Goal: Task Accomplishment & Management: Use online tool/utility

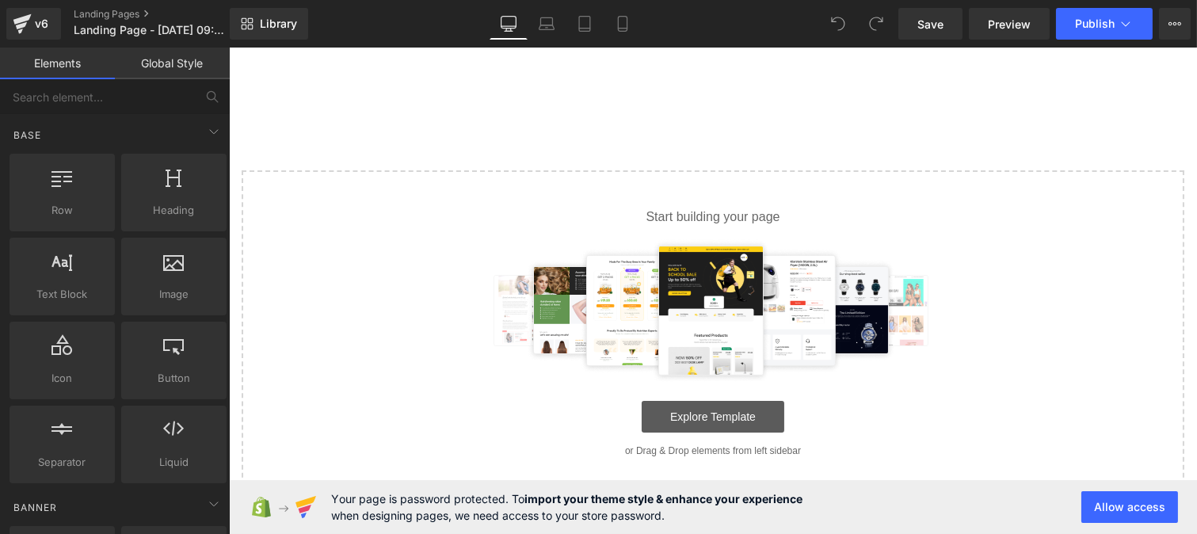
click at [694, 296] on img at bounding box center [712, 310] width 461 height 143
click at [692, 418] on link "Explore Template" at bounding box center [712, 417] width 143 height 32
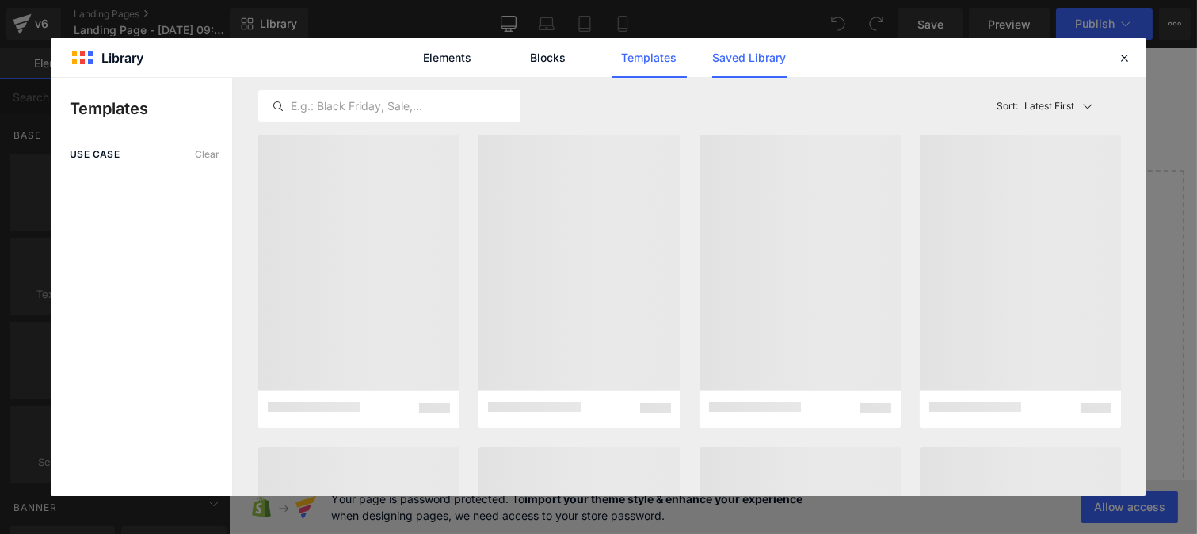
click at [740, 69] on link "Saved Library" at bounding box center [749, 58] width 75 height 40
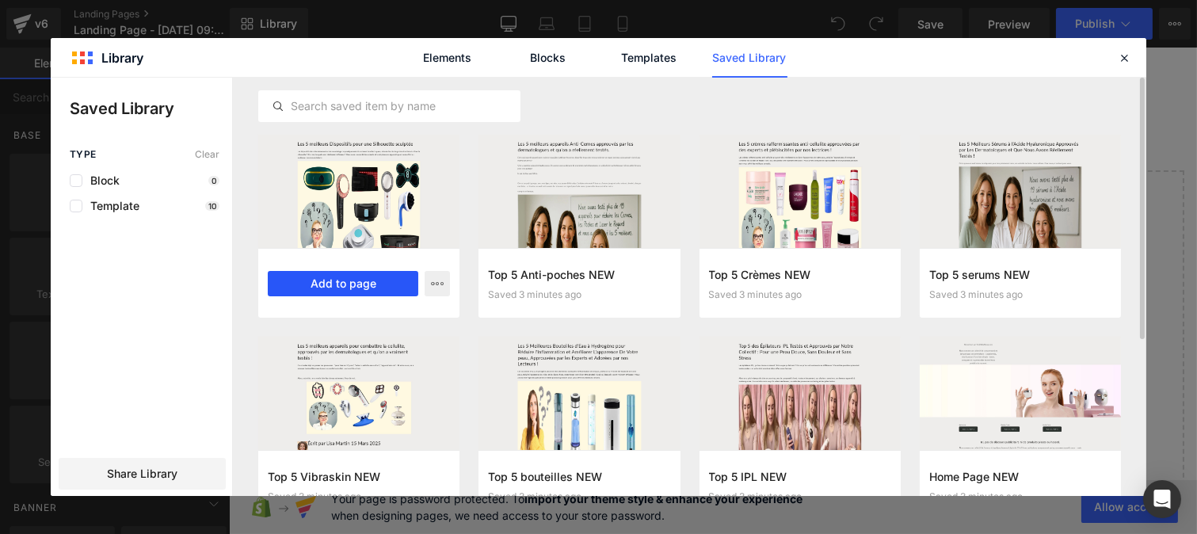
click at [341, 290] on button "Add to page" at bounding box center [343, 283] width 151 height 25
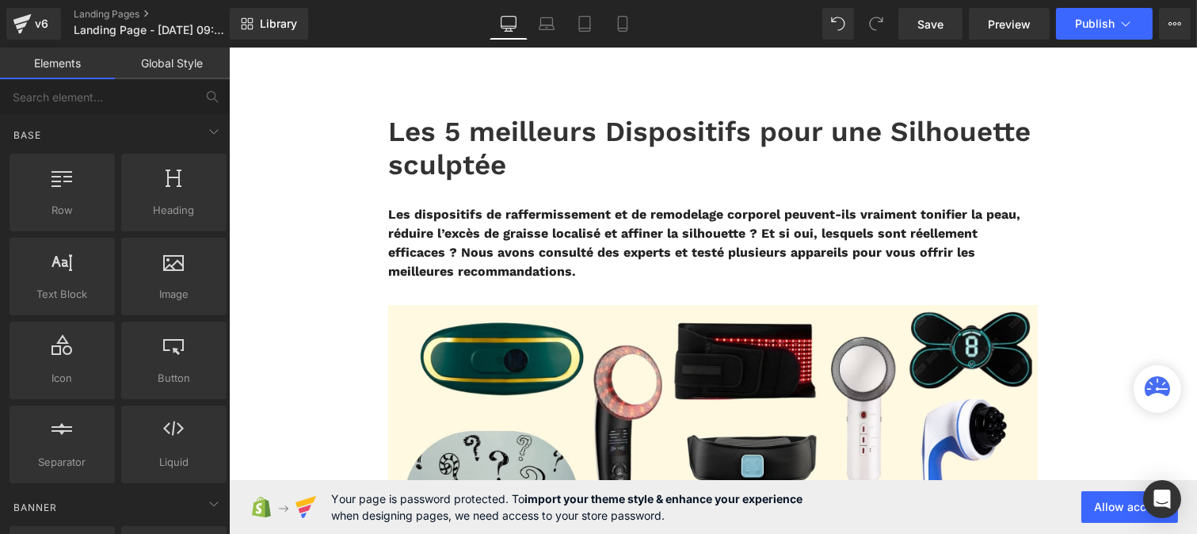
click at [171, 61] on link "Global Style" at bounding box center [172, 64] width 115 height 32
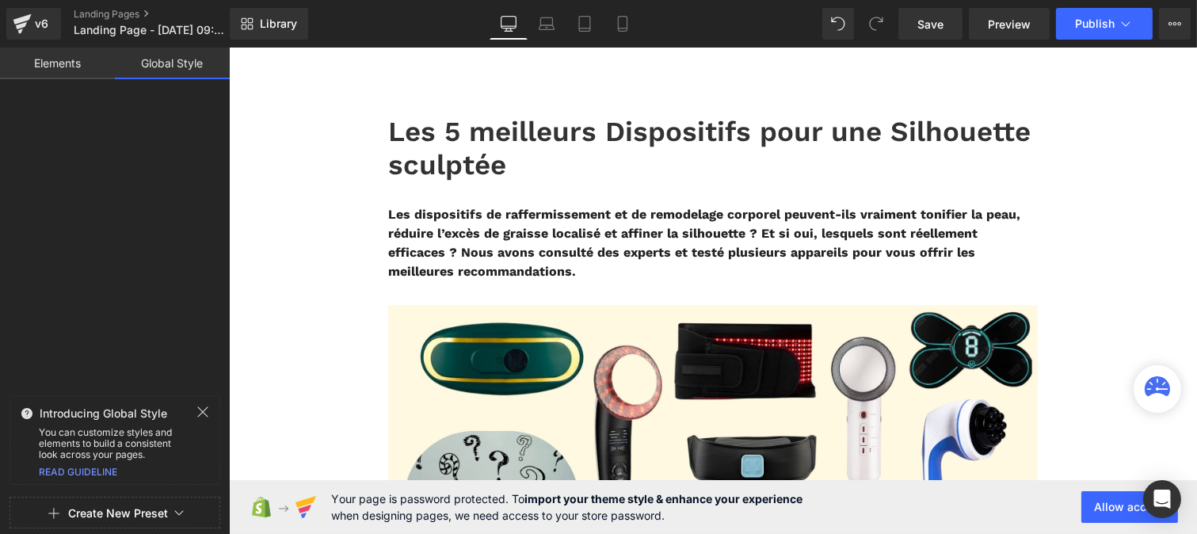
click at [171, 61] on link "Global Style" at bounding box center [172, 64] width 115 height 32
click at [204, 413] on icon at bounding box center [203, 412] width 10 height 10
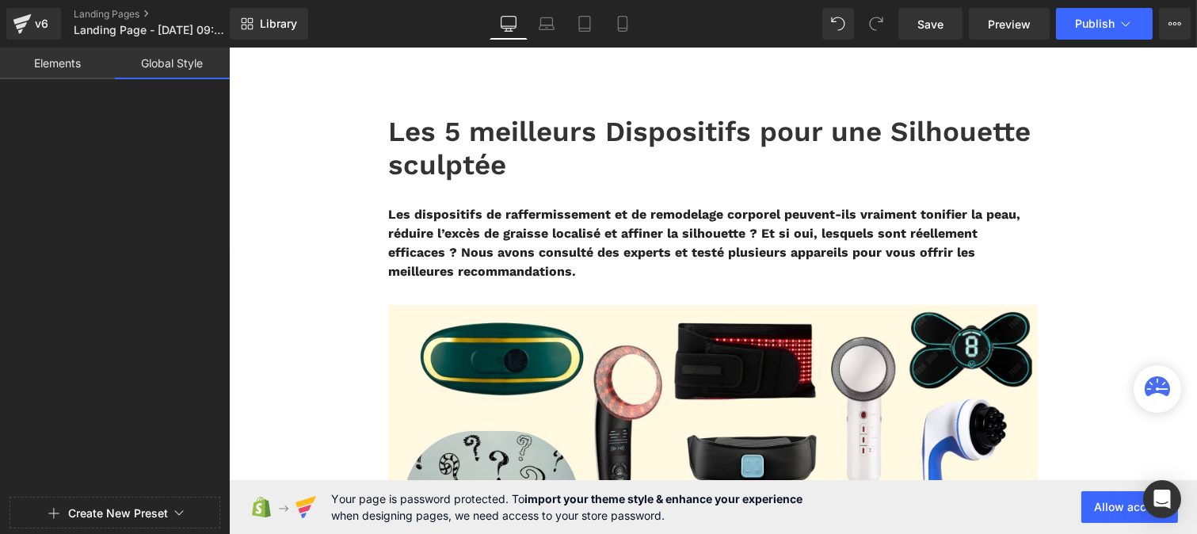
click at [108, 513] on button "Create New Preset" at bounding box center [118, 513] width 100 height 33
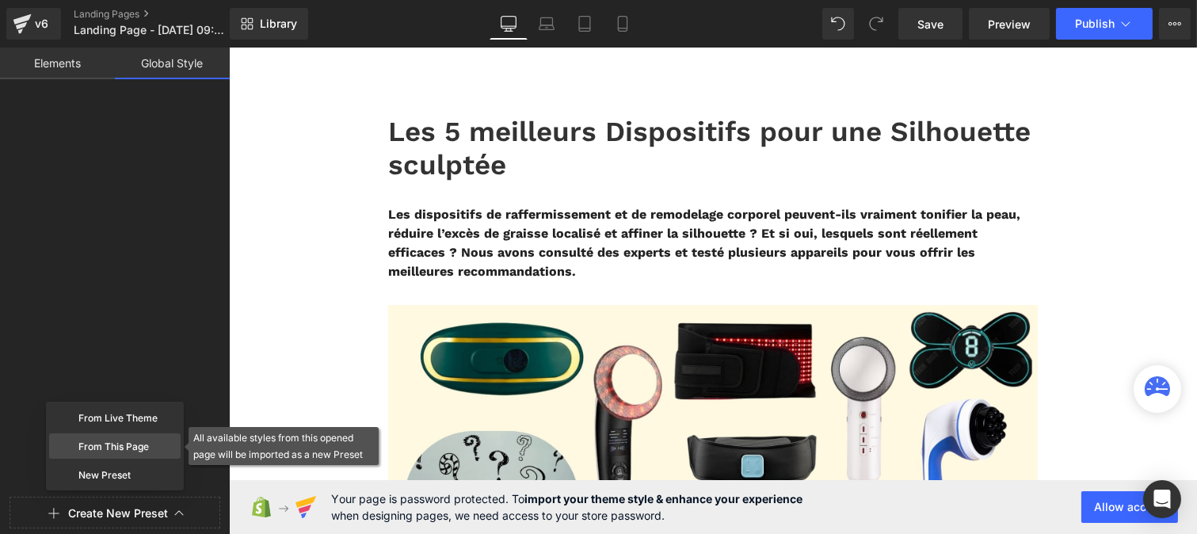
click at [112, 452] on div "From This Page" at bounding box center [115, 445] width 132 height 25
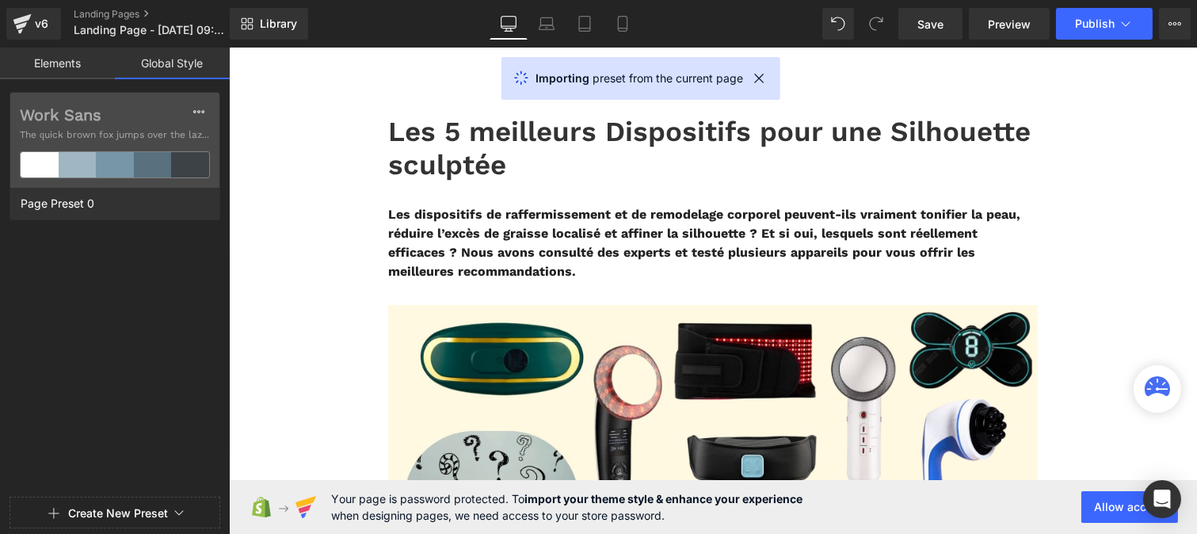
click at [97, 139] on div at bounding box center [115, 267] width 230 height 534
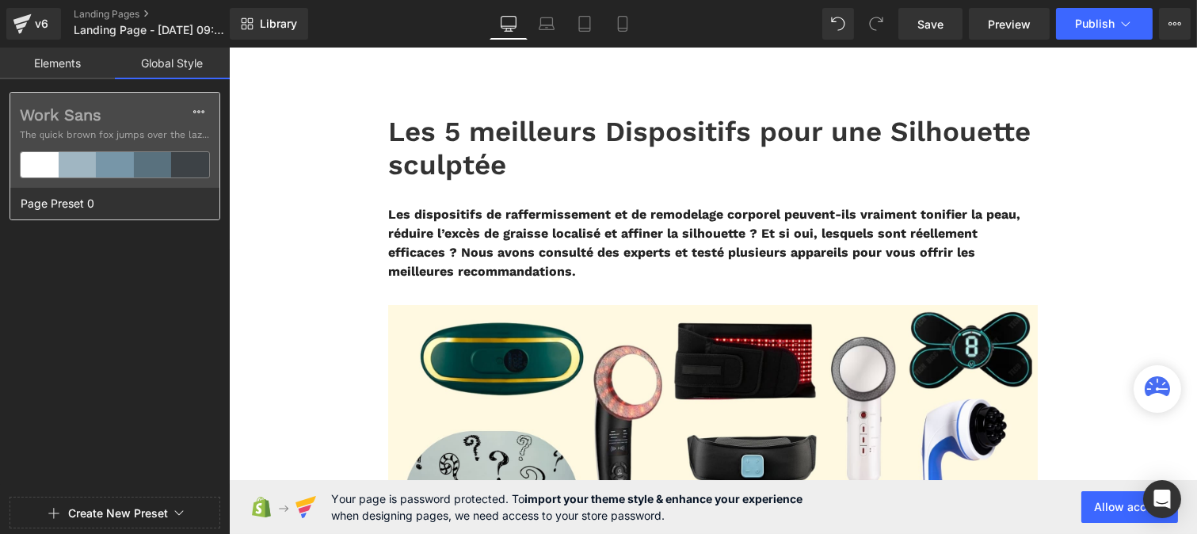
click at [115, 121] on label "Work Sans" at bounding box center [115, 114] width 190 height 19
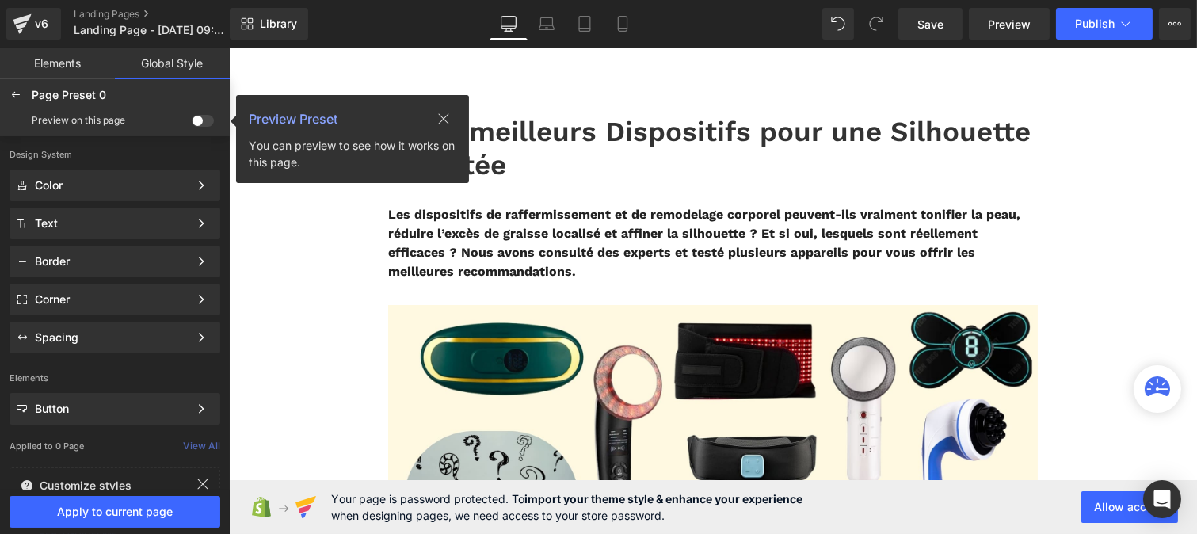
click at [203, 120] on span at bounding box center [203, 121] width 22 height 12
click at [192, 124] on input "checkbox" at bounding box center [192, 124] width 0 height 0
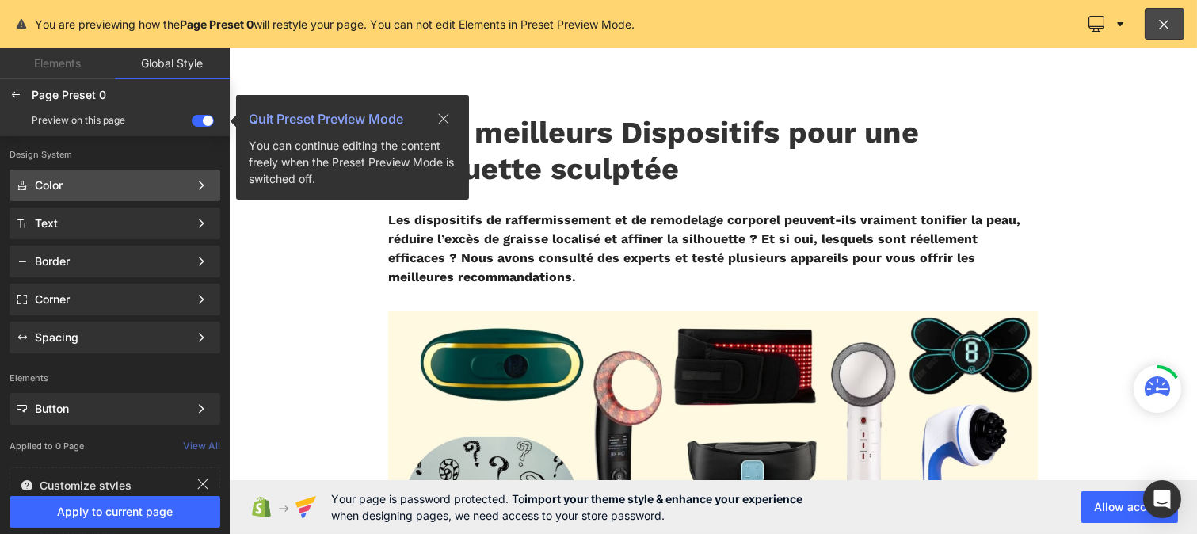
click at [111, 182] on div "Color" at bounding box center [112, 185] width 154 height 13
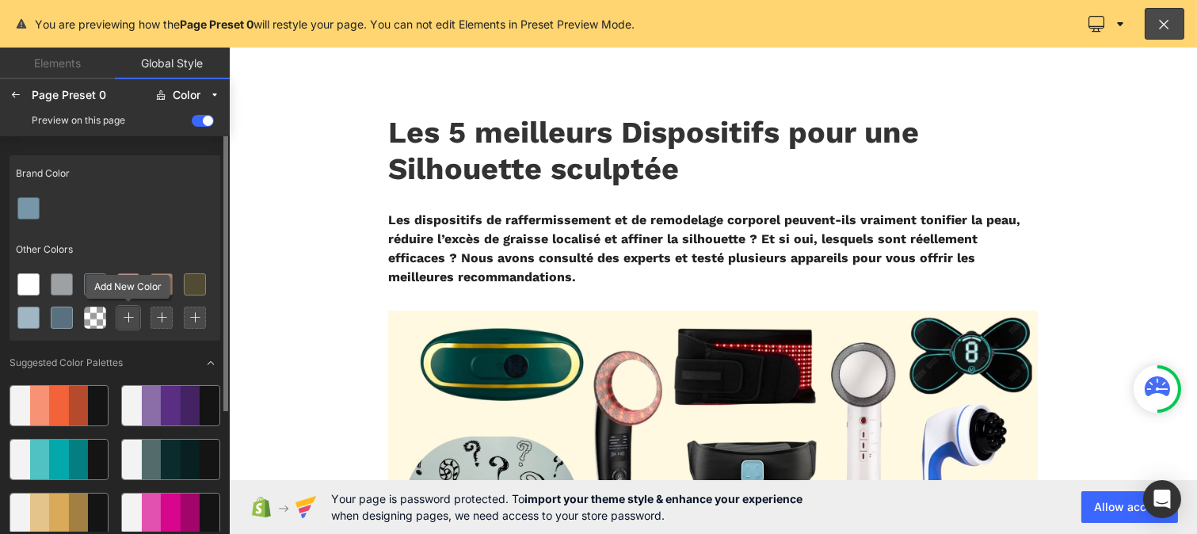
click at [130, 313] on icon at bounding box center [128, 317] width 11 height 11
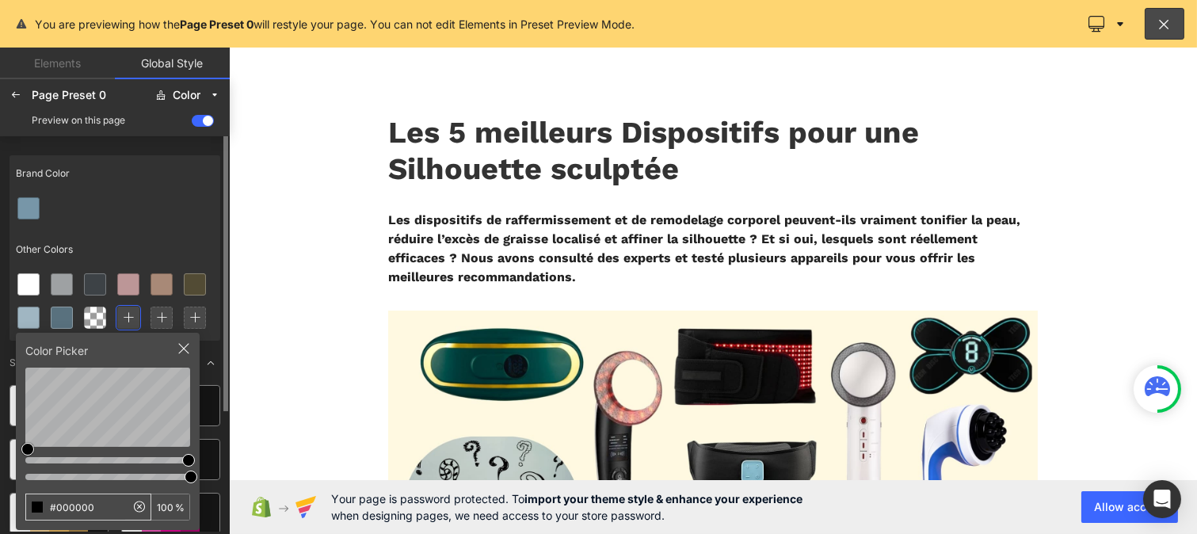
click at [101, 509] on input "#000000" at bounding box center [75, 506] width 99 height 25
click at [161, 315] on icon at bounding box center [161, 317] width 11 height 11
click at [120, 508] on input "#000000" at bounding box center [75, 506] width 99 height 25
click at [120, 219] on div at bounding box center [115, 208] width 211 height 33
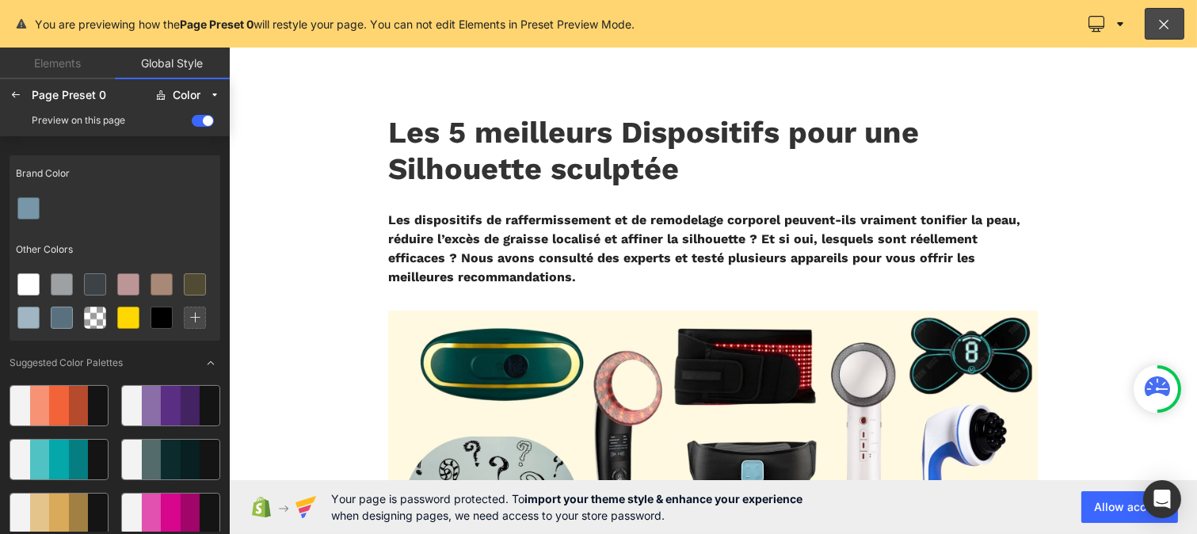
click at [19, 70] on link "Elements" at bounding box center [57, 64] width 115 height 32
click at [17, 86] on div at bounding box center [15, 94] width 25 height 25
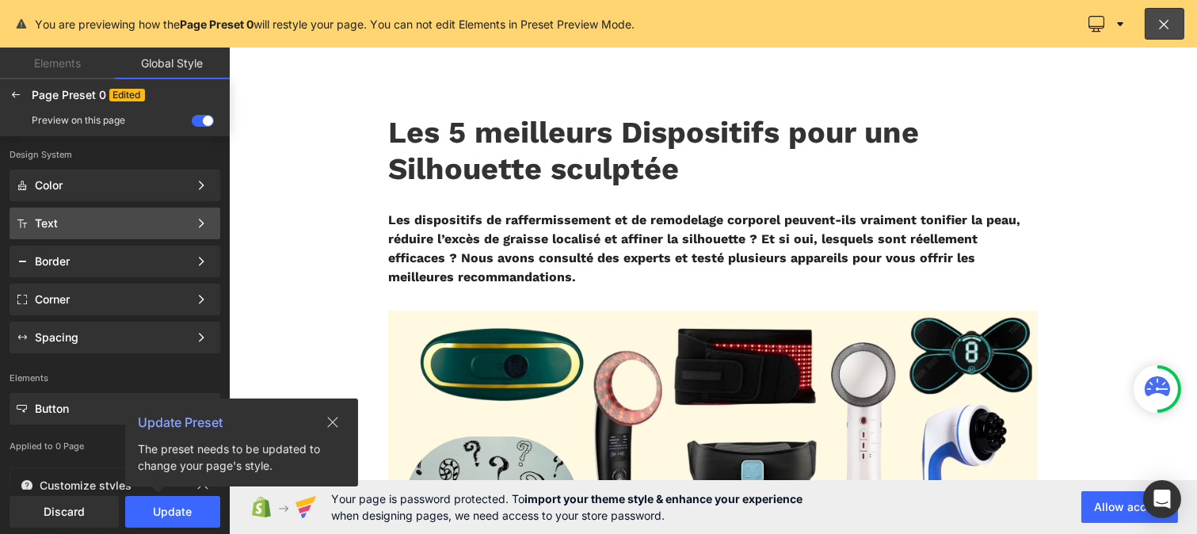
click at [63, 226] on div "Text" at bounding box center [112, 223] width 154 height 13
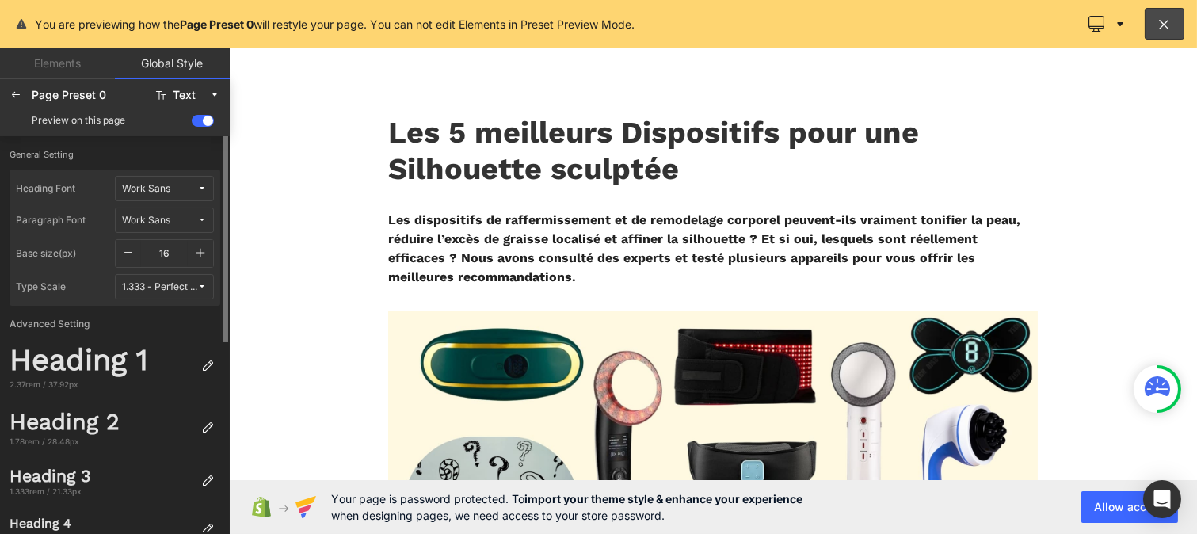
click at [176, 186] on span "Work Sans" at bounding box center [159, 189] width 75 height 12
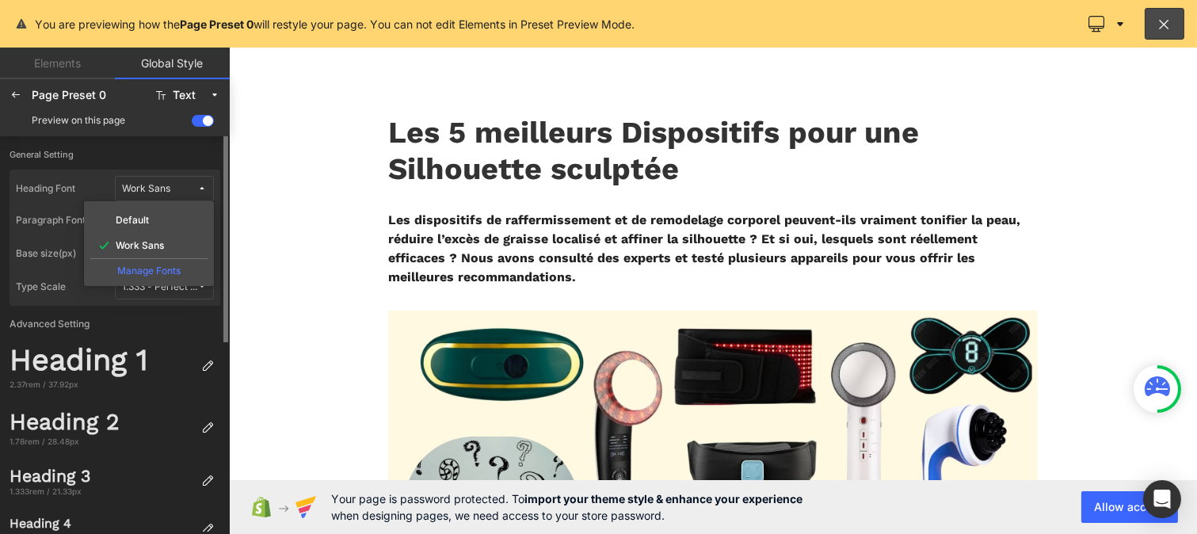
click at [149, 267] on div "Manage Fonts" at bounding box center [148, 268] width 117 height 21
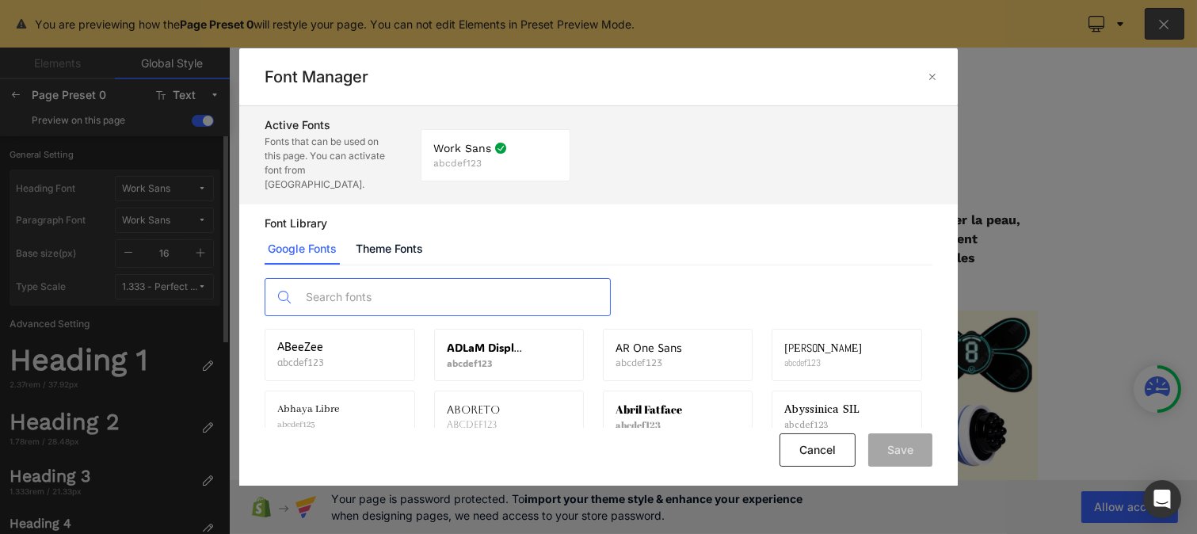
click at [377, 279] on input "text" at bounding box center [453, 297] width 313 height 36
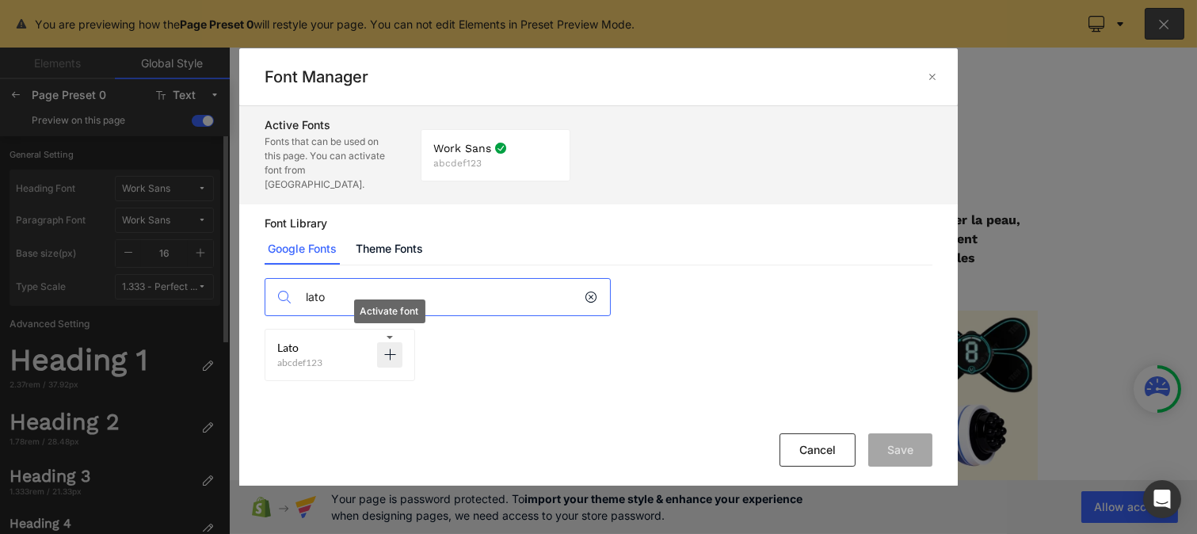
type input "lato"
click at [396, 342] on p at bounding box center [389, 354] width 25 height 25
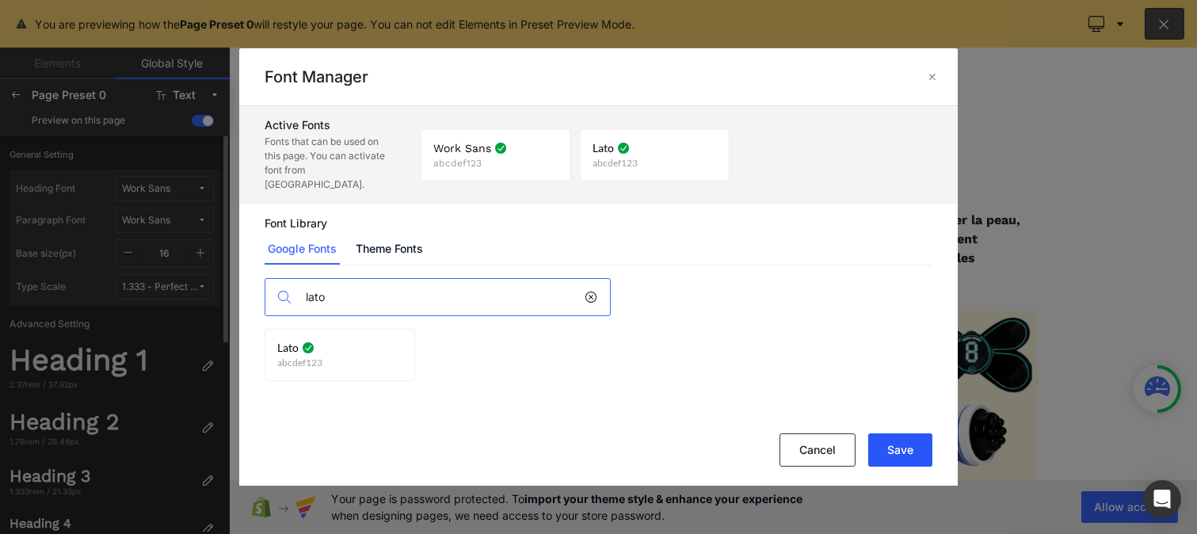
click at [906, 464] on button "Save" at bounding box center [900, 449] width 64 height 33
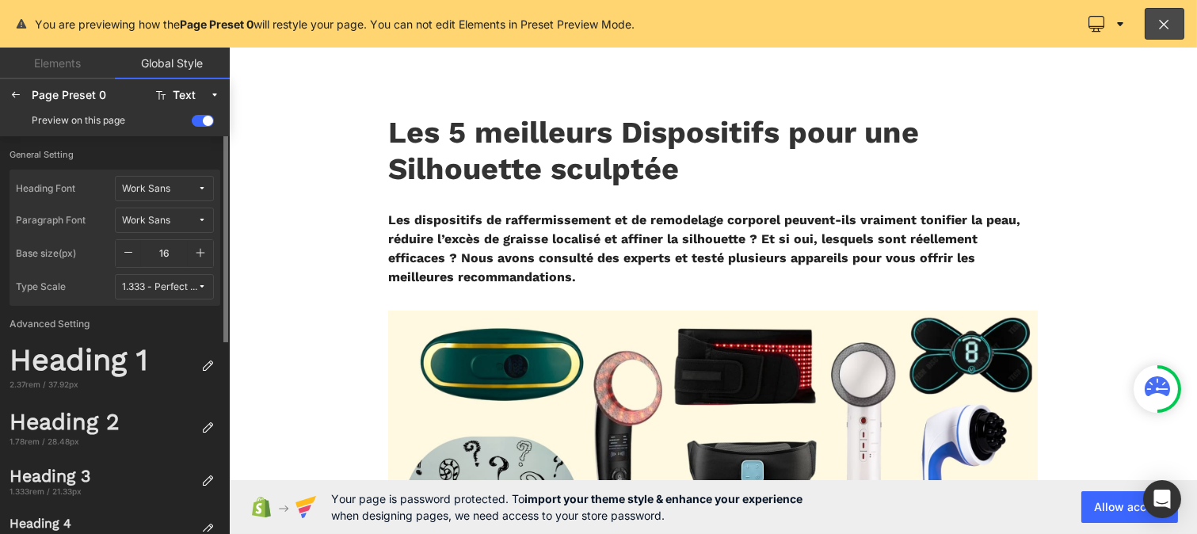
click at [210, 185] on button "Work Sans" at bounding box center [164, 188] width 99 height 25
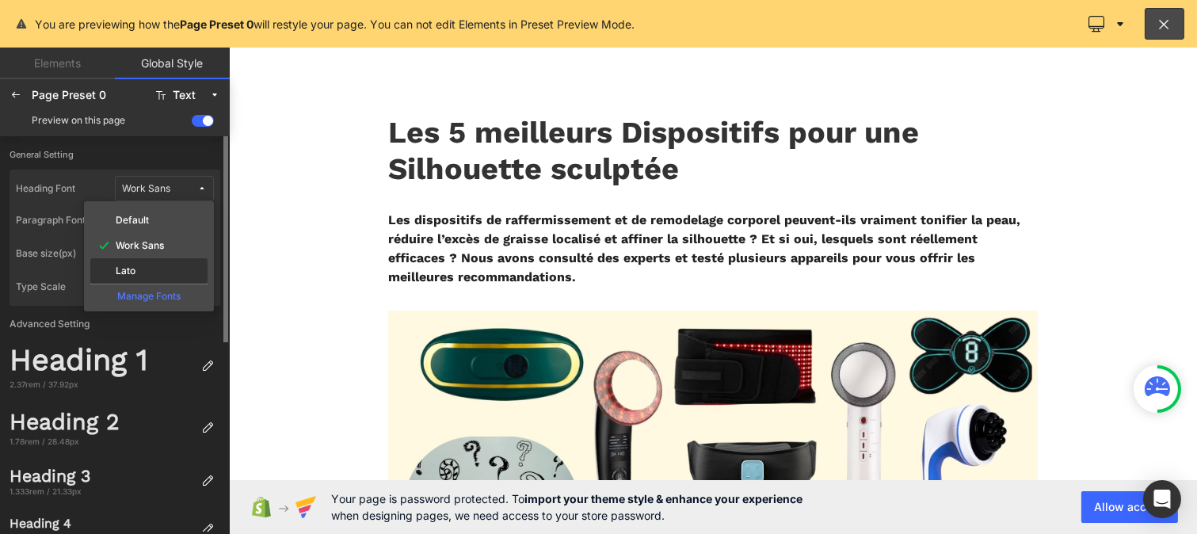
click at [157, 268] on div "Lato" at bounding box center [148, 271] width 111 height 13
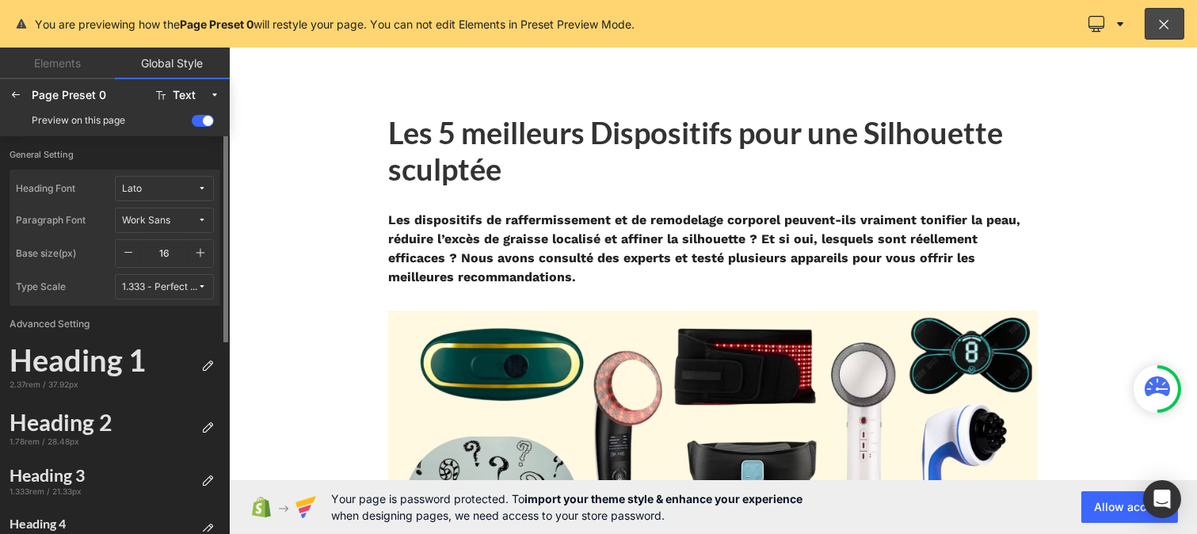
click at [204, 216] on icon at bounding box center [202, 221] width 10 height 10
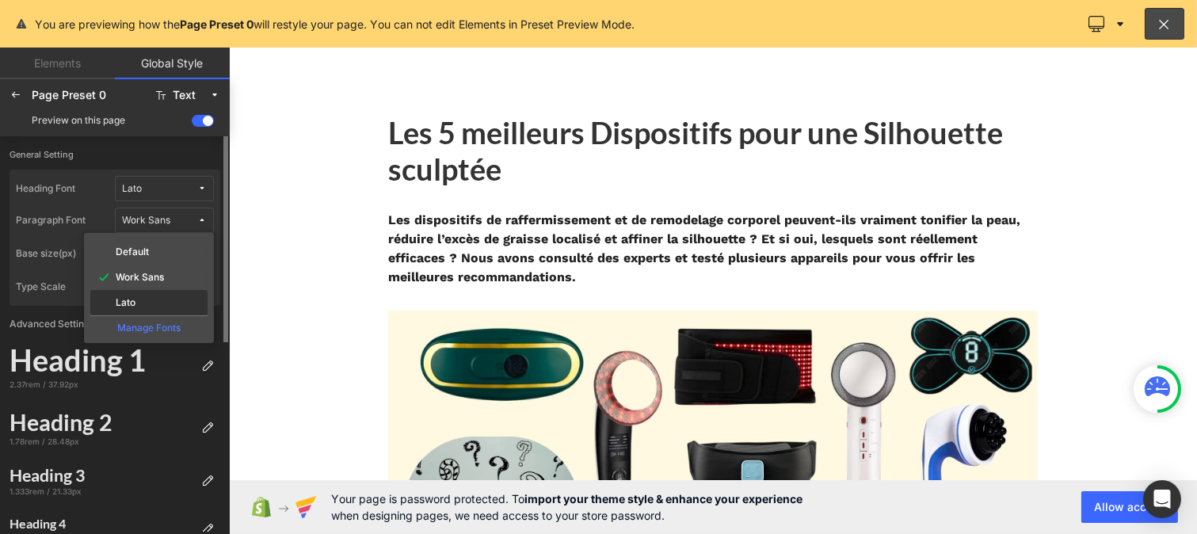
click at [160, 290] on div "Lato" at bounding box center [148, 302] width 117 height 25
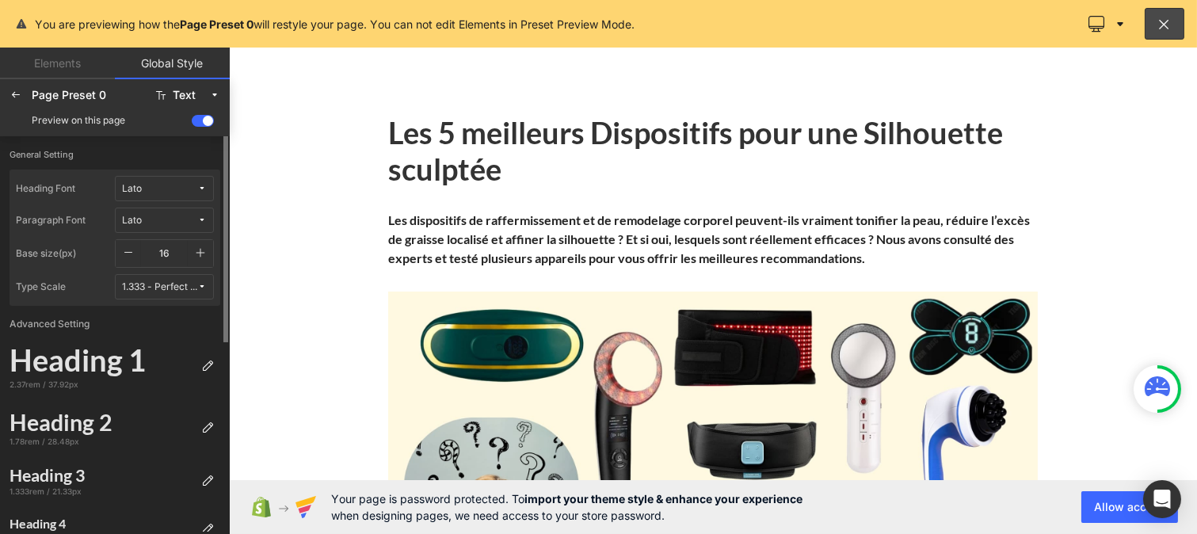
click at [201, 254] on icon "button" at bounding box center [200, 252] width 13 height 13
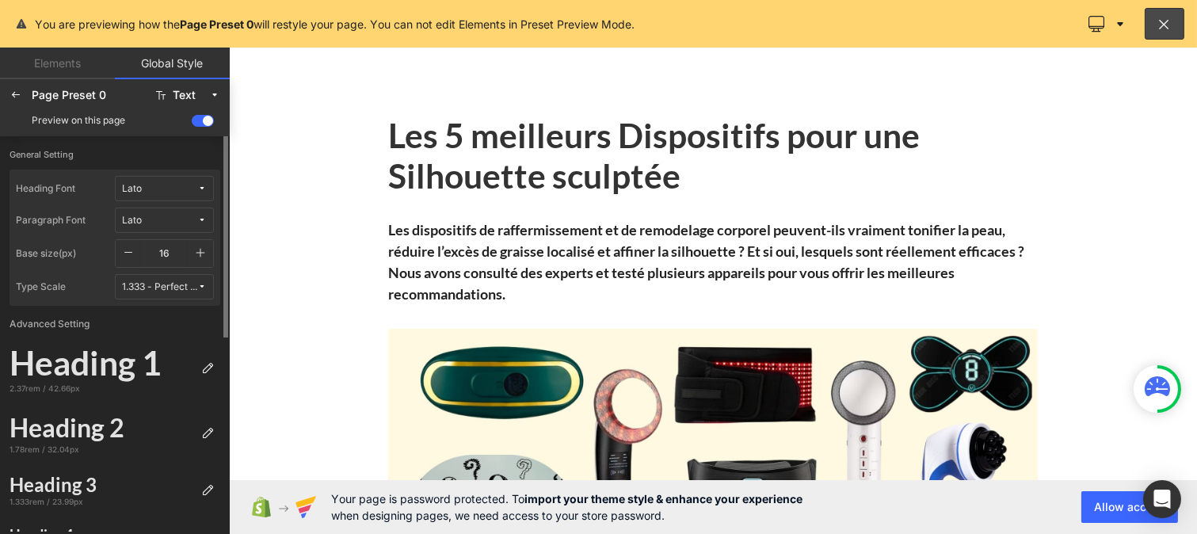
click at [201, 254] on icon "button" at bounding box center [200, 252] width 13 height 13
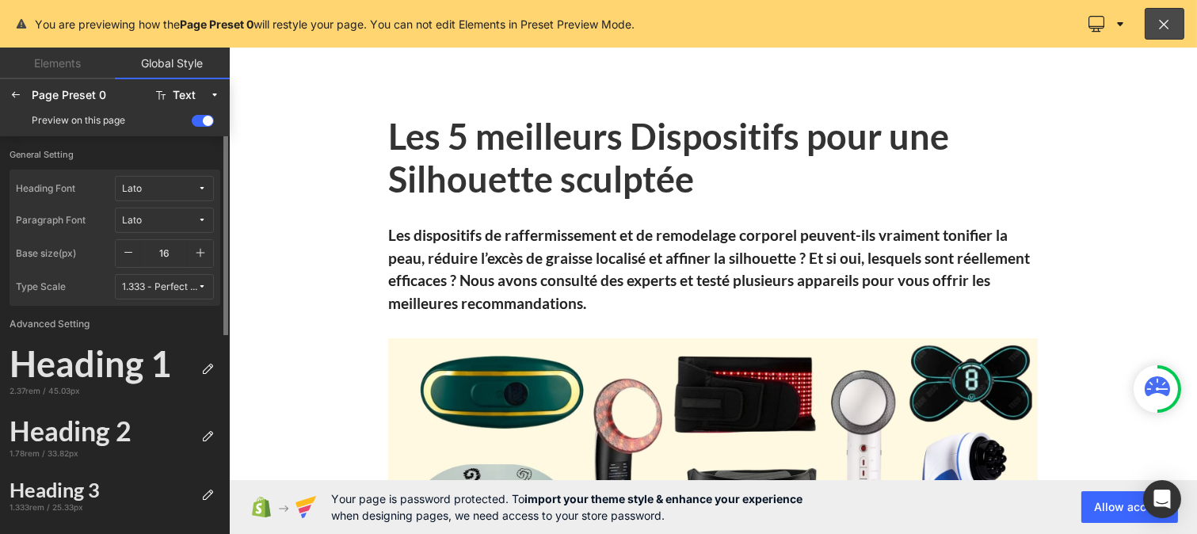
click at [201, 254] on icon "button" at bounding box center [200, 252] width 13 height 13
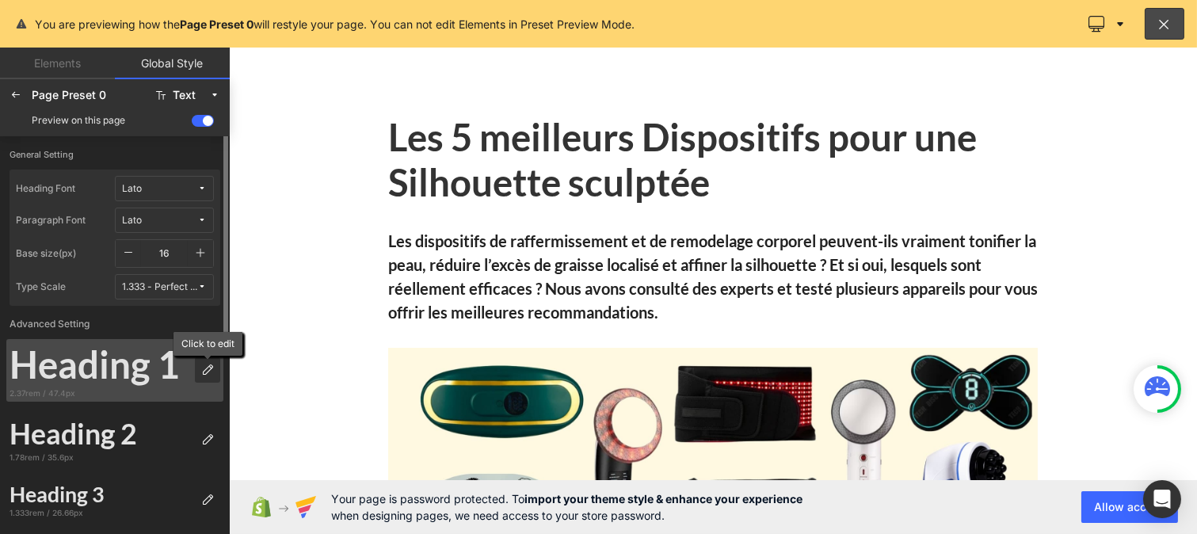
click at [211, 360] on div at bounding box center [207, 369] width 25 height 25
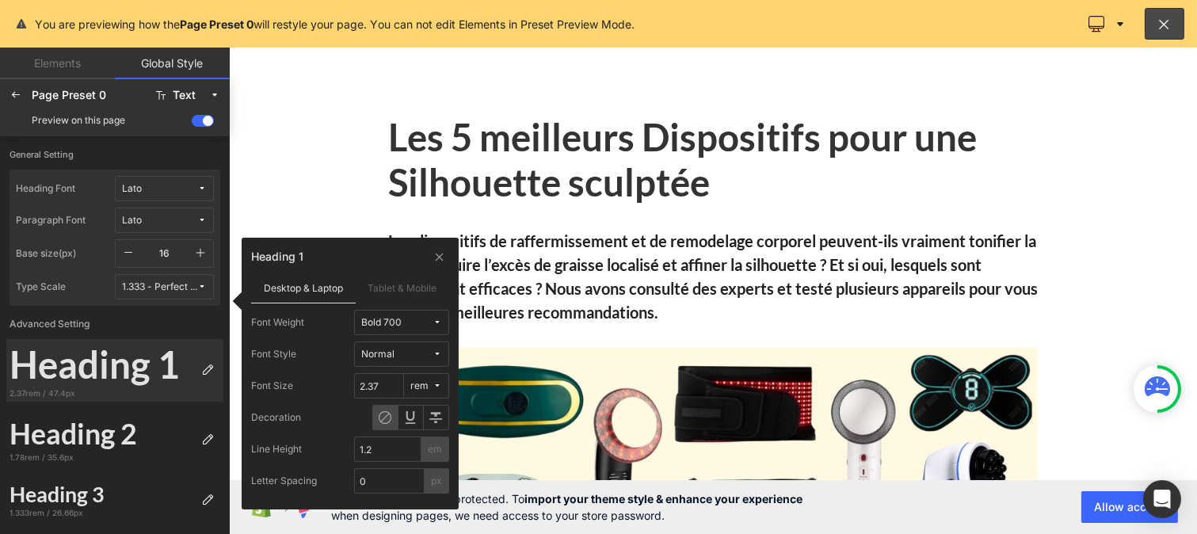
click at [402, 322] on span "Bold 700" at bounding box center [396, 323] width 71 height 12
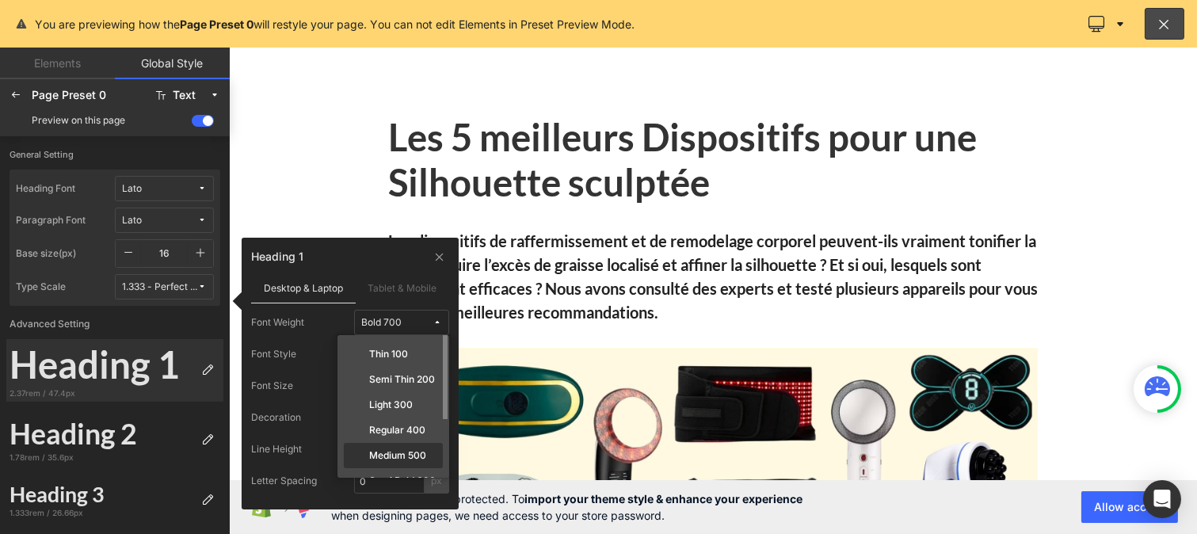
click at [395, 452] on label "Medium 500" at bounding box center [397, 455] width 57 height 11
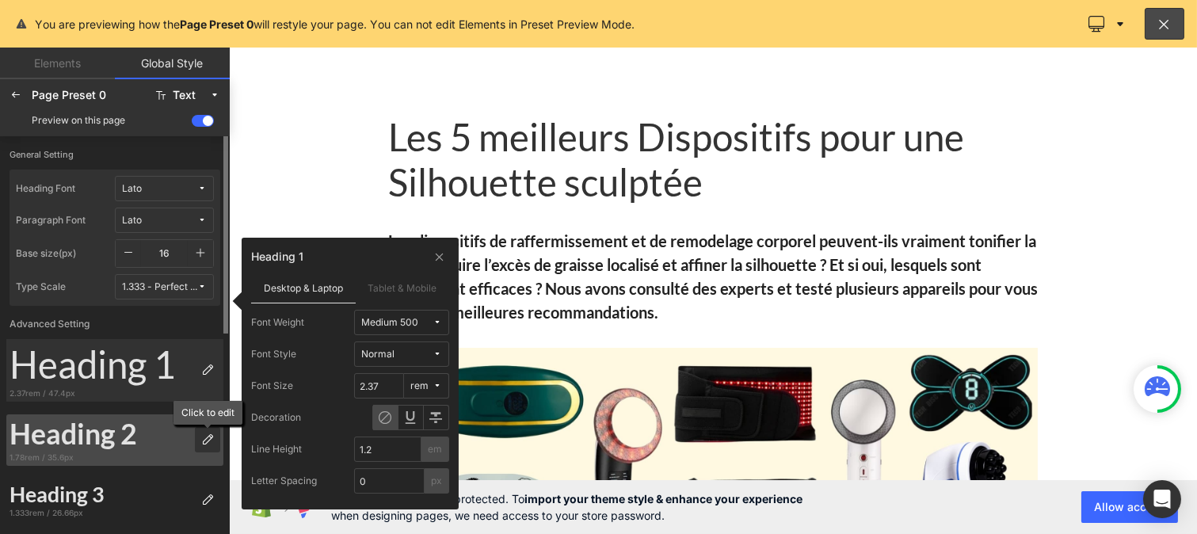
click at [208, 442] on icon at bounding box center [207, 439] width 13 height 13
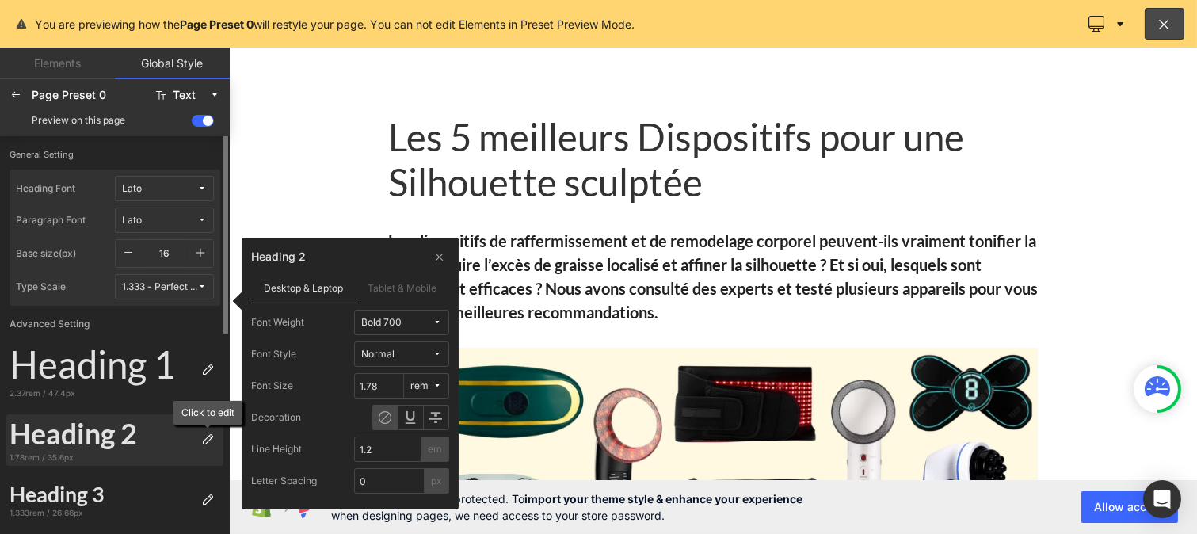
click at [206, 441] on icon at bounding box center [207, 439] width 13 height 13
click at [414, 325] on span "Bold 700" at bounding box center [396, 323] width 71 height 12
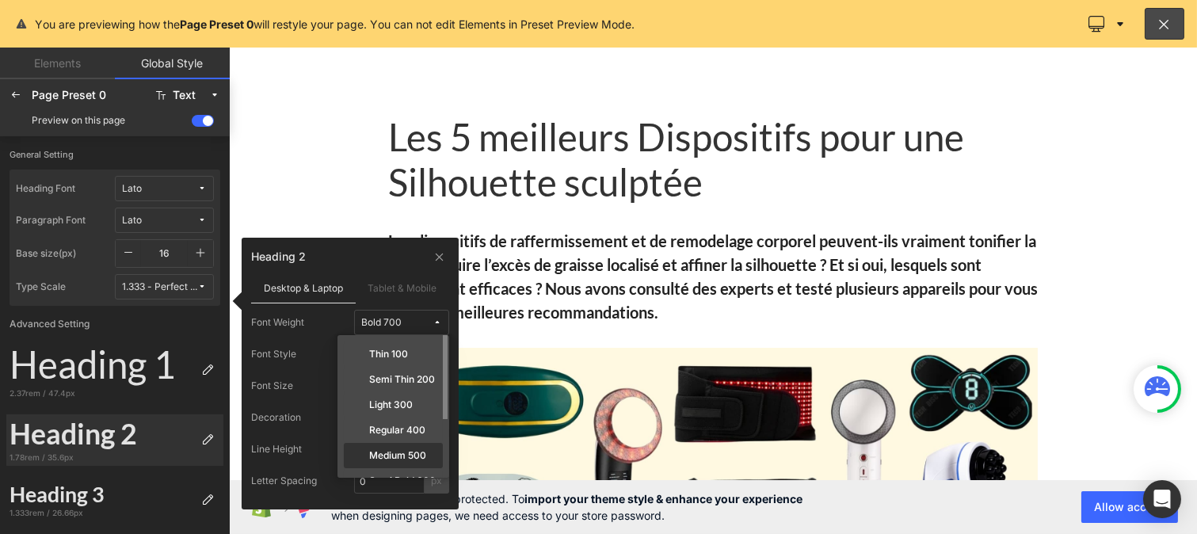
click at [406, 468] on div "Medium 500" at bounding box center [393, 480] width 99 height 25
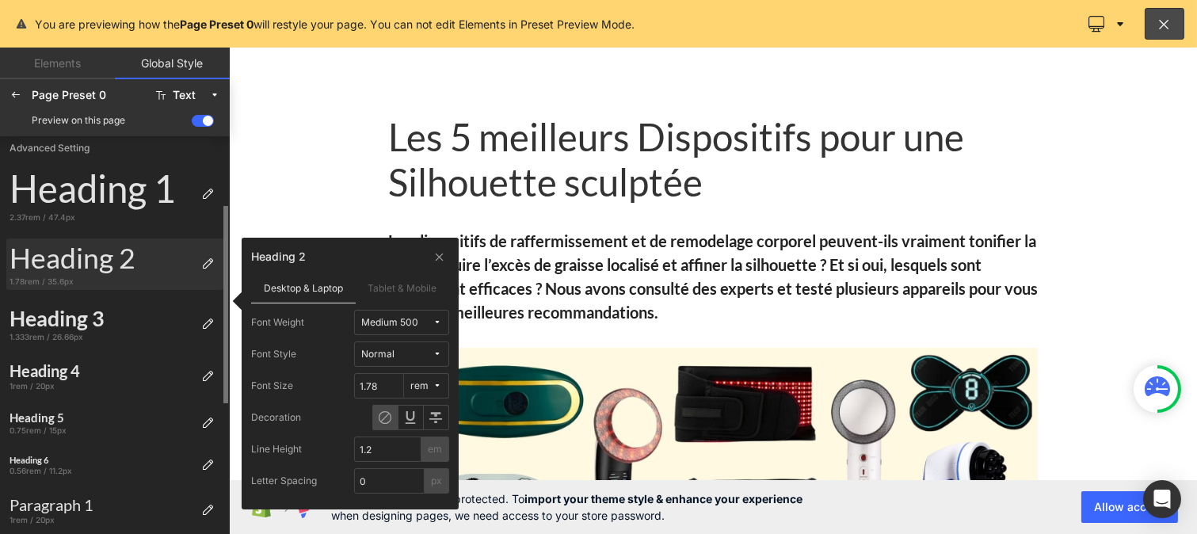
scroll to position [177, 0]
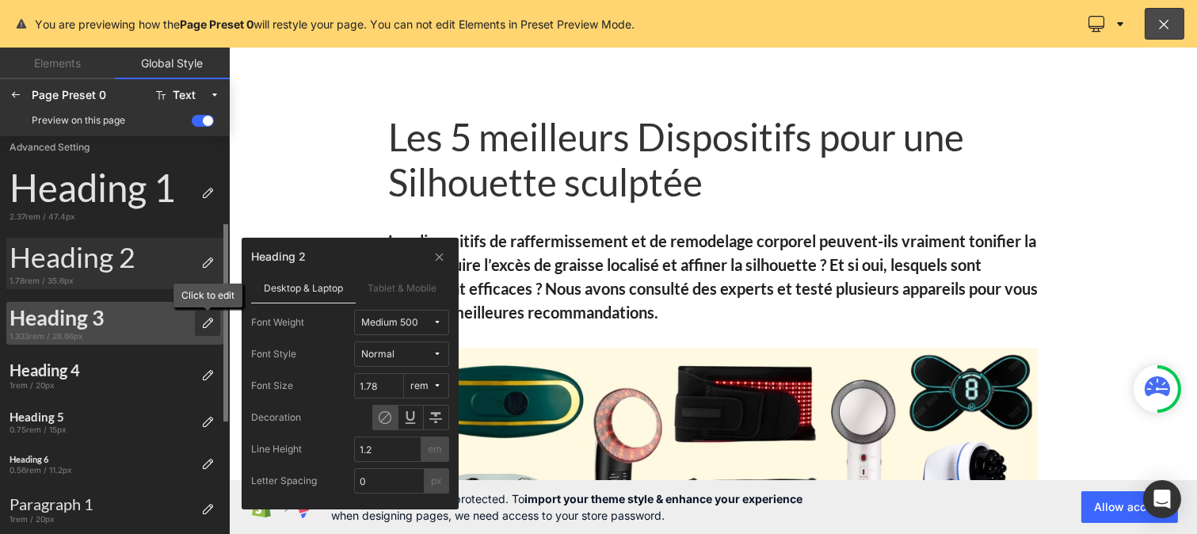
click at [210, 329] on icon at bounding box center [207, 323] width 13 height 13
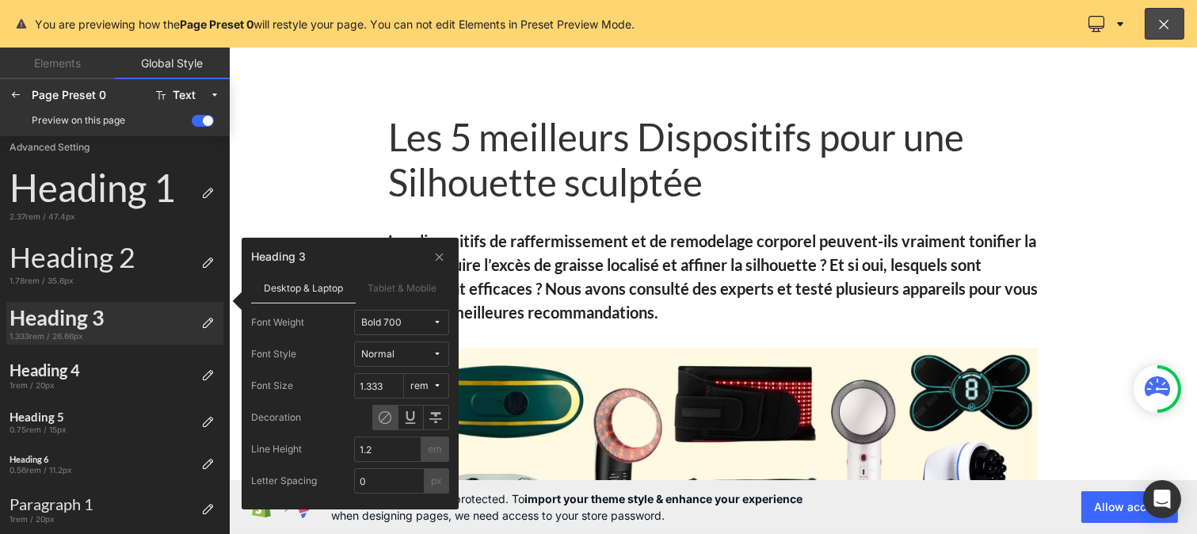
click at [395, 320] on div "Bold 700" at bounding box center [381, 323] width 40 height 12
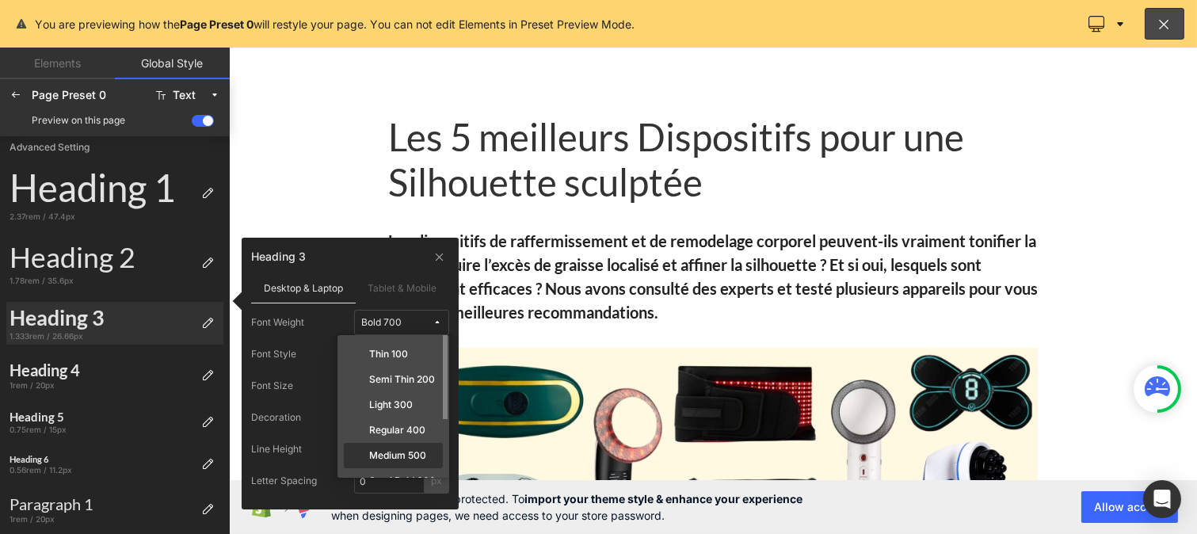
click at [389, 453] on label "Medium 500" at bounding box center [397, 455] width 57 height 11
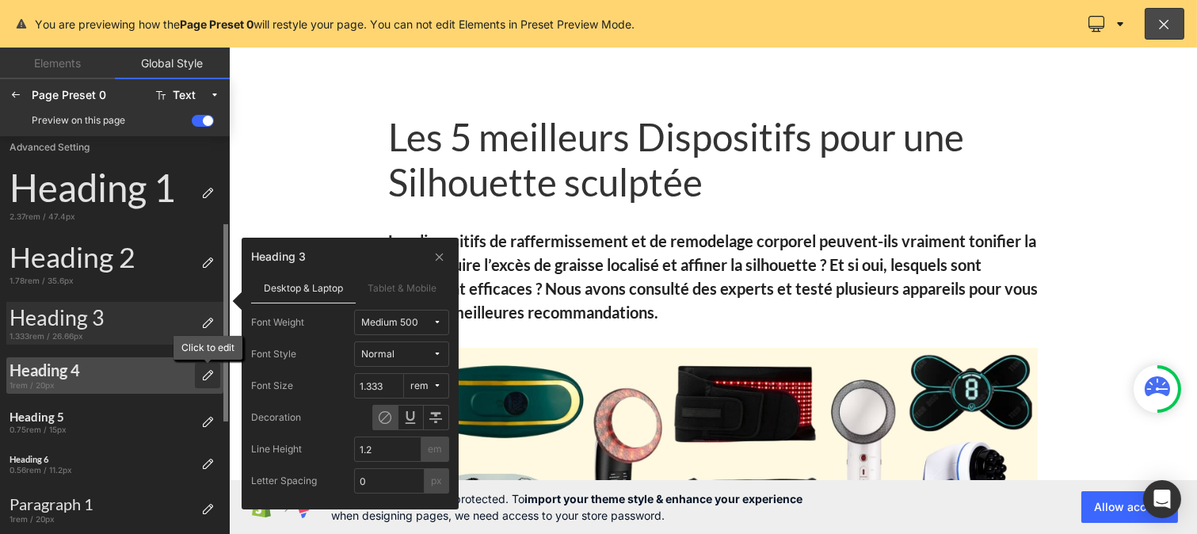
click at [204, 370] on icon at bounding box center [207, 375] width 13 height 13
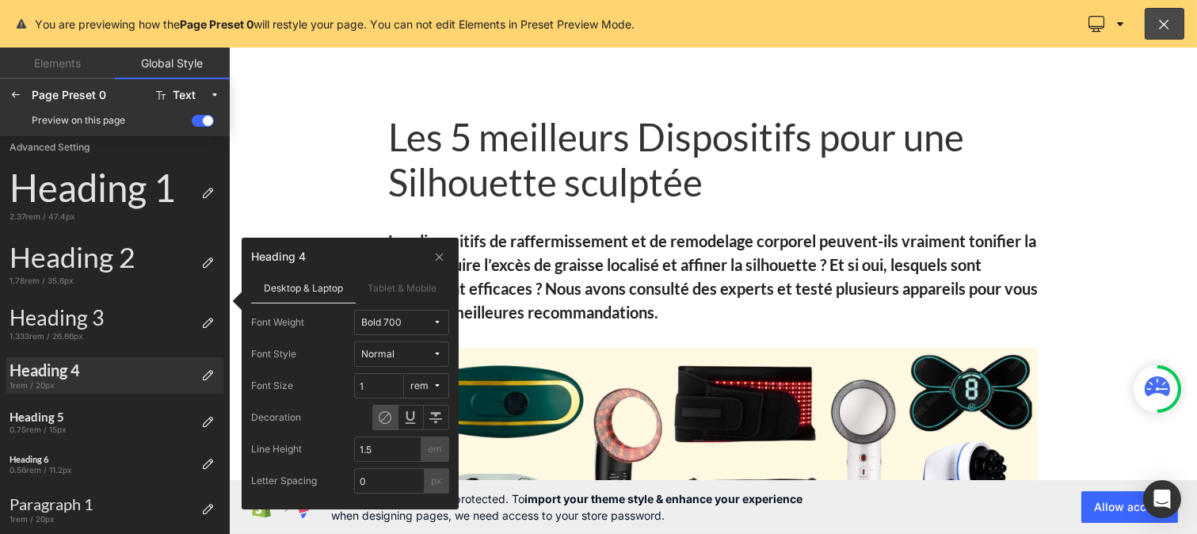
click at [400, 318] on div "Bold 700" at bounding box center [381, 323] width 40 height 12
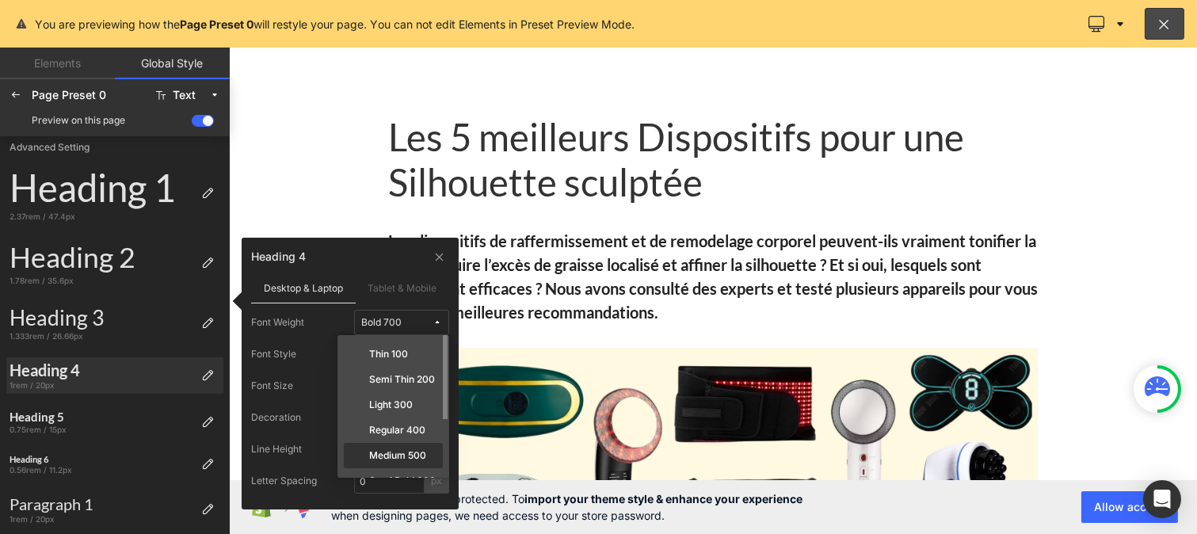
click at [393, 468] on div "Medium 500" at bounding box center [393, 480] width 99 height 25
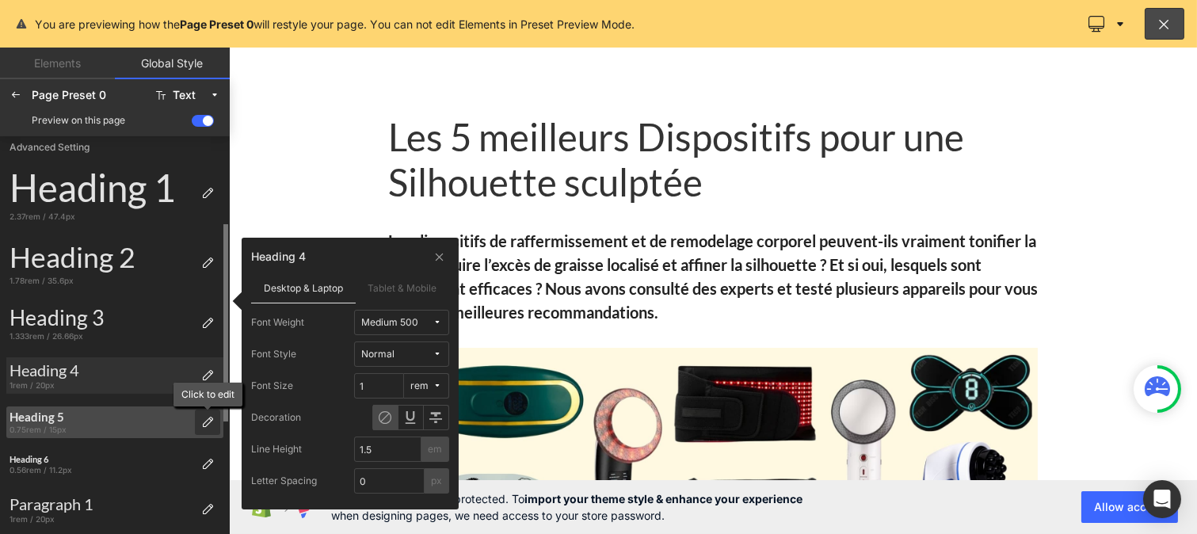
click at [207, 418] on icon at bounding box center [207, 422] width 13 height 13
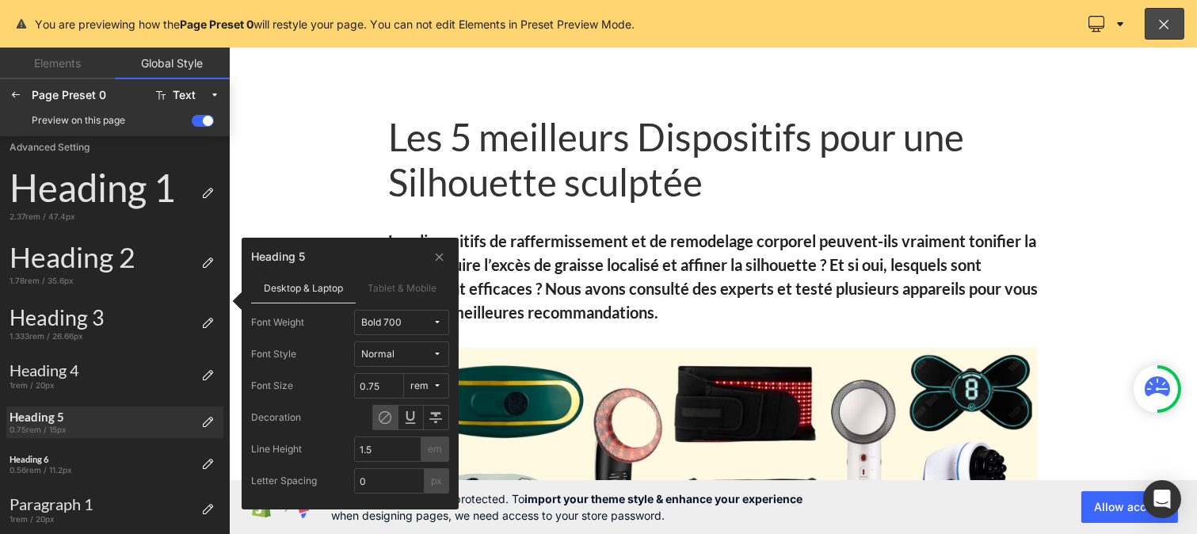
click at [422, 320] on span "Bold 700" at bounding box center [396, 323] width 71 height 12
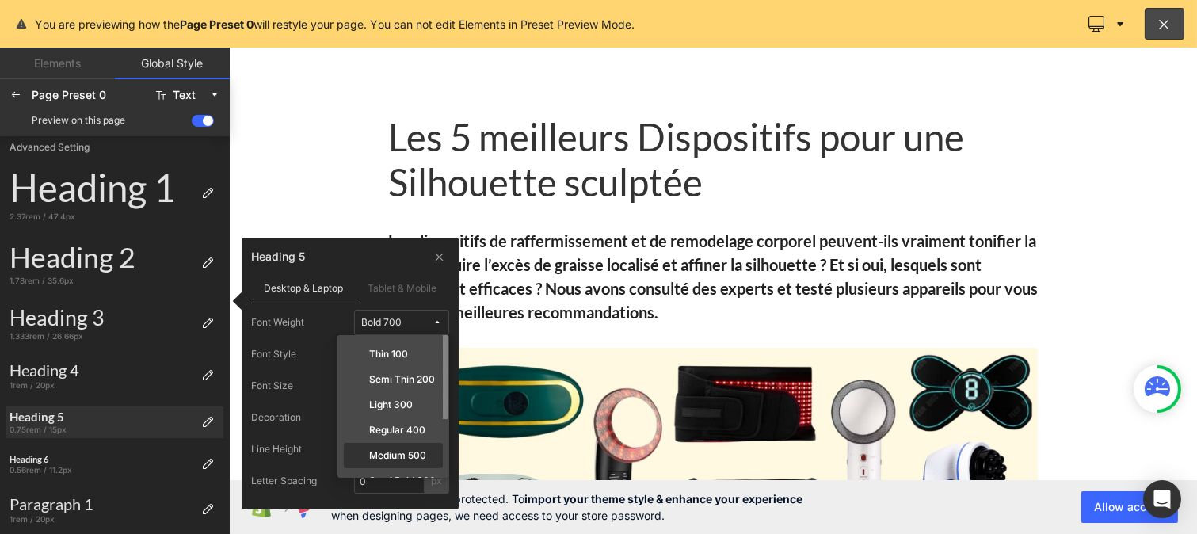
click at [407, 456] on label "Medium 500" at bounding box center [397, 455] width 57 height 11
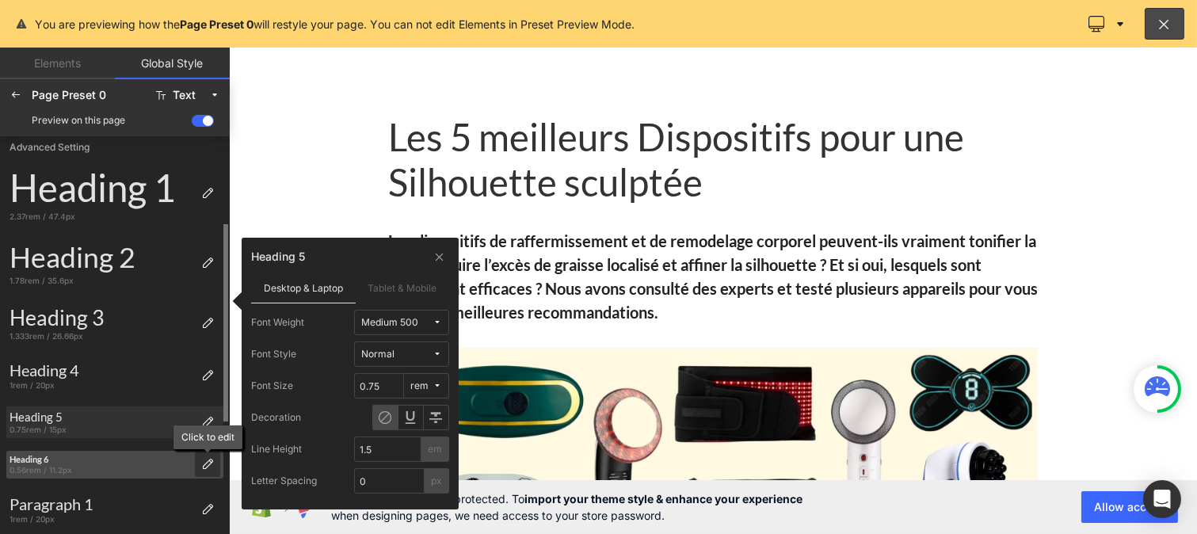
click at [203, 466] on icon at bounding box center [207, 464] width 13 height 13
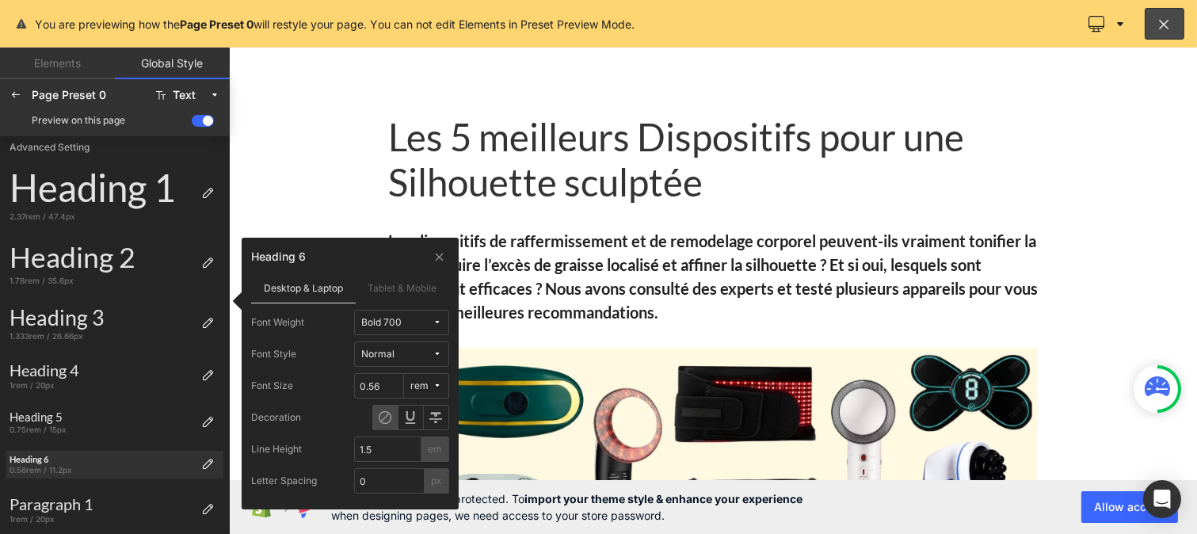
click at [410, 326] on span "Bold 700" at bounding box center [396, 323] width 71 height 12
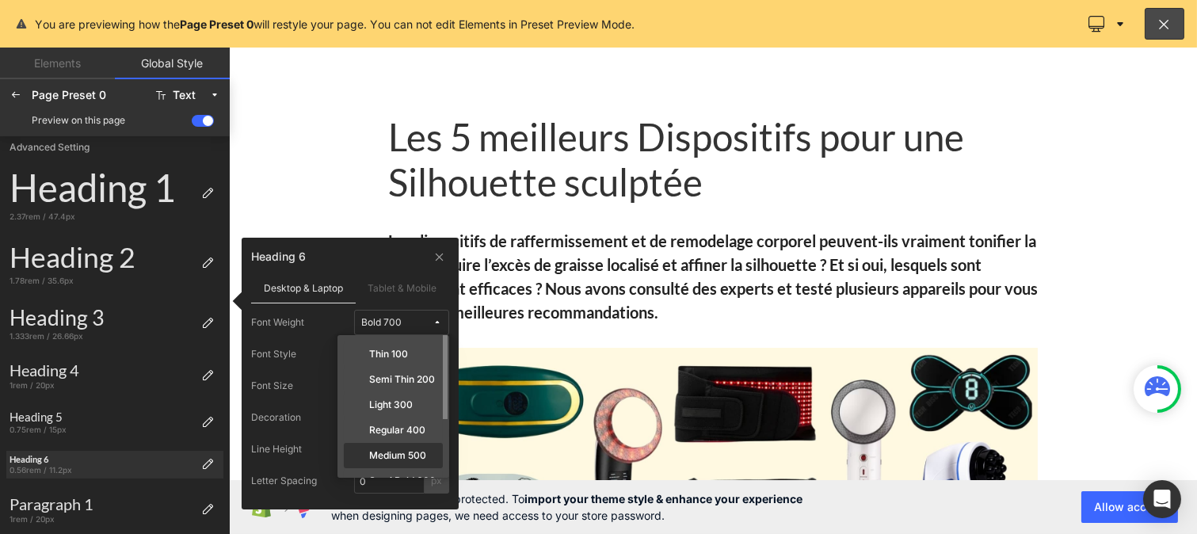
click at [400, 455] on label "Medium 500" at bounding box center [397, 455] width 57 height 11
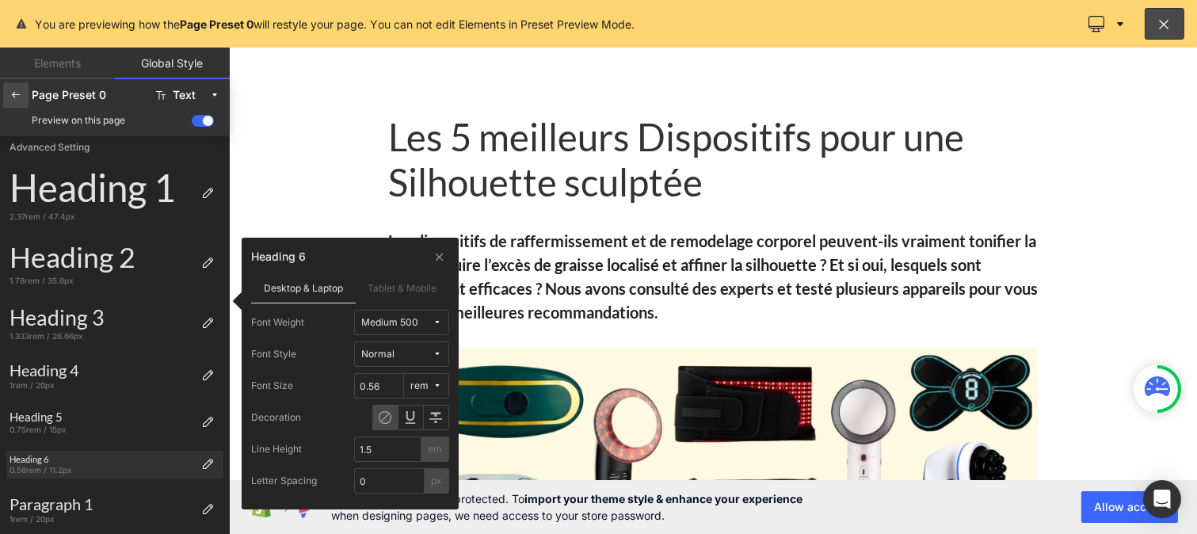
click at [17, 93] on icon at bounding box center [16, 95] width 13 height 13
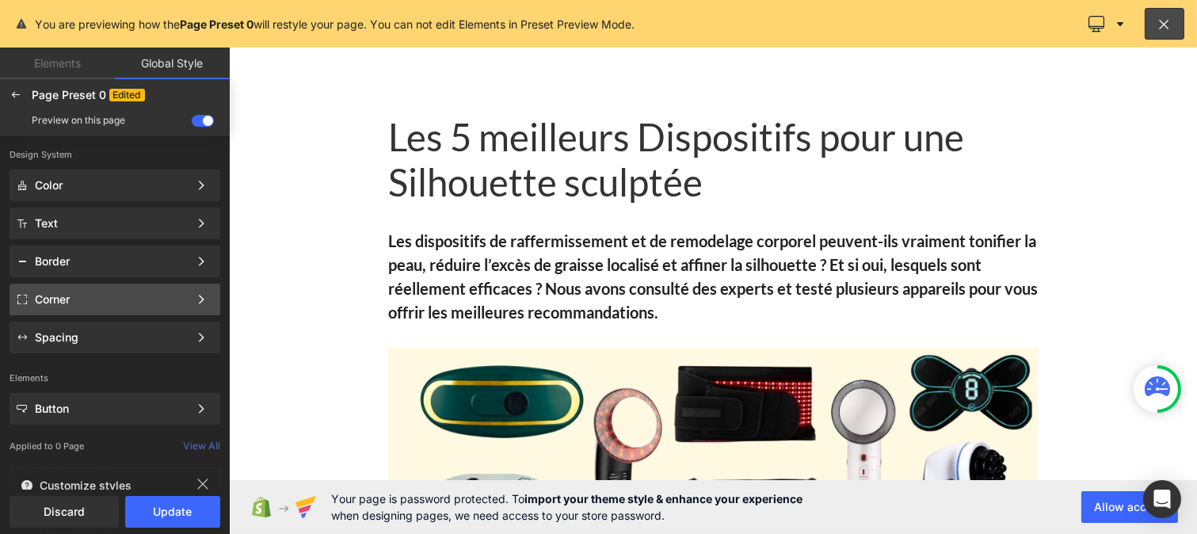
click at [76, 299] on div "Corner" at bounding box center [112, 299] width 154 height 13
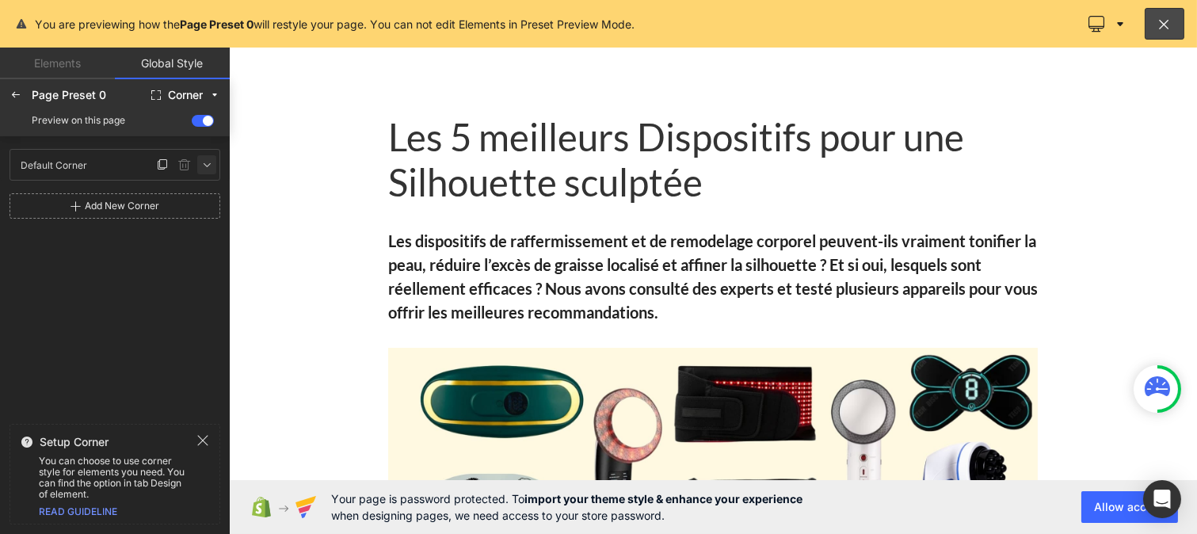
click at [201, 162] on icon at bounding box center [206, 164] width 13 height 13
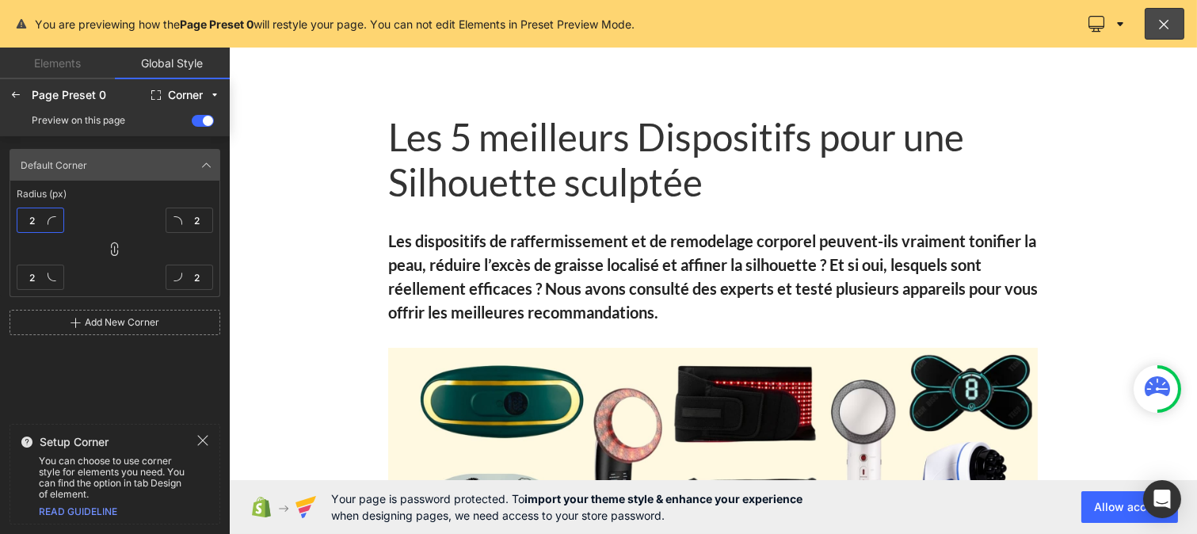
type textarea "2"
click at [35, 220] on input "2" at bounding box center [41, 220] width 48 height 25
type input "2"
type input "0"
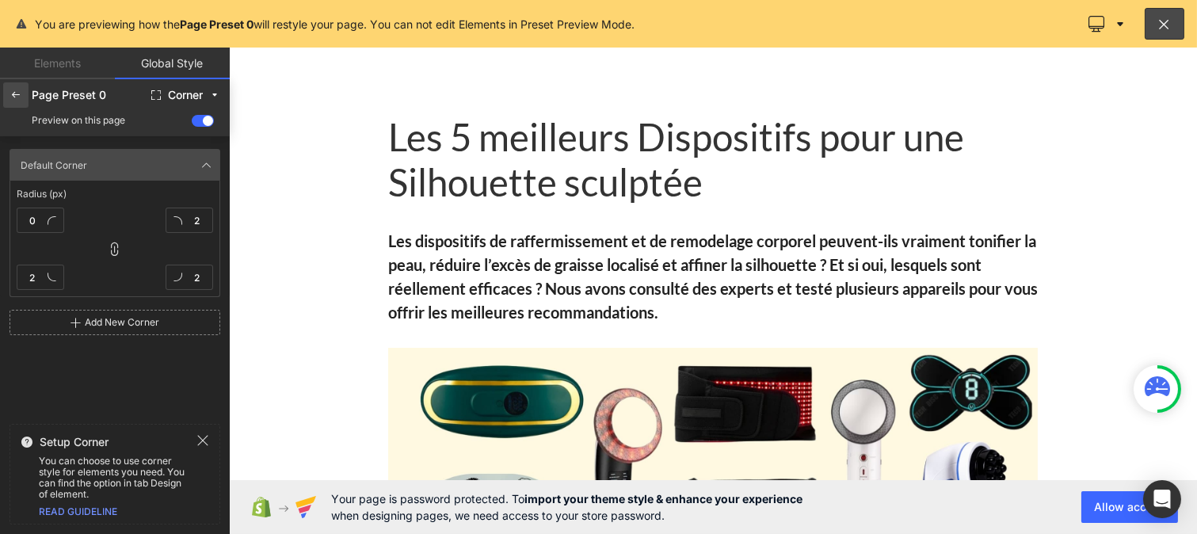
click at [8, 103] on div at bounding box center [15, 94] width 25 height 25
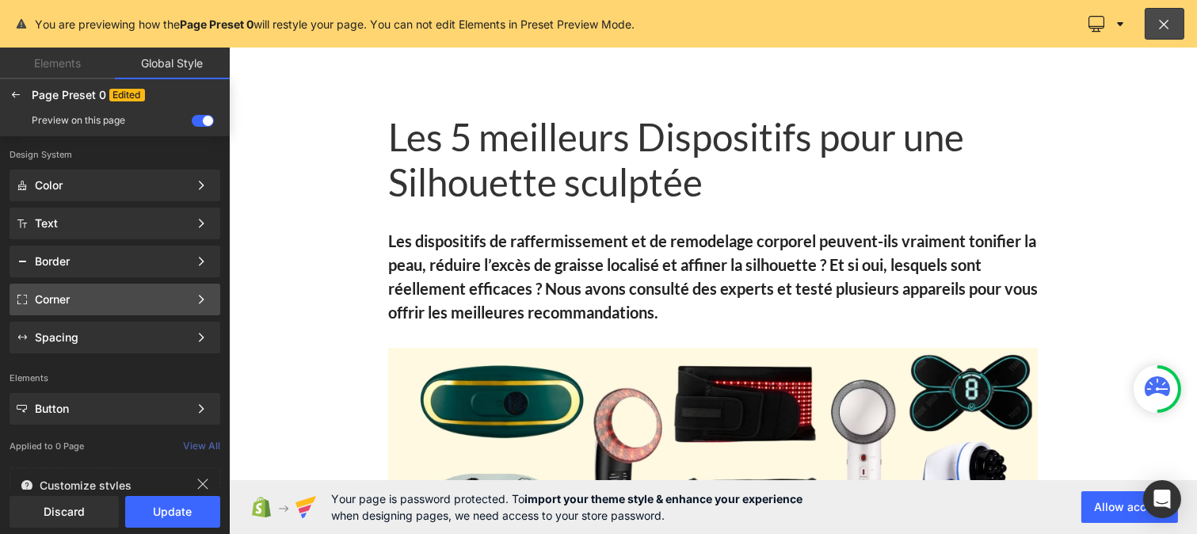
click at [49, 322] on div "Corner" at bounding box center [115, 338] width 211 height 32
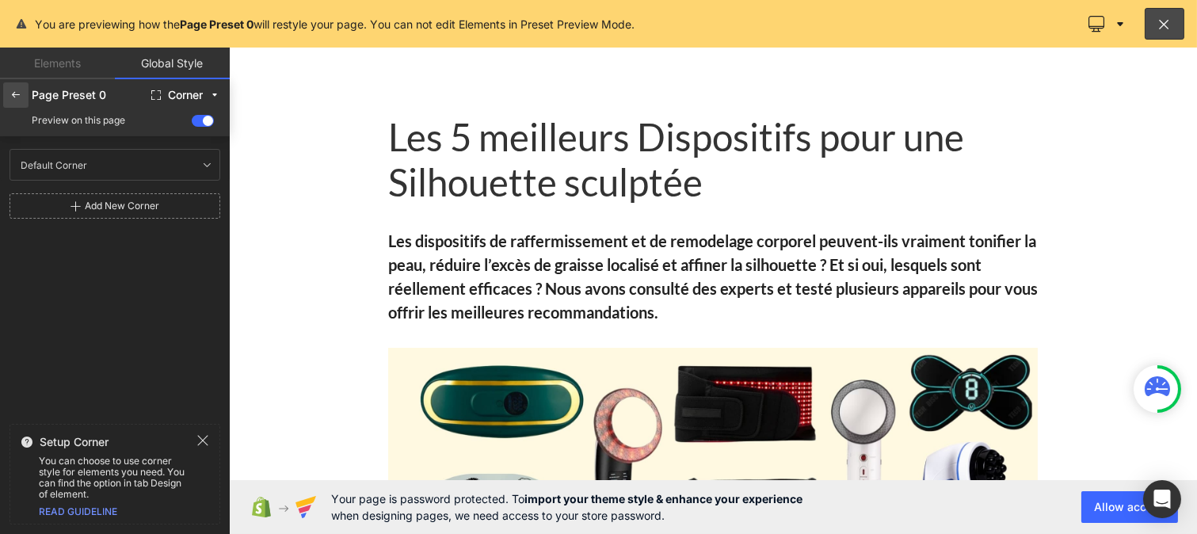
click at [12, 103] on div at bounding box center [15, 94] width 25 height 25
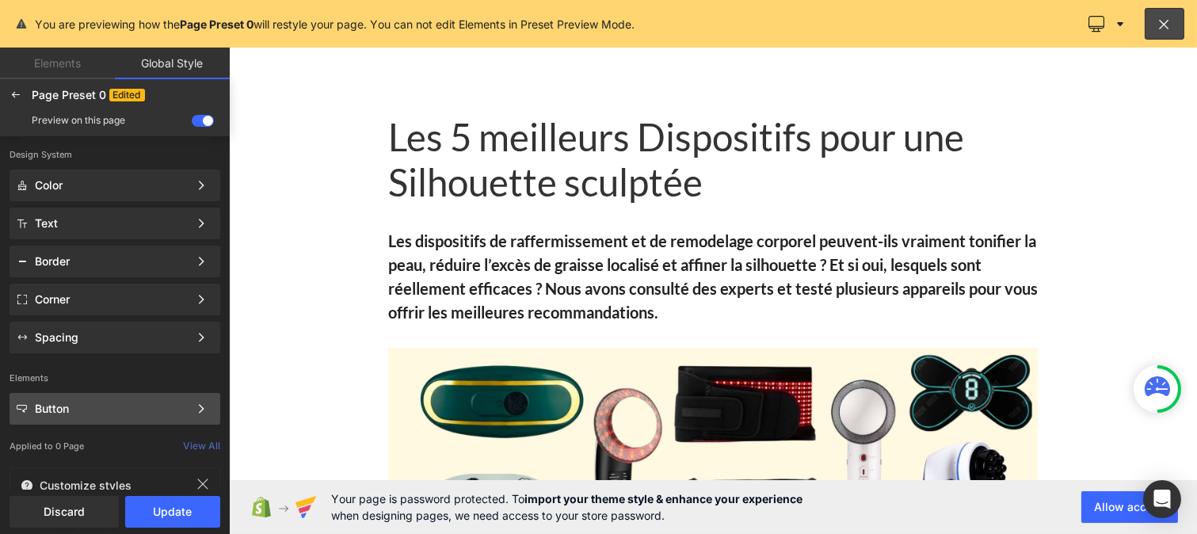
click at [56, 414] on div "Button" at bounding box center [112, 408] width 154 height 13
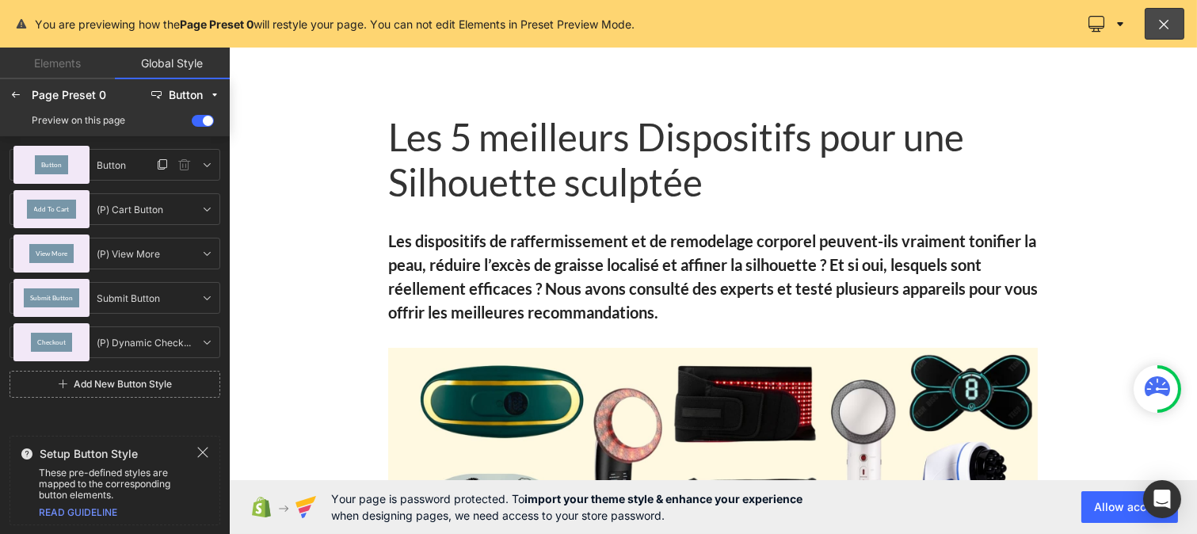
click at [49, 166] on span "Button" at bounding box center [51, 165] width 21 height 6
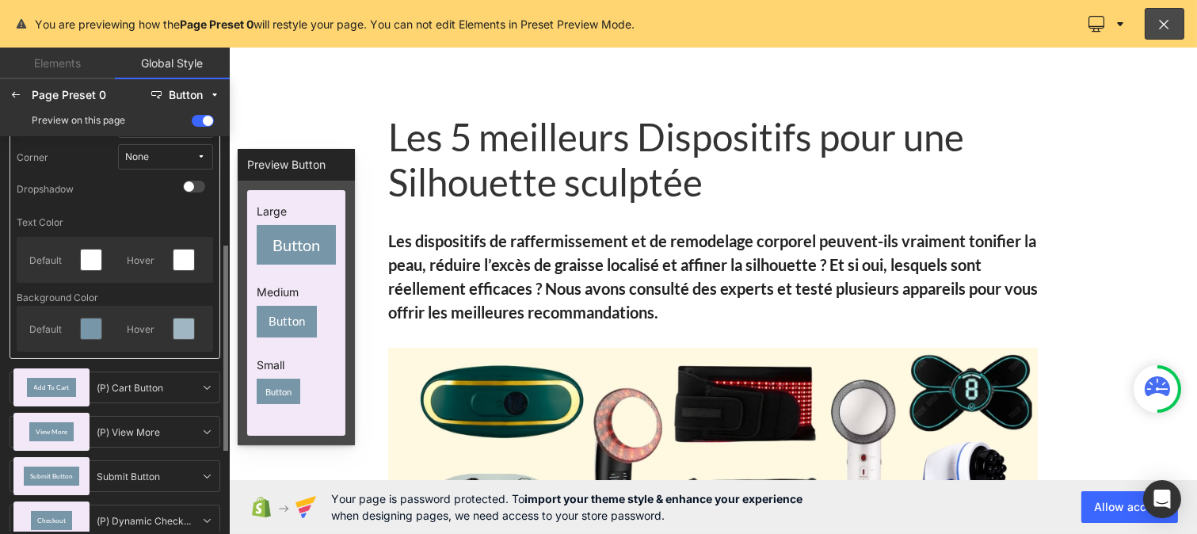
scroll to position [209, 0]
click at [187, 327] on icon at bounding box center [183, 328] width 13 height 13
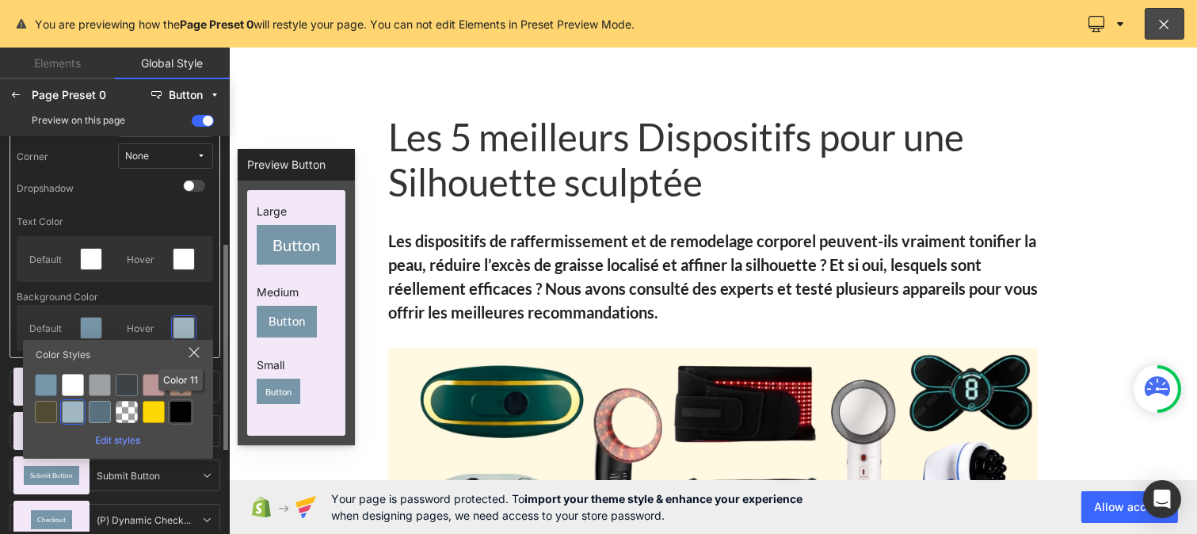
click at [183, 414] on div at bounding box center [181, 412] width 22 height 22
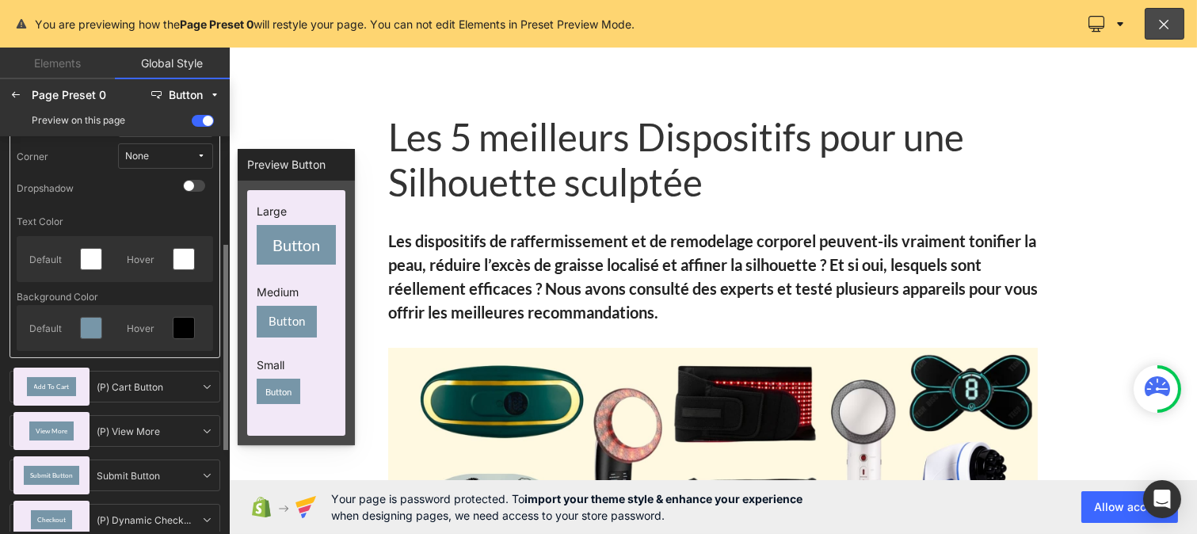
click at [97, 276] on div "Default Hover" at bounding box center [115, 259] width 196 height 46
click at [88, 262] on icon at bounding box center [91, 259] width 13 height 13
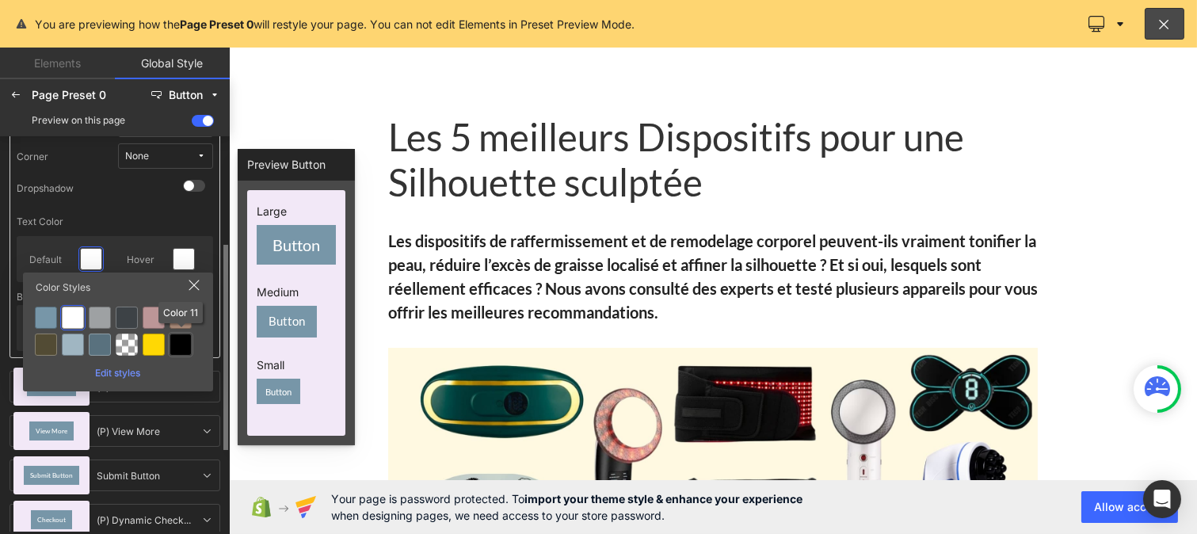
click at [177, 344] on div at bounding box center [181, 345] width 22 height 22
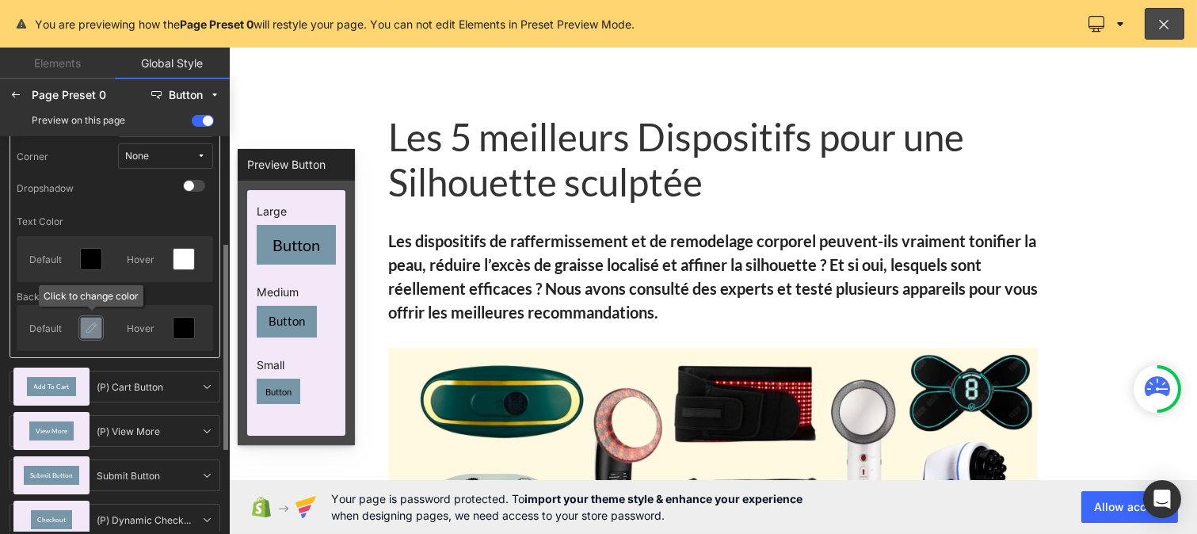
click at [95, 327] on icon at bounding box center [91, 328] width 13 height 13
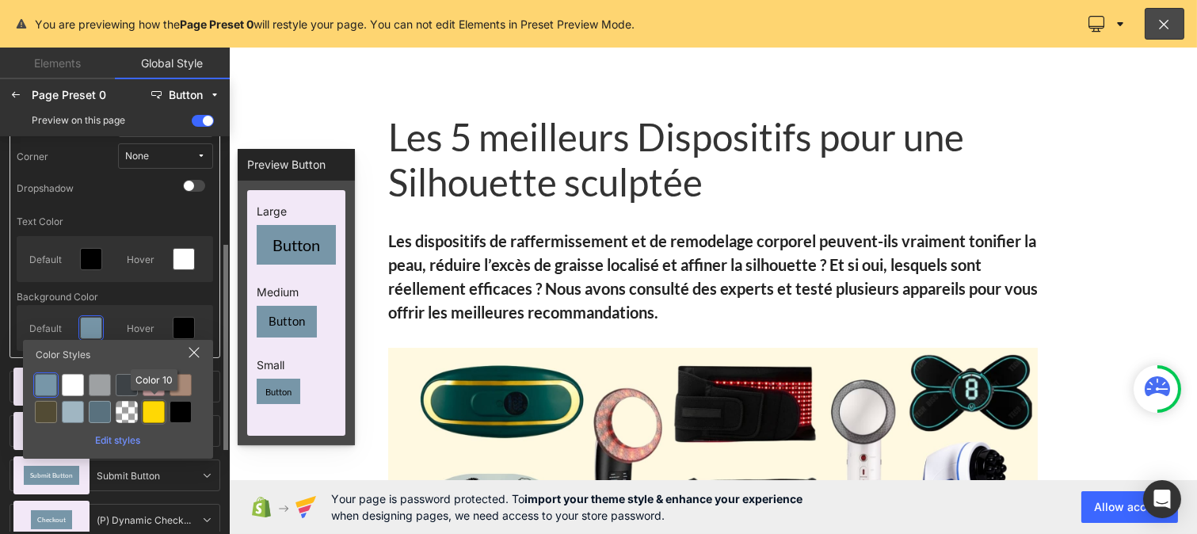
click at [157, 416] on div at bounding box center [154, 412] width 22 height 22
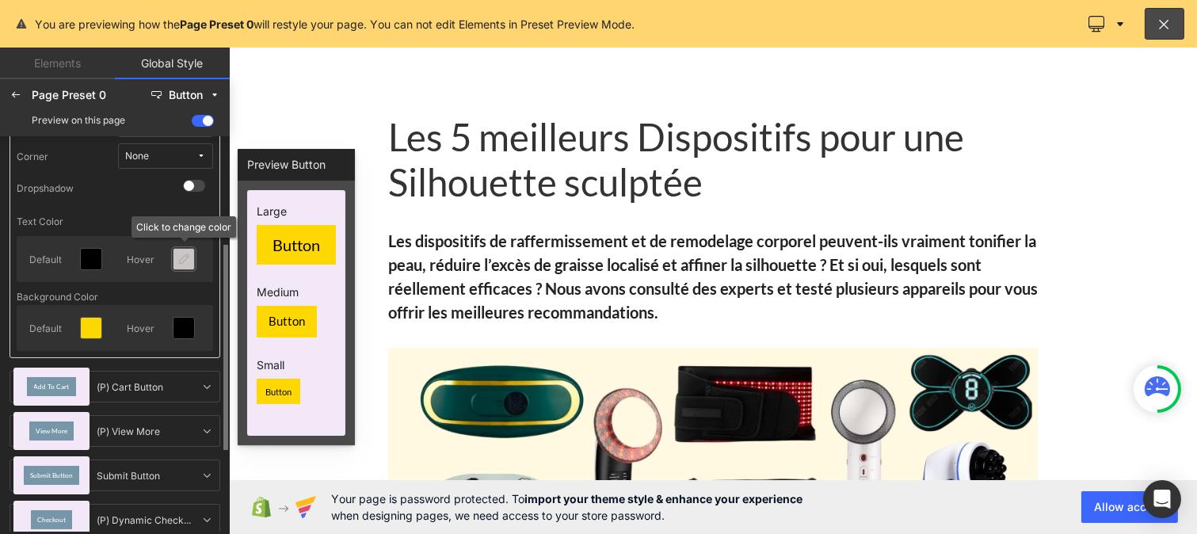
click at [182, 263] on icon at bounding box center [183, 259] width 13 height 13
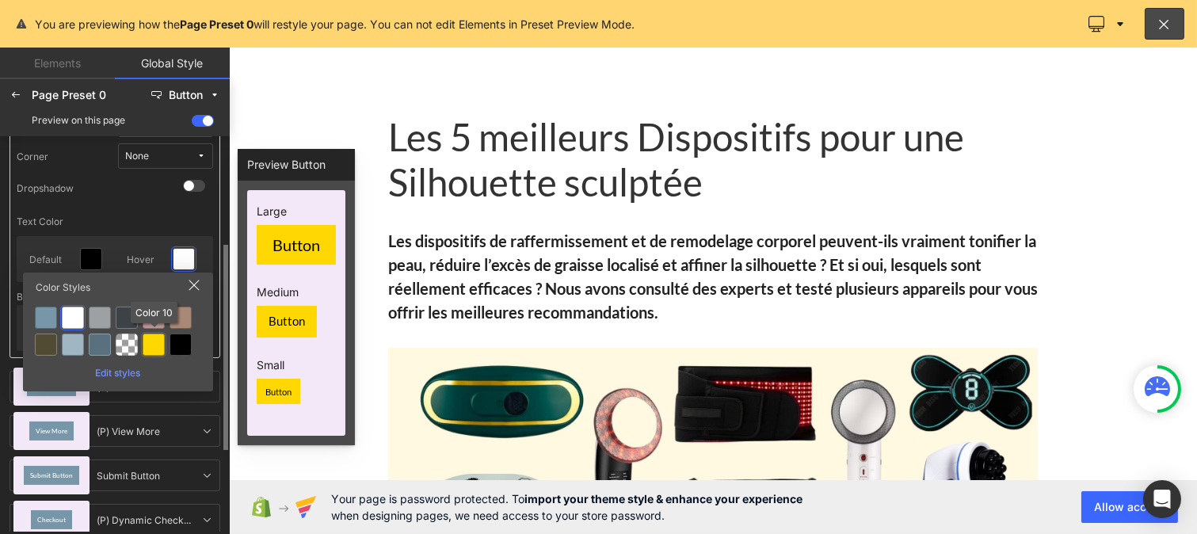
click at [153, 341] on div at bounding box center [154, 345] width 22 height 22
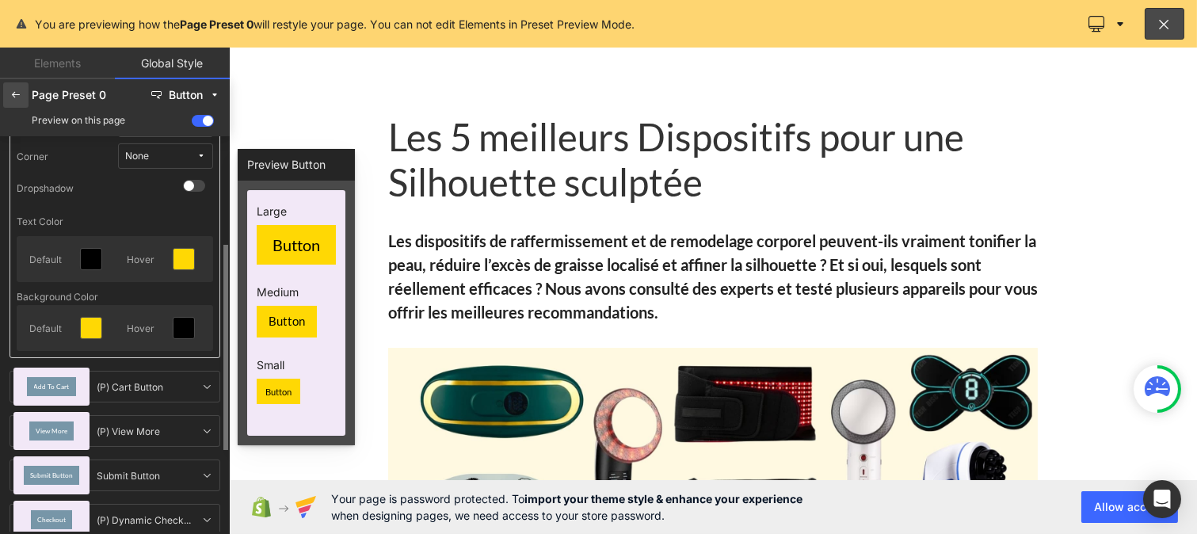
click at [10, 104] on div at bounding box center [15, 94] width 25 height 25
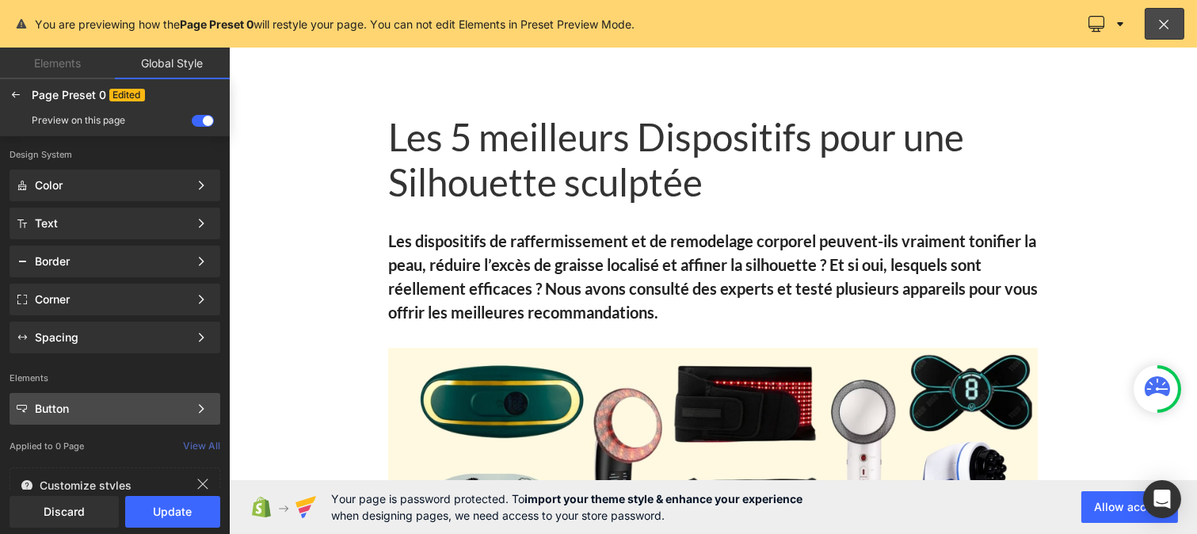
click at [64, 239] on div "Button Color Style Define a color palette and apply it to your pages 1 of 3 Next" at bounding box center [115, 224] width 211 height 32
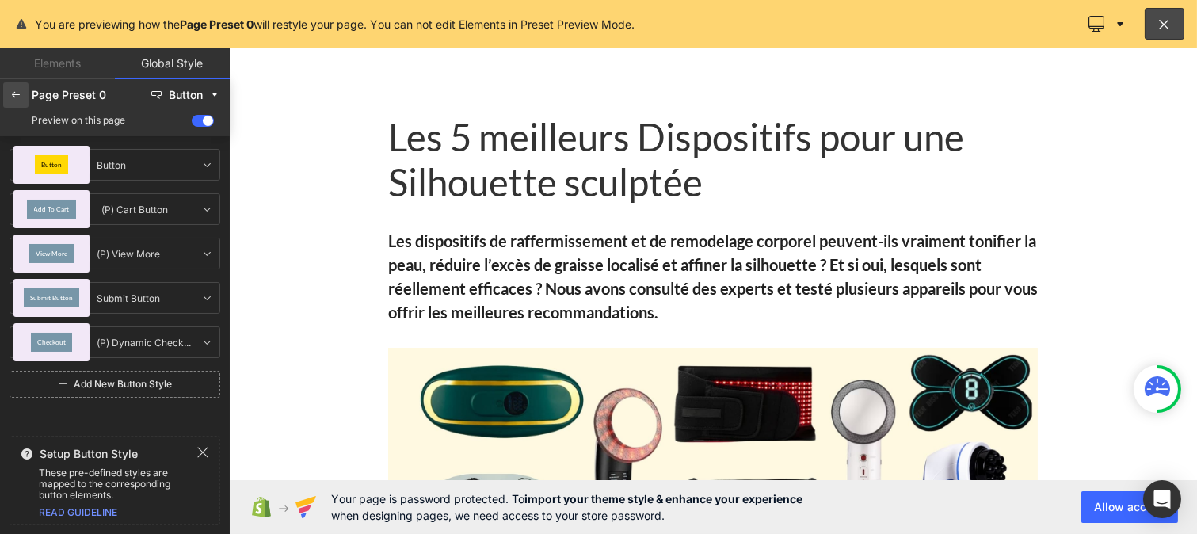
click at [10, 101] on div at bounding box center [15, 94] width 25 height 25
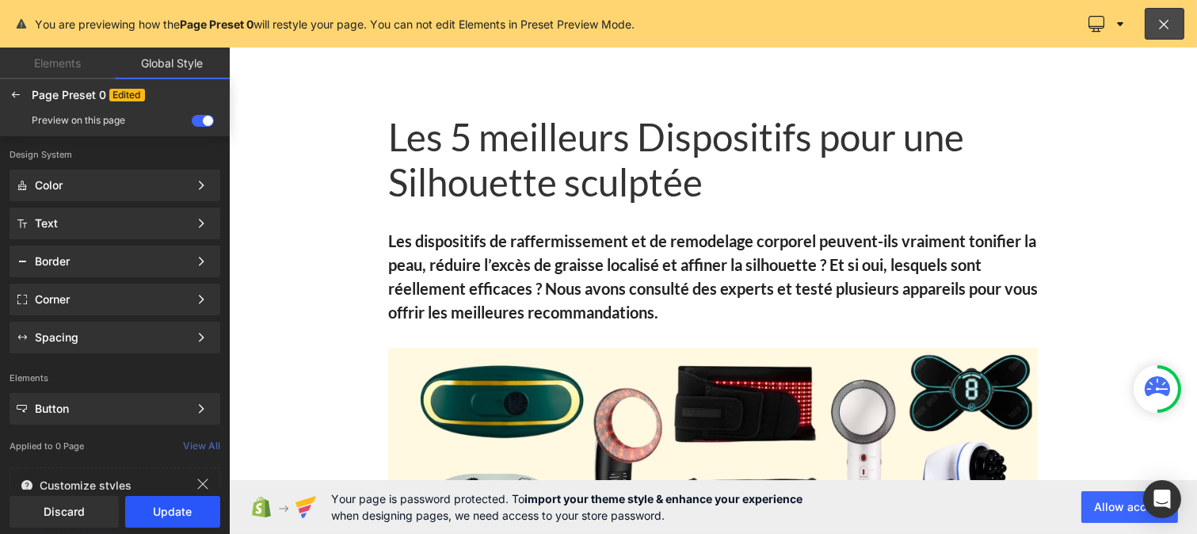
click at [162, 509] on button "Update" at bounding box center [172, 512] width 95 height 32
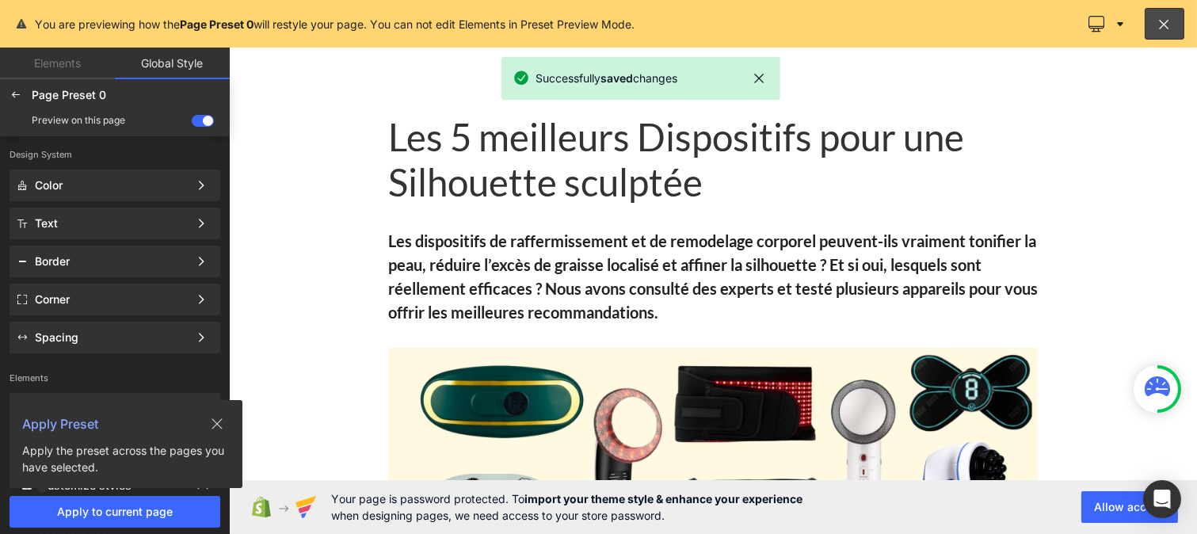
scroll to position [3, 0]
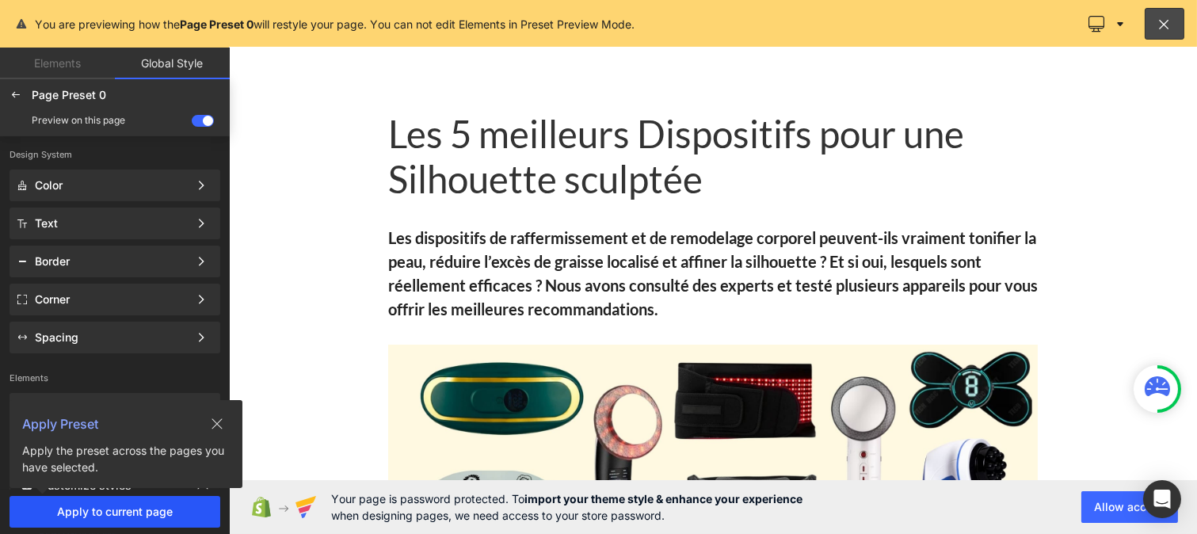
click at [157, 525] on button "Apply to current page" at bounding box center [115, 512] width 211 height 32
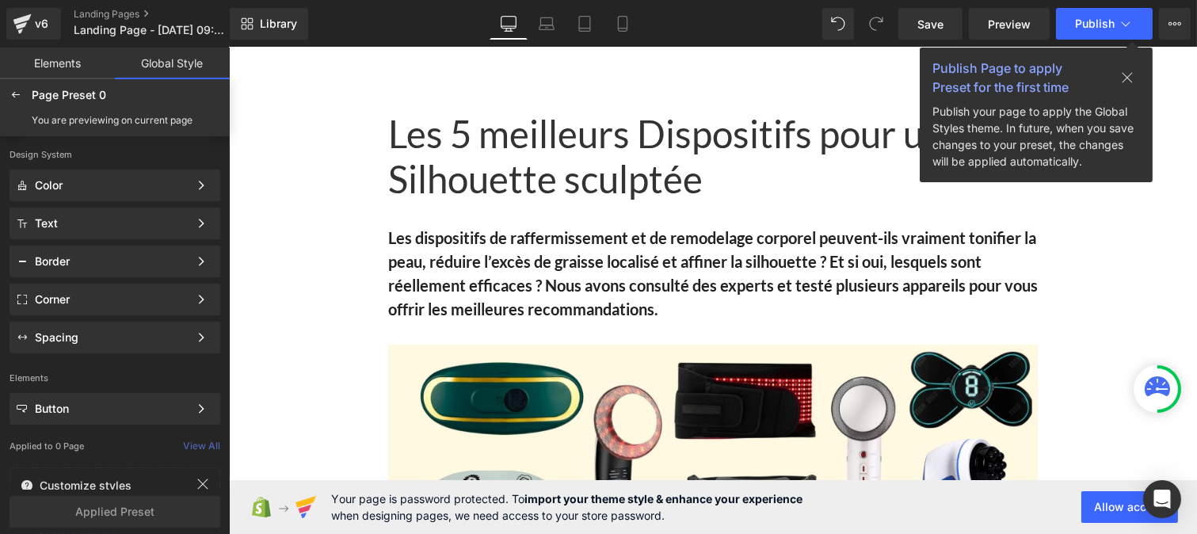
click at [1127, 74] on icon at bounding box center [1127, 77] width 13 height 13
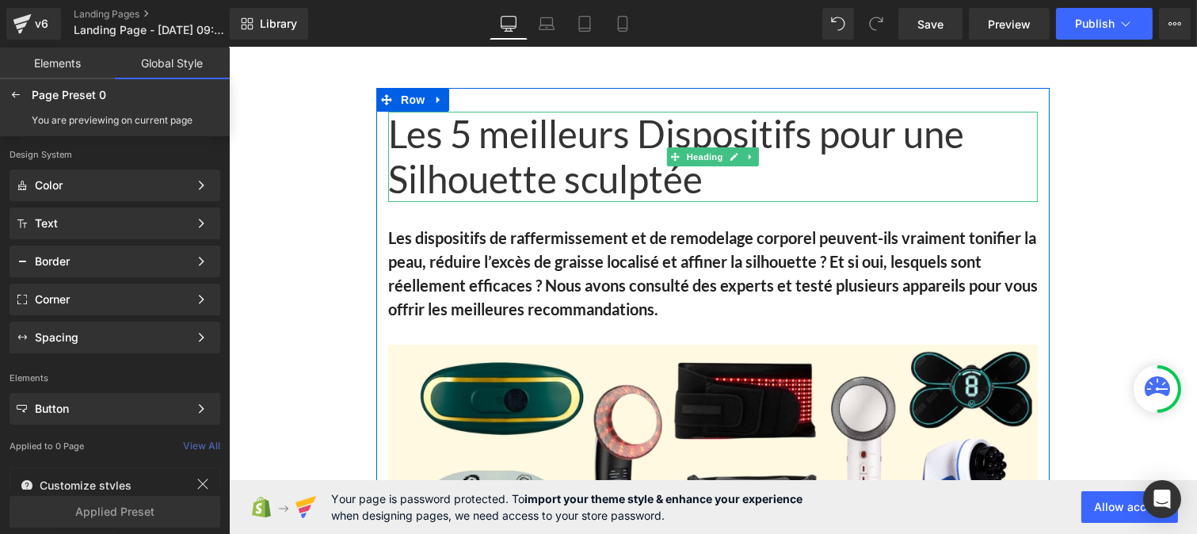
click at [518, 177] on h1 "Les 5 meilleurs Dispositifs pour une Silhouette sculptée" at bounding box center [712, 157] width 650 height 90
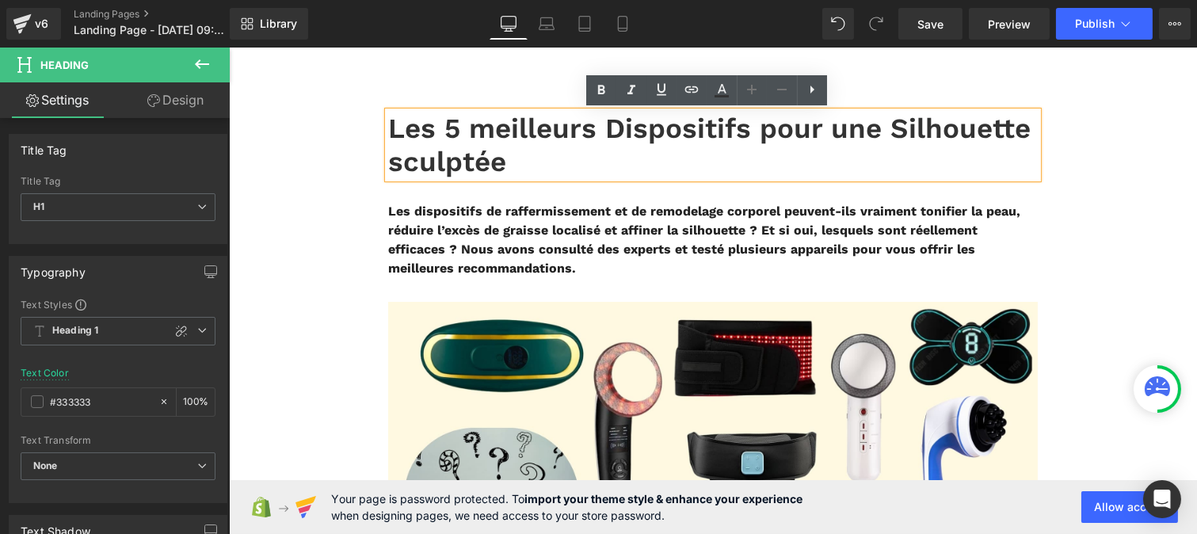
click at [468, 168] on h1 "Les 5 meilleurs Dispositifs pour une Silhouette sculptée" at bounding box center [712, 145] width 650 height 67
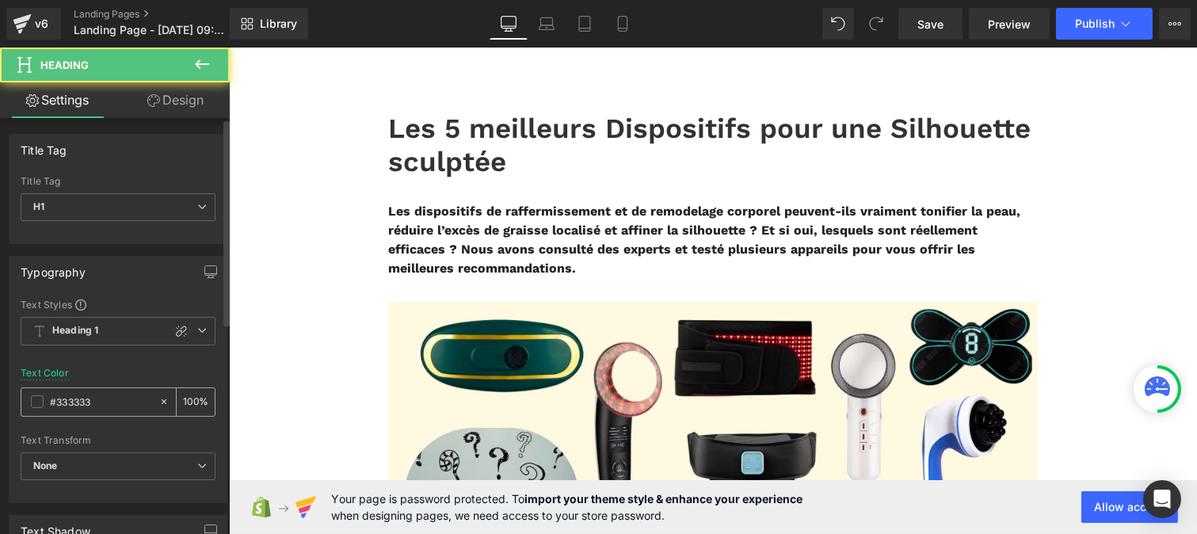
click at [104, 406] on input "#333333" at bounding box center [100, 401] width 101 height 17
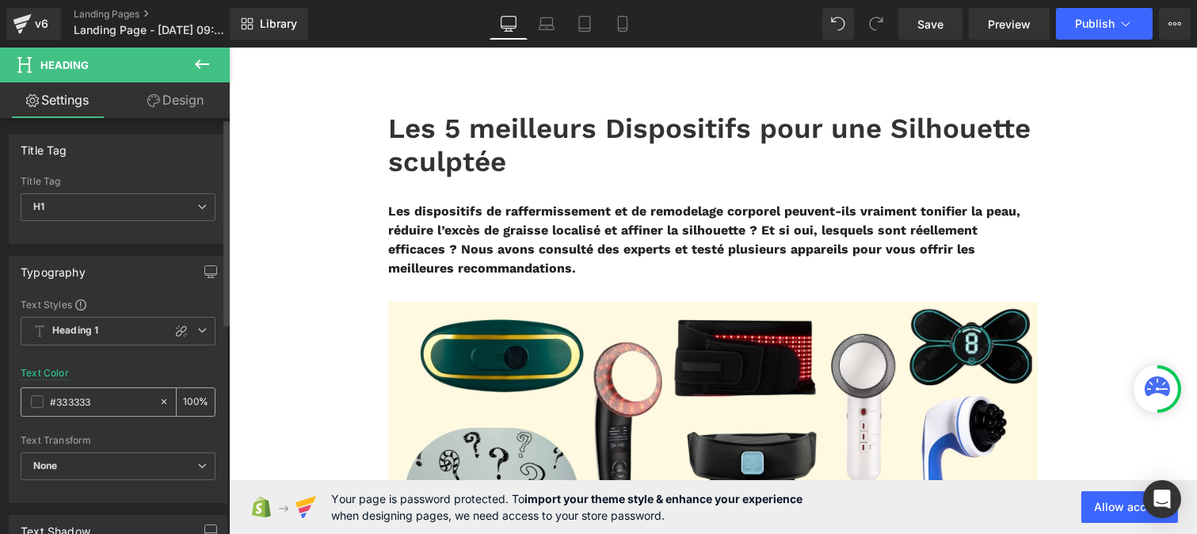
paste input "121212"
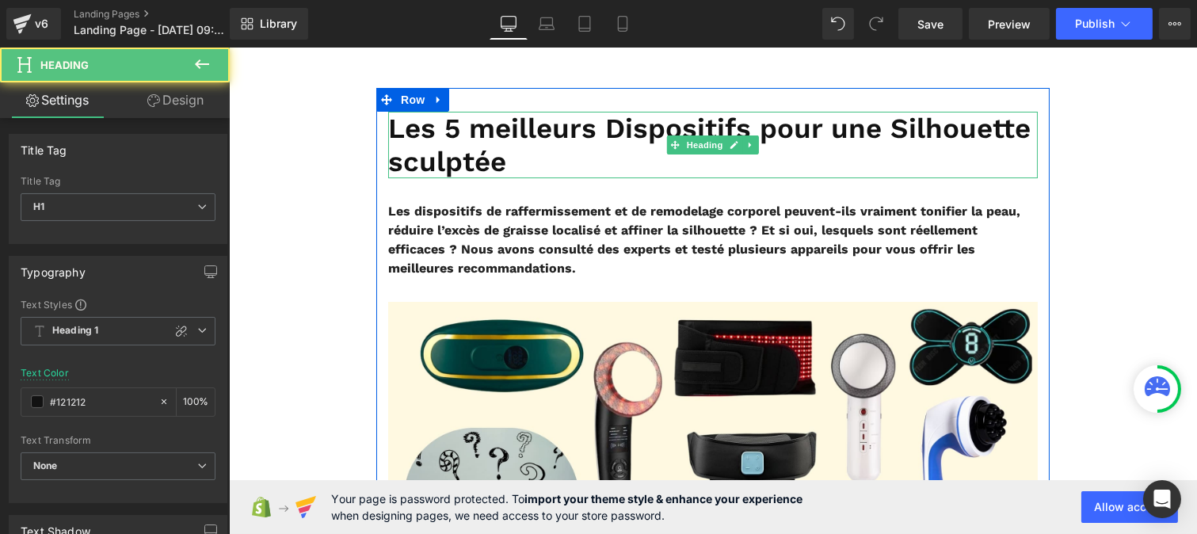
click at [504, 172] on h1 "Les 5 meilleurs Dispositifs pour une Silhouette sculptée" at bounding box center [712, 145] width 650 height 67
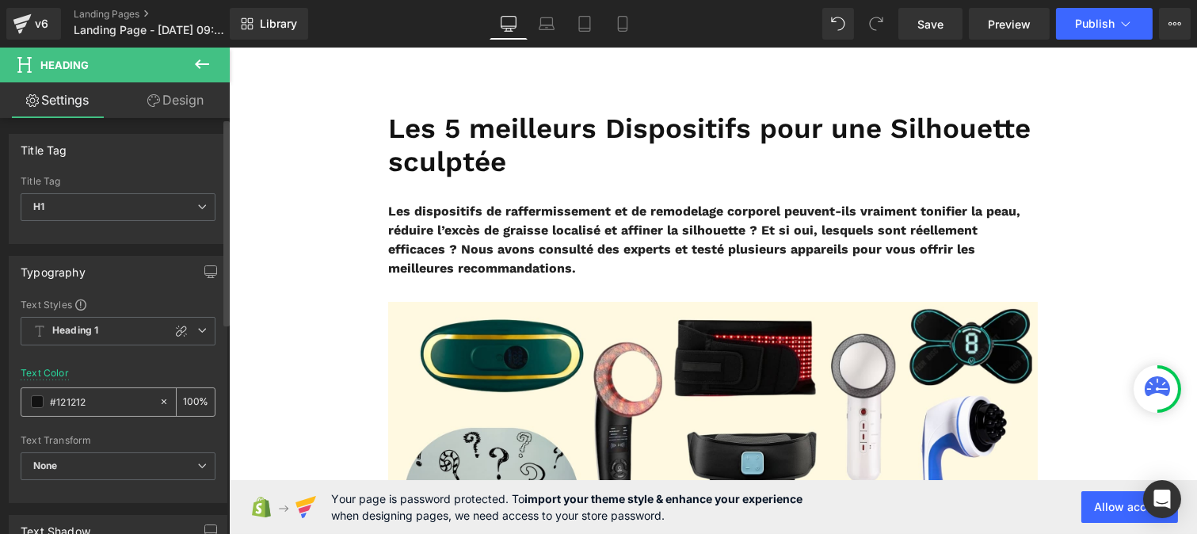
click at [83, 404] on input "#121212" at bounding box center [100, 401] width 101 height 17
click at [80, 402] on input "#121212" at bounding box center [100, 401] width 101 height 17
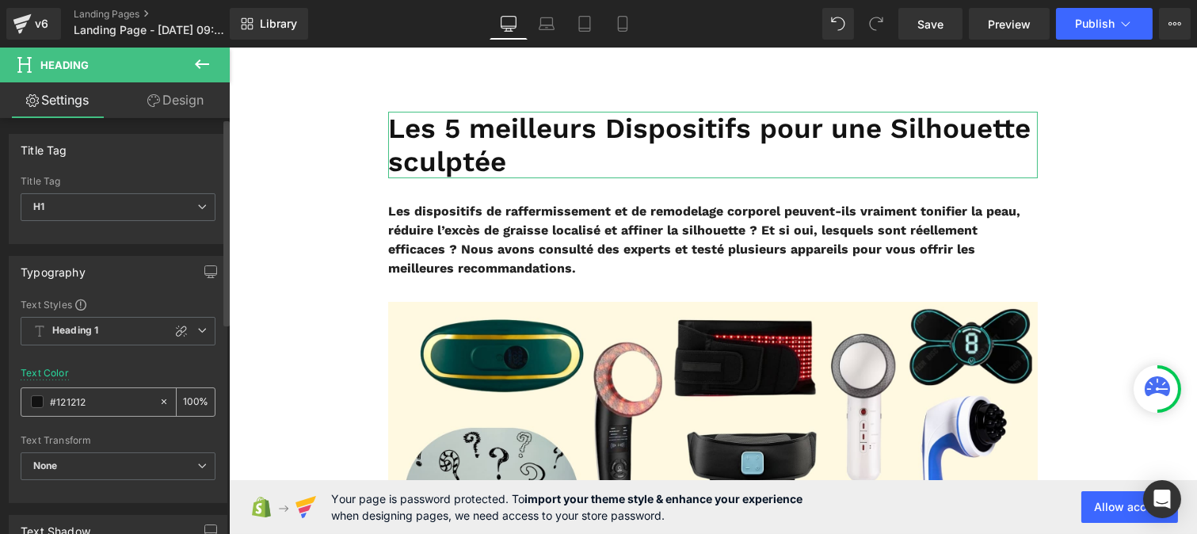
click at [100, 404] on input "#121212" at bounding box center [100, 401] width 101 height 17
paste input "22222"
type input "#222222"
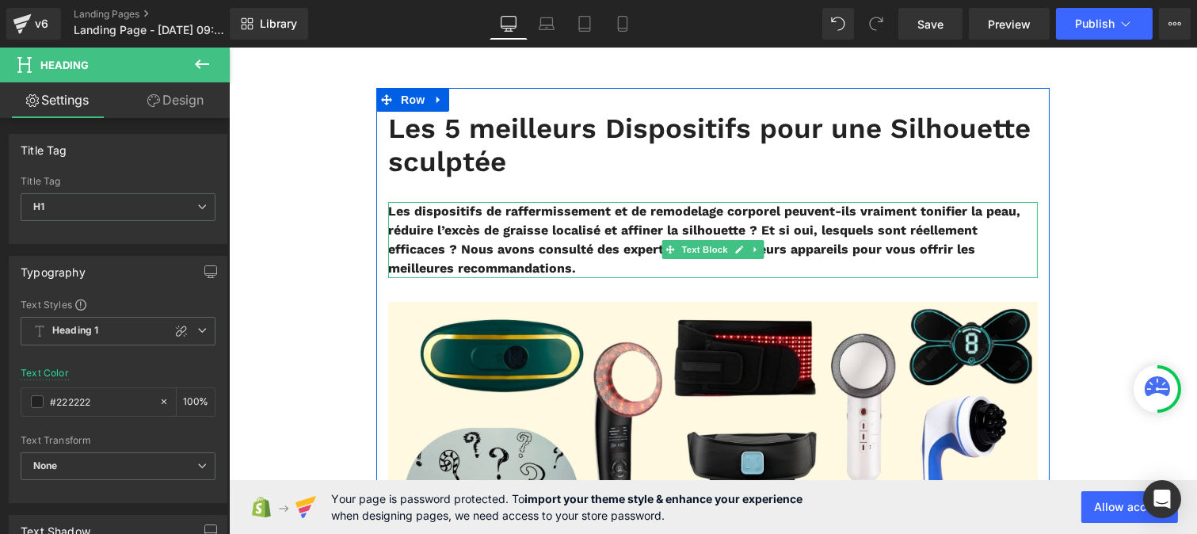
click at [465, 274] on b "Les dispositifs de raffermissement et de remodelage corporel peuvent-ils vraime…" at bounding box center [703, 240] width 632 height 72
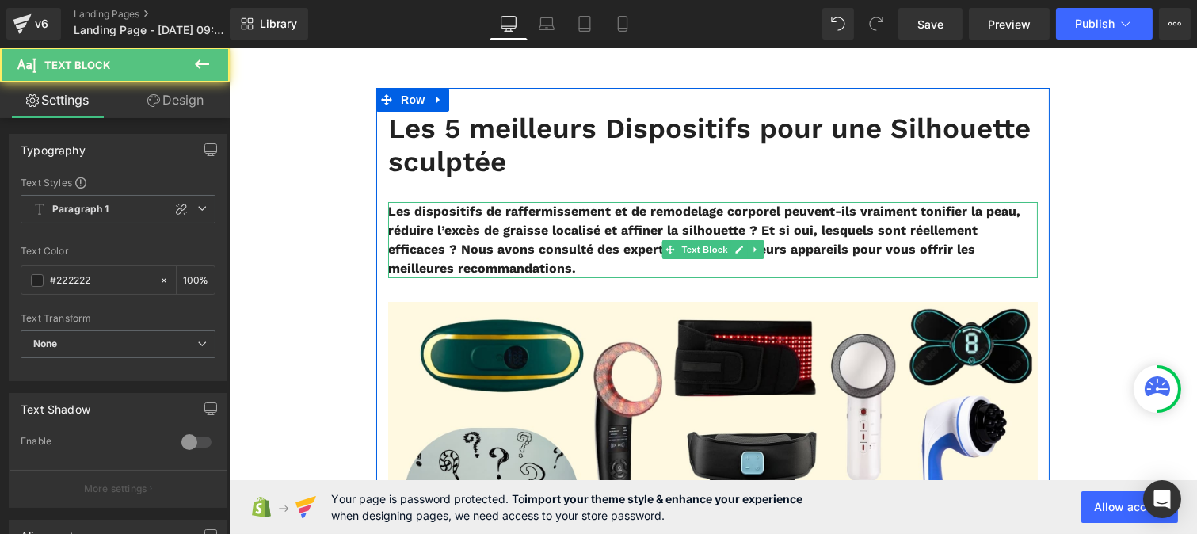
click at [521, 256] on b "Les dispositifs de raffermissement et de remodelage corporel peuvent-ils vraime…" at bounding box center [703, 240] width 632 height 72
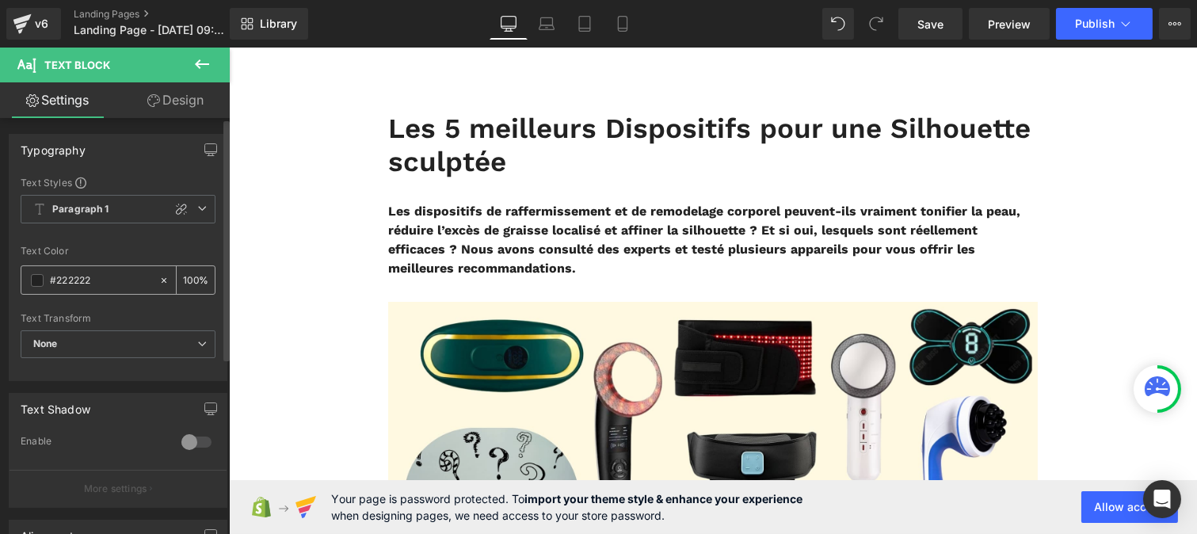
click at [92, 277] on input "#222222" at bounding box center [100, 280] width 101 height 17
paste input "12121"
type input "#121212"
click at [187, 274] on input "100" at bounding box center [191, 279] width 16 height 17
type input "0"
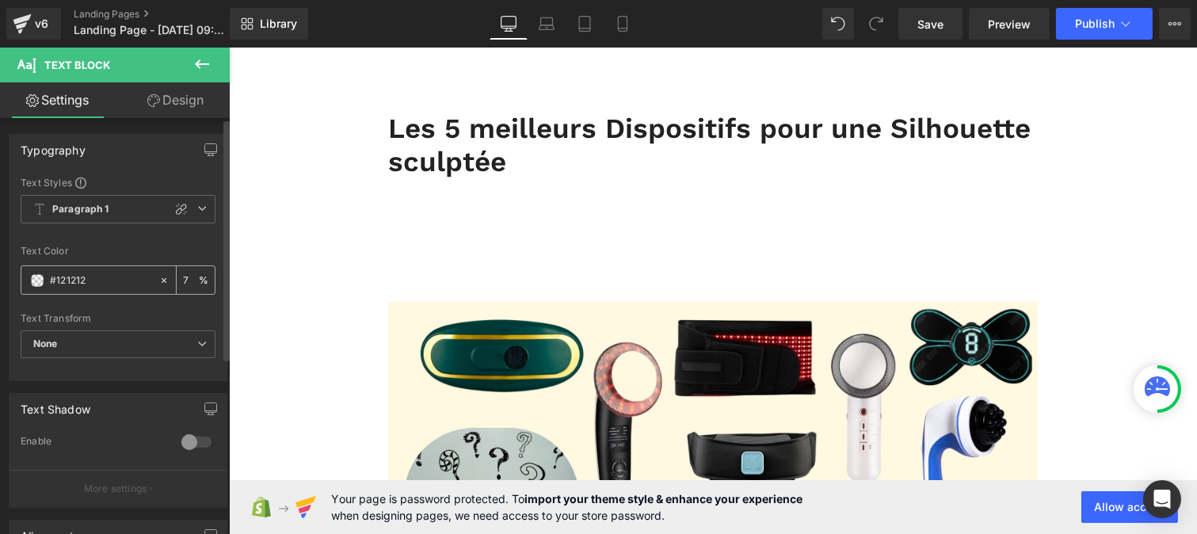
type input "75"
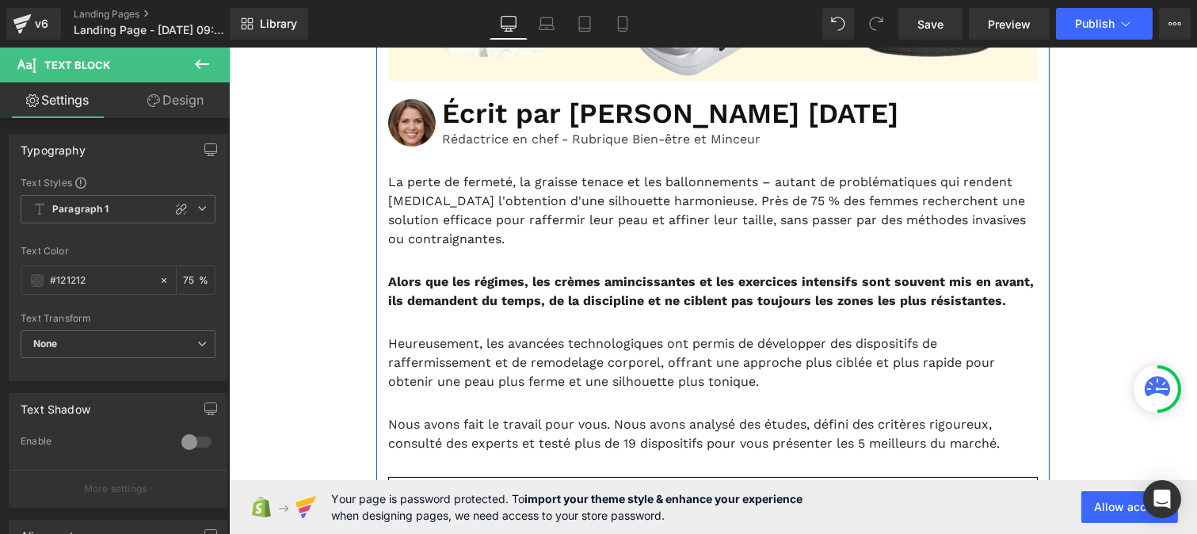
scroll to position [557, 0]
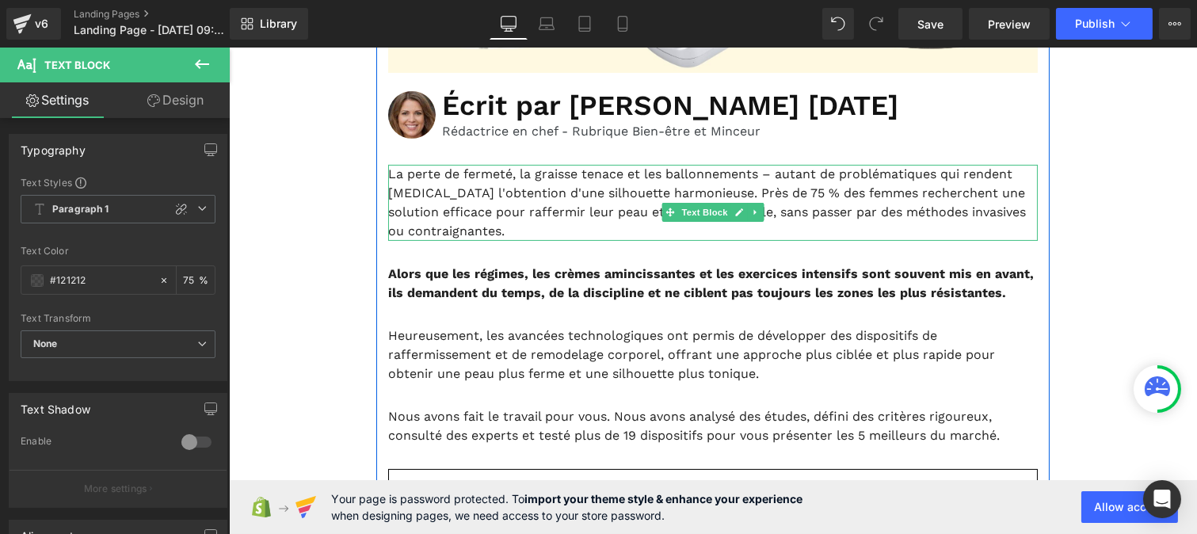
click at [487, 241] on p "La perte de fermeté, la graisse tenace et les ballonnements – autant de problém…" at bounding box center [712, 203] width 650 height 76
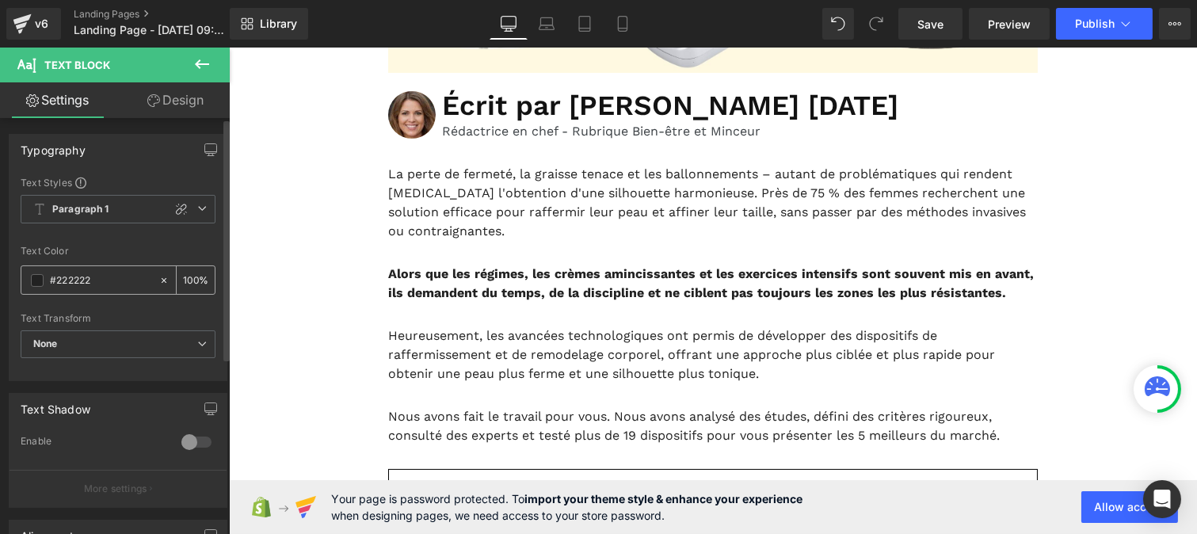
click at [113, 283] on input "#222222" at bounding box center [100, 280] width 101 height 17
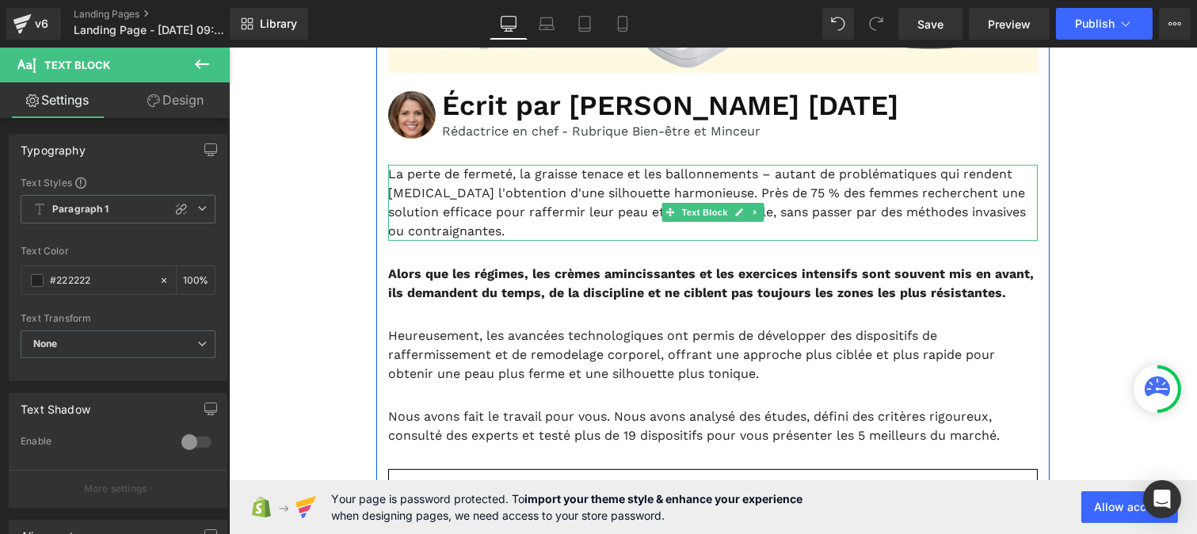
click at [457, 241] on p "La perte de fermeté, la graisse tenace et les ballonnements – autant de problém…" at bounding box center [712, 203] width 650 height 76
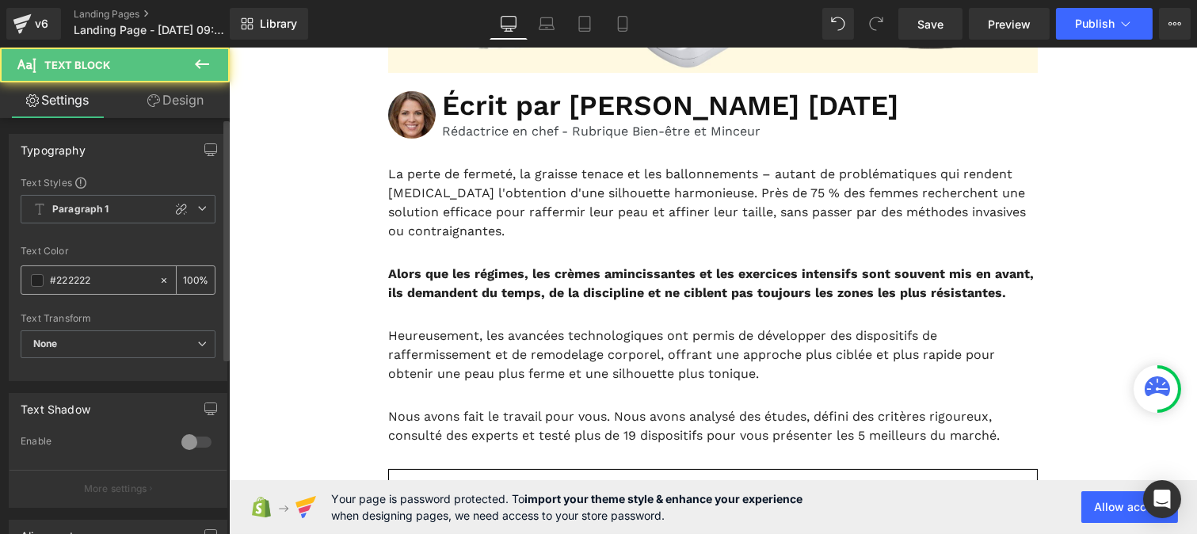
click at [109, 278] on input "#222222" at bounding box center [100, 280] width 101 height 17
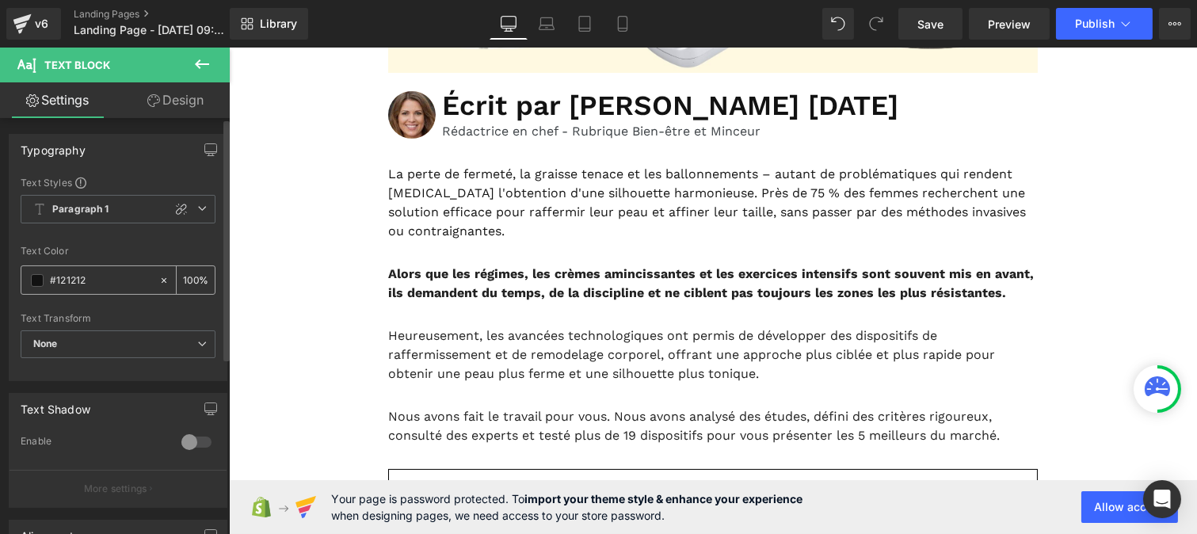
type input "#121212"
click at [190, 274] on input "100" at bounding box center [191, 279] width 16 height 17
type input "1"
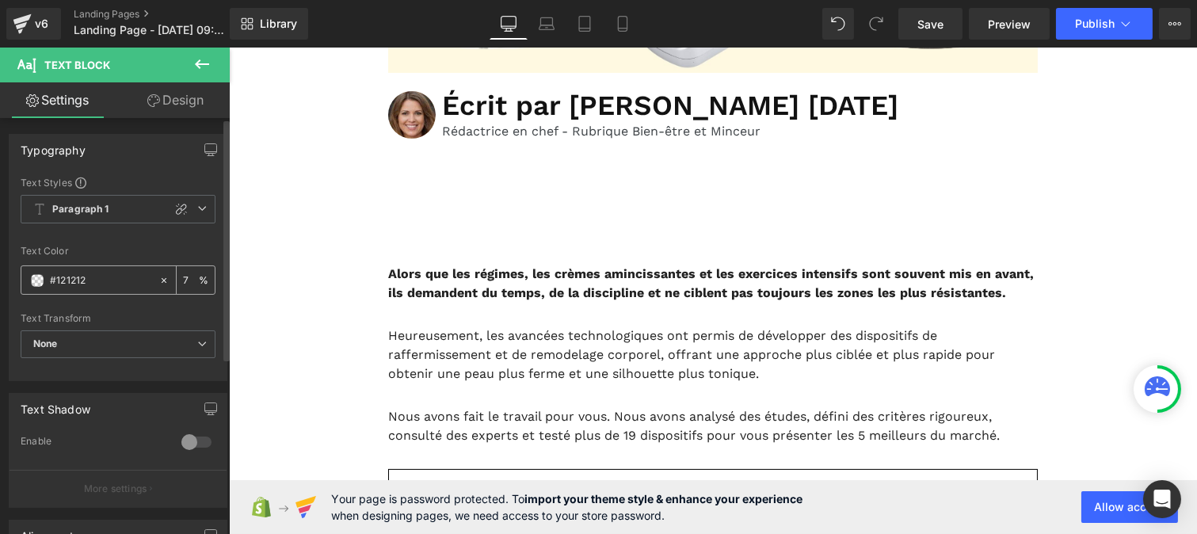
type input "75"
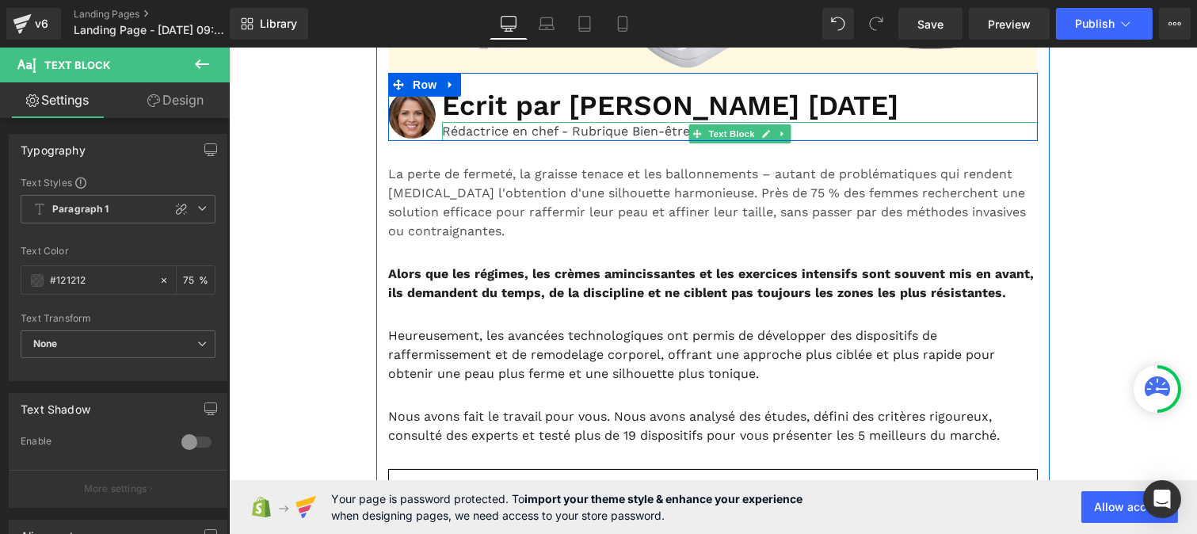
click at [486, 141] on p "Rédactrice en chef - Rubrique Bien-être et Minceur" at bounding box center [739, 131] width 596 height 19
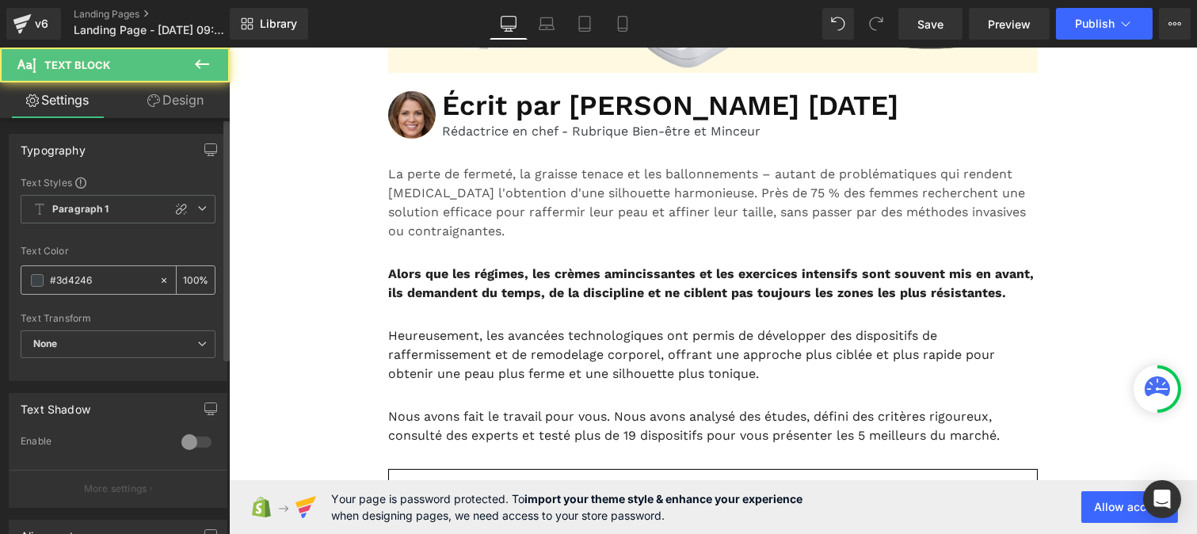
click at [105, 278] on input "#3d4246" at bounding box center [100, 280] width 101 height 17
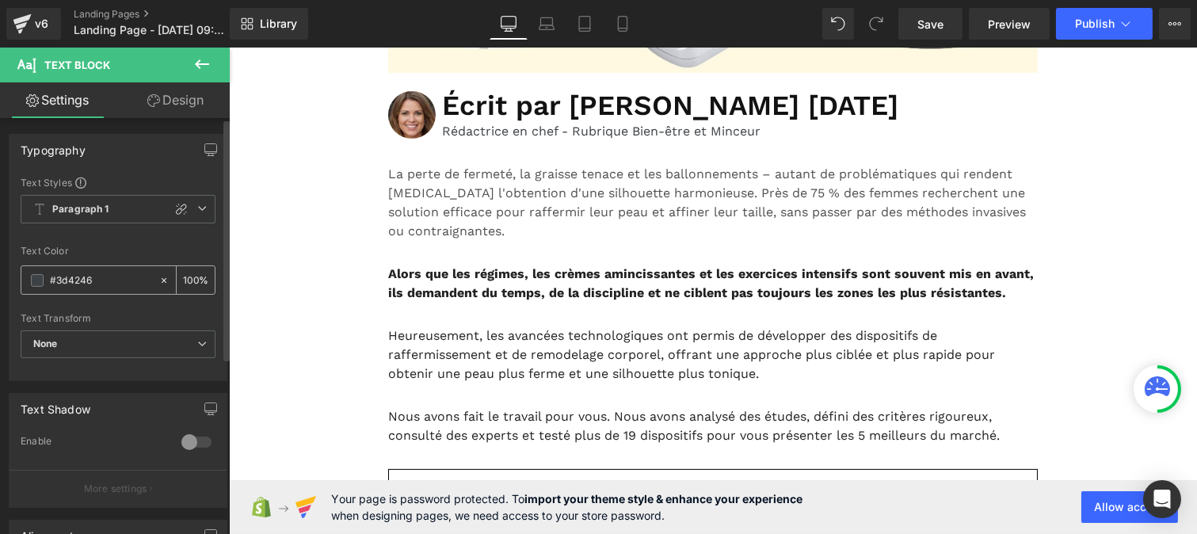
paste input "121212"
type input "#121212"
click at [192, 276] on div "100 %" at bounding box center [196, 280] width 38 height 28
click at [192, 278] on div "100 %" at bounding box center [196, 280] width 38 height 28
click at [191, 276] on input "100" at bounding box center [191, 279] width 16 height 17
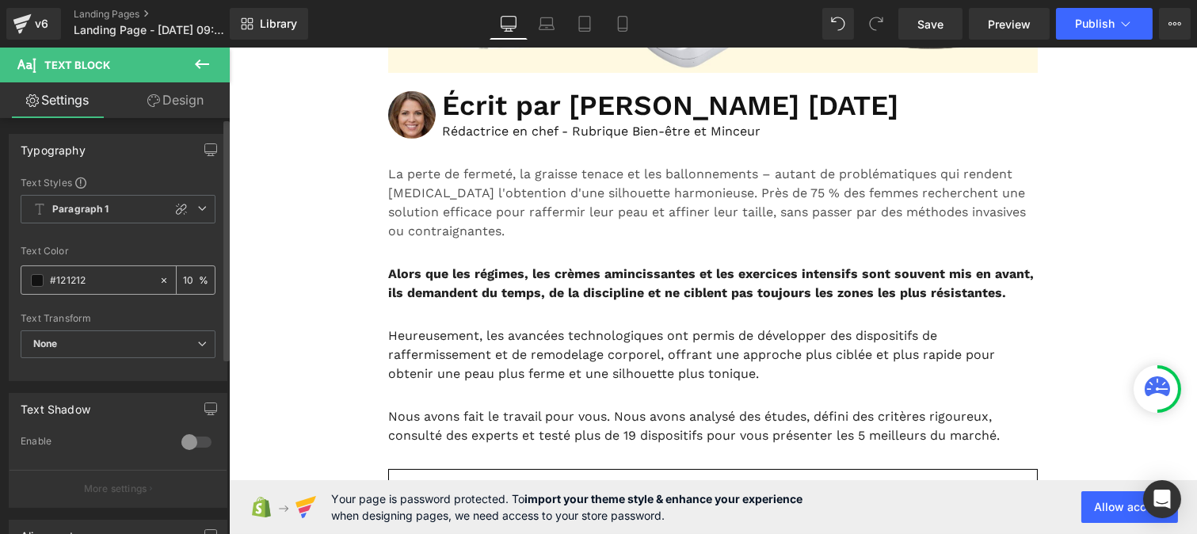
type input "1"
type input "75"
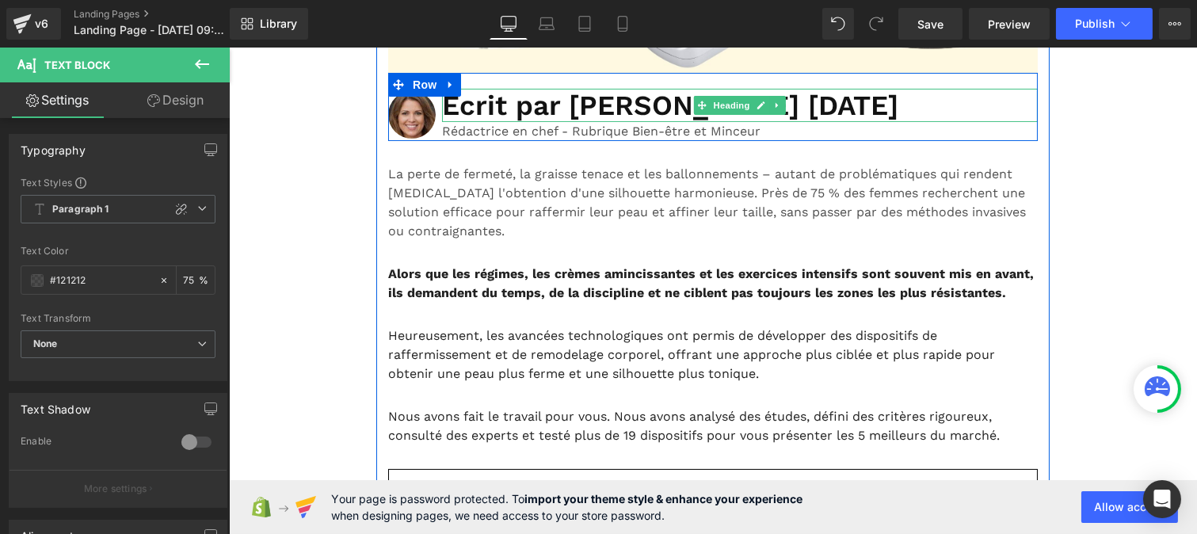
click at [542, 122] on h1 "Écrit par [PERSON_NAME] [DATE]" at bounding box center [739, 105] width 596 height 33
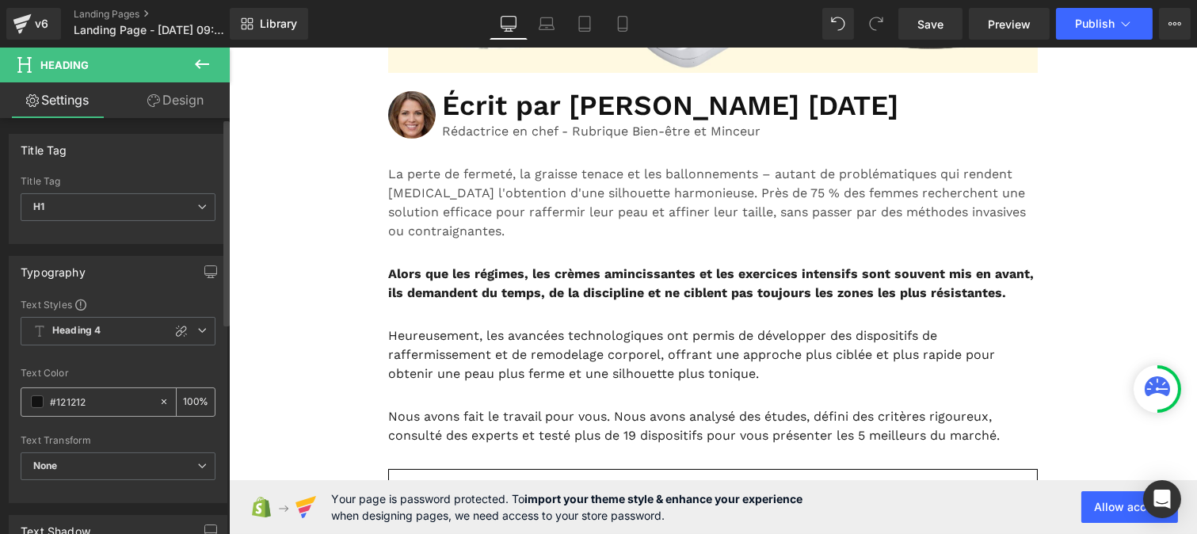
click at [96, 410] on input "#121212" at bounding box center [100, 401] width 101 height 17
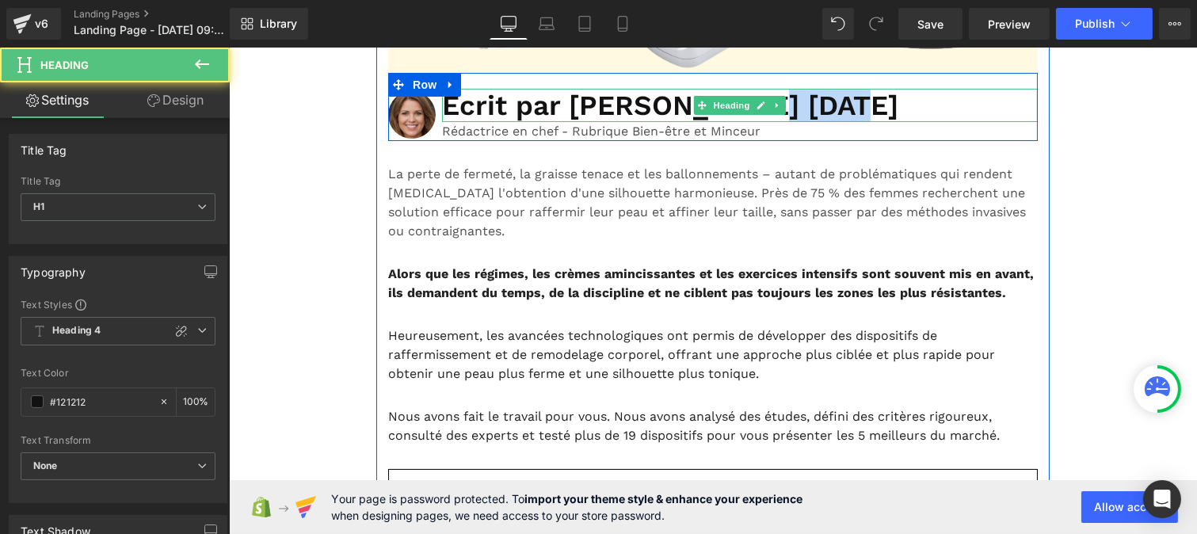
drag, startPoint x: 577, startPoint y: 143, endPoint x: 624, endPoint y: 144, distance: 46.8
click at [624, 122] on h1 "Écrit par [PERSON_NAME] [DATE]" at bounding box center [739, 105] width 596 height 33
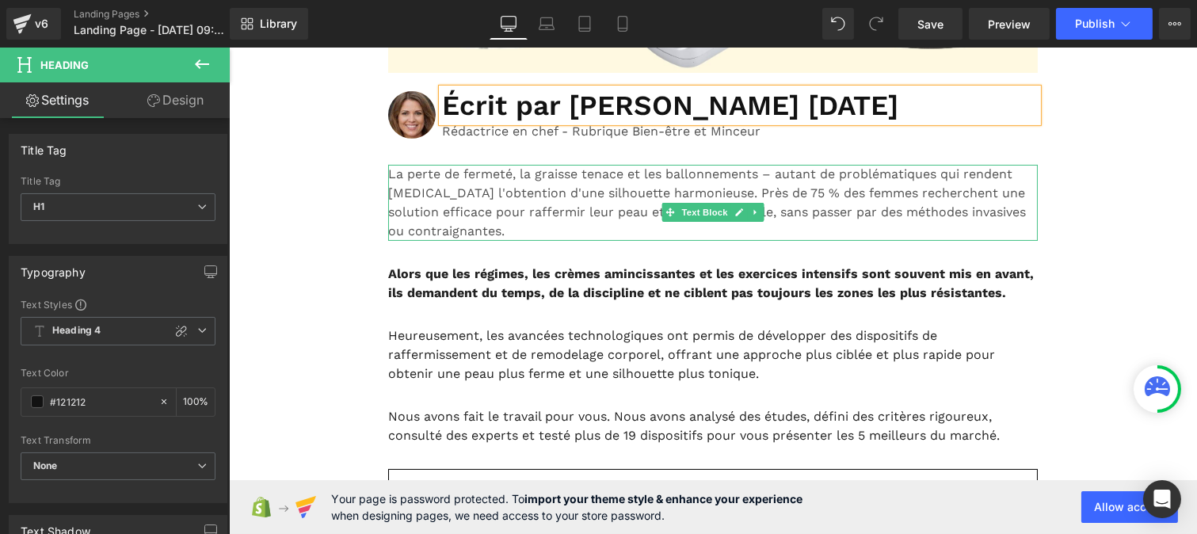
click at [541, 241] on p "La perte de fermeté, la graisse tenace et les ballonnements – autant de problém…" at bounding box center [712, 203] width 650 height 76
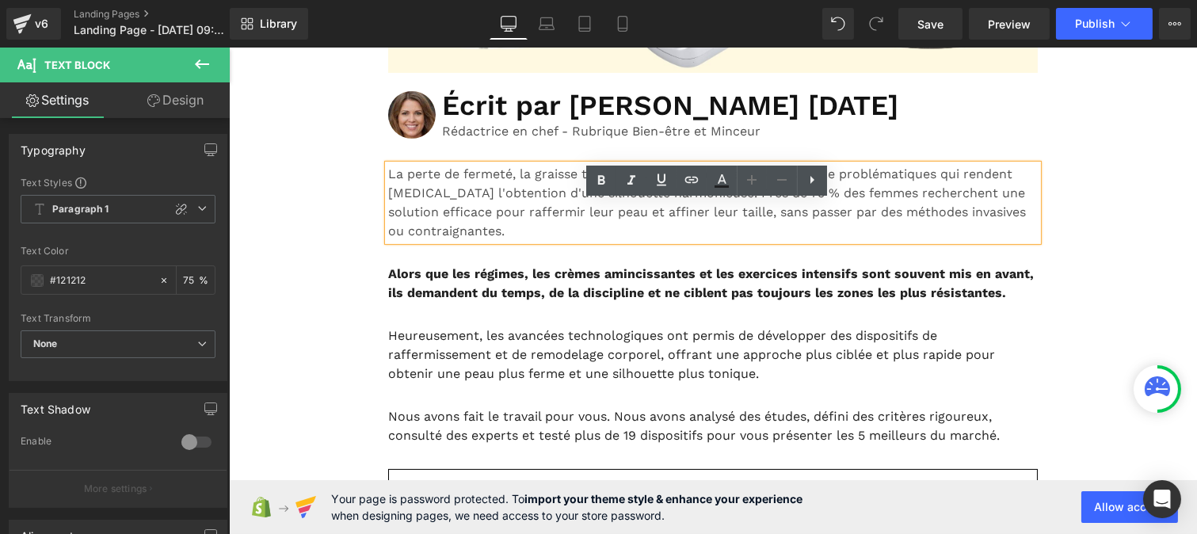
click at [406, 300] on b "Alors que les régimes, les crèmes amincissantes et les exercices intensifs sont…" at bounding box center [710, 283] width 646 height 34
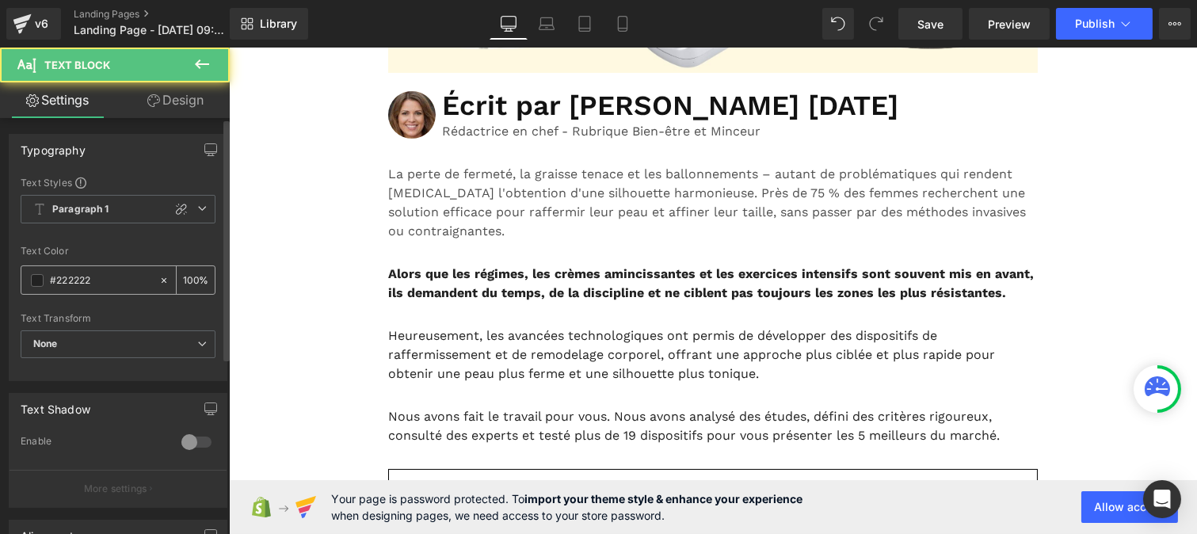
click at [81, 281] on input "#222222" at bounding box center [100, 280] width 101 height 17
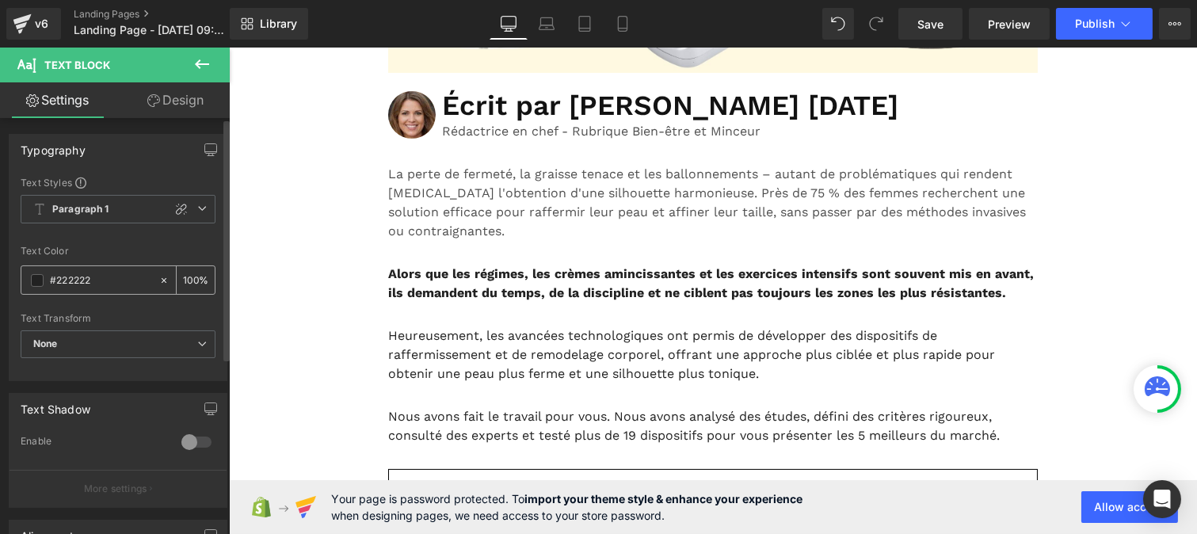
paste input "12121"
type input "#121212"
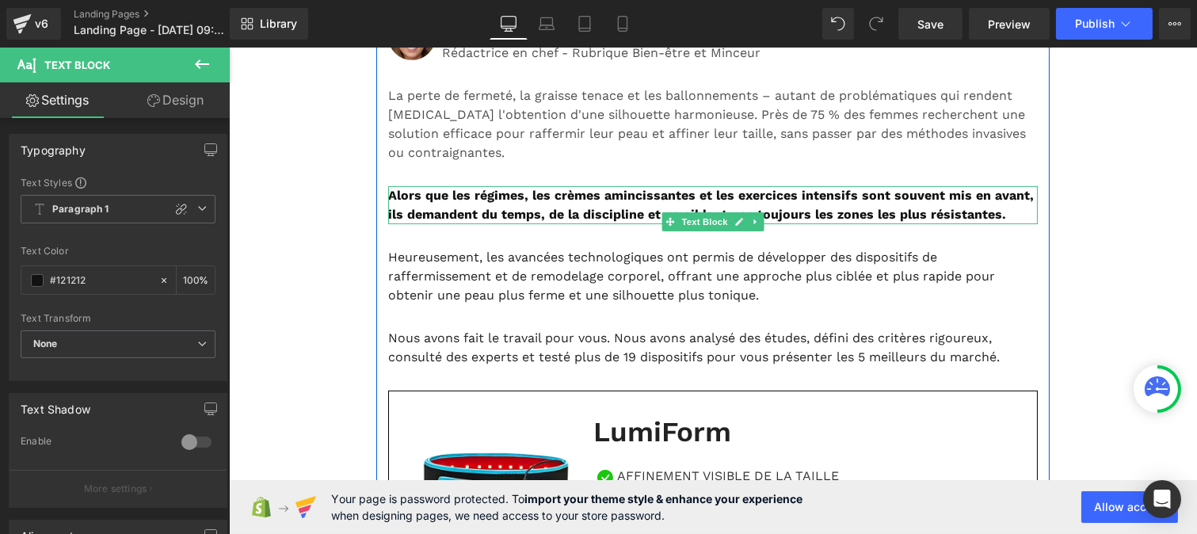
scroll to position [636, 0]
click at [426, 304] on p "Heureusement, les avancées technologiques ont permis de développer des disposit…" at bounding box center [712, 275] width 650 height 57
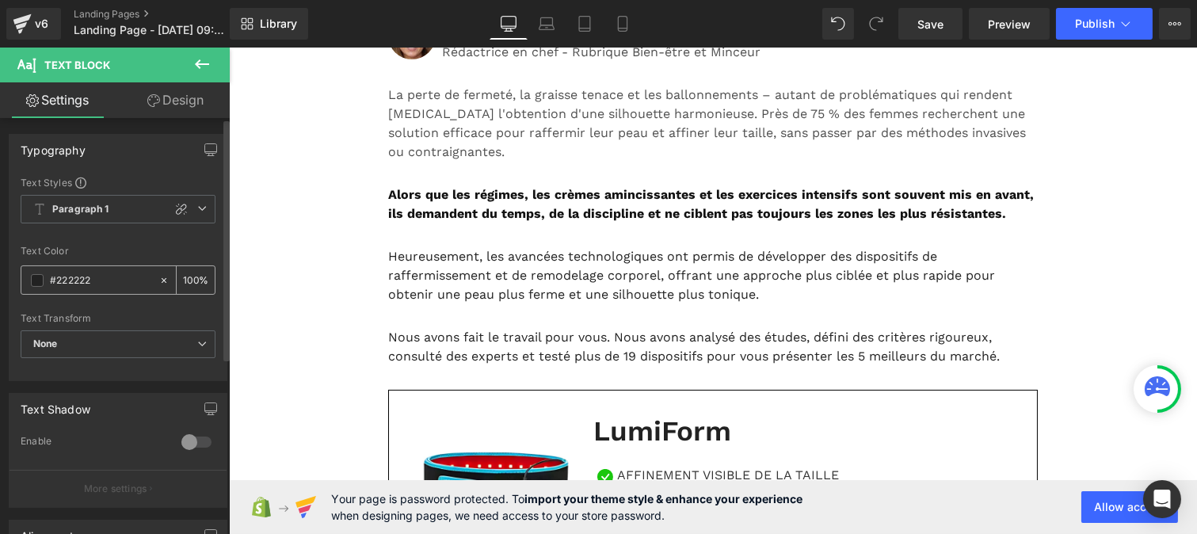
click at [109, 281] on input "#222222" at bounding box center [100, 280] width 101 height 17
paste input "12121"
type input "#121212"
click at [190, 273] on input "100" at bounding box center [191, 279] width 16 height 17
type input "1"
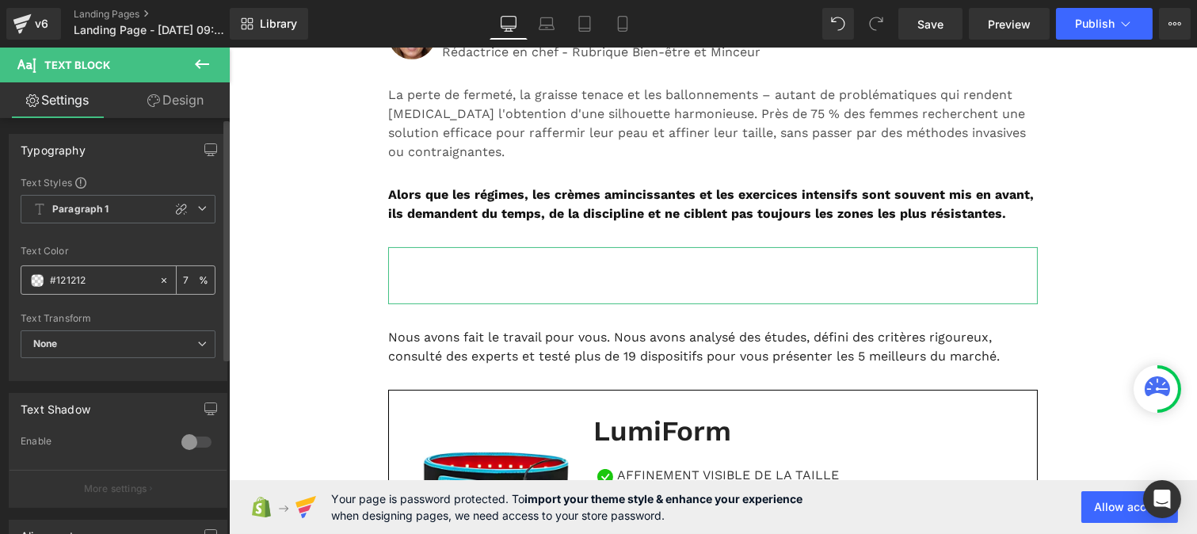
type input "75"
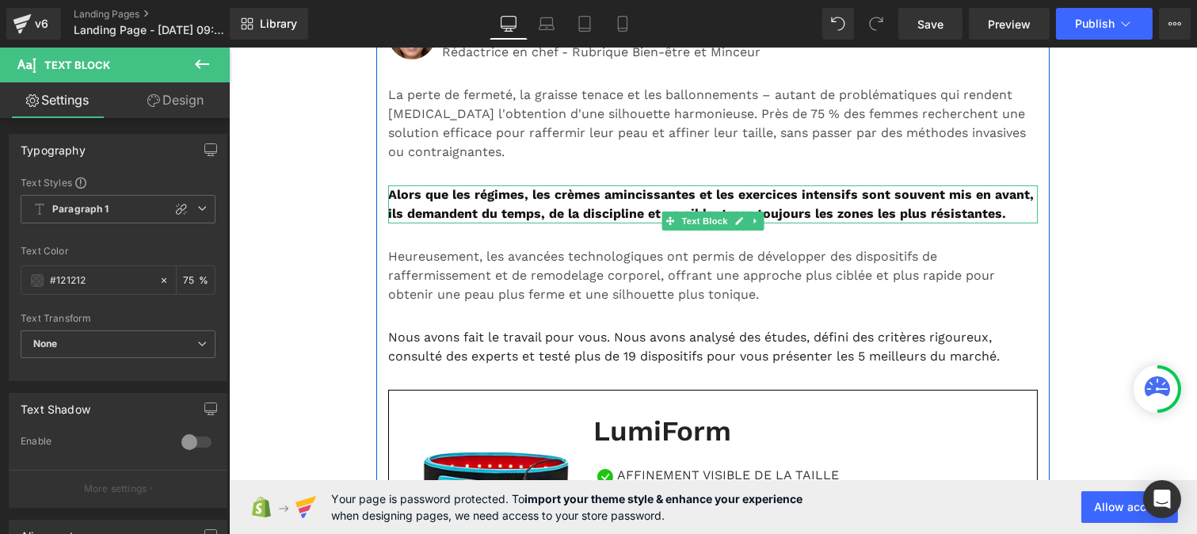
click at [439, 223] on p "Alors que les régimes, les crèmes amincissantes et les exercices intensifs sont…" at bounding box center [712, 204] width 650 height 38
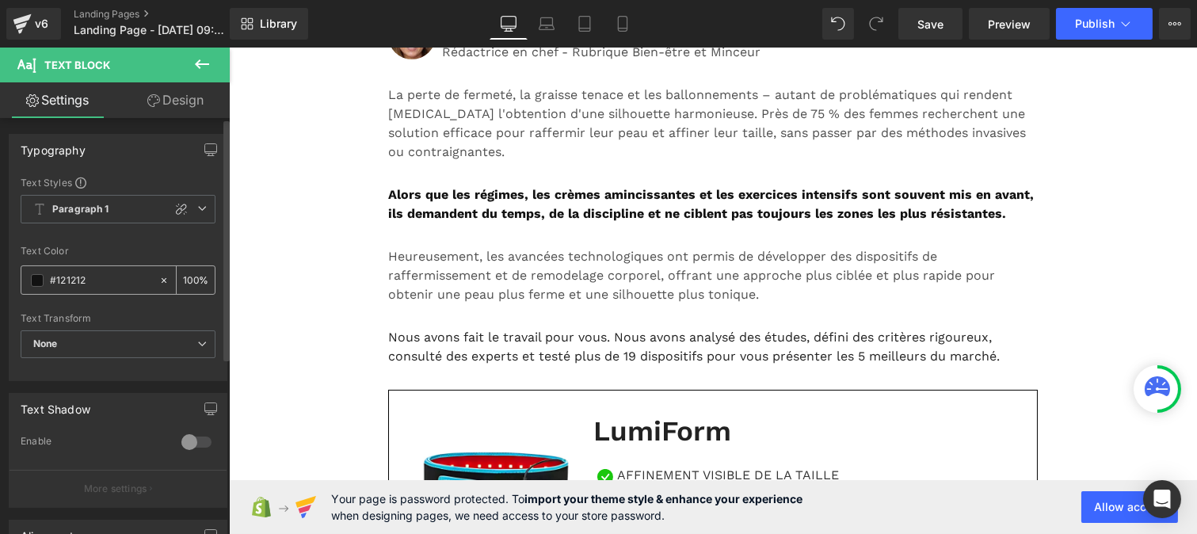
click at [190, 279] on input "100" at bounding box center [191, 279] width 16 height 17
type input "1"
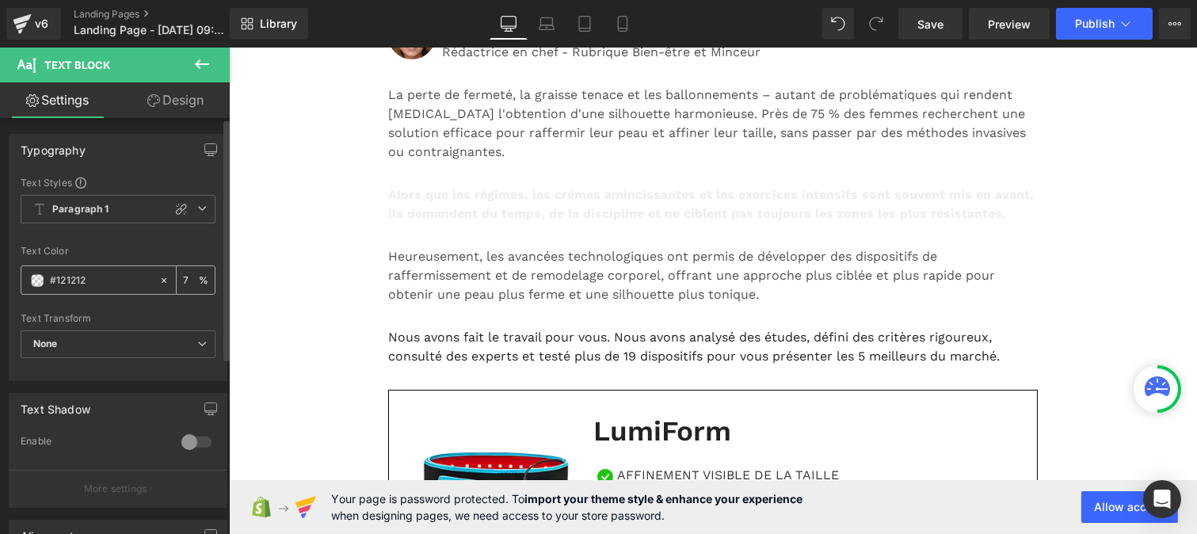
type input "75"
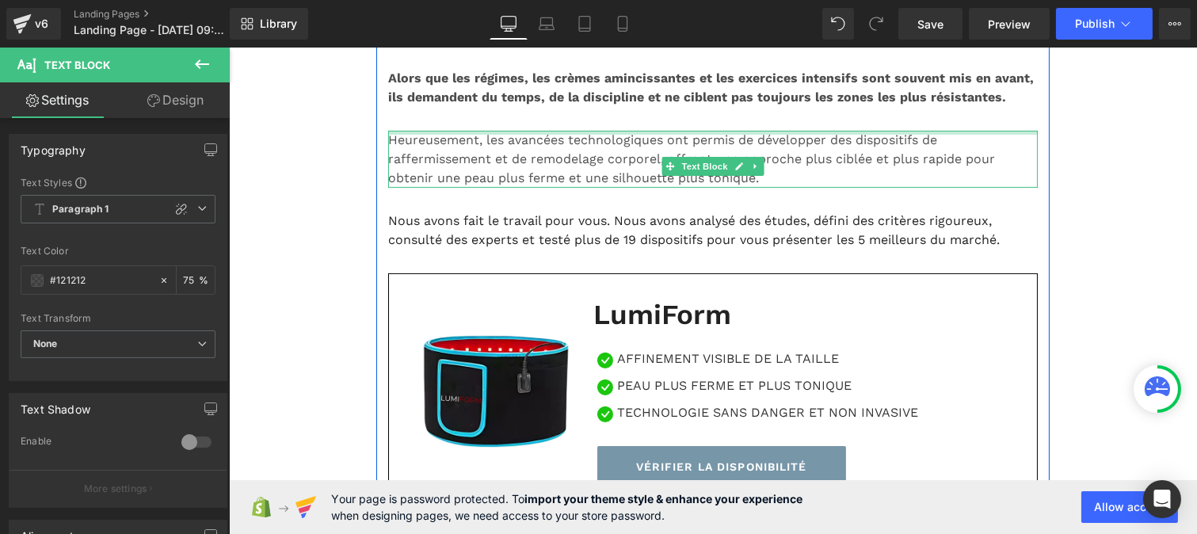
scroll to position [755, 0]
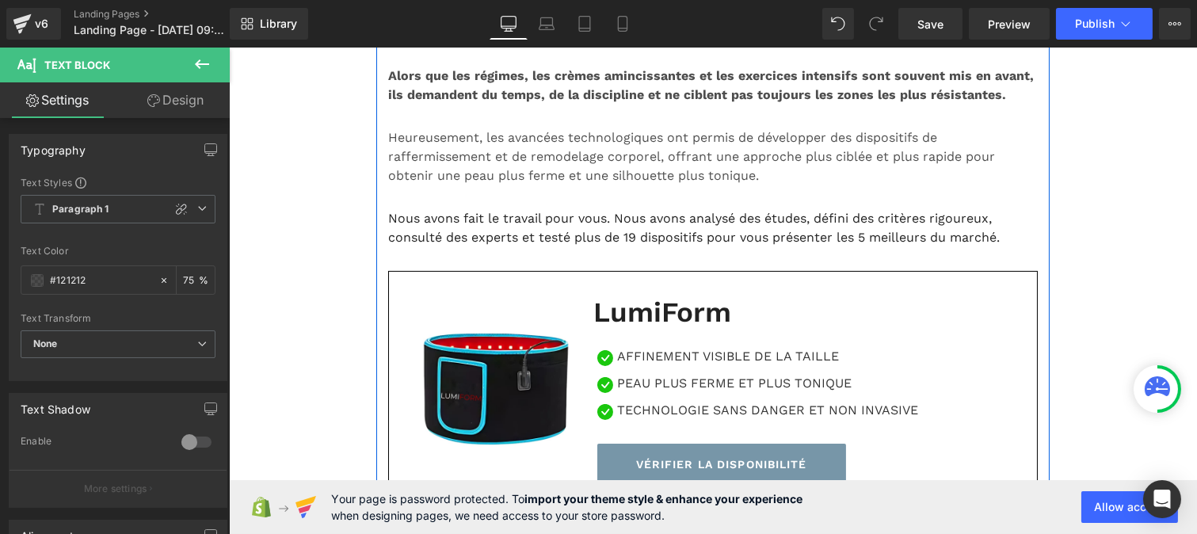
click at [477, 247] on p "Nous avons fait le travail pour vous. Nous avons analysé des études, défini des…" at bounding box center [712, 228] width 650 height 38
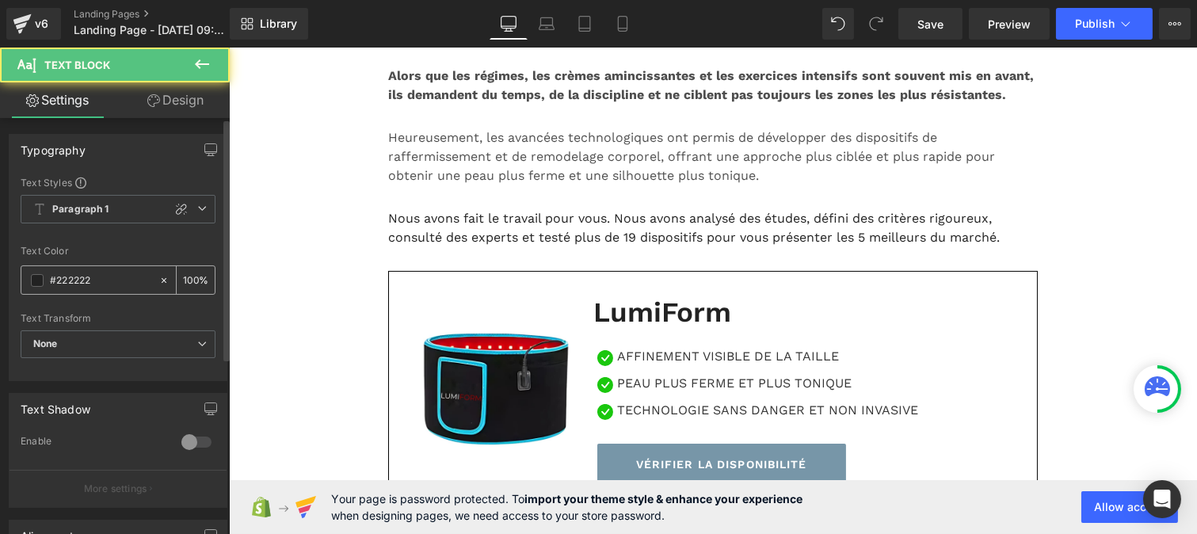
click at [101, 277] on input "#222222" at bounding box center [100, 280] width 101 height 17
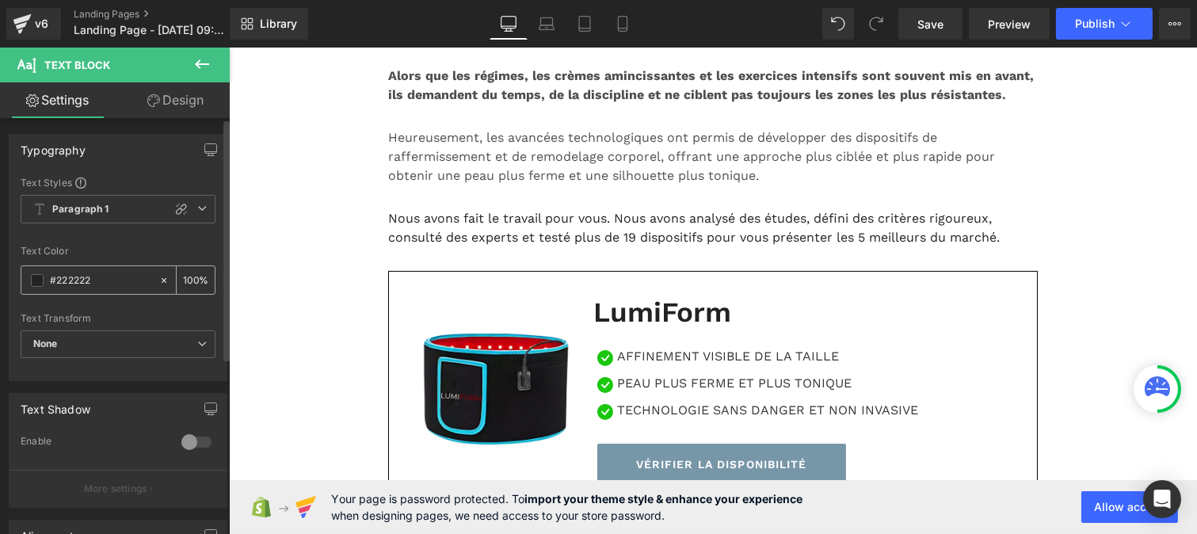
paste input "12121"
type input "#121212"
click at [190, 272] on input "100" at bounding box center [191, 279] width 16 height 17
type input "1"
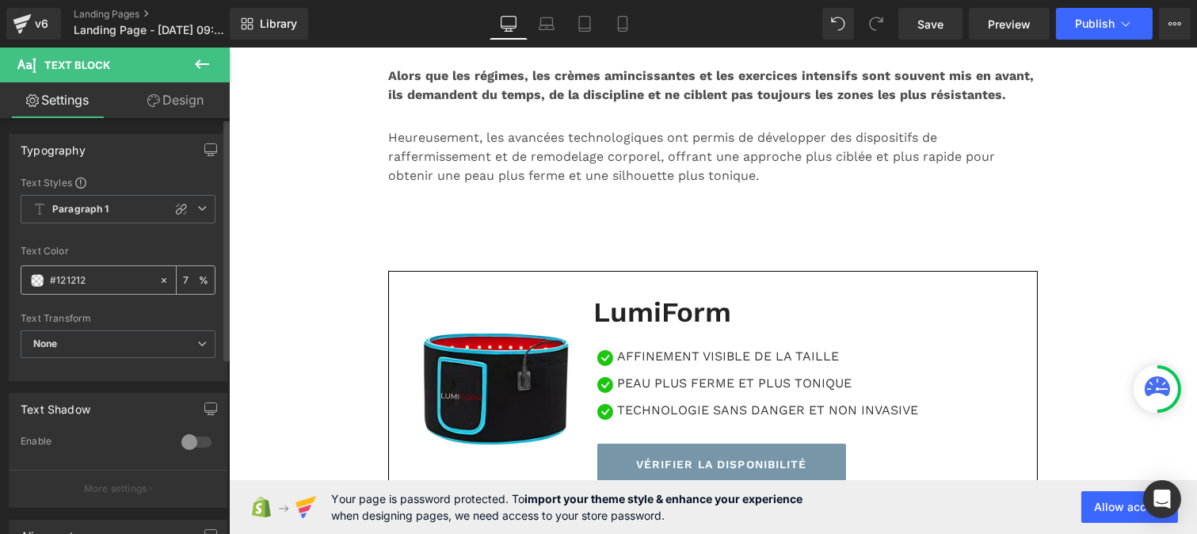
type input "75"
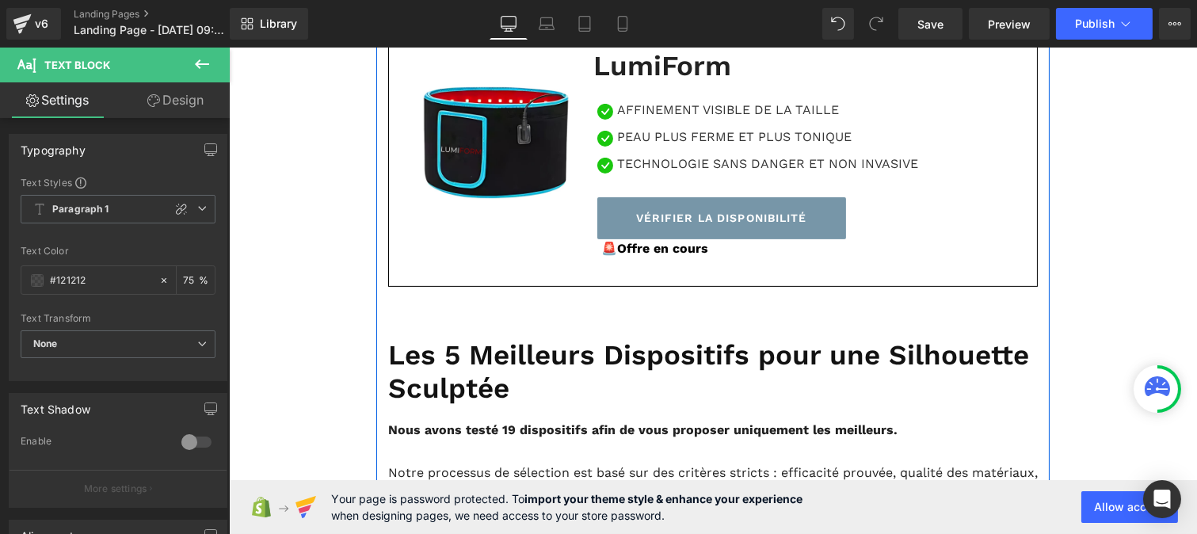
scroll to position [1002, 0]
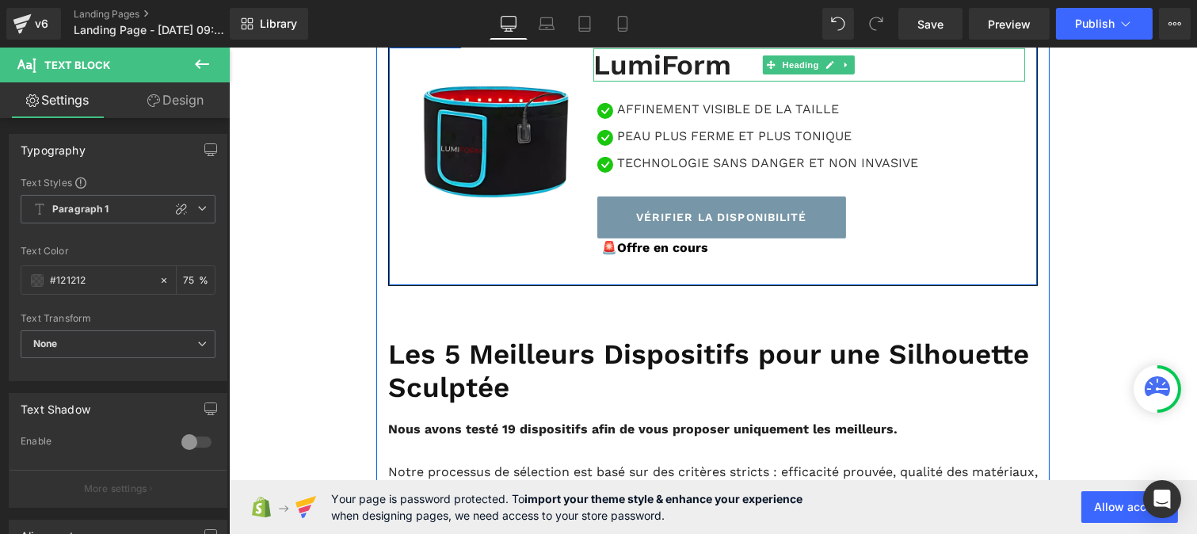
click at [627, 82] on h1 "LumiForm" at bounding box center [809, 64] width 432 height 33
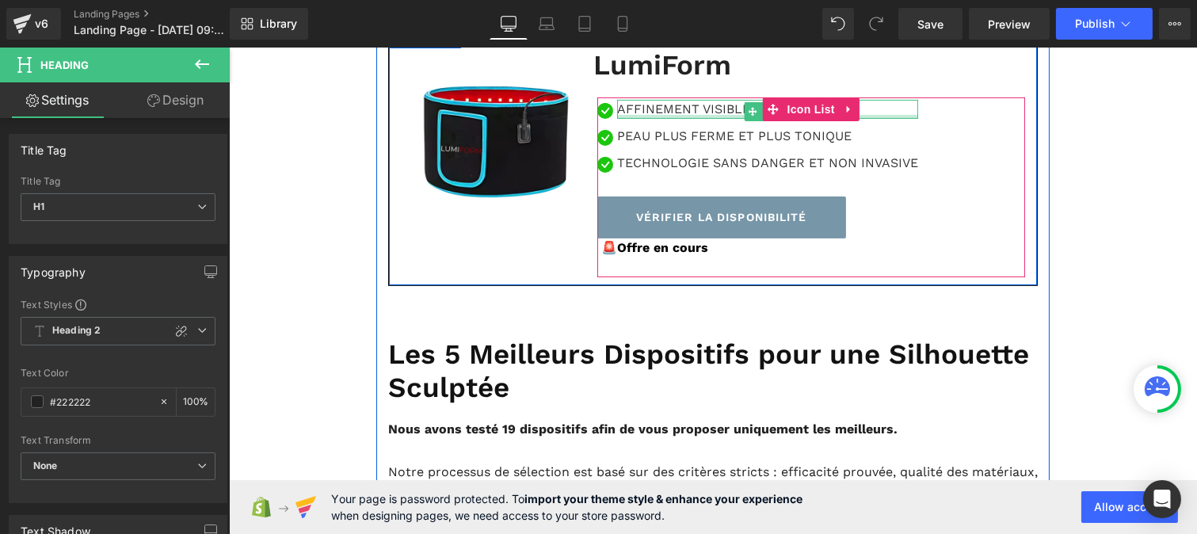
click at [643, 119] on div at bounding box center [766, 117] width 301 height 4
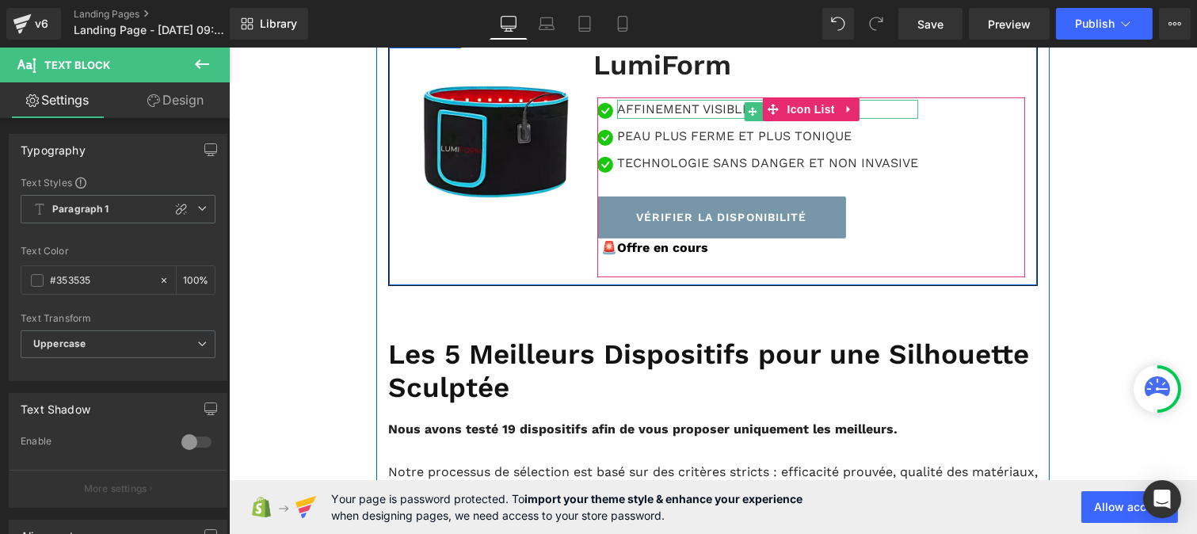
click at [654, 119] on p "Affinement visible de la taille" at bounding box center [766, 109] width 301 height 19
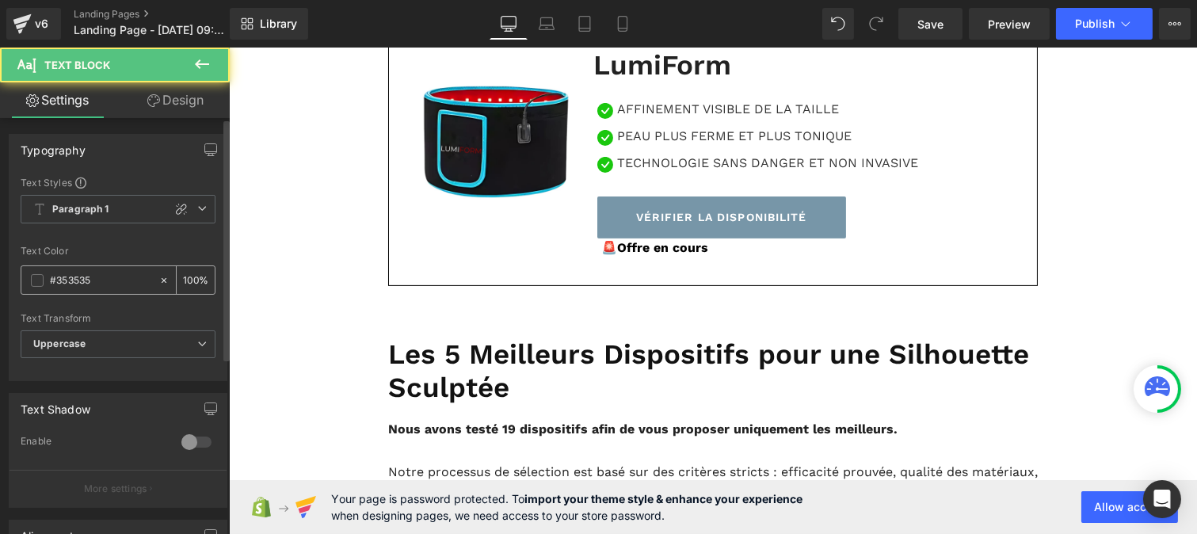
click at [92, 284] on input "#353535" at bounding box center [100, 280] width 101 height 17
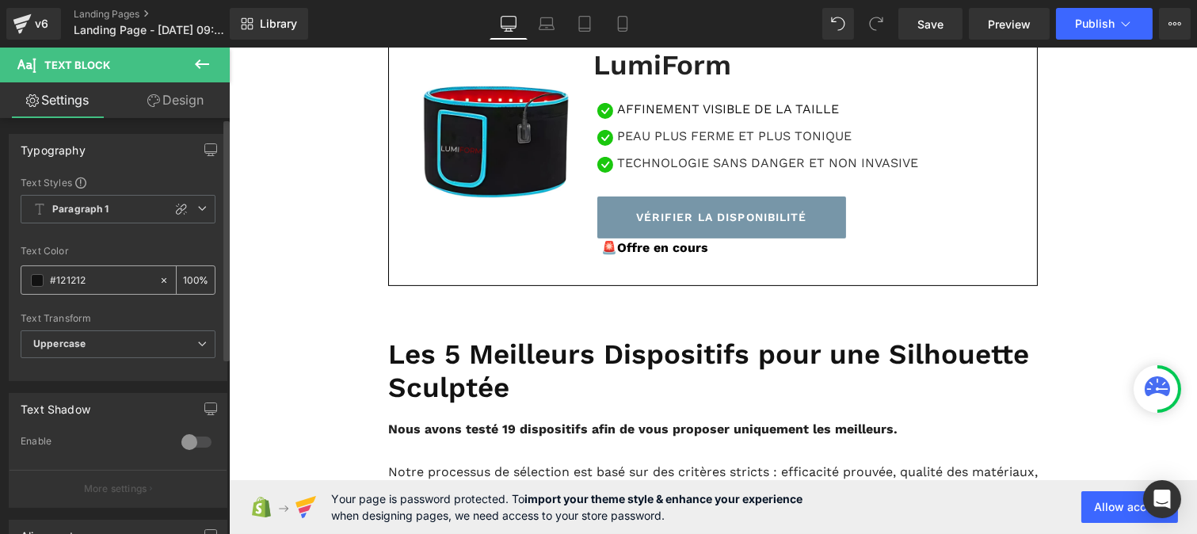
type input "#121212"
click at [192, 273] on input "100" at bounding box center [191, 279] width 16 height 17
type input "1"
type input "75"
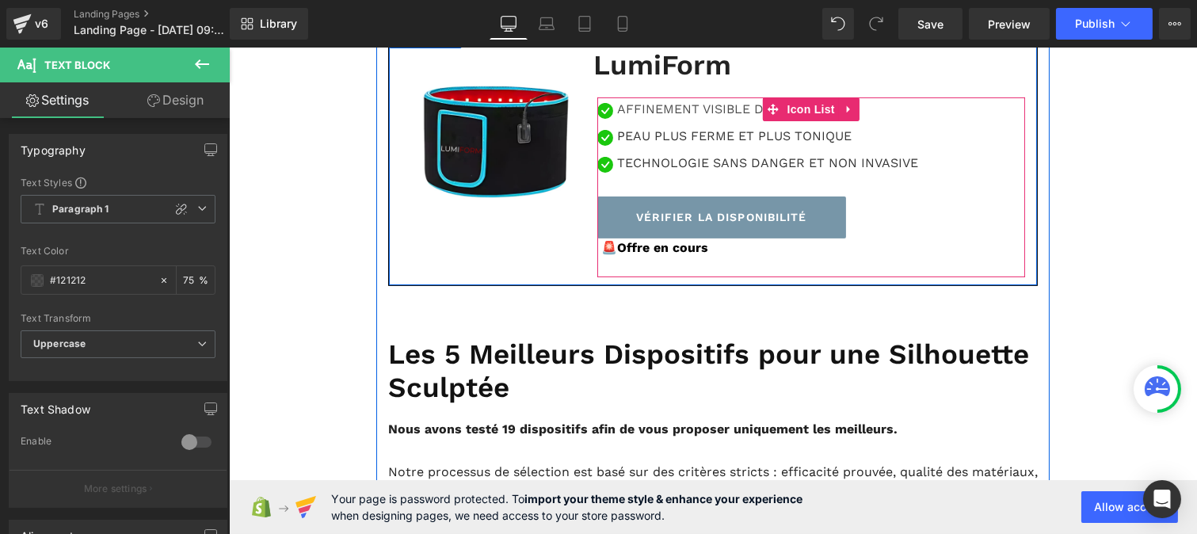
click at [635, 146] on p "Peau plus ferme et plus tonique" at bounding box center [766, 136] width 301 height 19
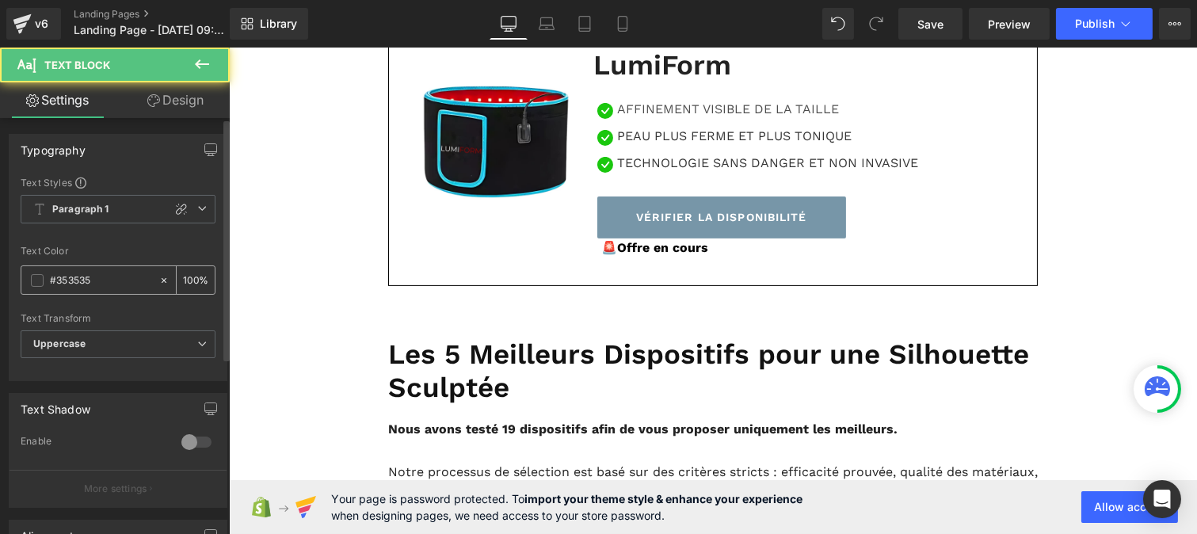
click at [117, 285] on input "#353535" at bounding box center [100, 280] width 101 height 17
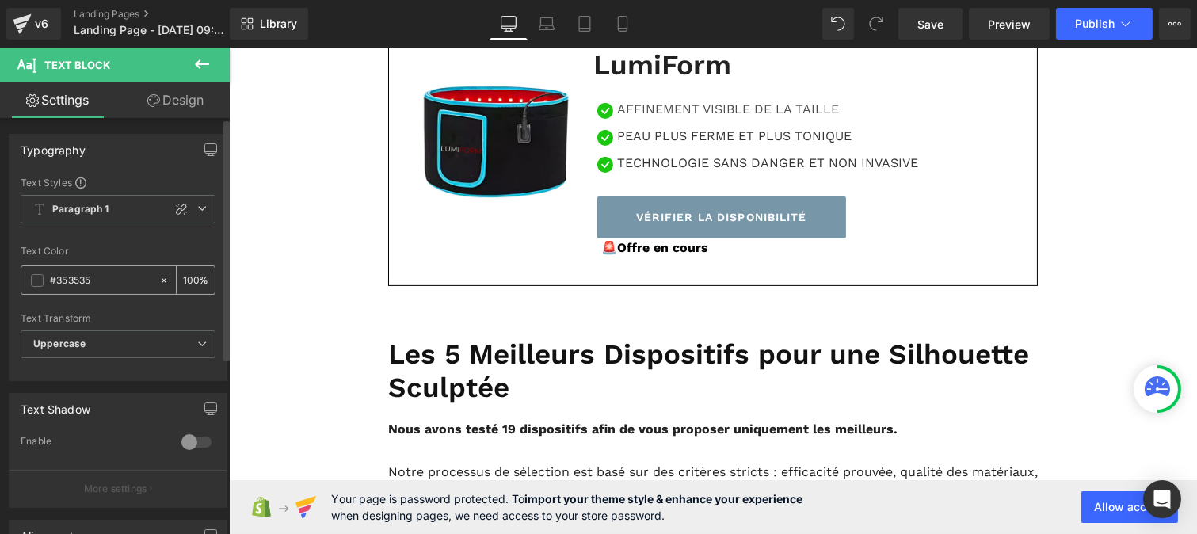
paste input "121212"
type input "#121212"
click at [188, 274] on input "100" at bounding box center [191, 279] width 16 height 17
type input "0"
type input "75"
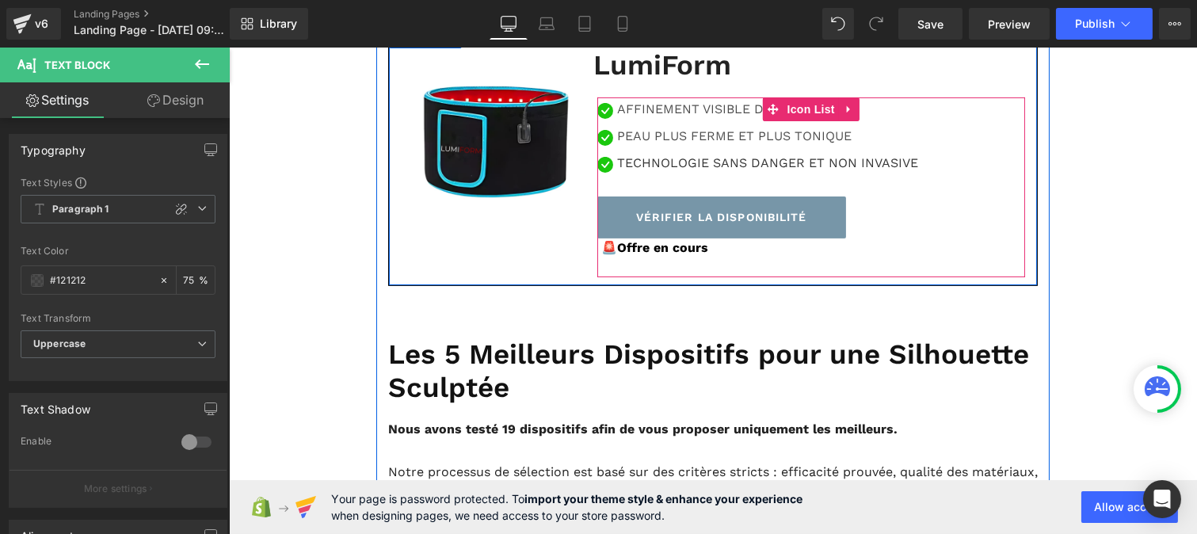
click at [646, 173] on p "Technologie sans danger et non invasive" at bounding box center [766, 163] width 301 height 19
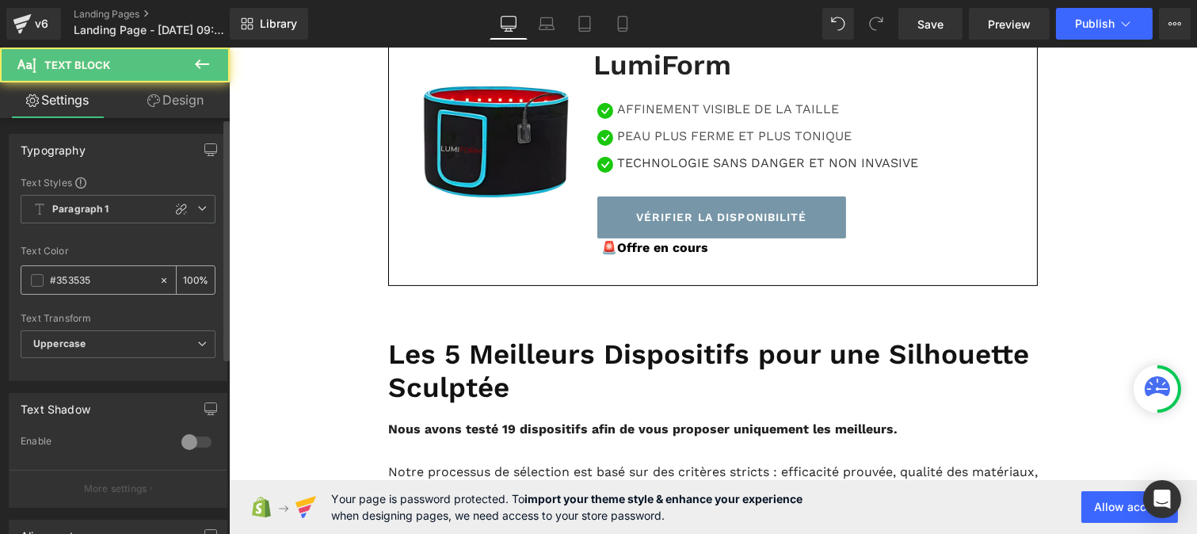
click at [109, 275] on input "#353535" at bounding box center [100, 280] width 101 height 17
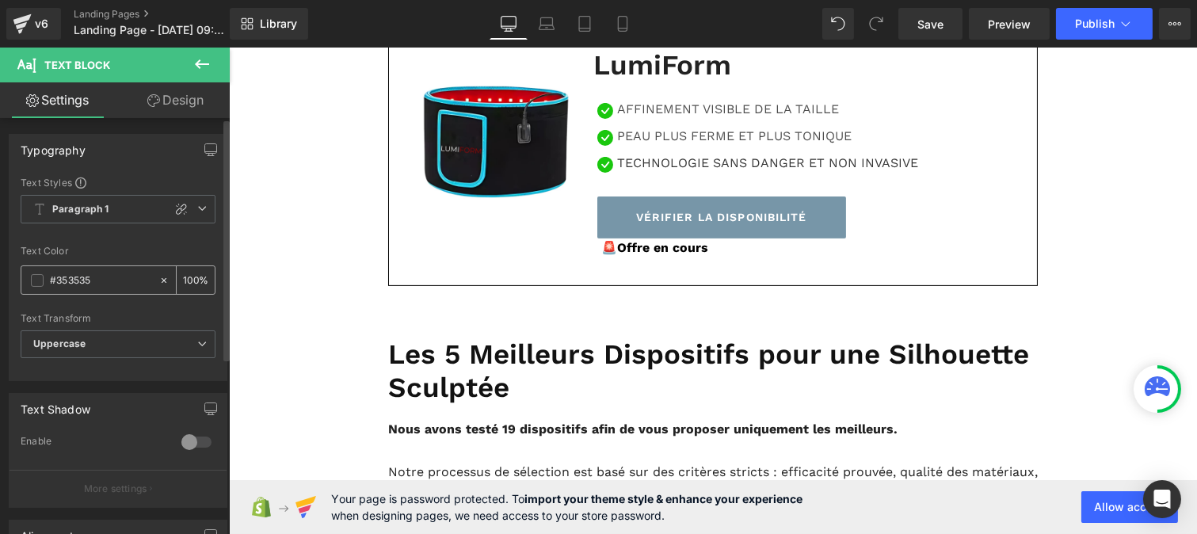
paste input "121212"
type input "#121212"
click at [191, 274] on input "100" at bounding box center [191, 279] width 16 height 17
type input "1"
type input "75"
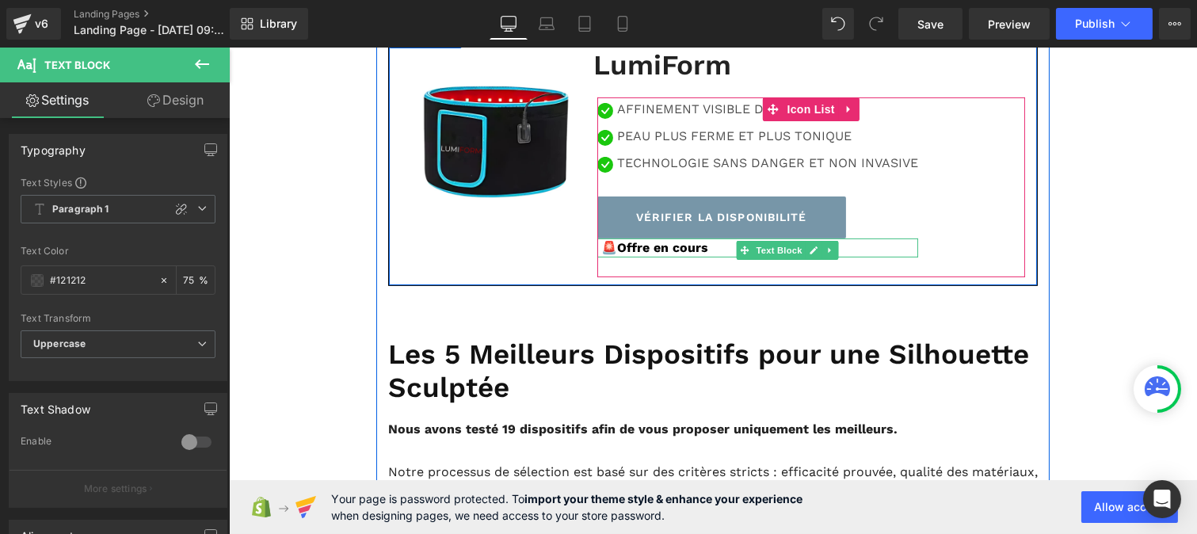
click at [651, 255] on strong "🚨Offre en cours" at bounding box center [654, 247] width 107 height 15
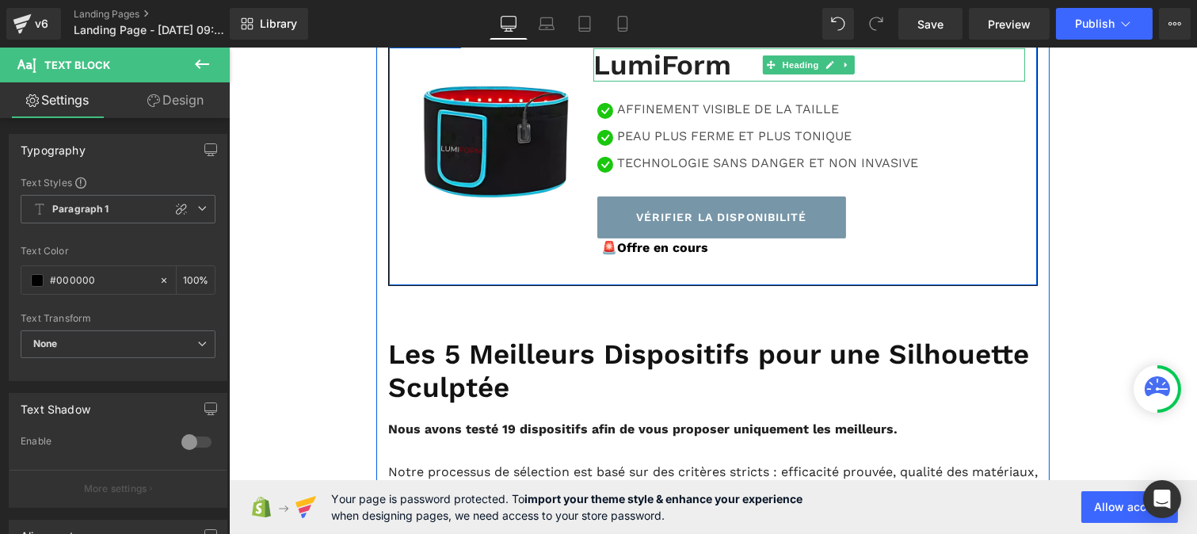
click at [611, 82] on h1 "LumiForm" at bounding box center [809, 64] width 432 height 33
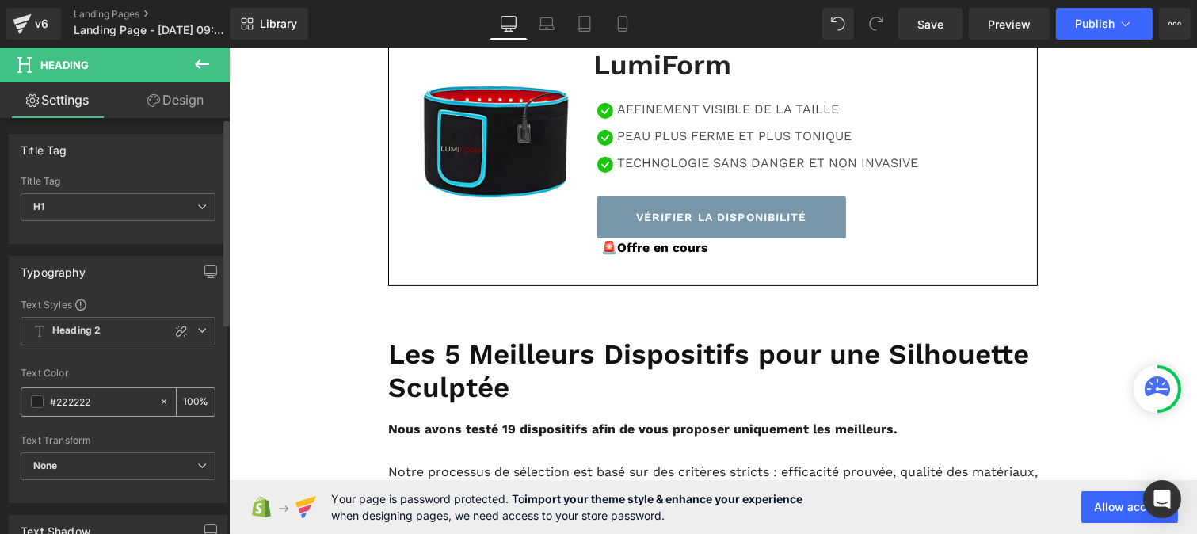
click at [97, 400] on input "#222222" at bounding box center [100, 401] width 101 height 17
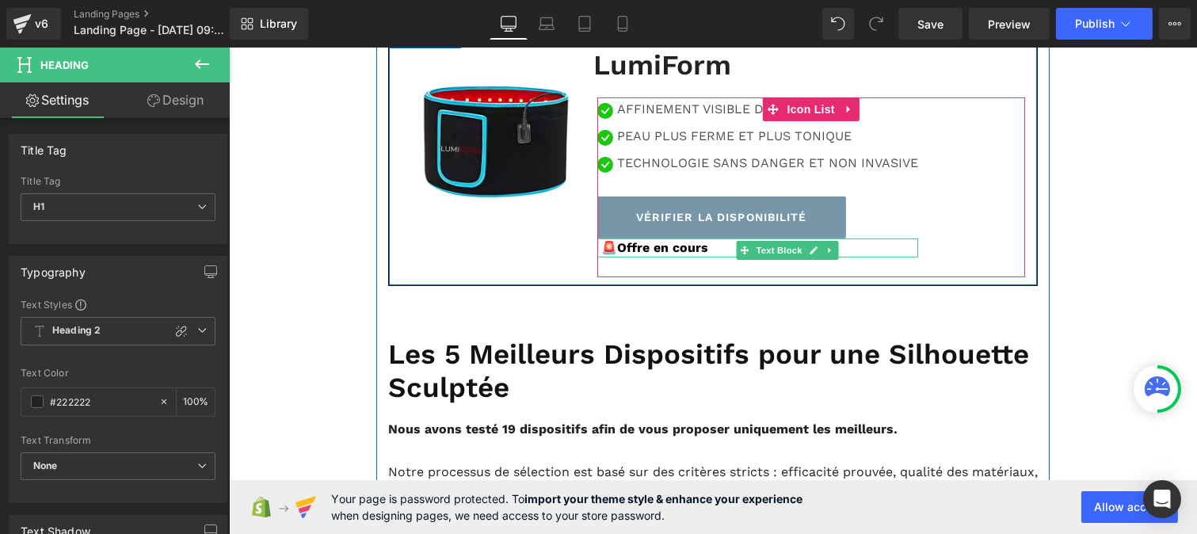
click at [636, 255] on strong "🚨Offre en cours" at bounding box center [654, 247] width 107 height 15
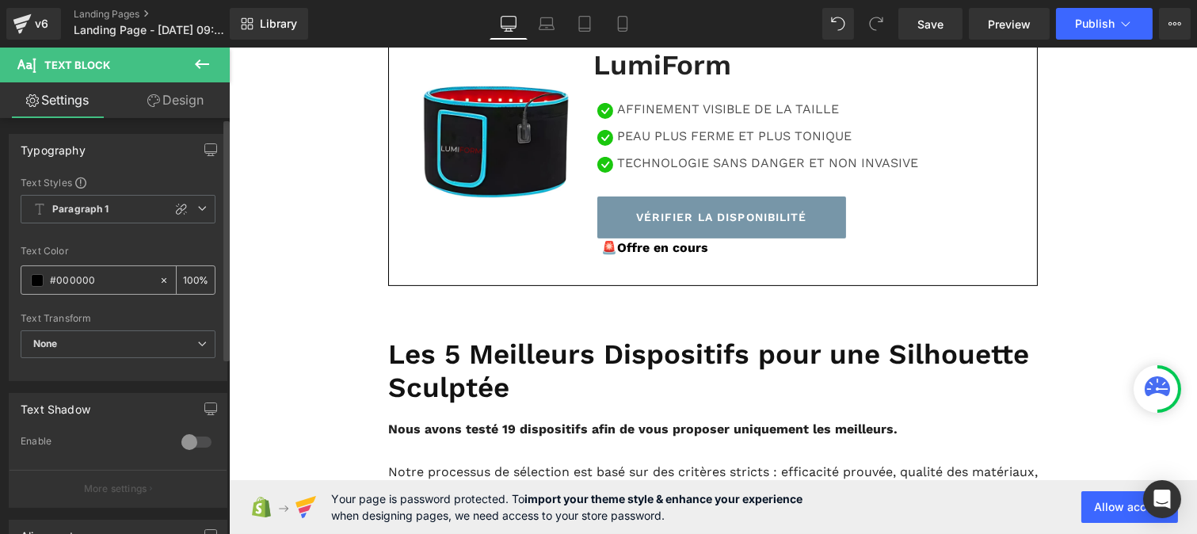
click at [104, 282] on input "#000000" at bounding box center [100, 280] width 101 height 17
type input "#222222"
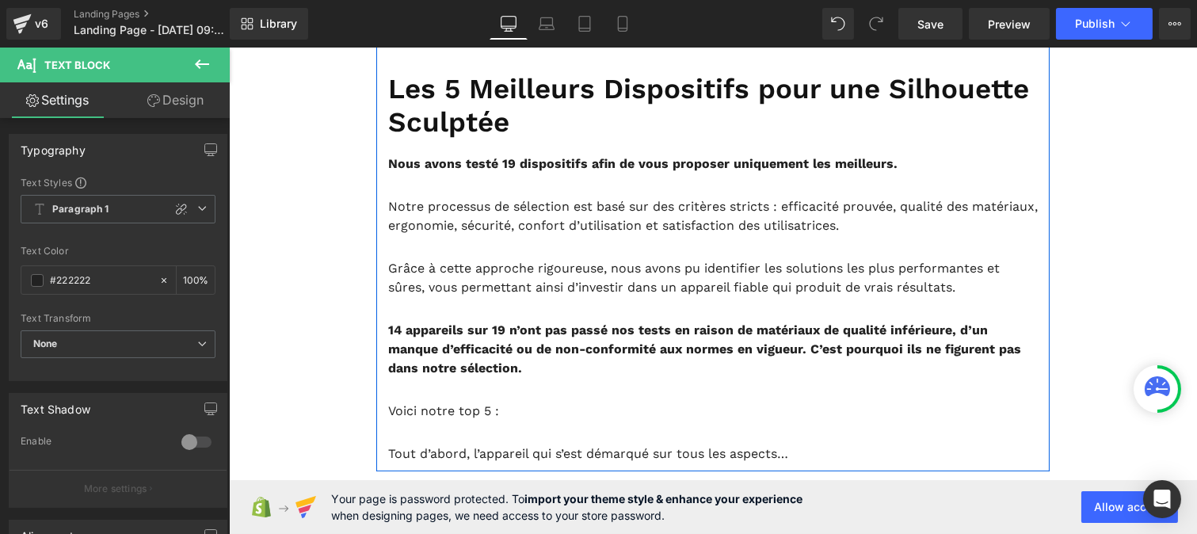
scroll to position [1274, 0]
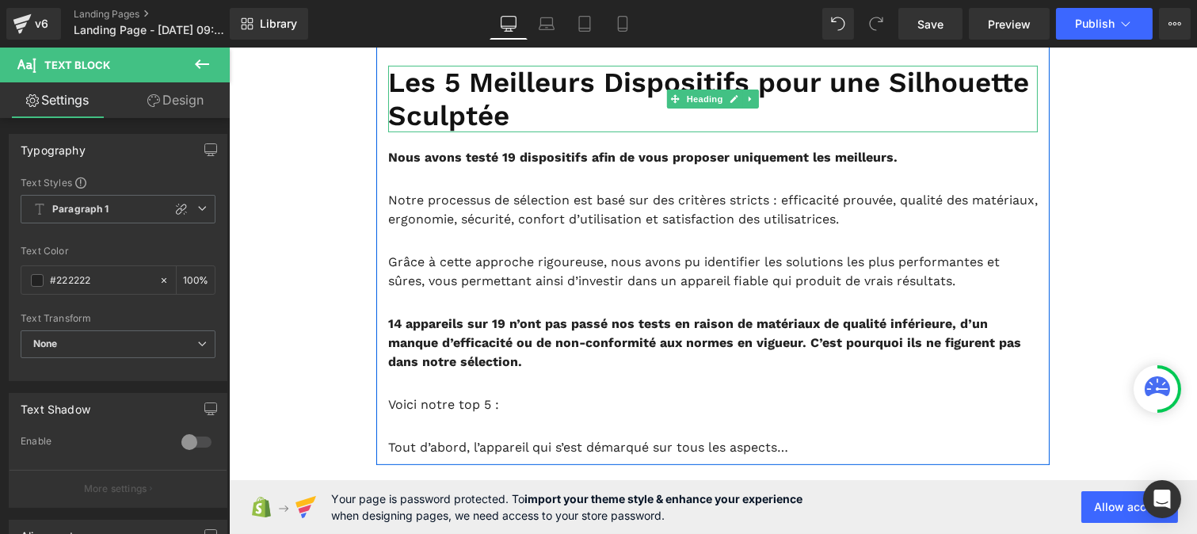
click at [441, 132] on h1 "Les 5 Meilleurs Dispositifs pour une Silhouette Sculptée" at bounding box center [712, 99] width 650 height 67
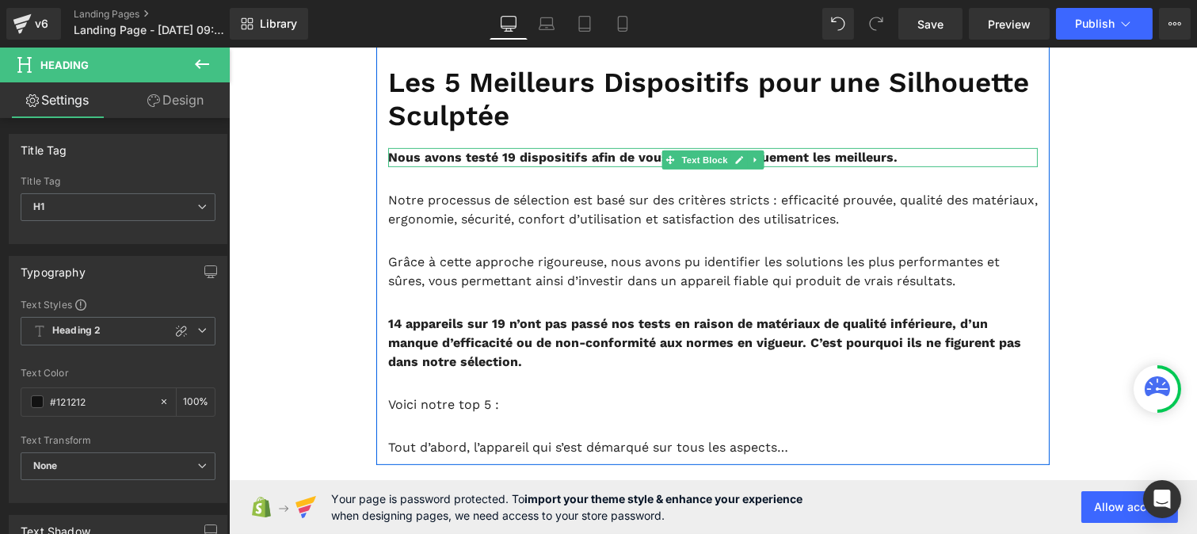
click at [431, 165] on b "Nous avons testé 19 dispositifs afin de vous proposer uniquement les meilleurs." at bounding box center [641, 157] width 509 height 15
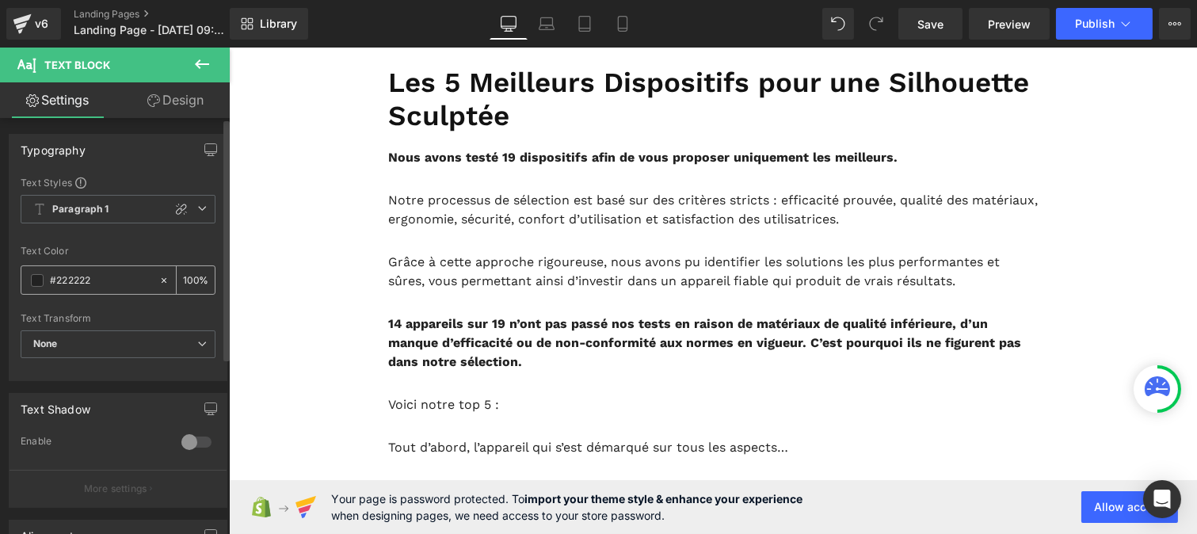
click at [106, 286] on input "#222222" at bounding box center [100, 280] width 101 height 17
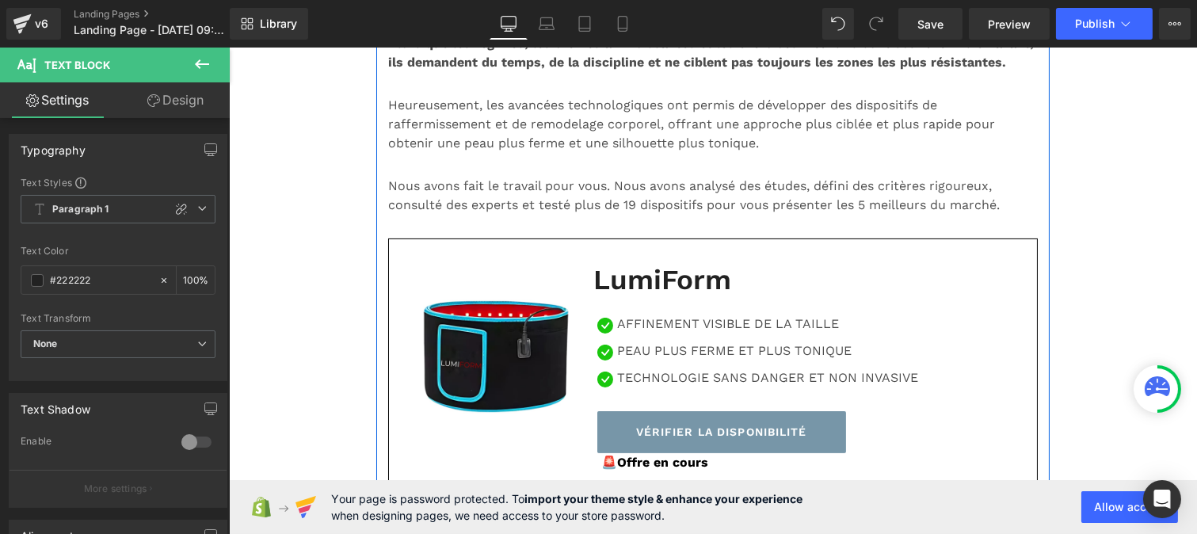
scroll to position [787, 0]
click at [475, 154] on p "Heureusement, les avancées technologiques ont permis de développer des disposit…" at bounding box center [712, 125] width 650 height 57
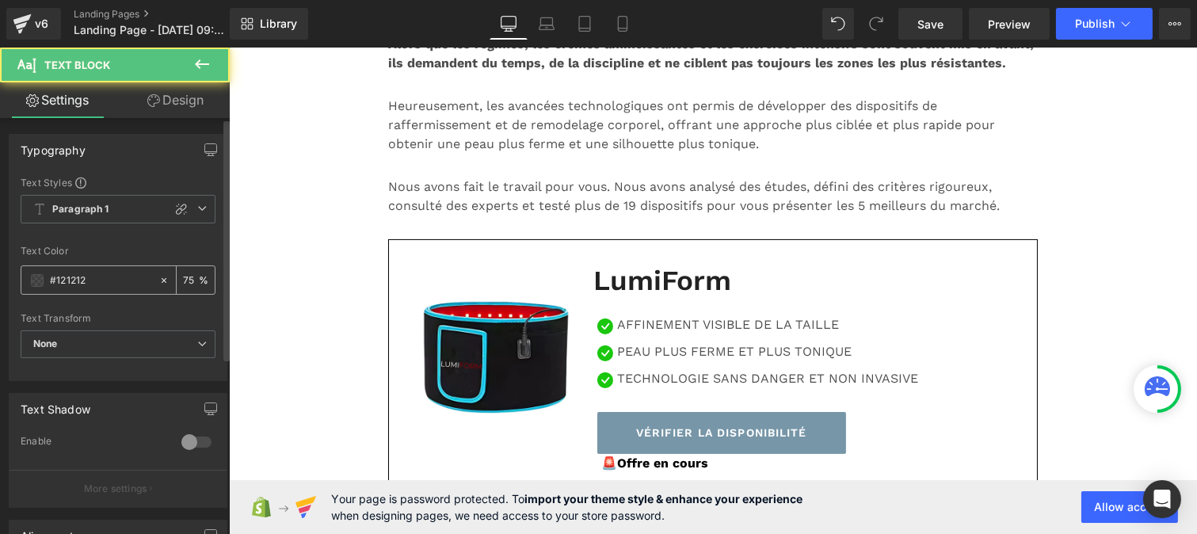
click at [87, 284] on input "#121212" at bounding box center [100, 280] width 101 height 17
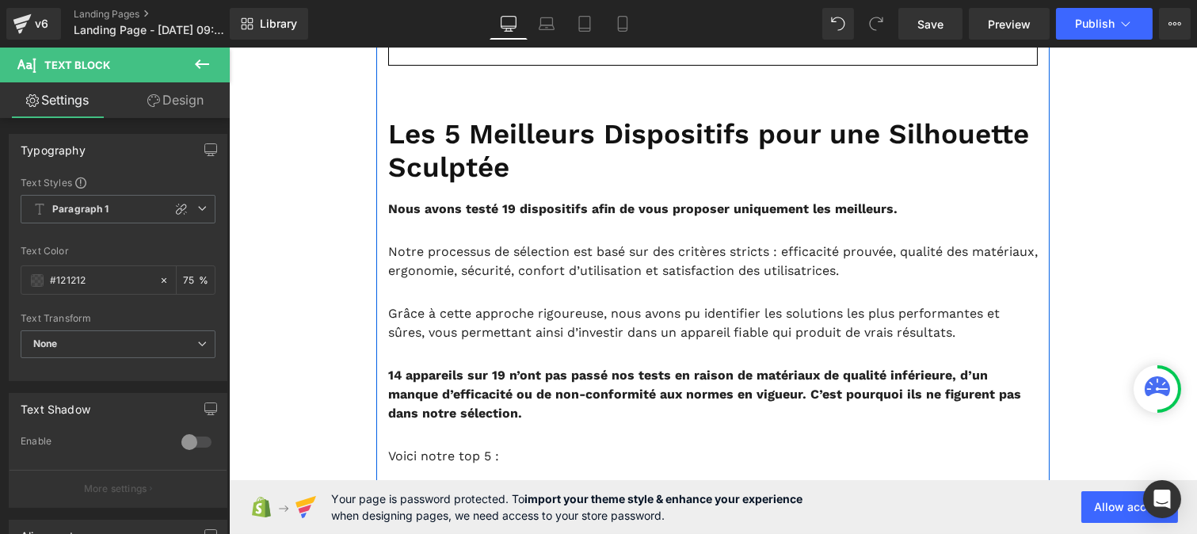
scroll to position [1399, 0]
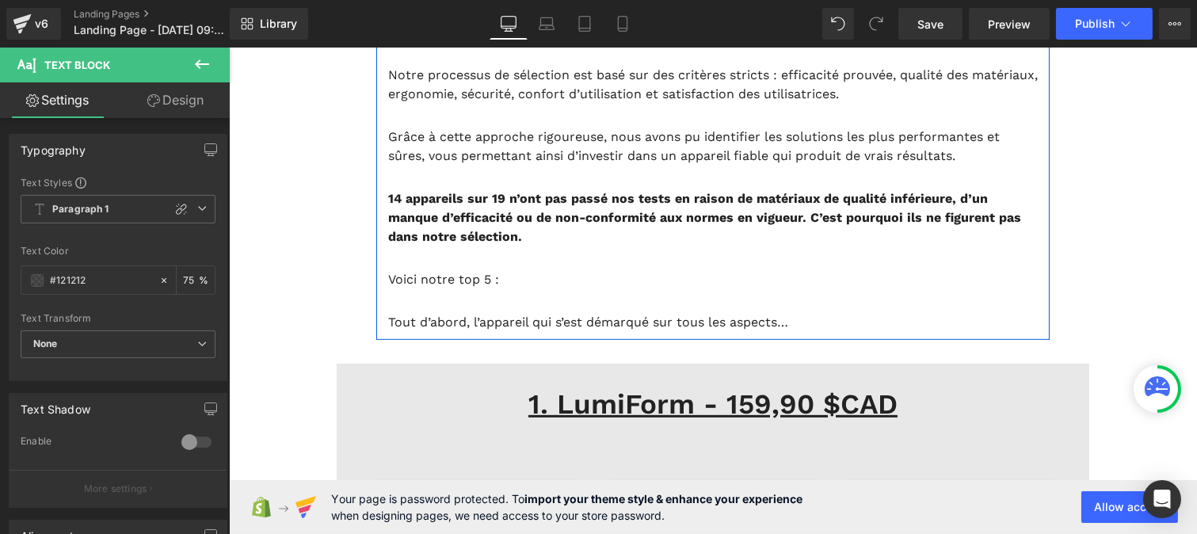
click at [449, 40] on b "Nous avons testé 19 dispositifs afin de vous proposer uniquement les meilleurs." at bounding box center [641, 32] width 509 height 15
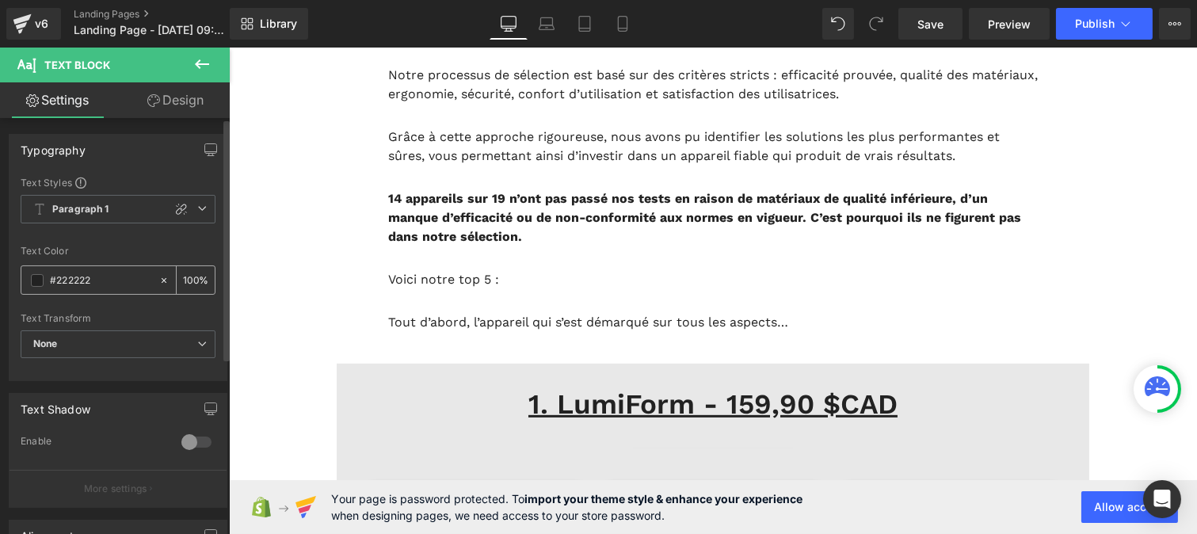
click at [91, 284] on input "#222222" at bounding box center [100, 280] width 101 height 17
type input "#121212"
click at [190, 275] on input "100" at bounding box center [191, 279] width 16 height 17
type input "1"
type input "75"
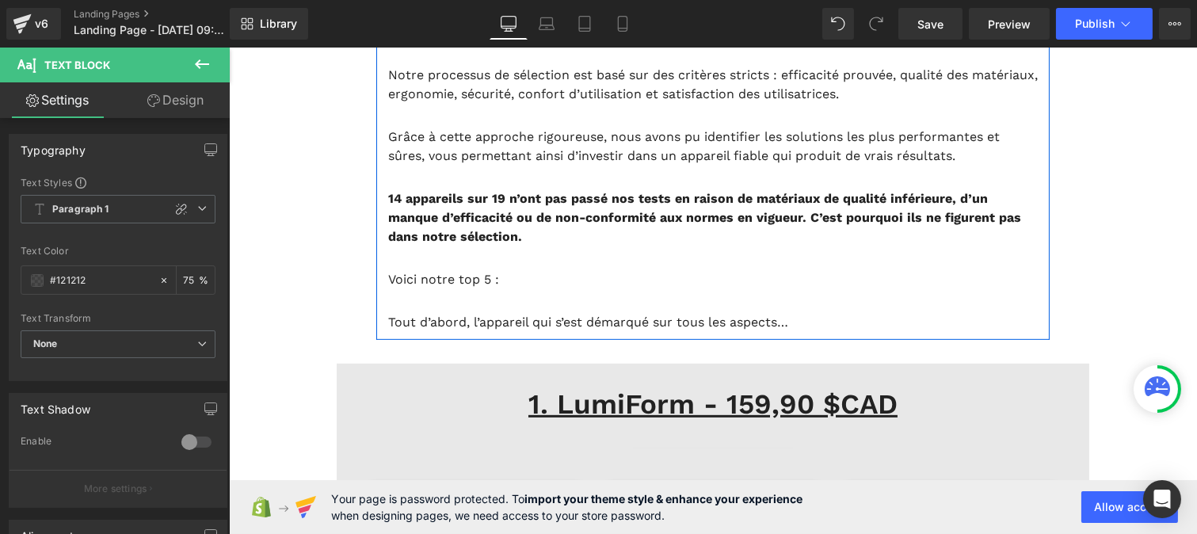
click at [478, 104] on p "Notre processus de sélection est basé sur des critères stricts : efficacité pro…" at bounding box center [712, 85] width 650 height 38
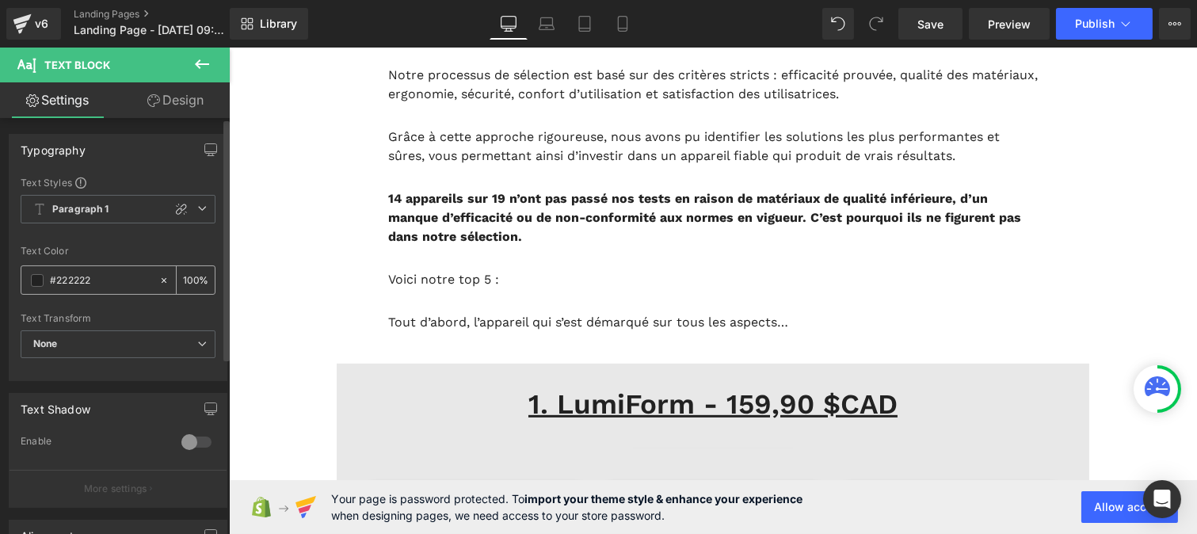
click at [103, 288] on input "#222222" at bounding box center [100, 280] width 101 height 17
paste input "12121"
type input "#121212"
click at [193, 273] on div "100 %" at bounding box center [196, 280] width 38 height 28
click at [191, 271] on input "100" at bounding box center [191, 279] width 16 height 17
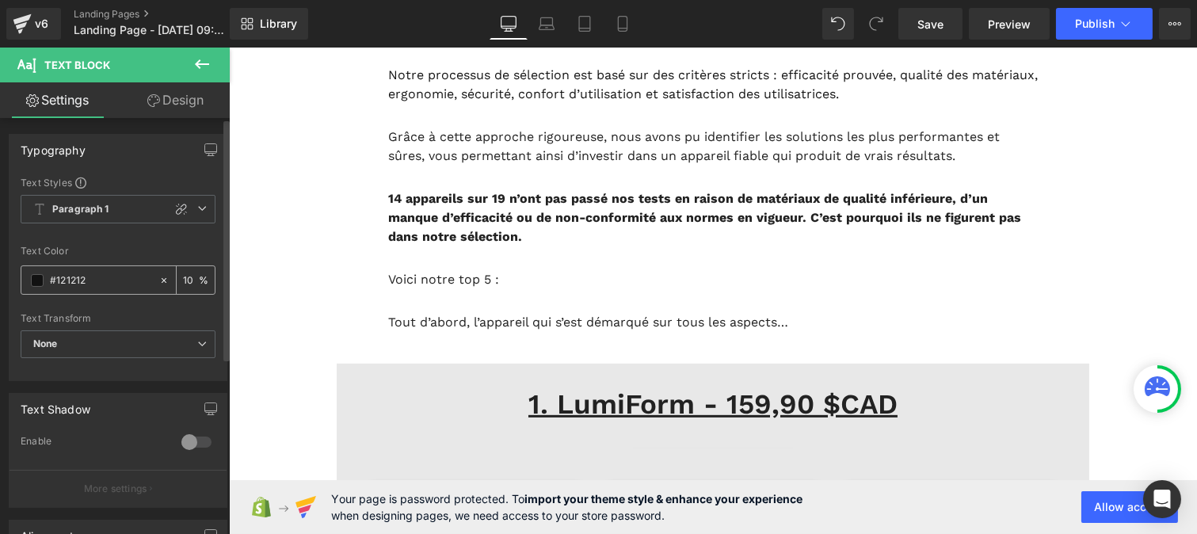
type input "1"
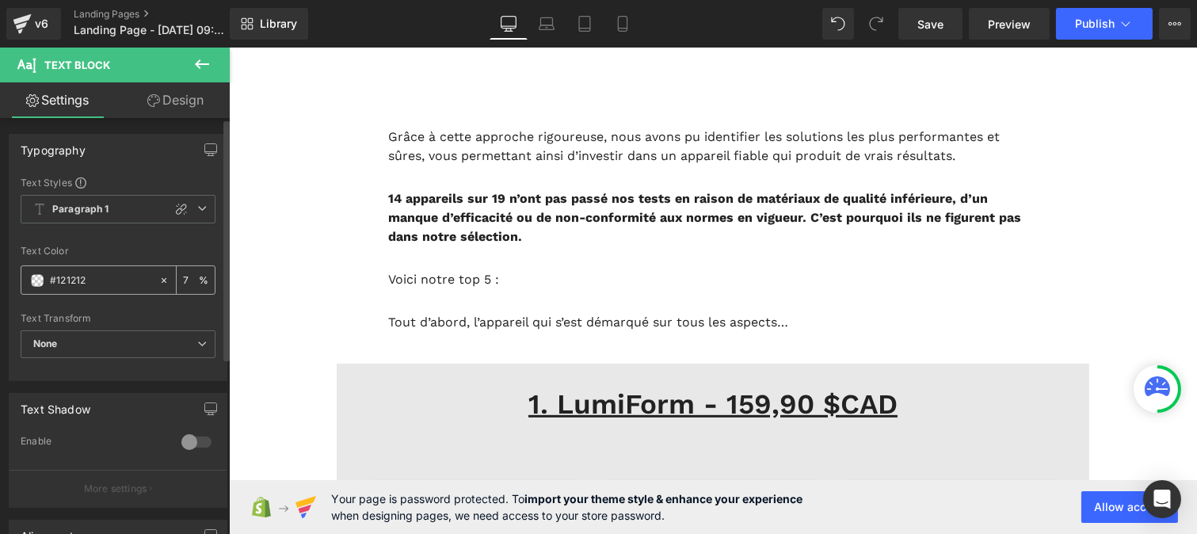
type input "75"
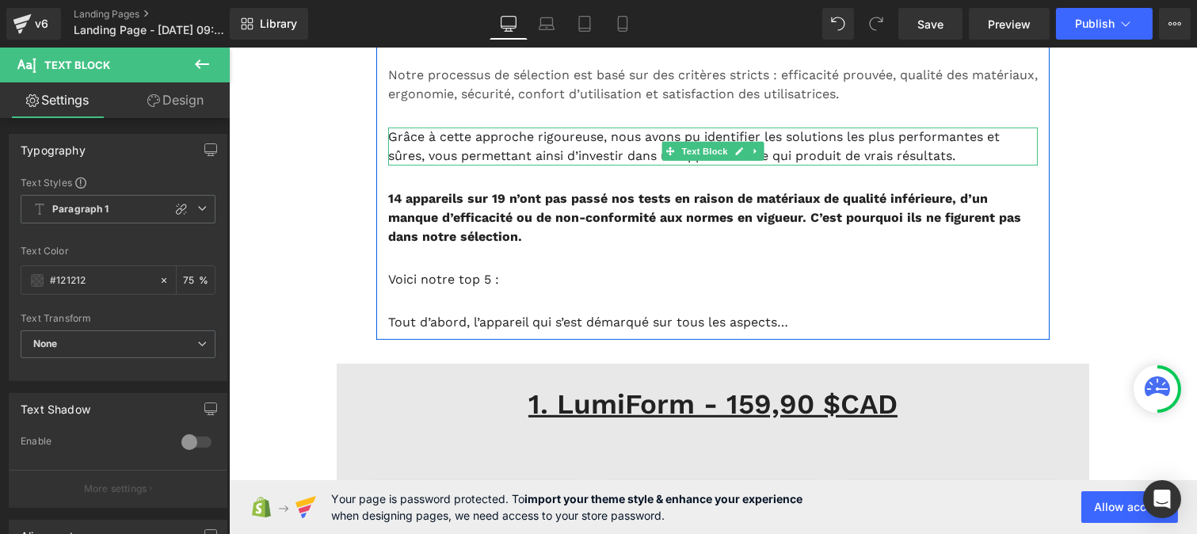
click at [422, 166] on p "Grâce à cette approche rigoureuse, nous avons pu identifier les solutions les p…" at bounding box center [712, 147] width 650 height 38
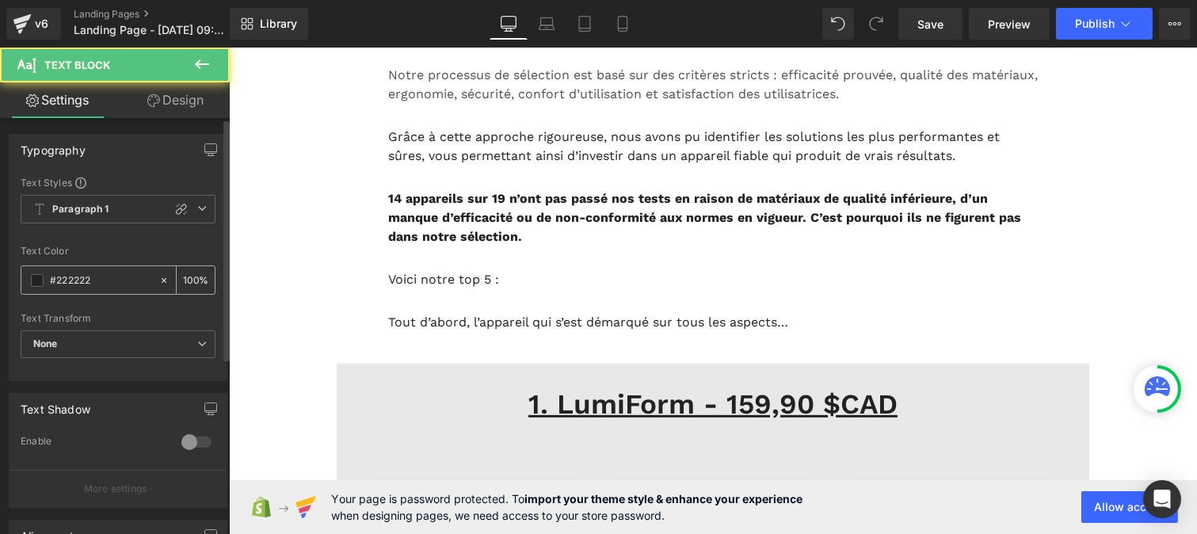
click at [104, 284] on input "#222222" at bounding box center [100, 280] width 101 height 17
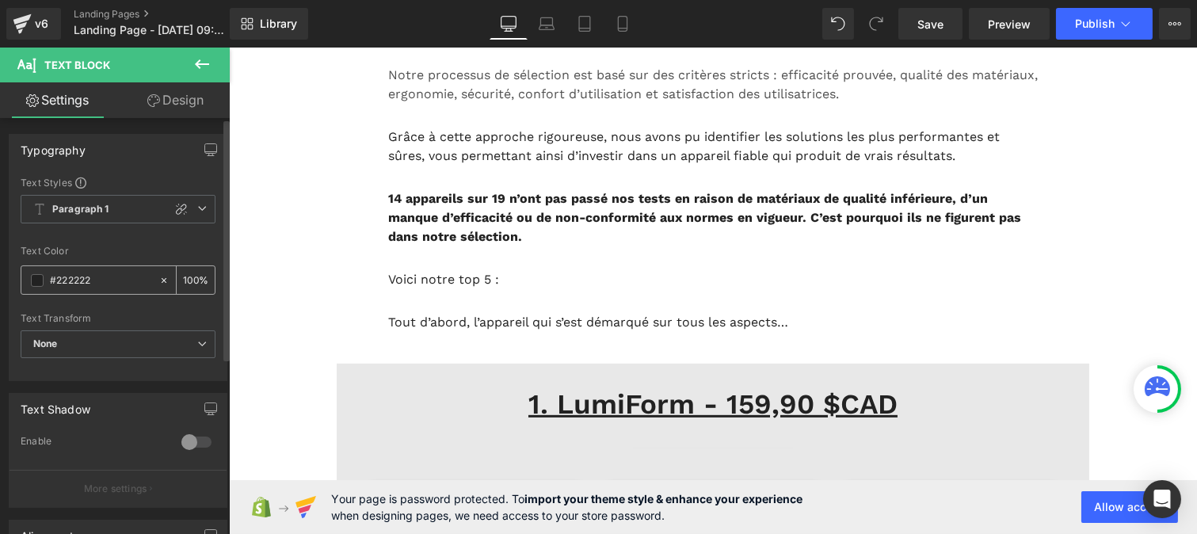
paste input "12121"
type input "#121212"
click at [191, 277] on input "100" at bounding box center [191, 279] width 16 height 17
type input "1"
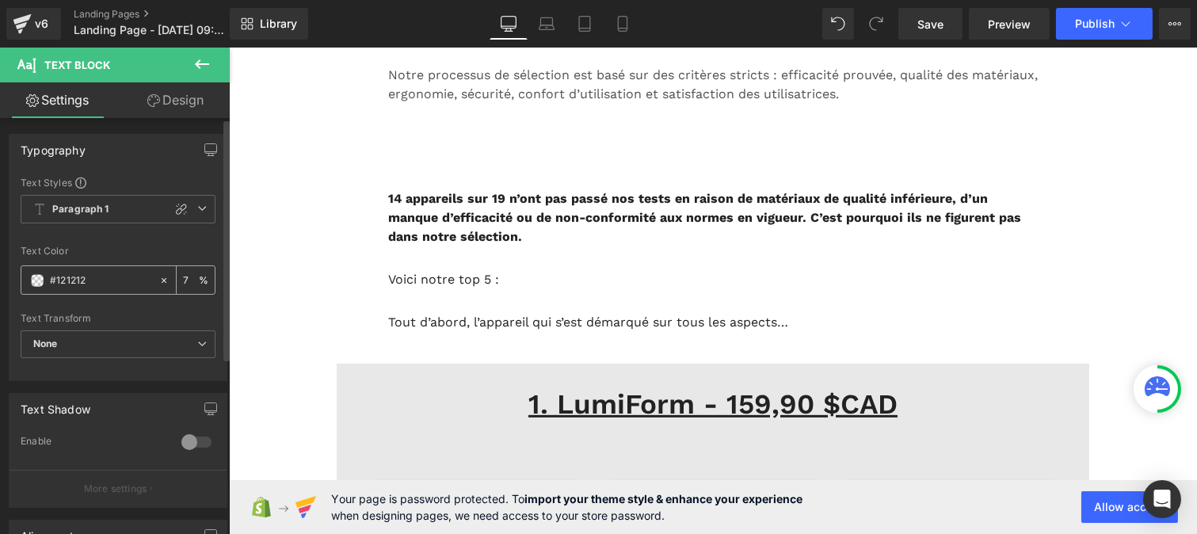
type input "75"
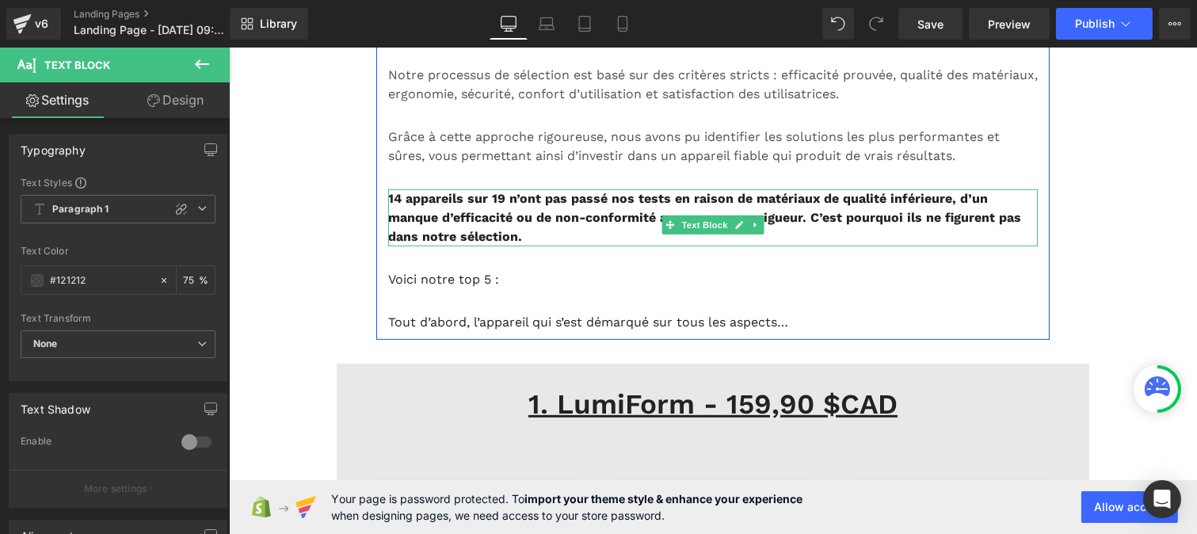
click at [455, 244] on b "14 appareils sur 19 n’ont pas passé nos tests en raison de matériaux de qualité…" at bounding box center [703, 217] width 633 height 53
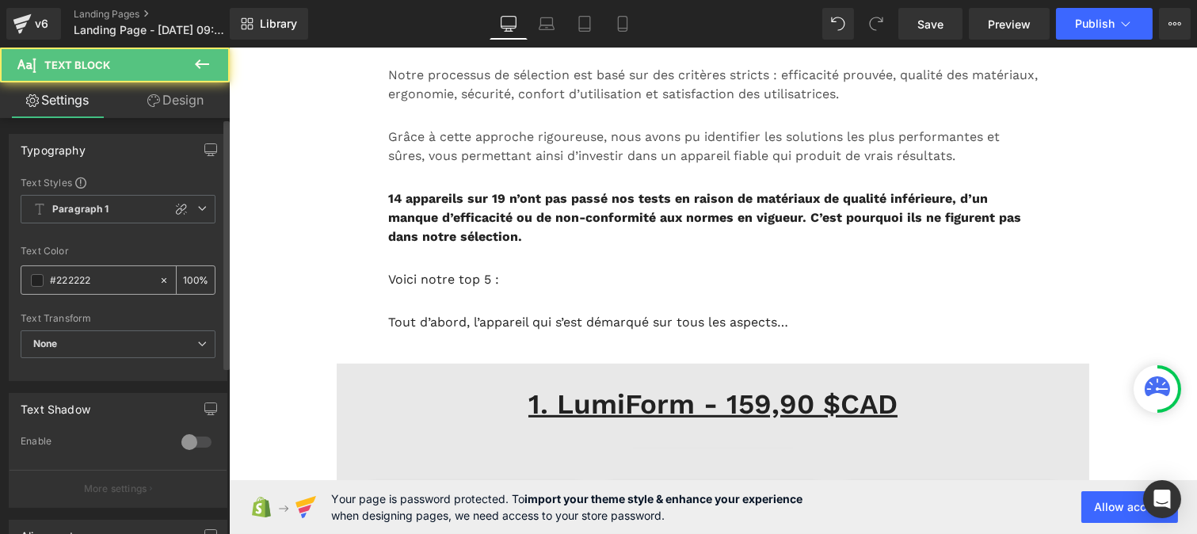
click at [97, 280] on input "#222222" at bounding box center [100, 280] width 101 height 17
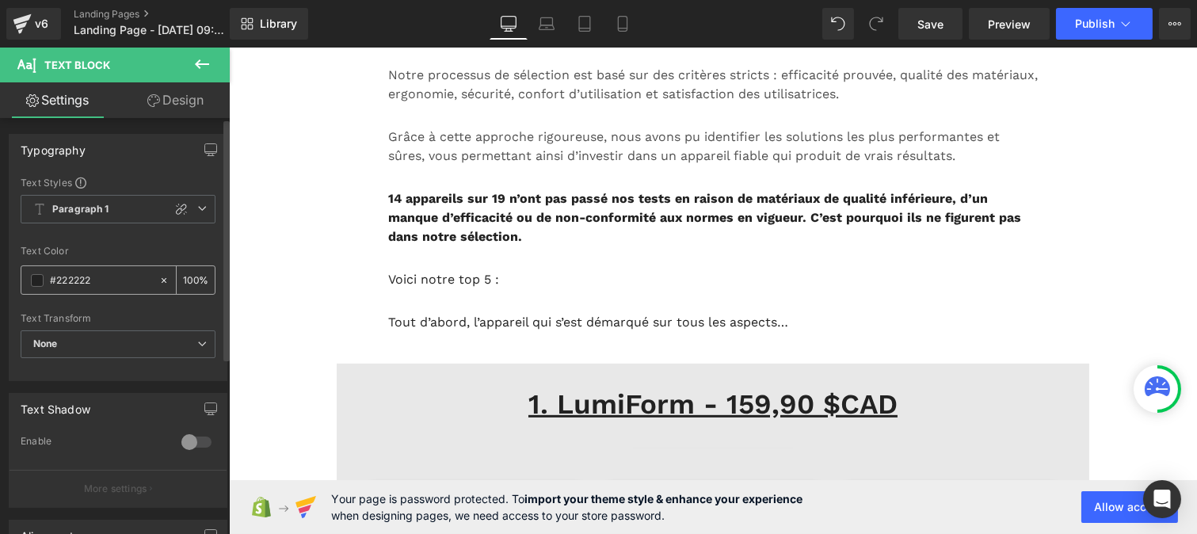
paste input "12121"
type input "#121212"
click at [191, 276] on input "100" at bounding box center [191, 279] width 16 height 17
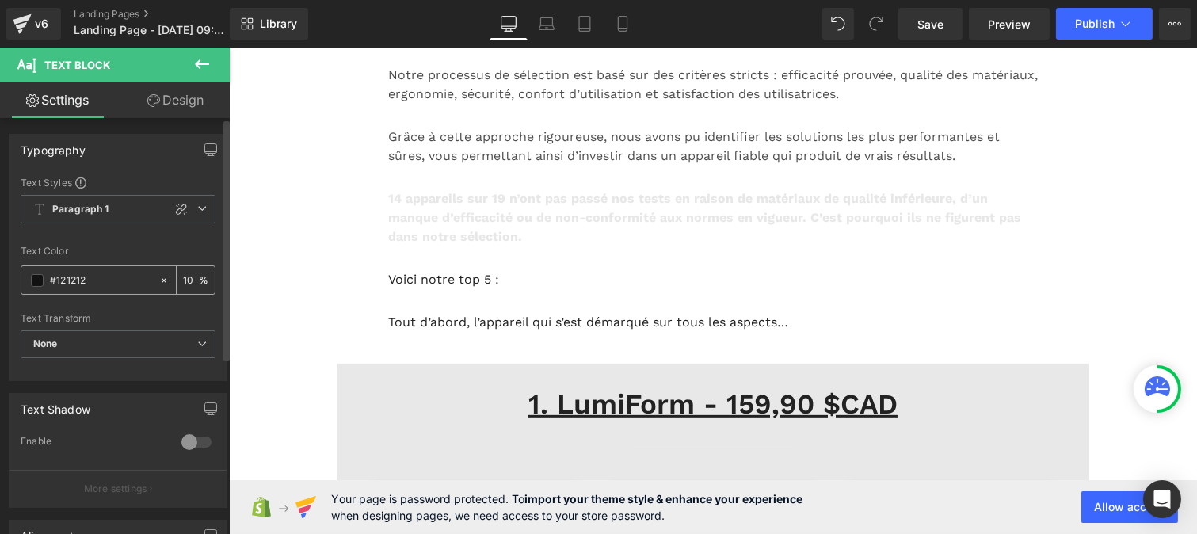
type input "1"
type input "75"
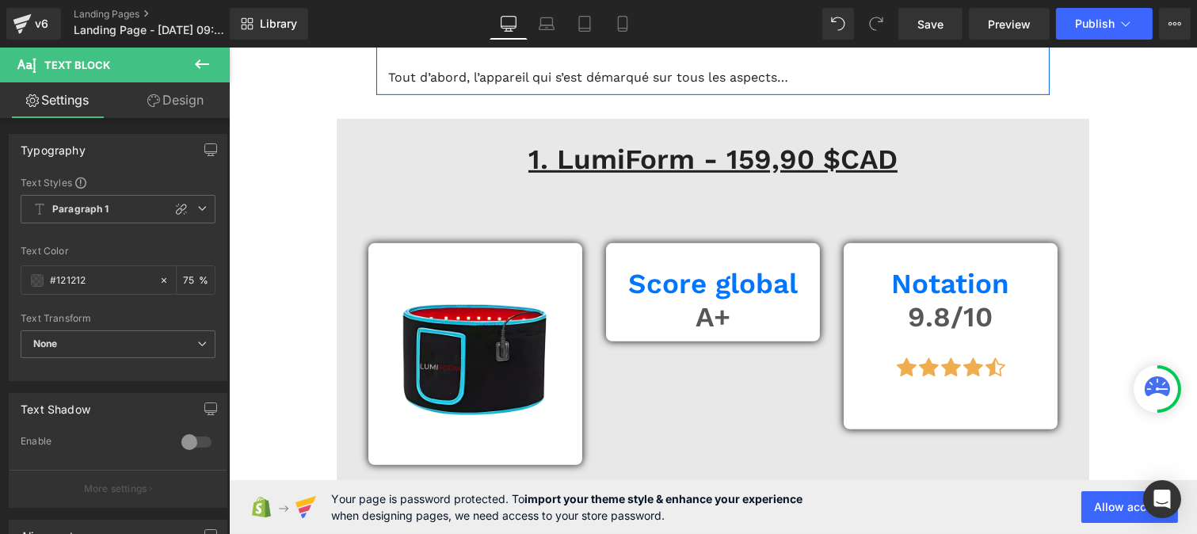
scroll to position [1646, 0]
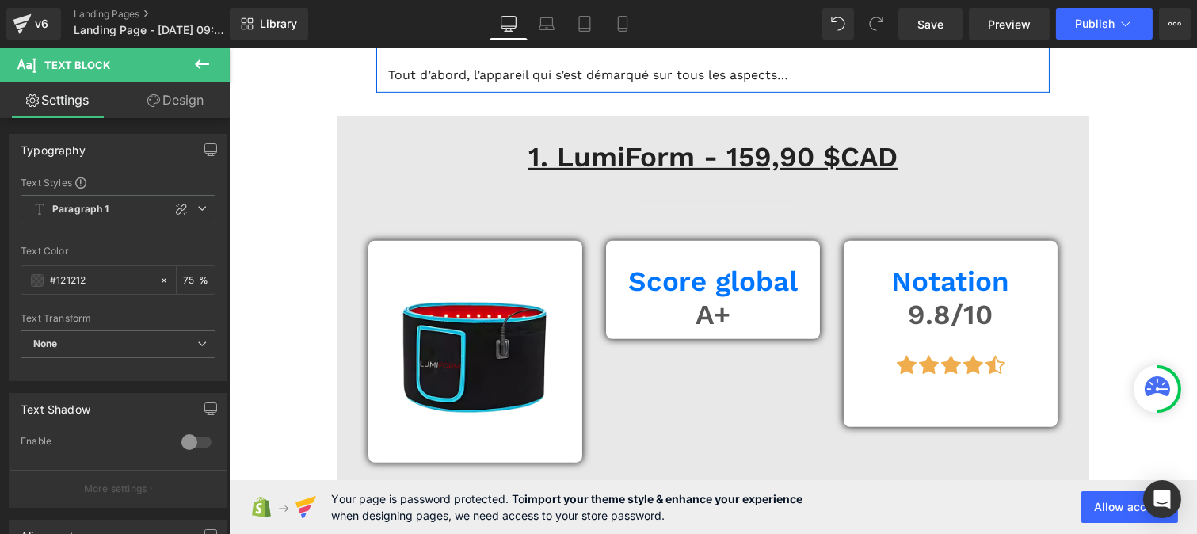
click at [430, 42] on p "Voici notre top 5 :" at bounding box center [712, 32] width 650 height 19
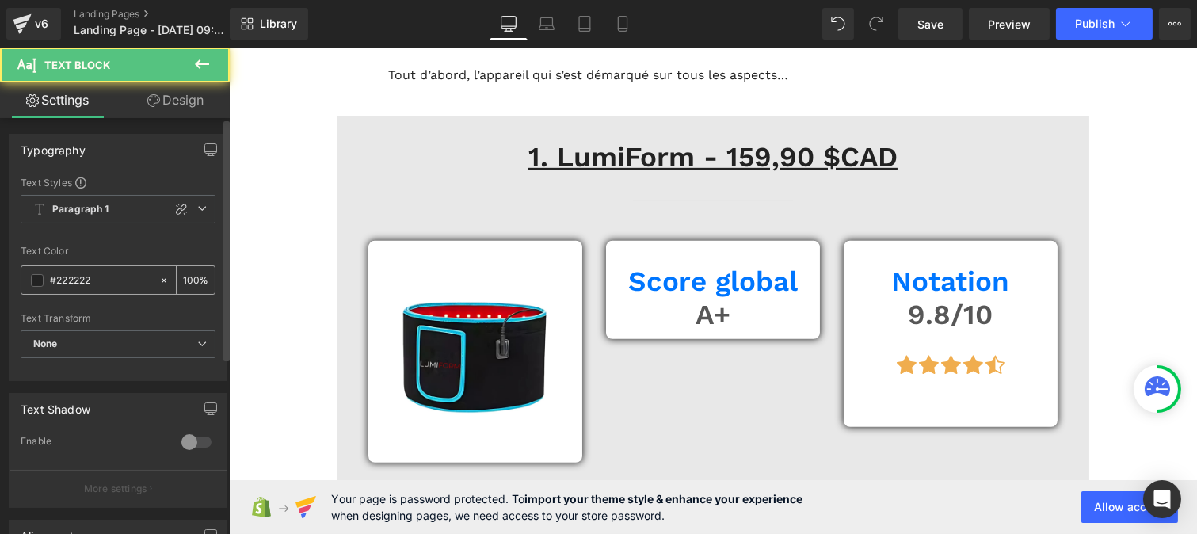
click at [101, 275] on input "#222222" at bounding box center [100, 280] width 101 height 17
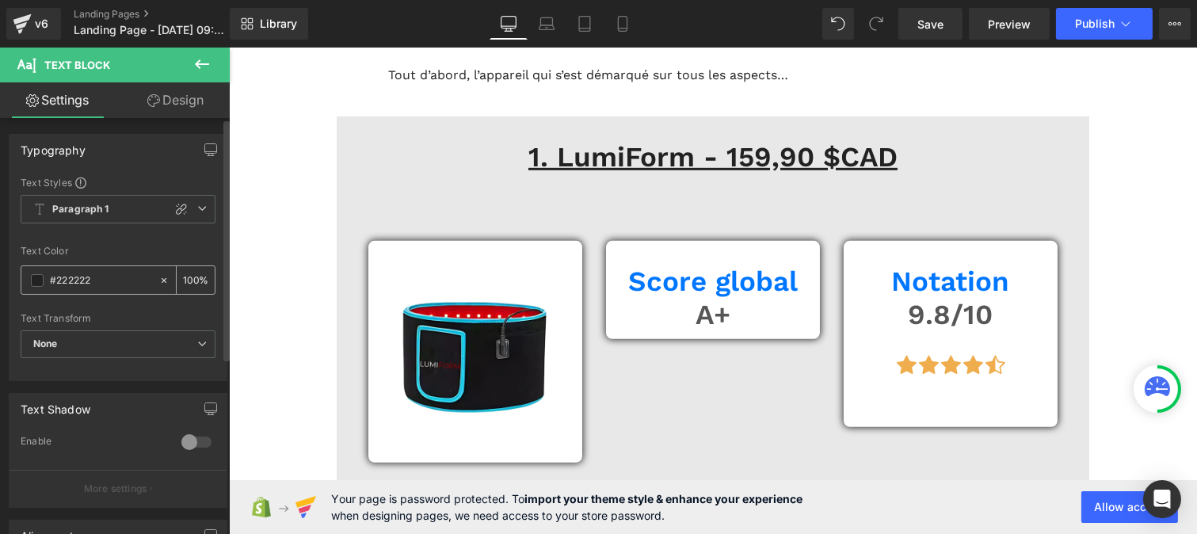
paste input "12121"
type input "#121212"
click at [192, 275] on div "100 %" at bounding box center [196, 280] width 38 height 28
click at [191, 275] on input "100" at bounding box center [191, 279] width 16 height 17
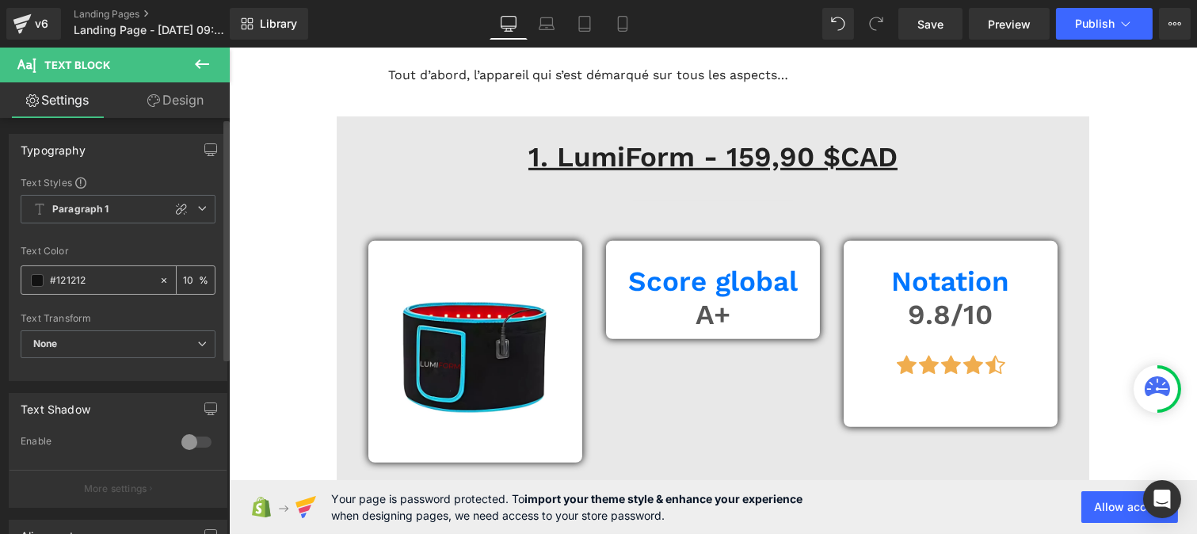
type input "1"
type input "75"
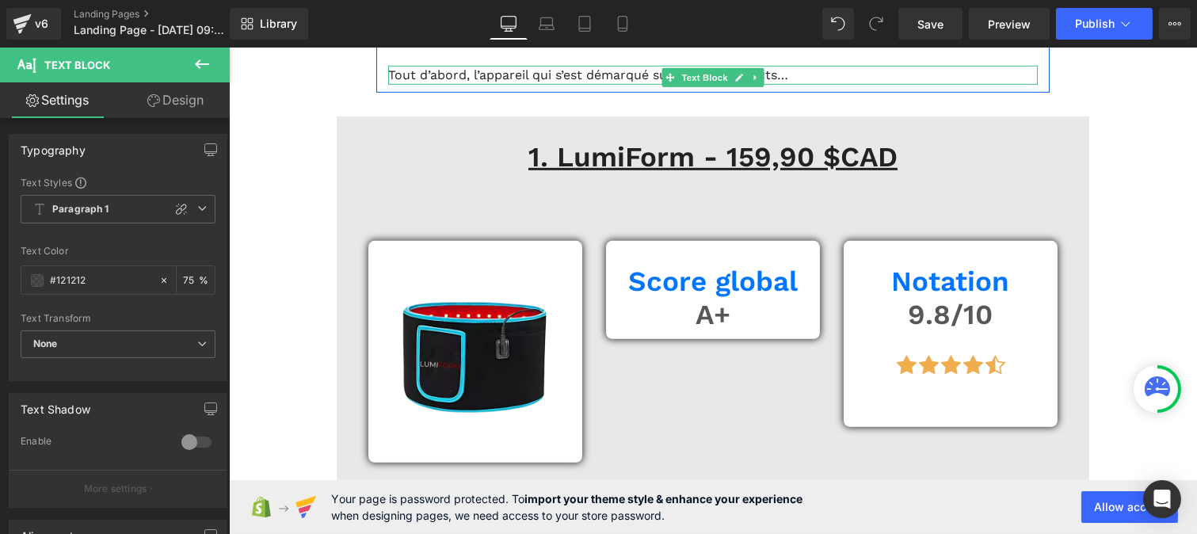
click at [483, 85] on p "Tout d’abord, l’appareil qui s’est démarqué sur tous les aspects…" at bounding box center [712, 75] width 650 height 19
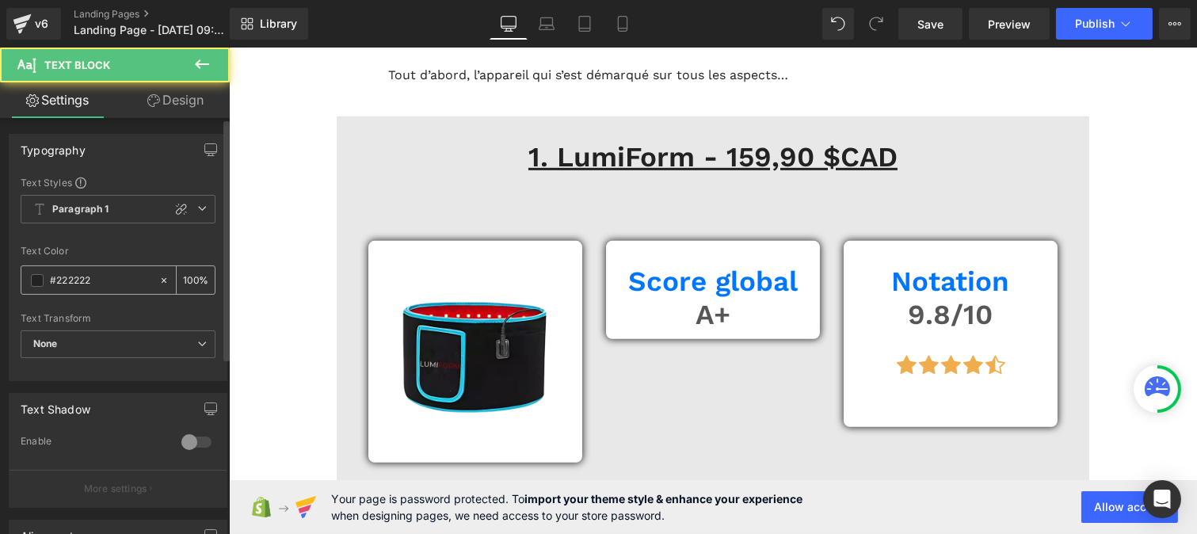
click at [87, 288] on input "#222222" at bounding box center [100, 280] width 101 height 17
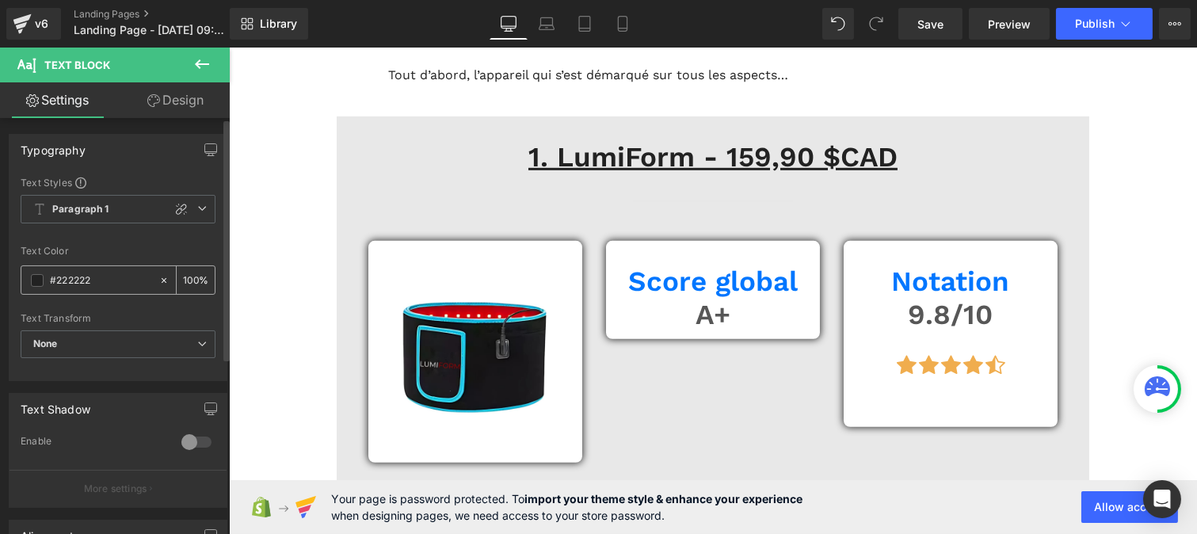
paste input "12121"
type input "#121212"
click at [186, 273] on input "100" at bounding box center [191, 279] width 16 height 17
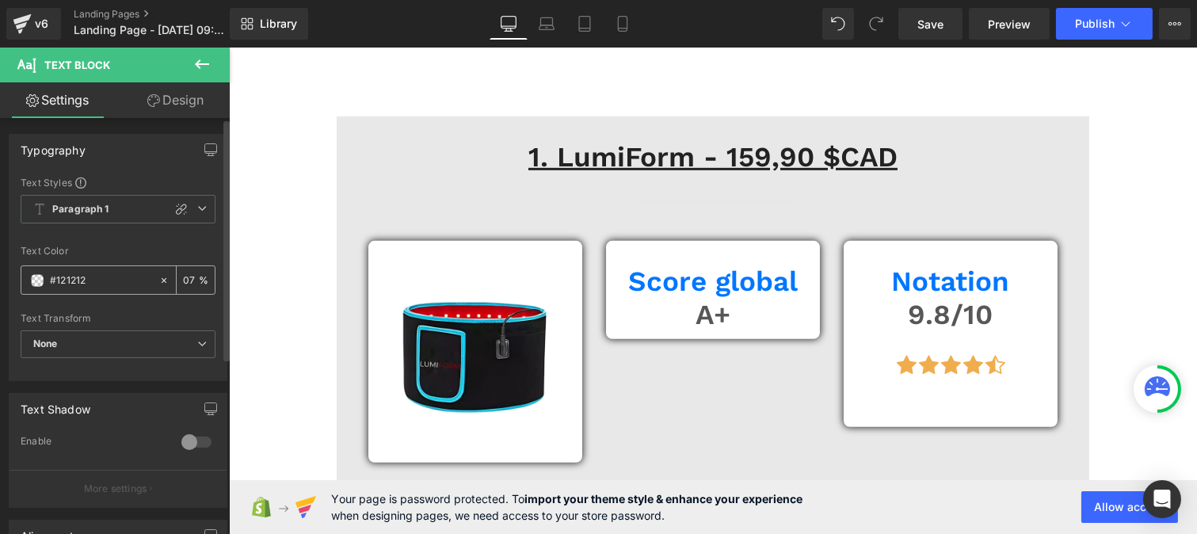
type input "075"
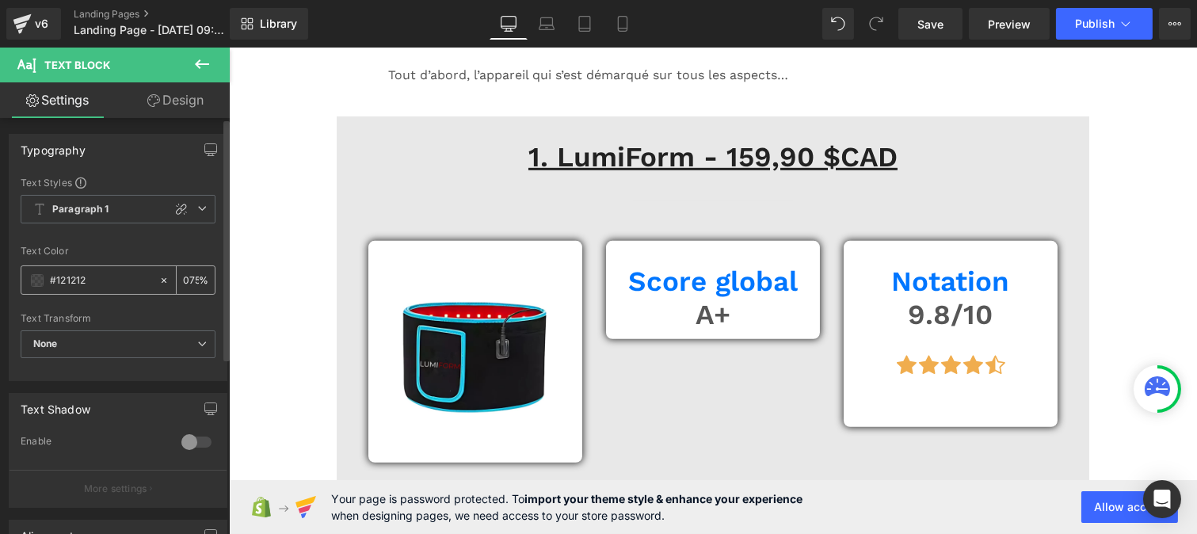
scroll to position [0, 1]
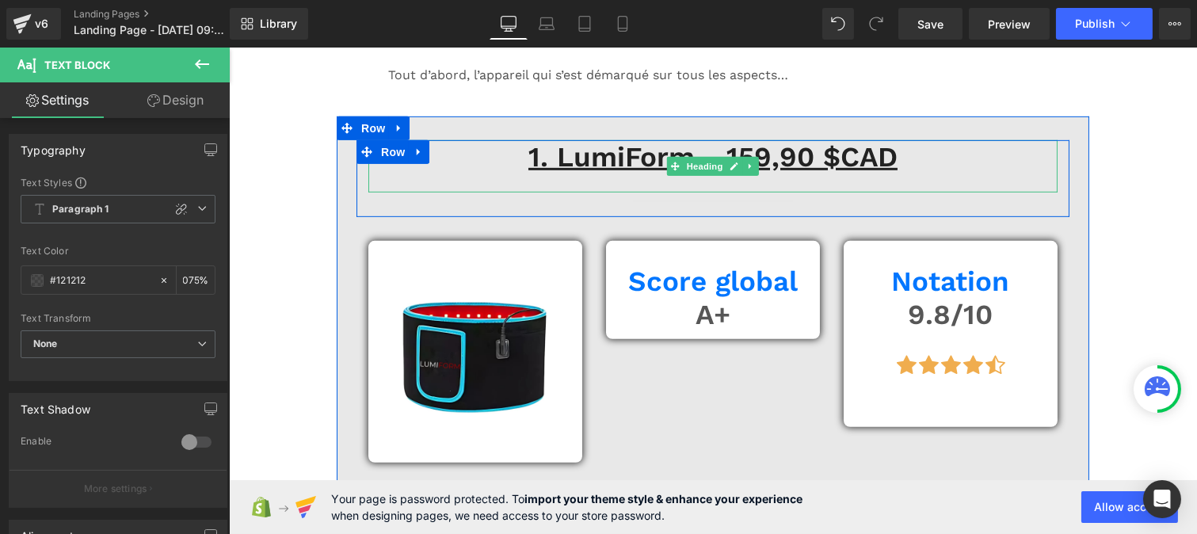
click at [612, 174] on u "1. LumiForm - 159,90 $CAD" at bounding box center [712, 156] width 369 height 33
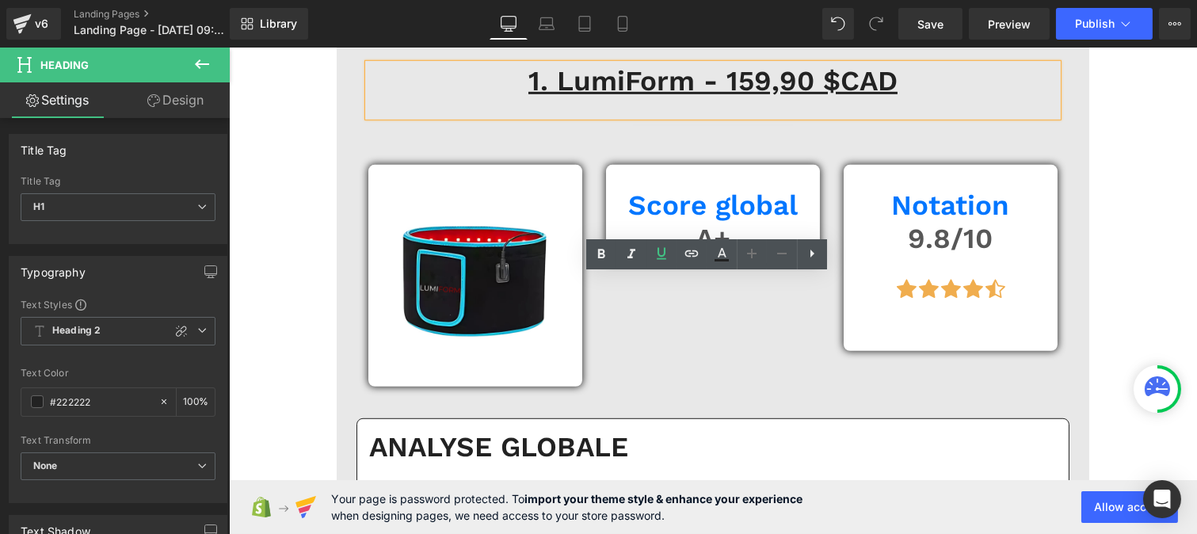
scroll to position [1727, 0]
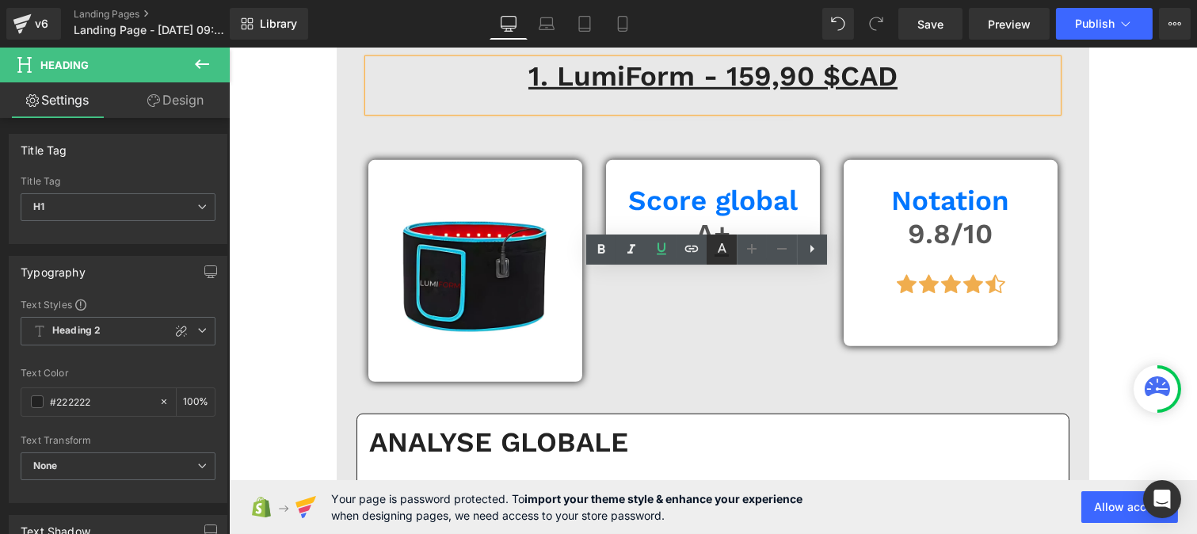
click at [725, 250] on icon at bounding box center [721, 249] width 19 height 19
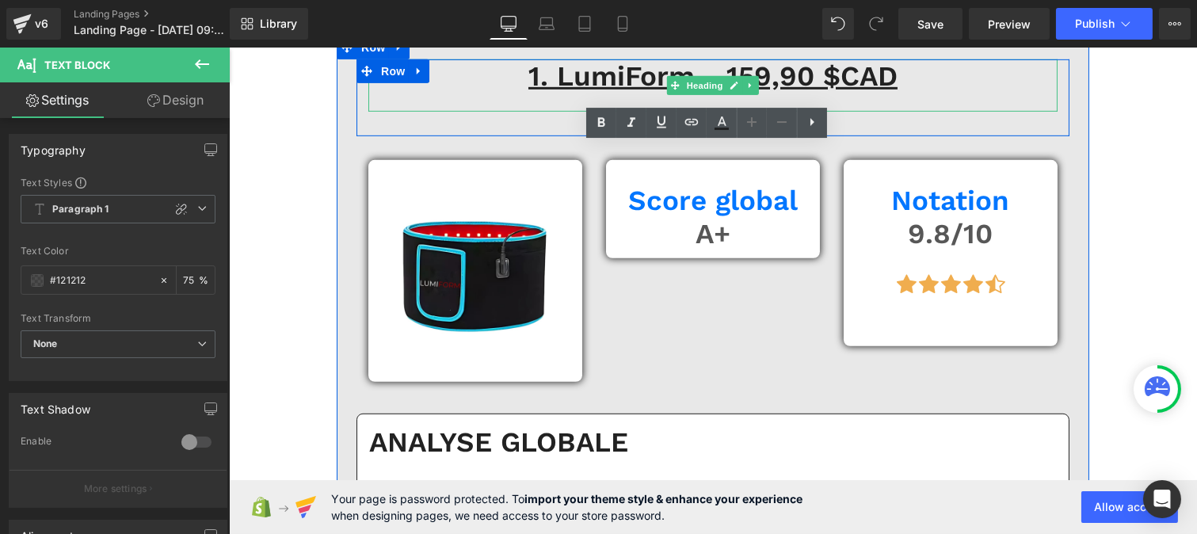
click at [579, 93] on u "1. LumiForm - 159,90 $CAD" at bounding box center [712, 75] width 369 height 33
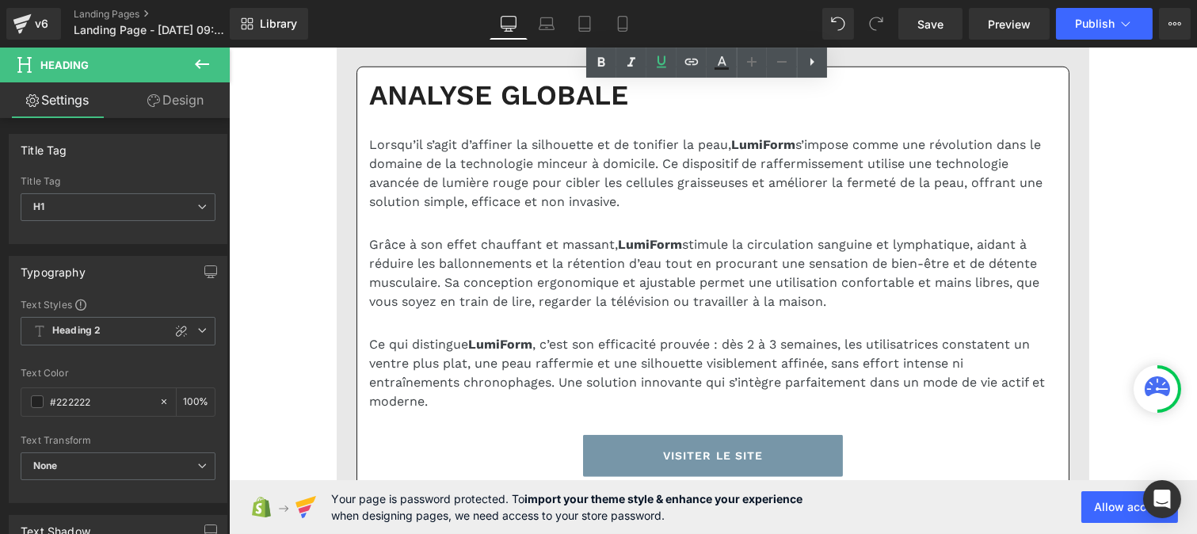
scroll to position [2081, 0]
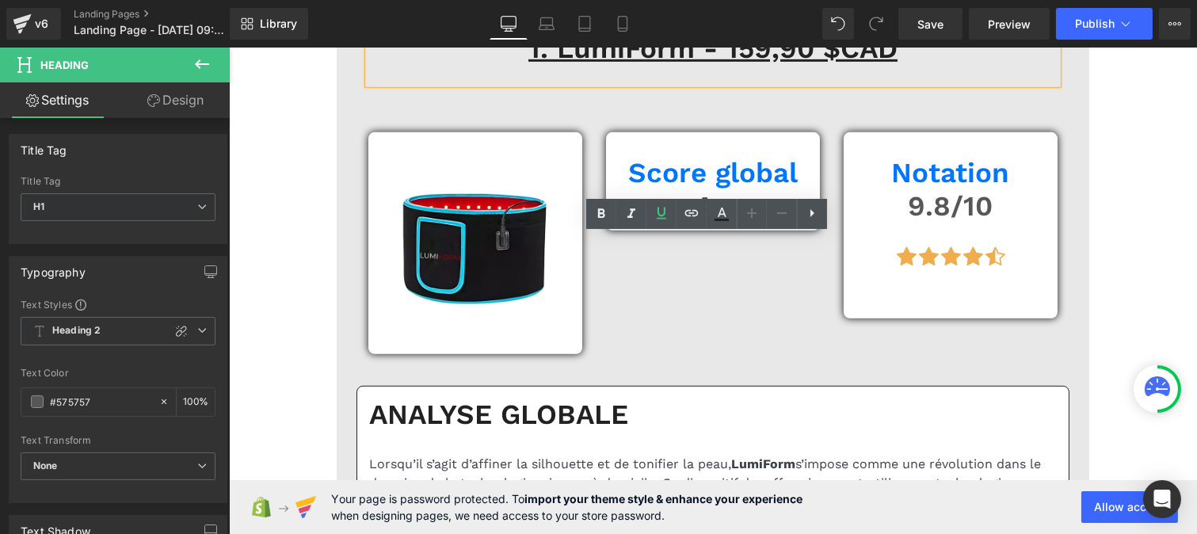
scroll to position [1753, 0]
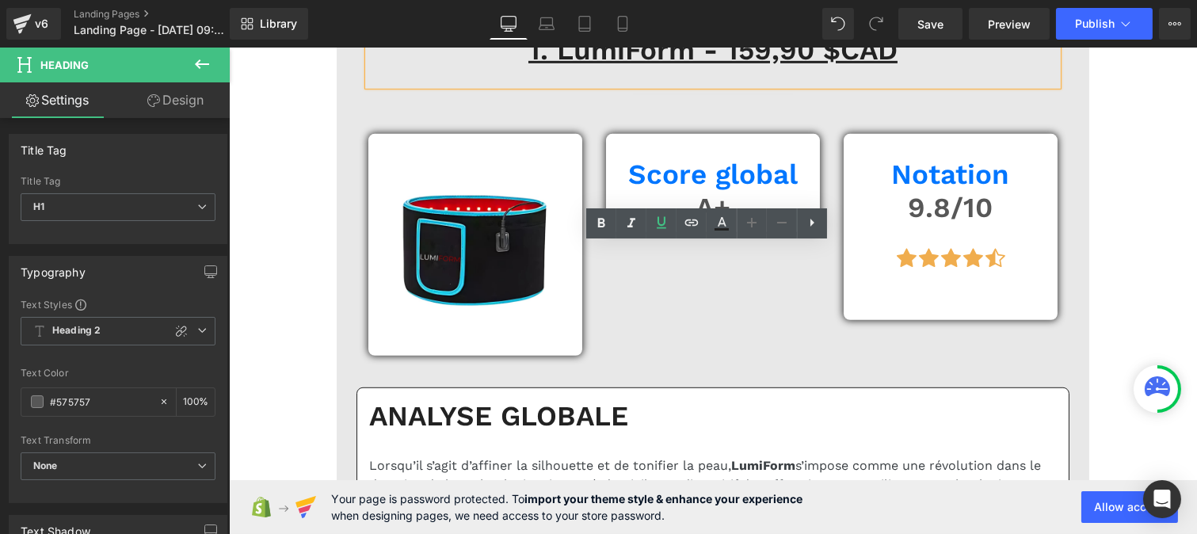
click at [639, 67] on u "1. LumiForm - 159,90 $CAD" at bounding box center [712, 49] width 369 height 33
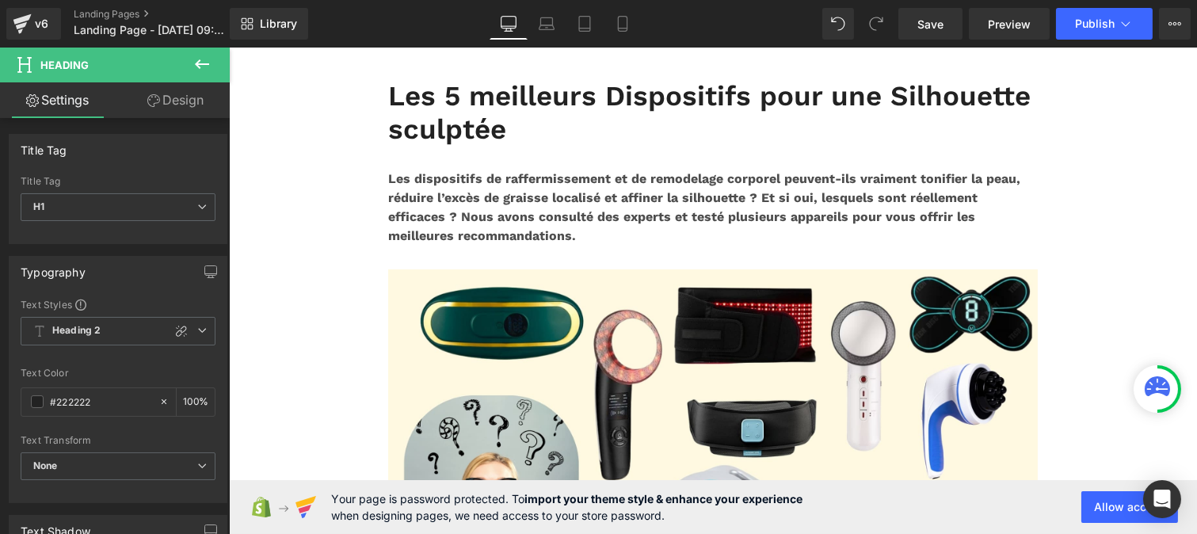
scroll to position [35, 0]
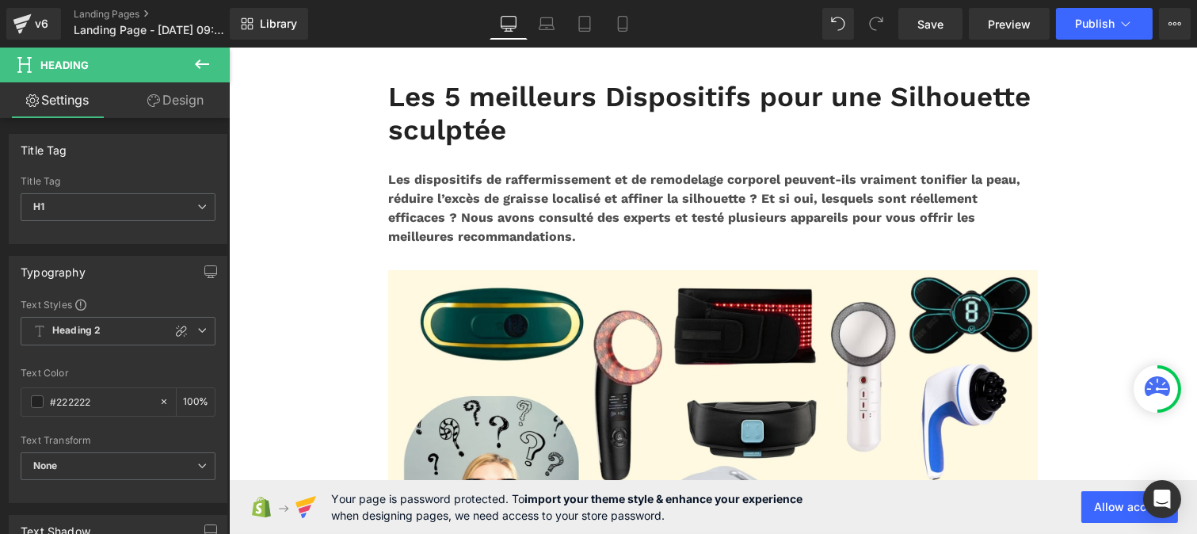
click at [450, 147] on h1 "Les 5 meilleurs Dispositifs pour une Silhouette sculptée" at bounding box center [712, 113] width 650 height 67
click at [82, 208] on span "H1" at bounding box center [118, 207] width 195 height 28
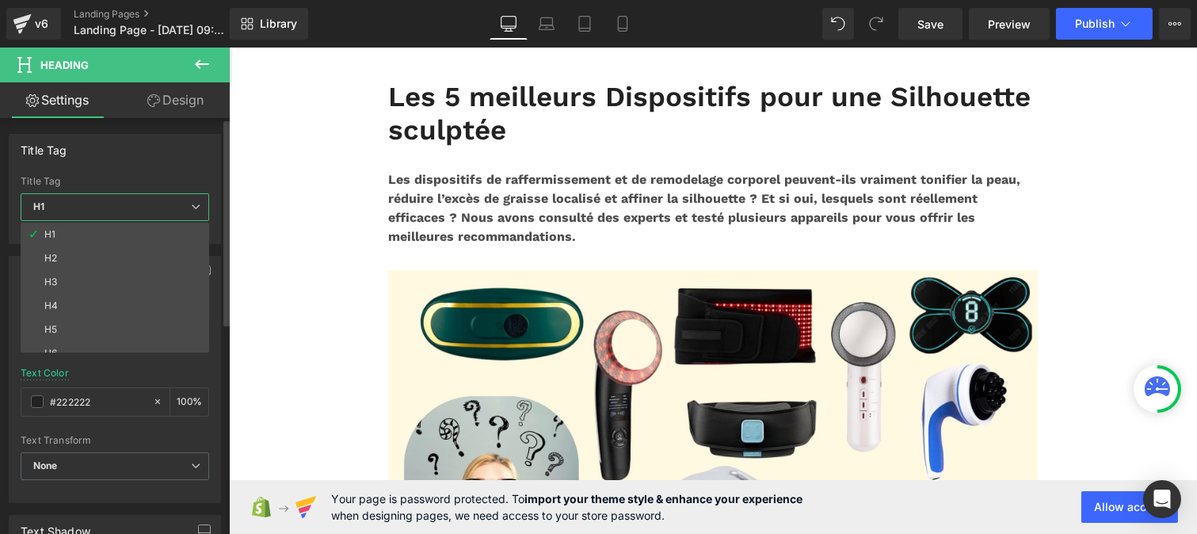
click at [82, 208] on span "H1" at bounding box center [115, 207] width 189 height 28
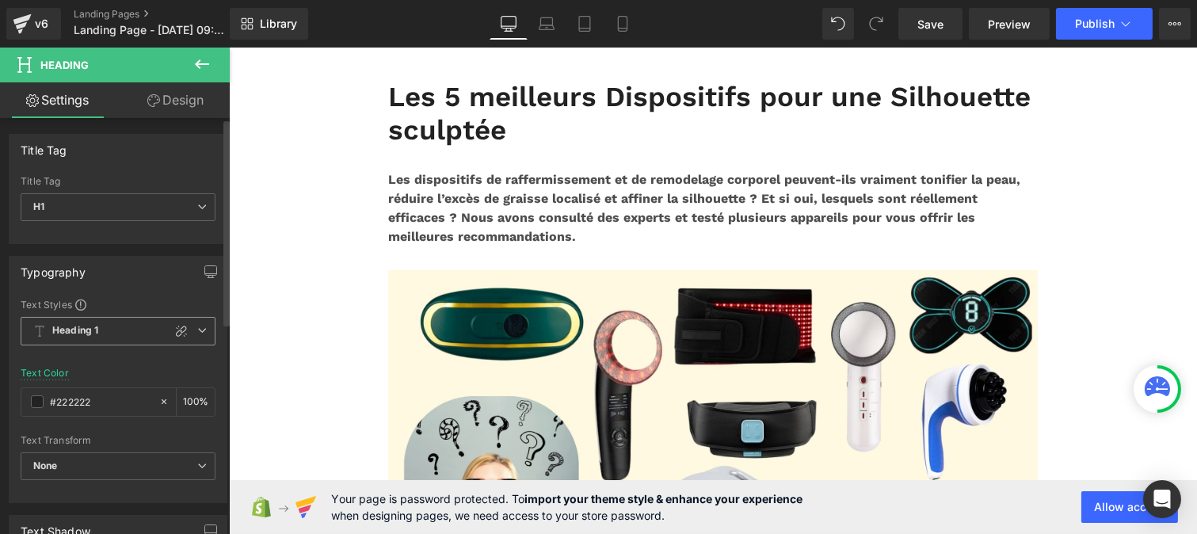
click at [90, 333] on b "Heading 1" at bounding box center [75, 330] width 46 height 13
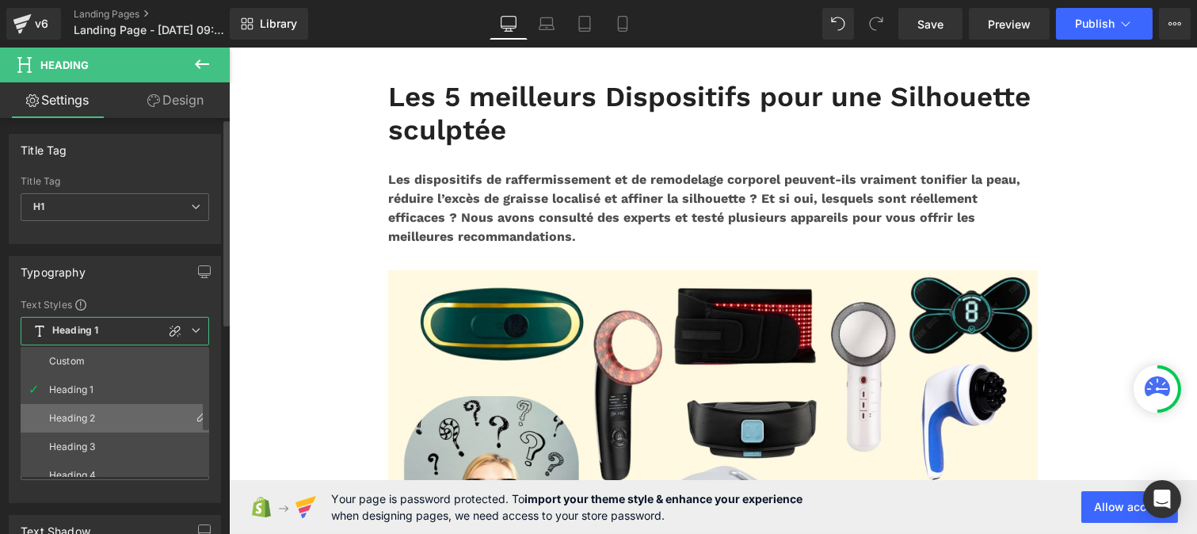
click at [84, 410] on li "Heading 2" at bounding box center [119, 418] width 196 height 29
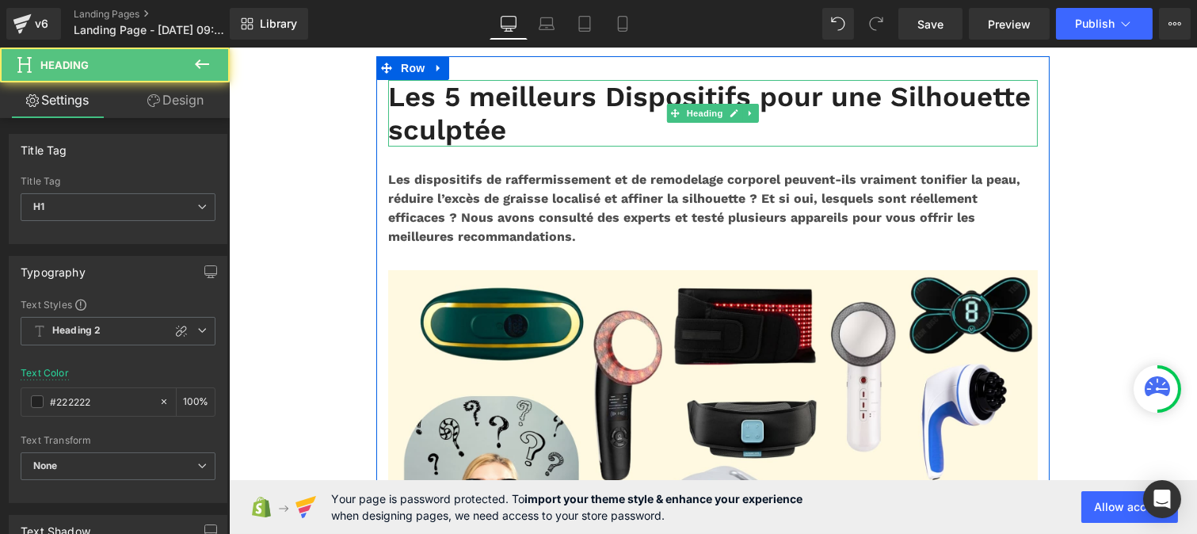
click at [460, 109] on h1 "Les 5 meilleurs Dispositifs pour une Silhouette sculptée" at bounding box center [712, 113] width 650 height 67
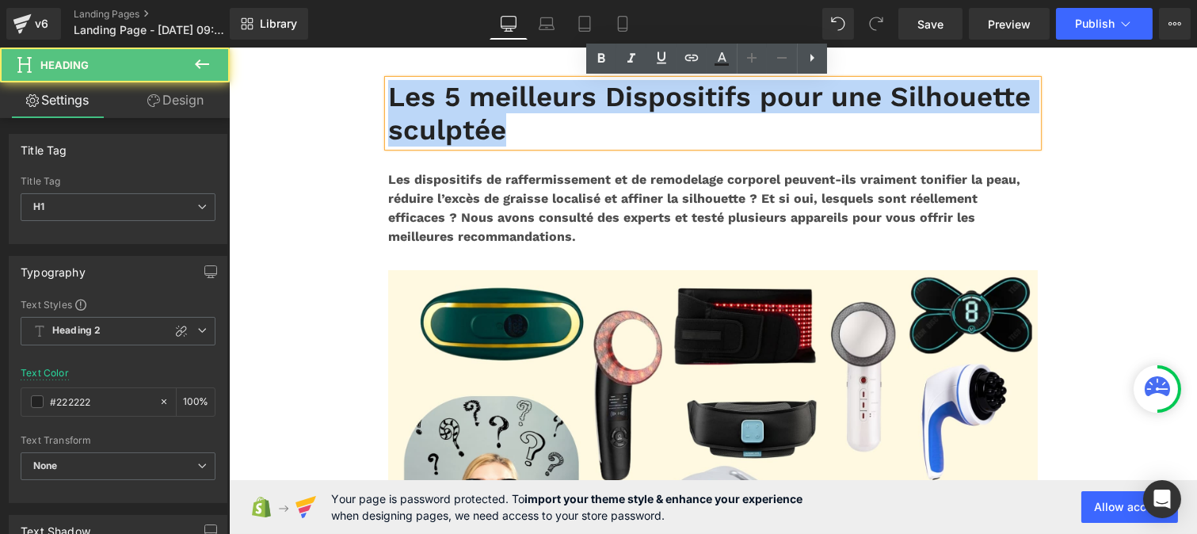
drag, startPoint x: 511, startPoint y: 139, endPoint x: 383, endPoint y: 98, distance: 133.8
click at [387, 98] on h1 "Les 5 meilleurs Dispositifs pour une Silhouette sculptée" at bounding box center [712, 113] width 650 height 67
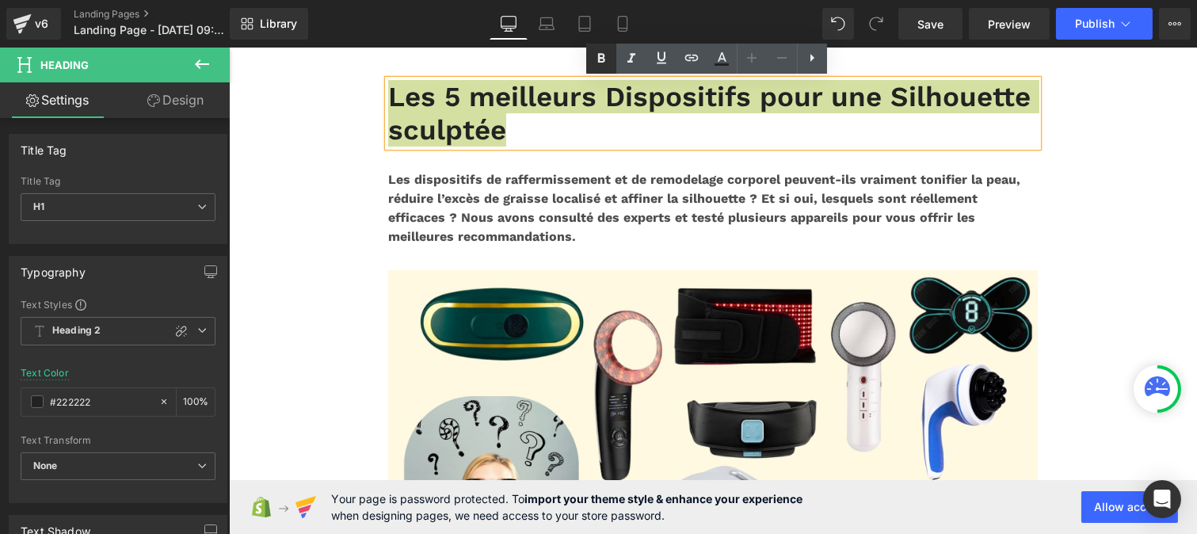
click at [597, 58] on icon at bounding box center [601, 58] width 19 height 19
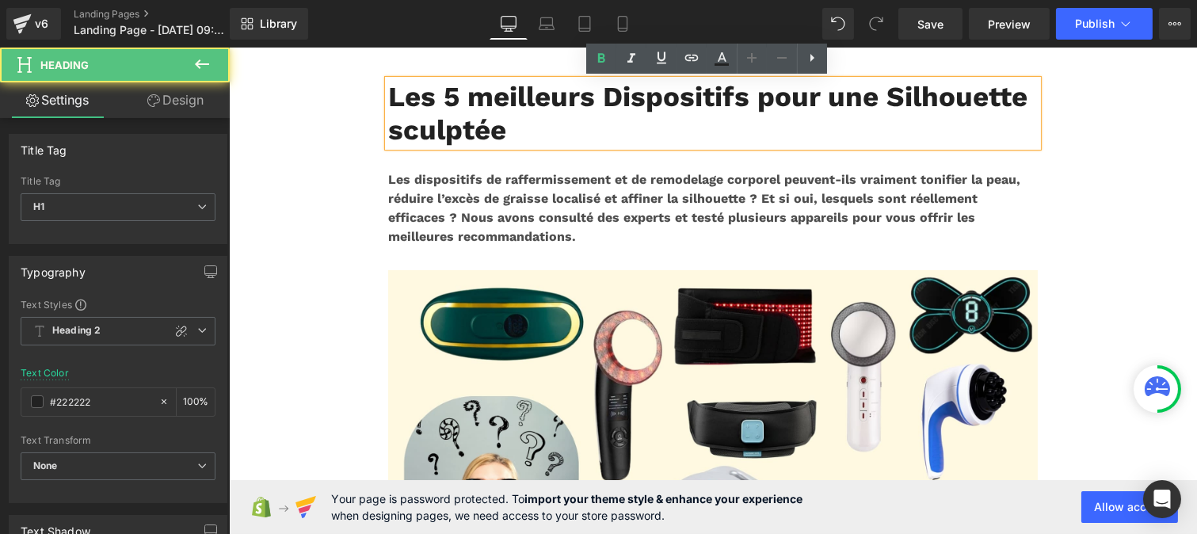
click at [575, 133] on h1 "Les 5 meilleurs Dispositifs pour une Silhouette sculptée" at bounding box center [712, 113] width 650 height 67
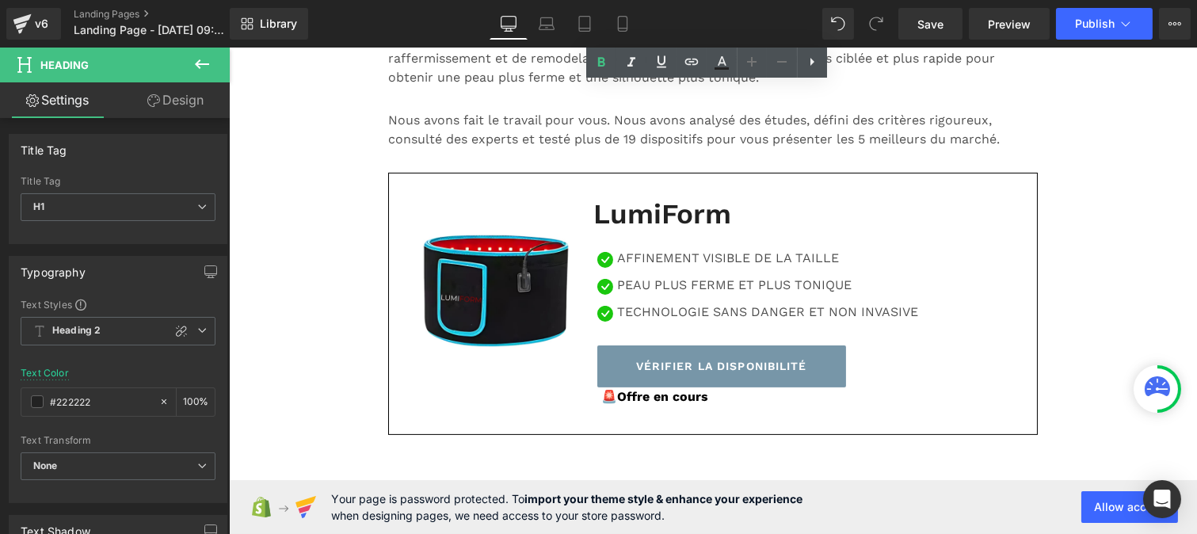
scroll to position [848, 0]
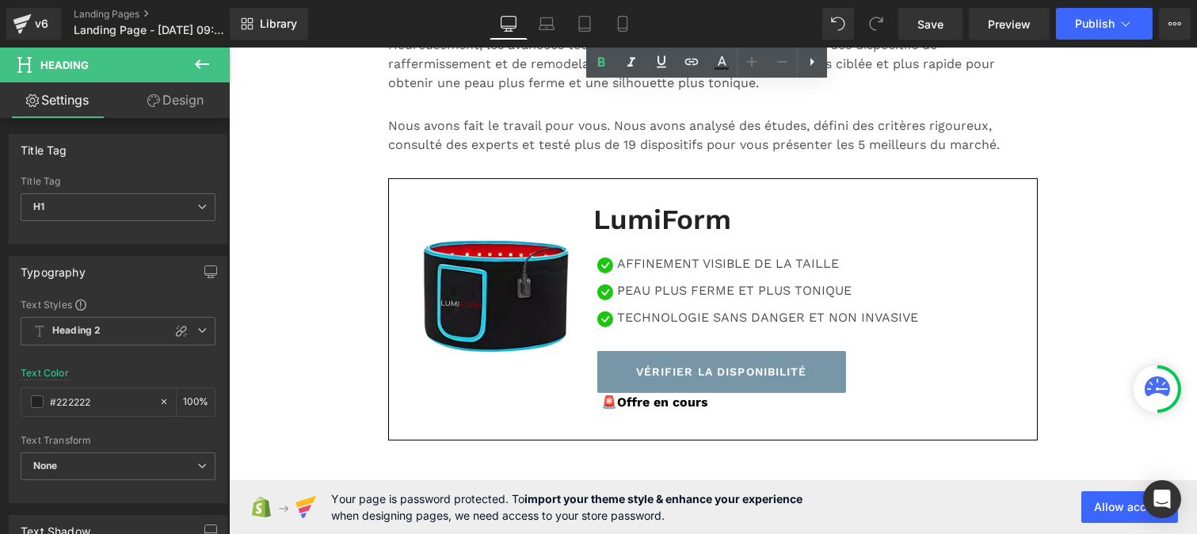
click at [613, 236] on div "LumiForm Heading" at bounding box center [809, 219] width 432 height 33
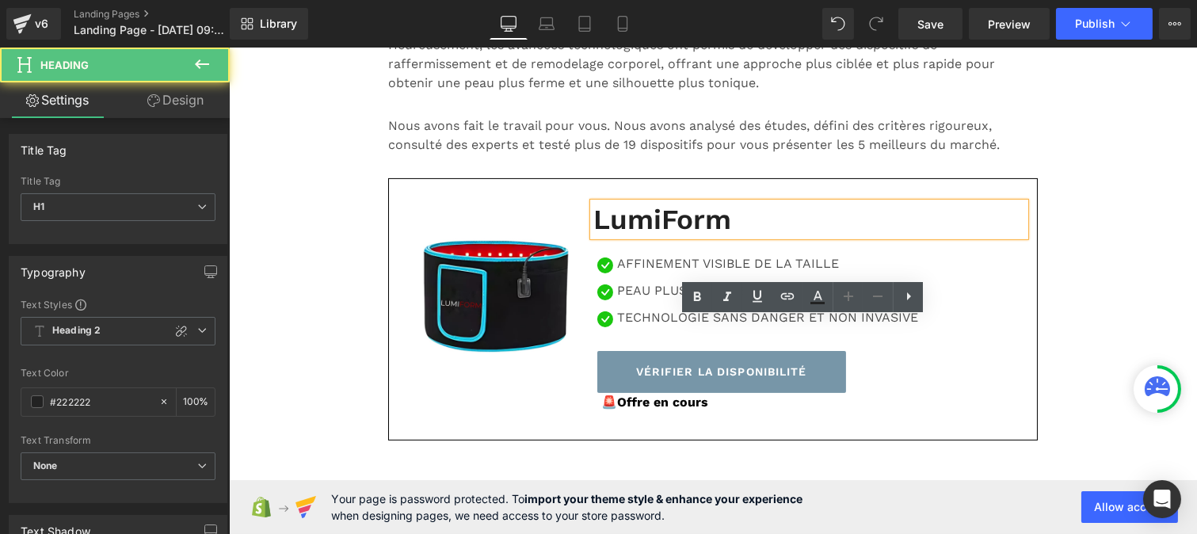
click at [601, 236] on h1 "LumiForm" at bounding box center [809, 219] width 432 height 33
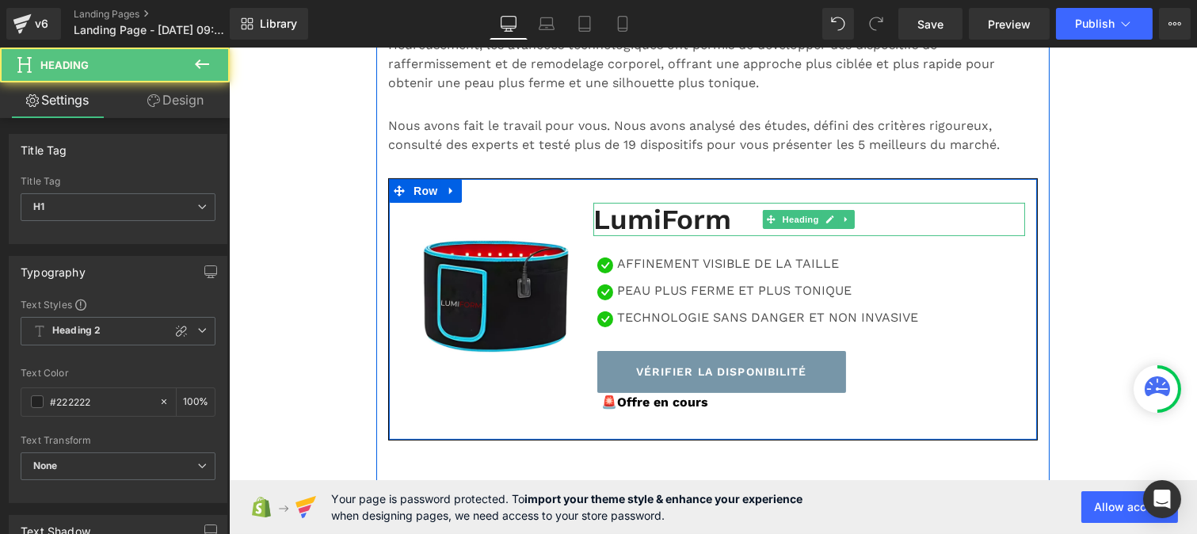
drag, startPoint x: 724, startPoint y: 334, endPoint x: 586, endPoint y: 330, distance: 138.7
click at [593, 236] on div "LumiForm Heading" at bounding box center [809, 219] width 432 height 33
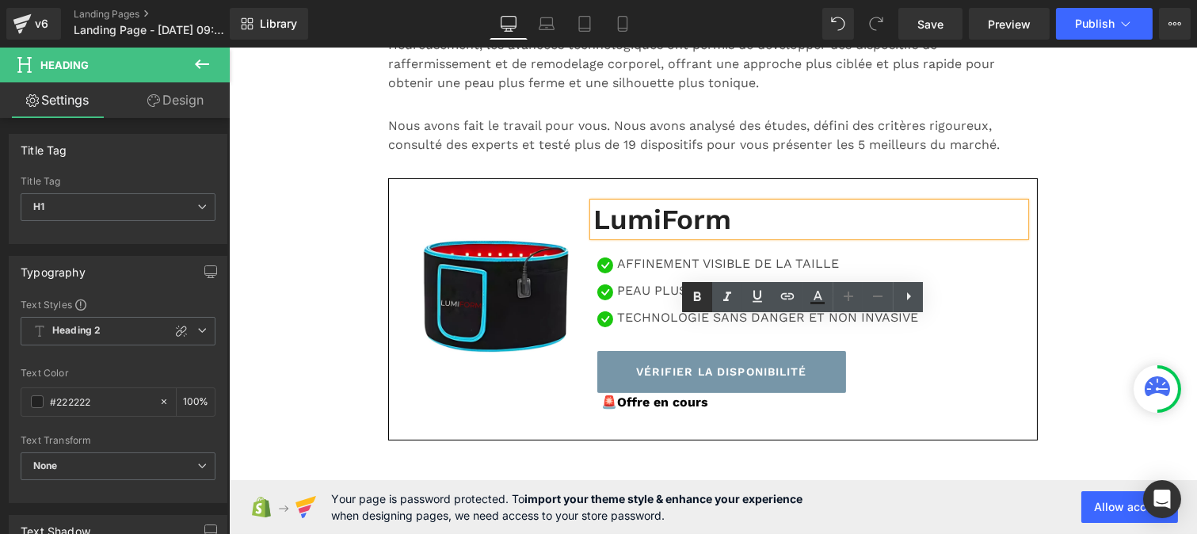
click at [698, 303] on icon at bounding box center [697, 297] width 19 height 19
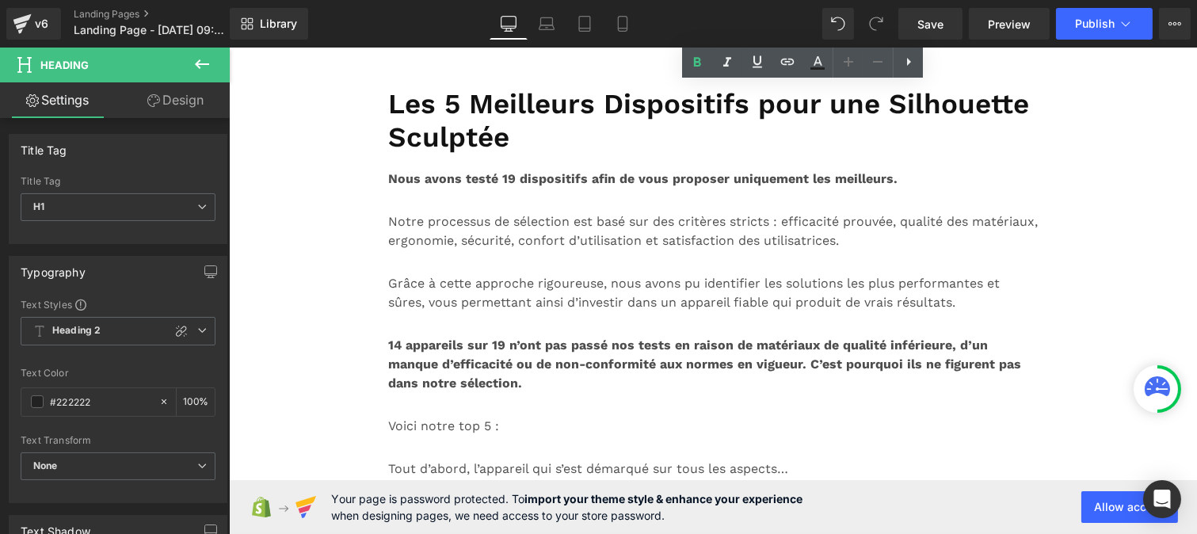
scroll to position [1257, 0]
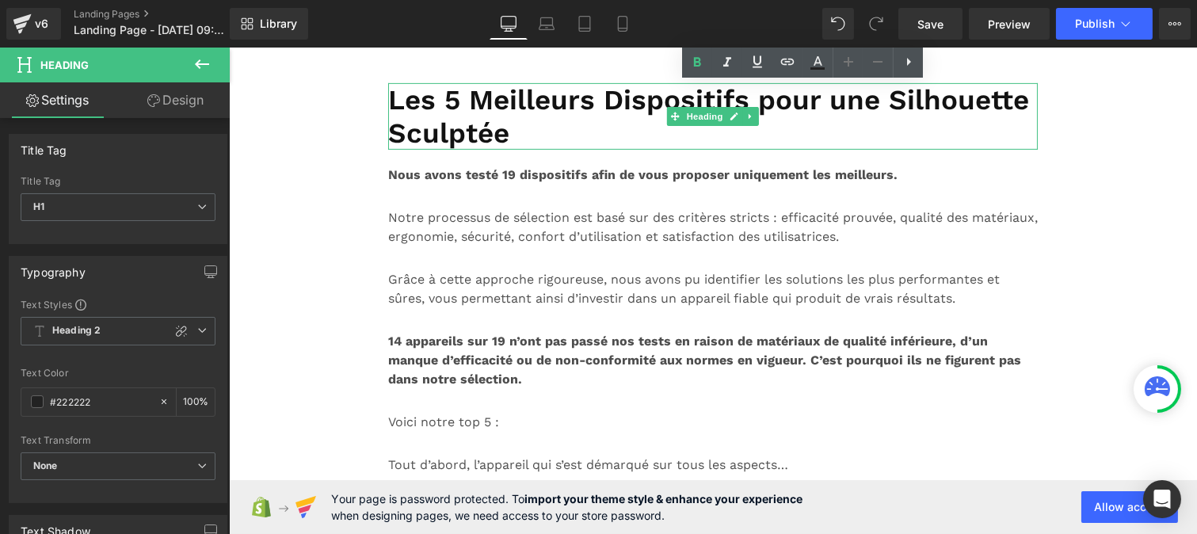
click at [448, 150] on h1 "Les 5 Meilleurs Dispositifs pour une Silhouette Sculptée" at bounding box center [712, 116] width 650 height 67
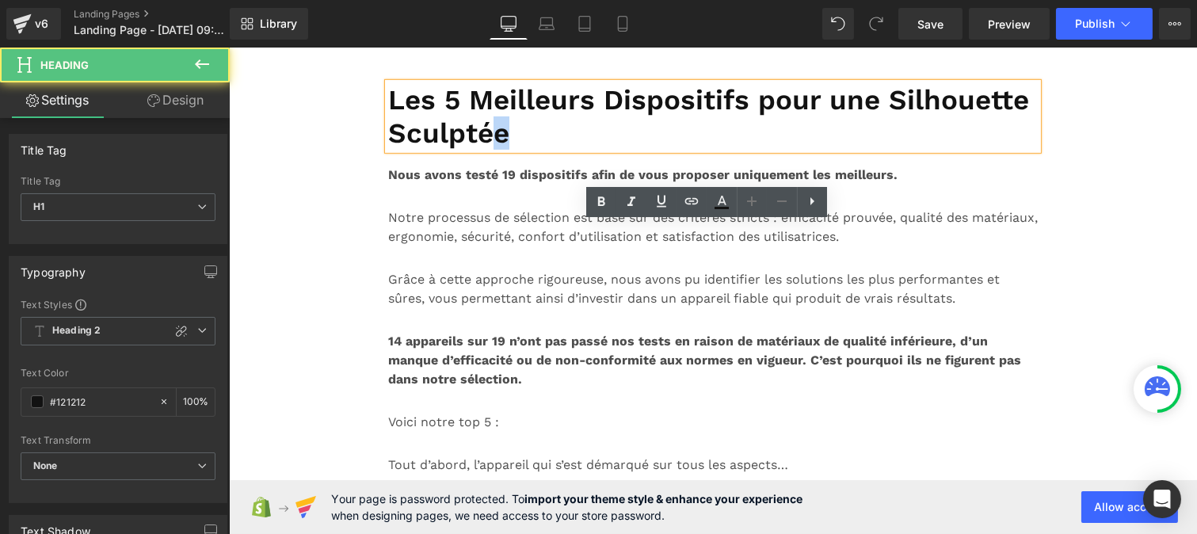
drag, startPoint x: 517, startPoint y: 275, endPoint x: 473, endPoint y: 274, distance: 44.4
click at [473, 150] on h1 "Les 5 Meilleurs Dispositifs pour une Silhouette Sculptée" at bounding box center [712, 116] width 650 height 67
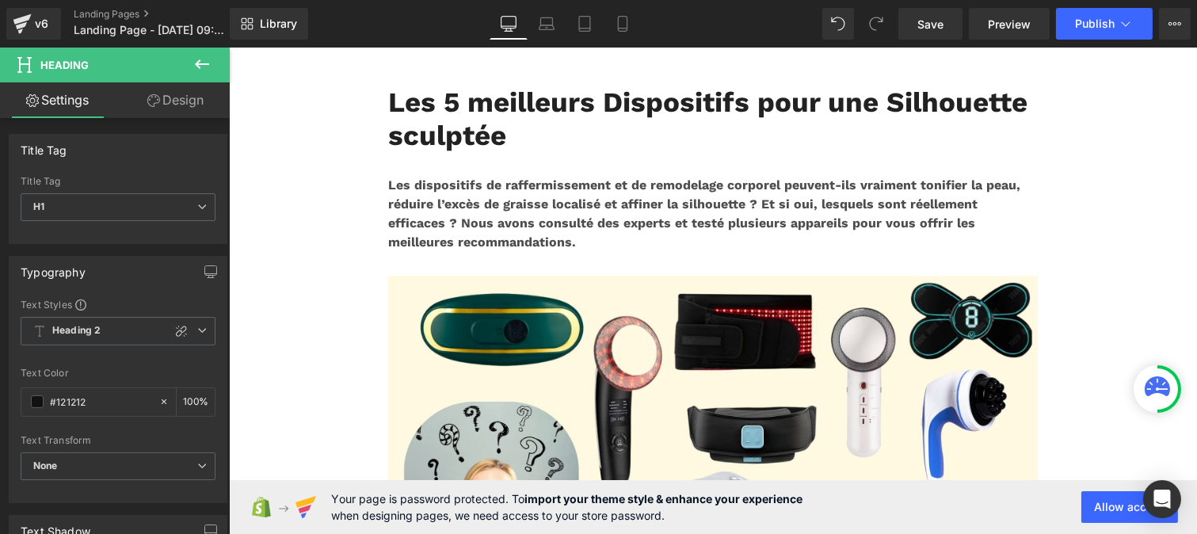
scroll to position [0, 0]
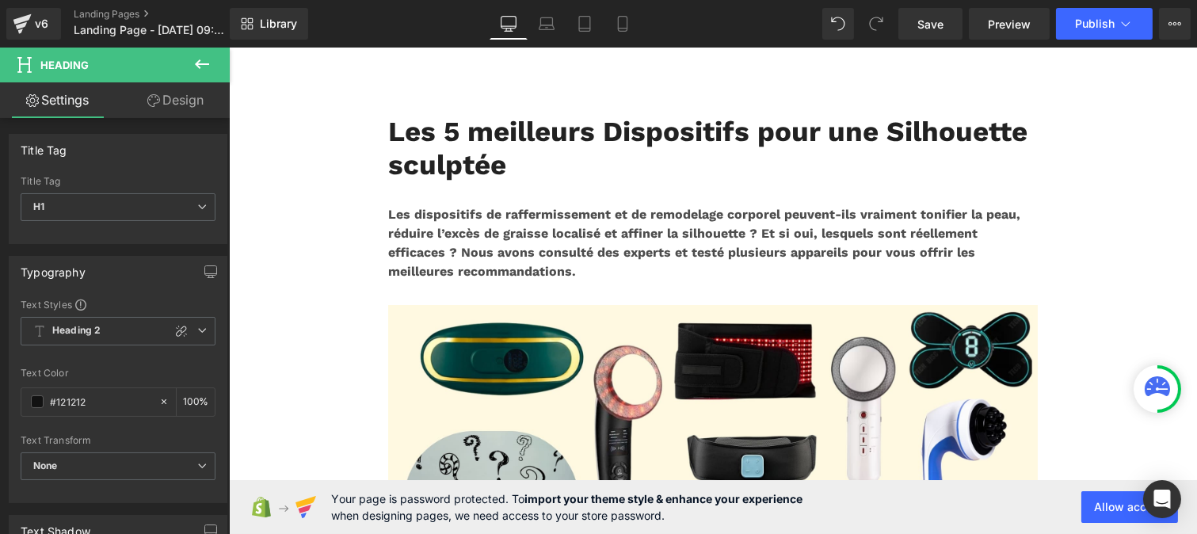
click at [449, 158] on strong "Les 5 meilleurs Dispositifs pour une Silhouette sculptée" at bounding box center [706, 148] width 639 height 67
click at [89, 333] on b "Heading 2" at bounding box center [76, 330] width 48 height 13
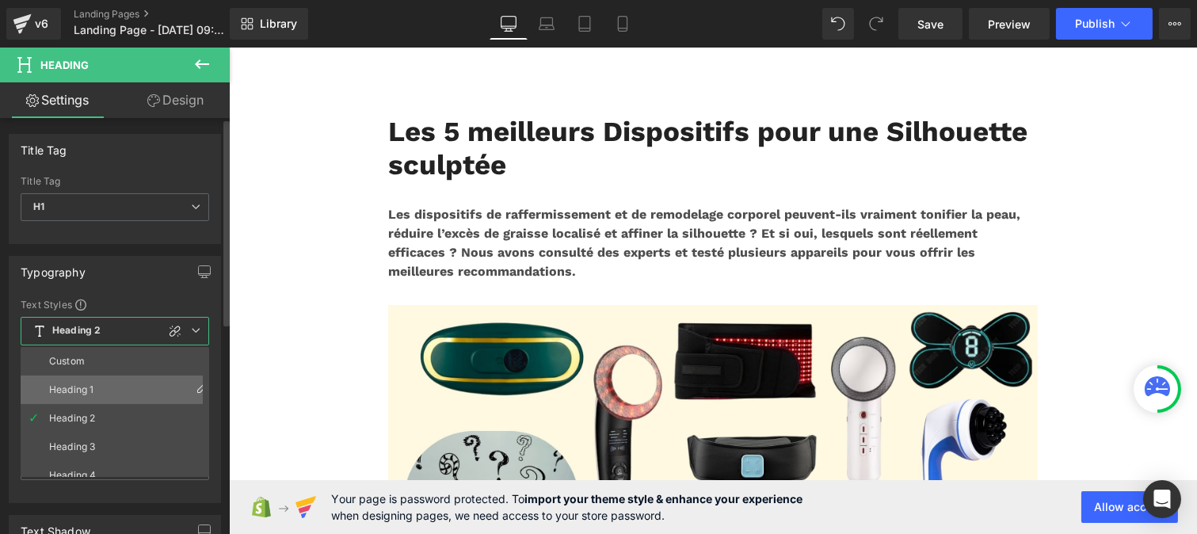
click at [90, 384] on div "Heading 1" at bounding box center [71, 389] width 44 height 11
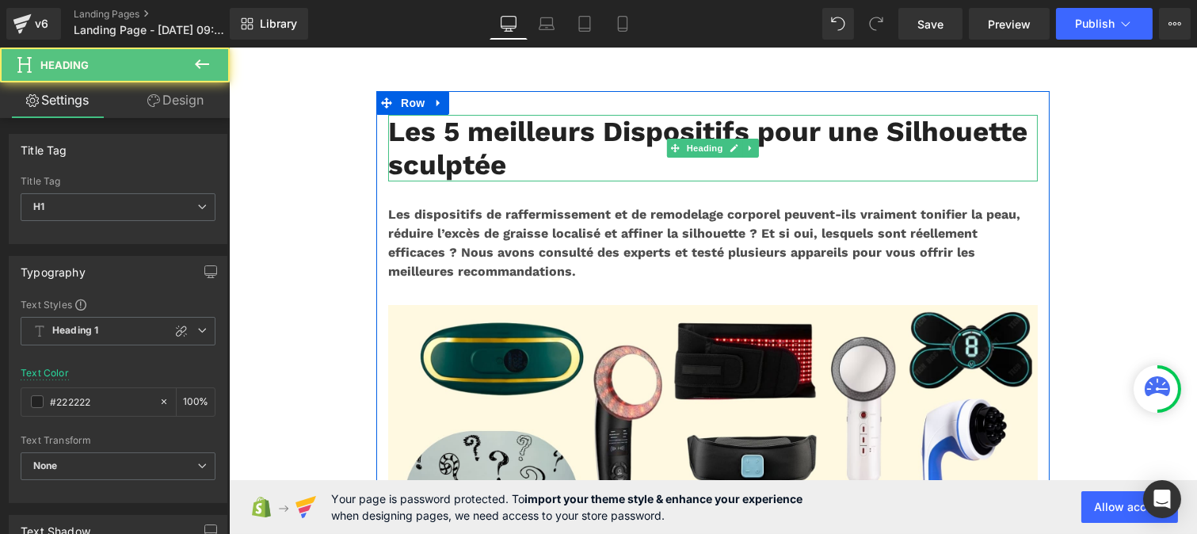
click at [530, 164] on strong "Les 5 meilleurs Dispositifs pour une Silhouette sculptée" at bounding box center [706, 148] width 639 height 67
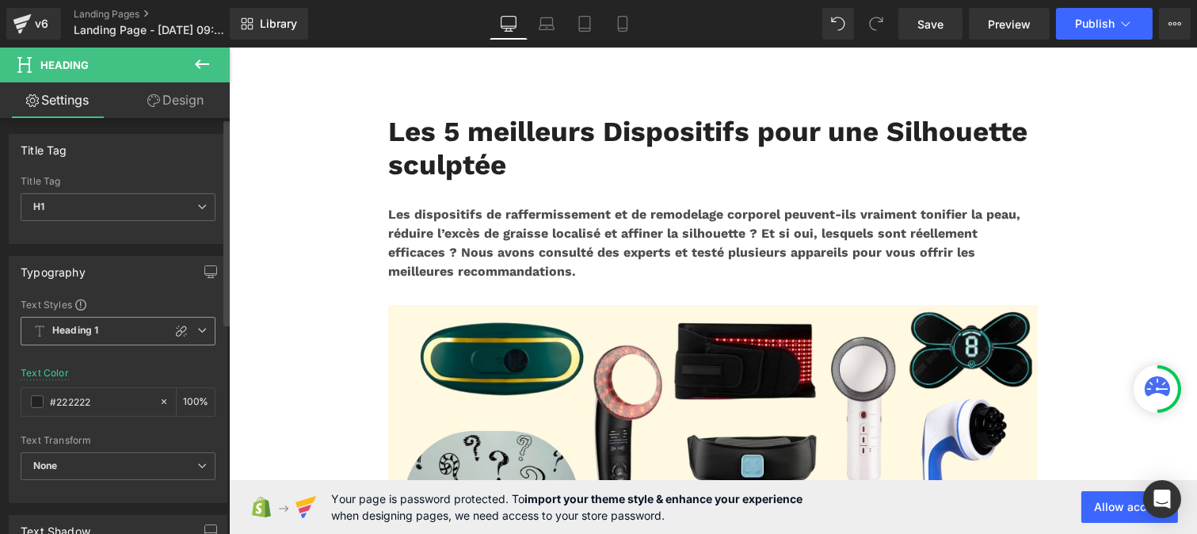
click at [100, 330] on span "Heading 1" at bounding box center [118, 331] width 195 height 29
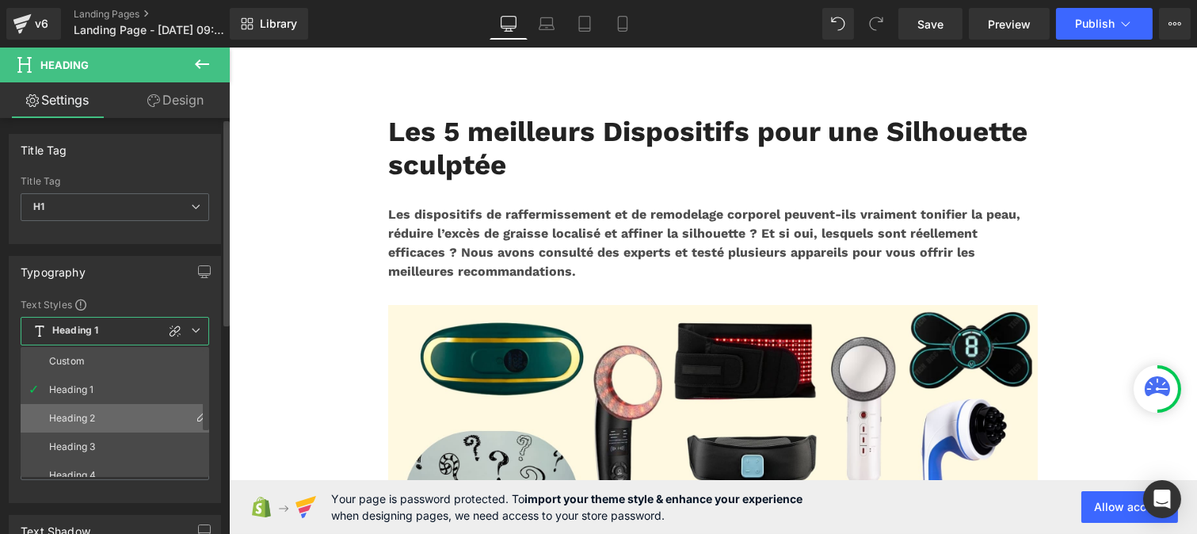
click at [89, 407] on li "Heading 2" at bounding box center [119, 418] width 196 height 29
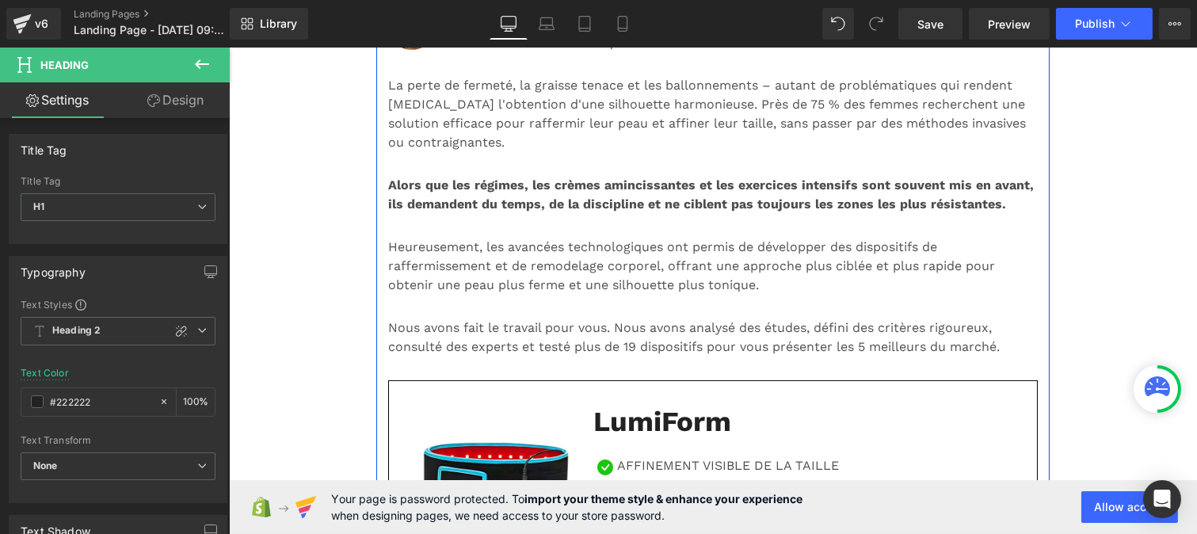
scroll to position [513, 0]
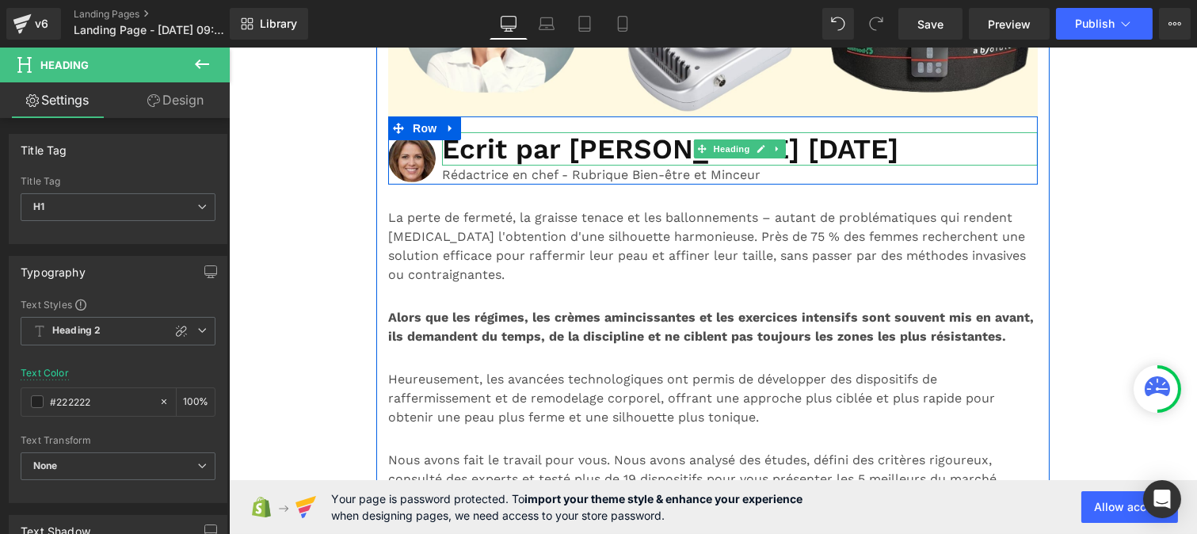
click at [469, 166] on h1 "Écrit par [PERSON_NAME] [DATE]" at bounding box center [739, 148] width 596 height 33
click at [685, 156] on h1 "Écrit par [PERSON_NAME] [DATE]" at bounding box center [739, 148] width 596 height 33
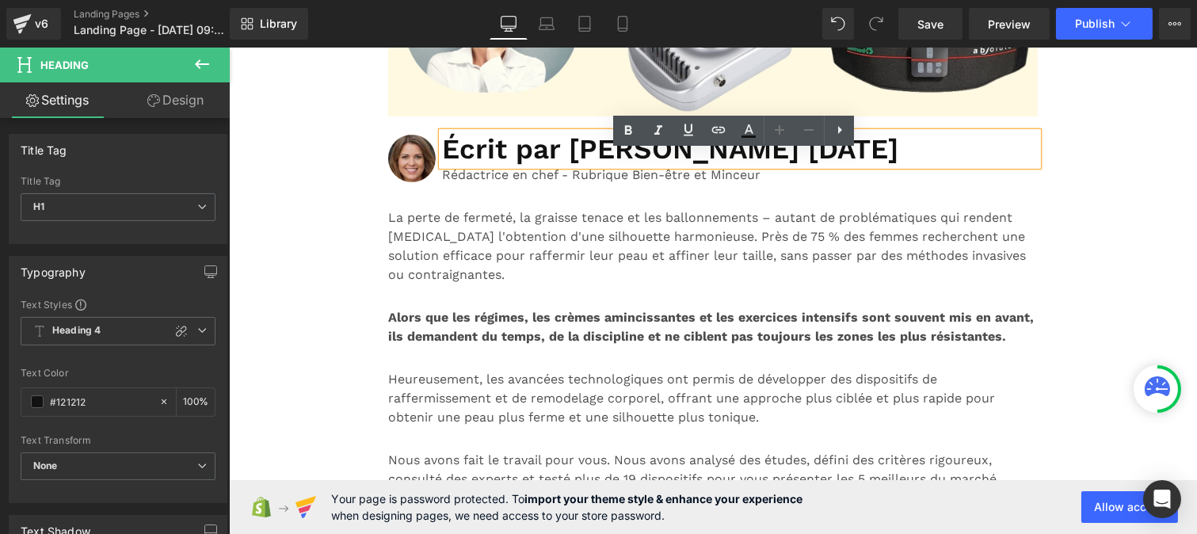
drag, startPoint x: 685, startPoint y: 156, endPoint x: 430, endPoint y: 155, distance: 254.3
click at [430, 155] on div "Image Écrit par [PERSON_NAME] [DATE] Heading Rédactrice en chef - Rubrique Bien…" at bounding box center [712, 150] width 650 height 68
click at [628, 123] on icon at bounding box center [628, 130] width 19 height 19
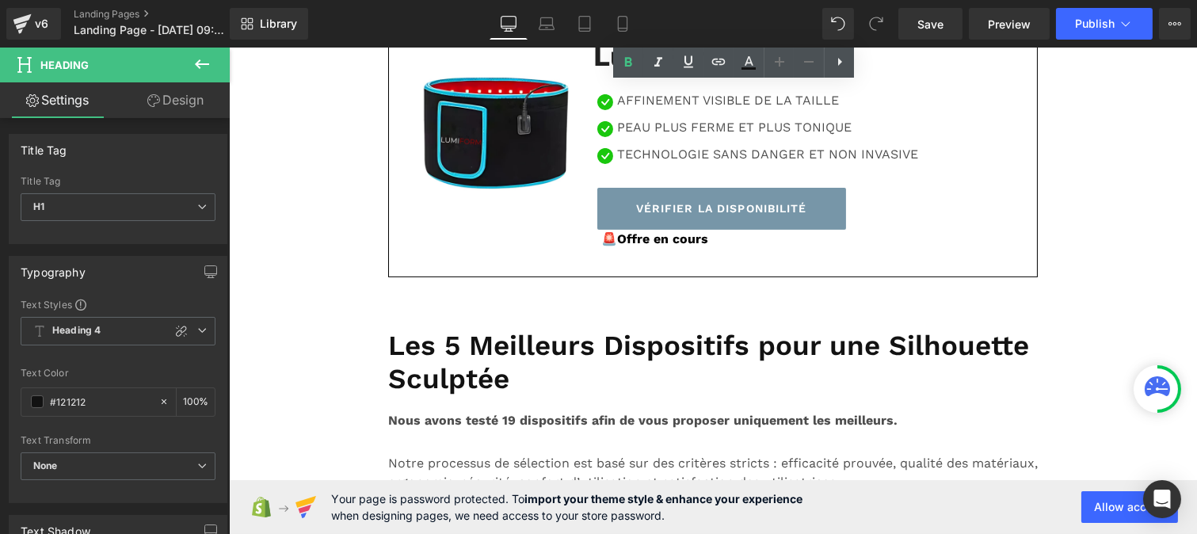
scroll to position [1005, 0]
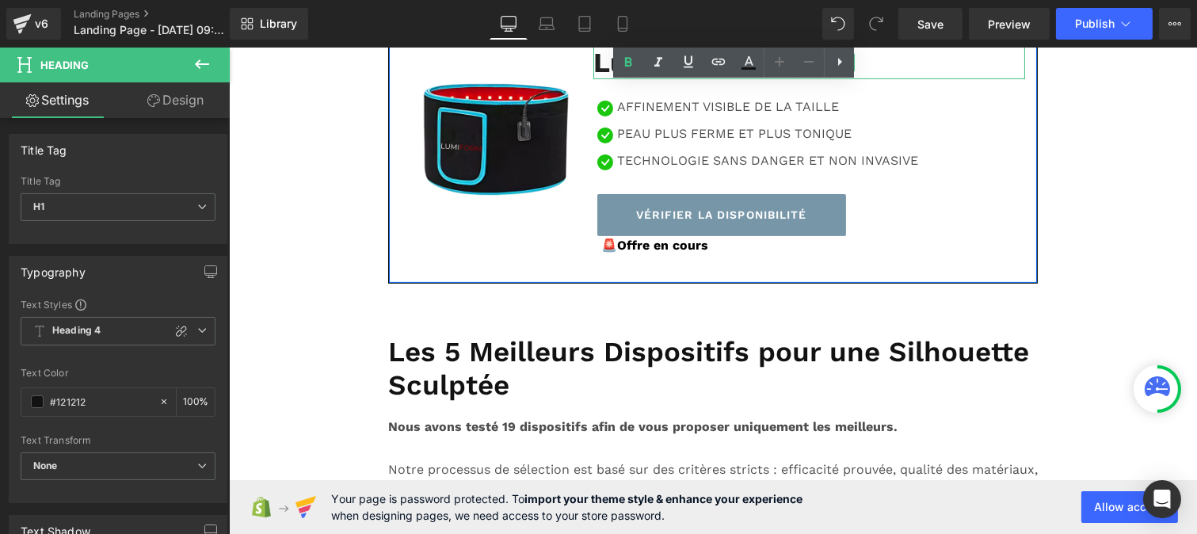
click at [625, 79] on strong "LumiForm" at bounding box center [662, 62] width 138 height 33
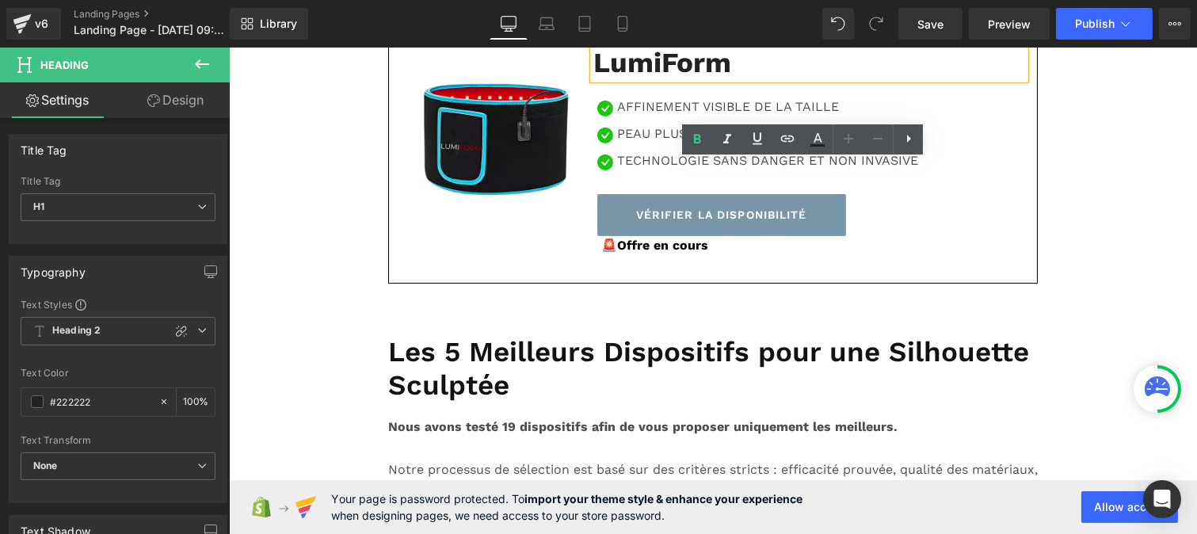
scroll to position [1349, 0]
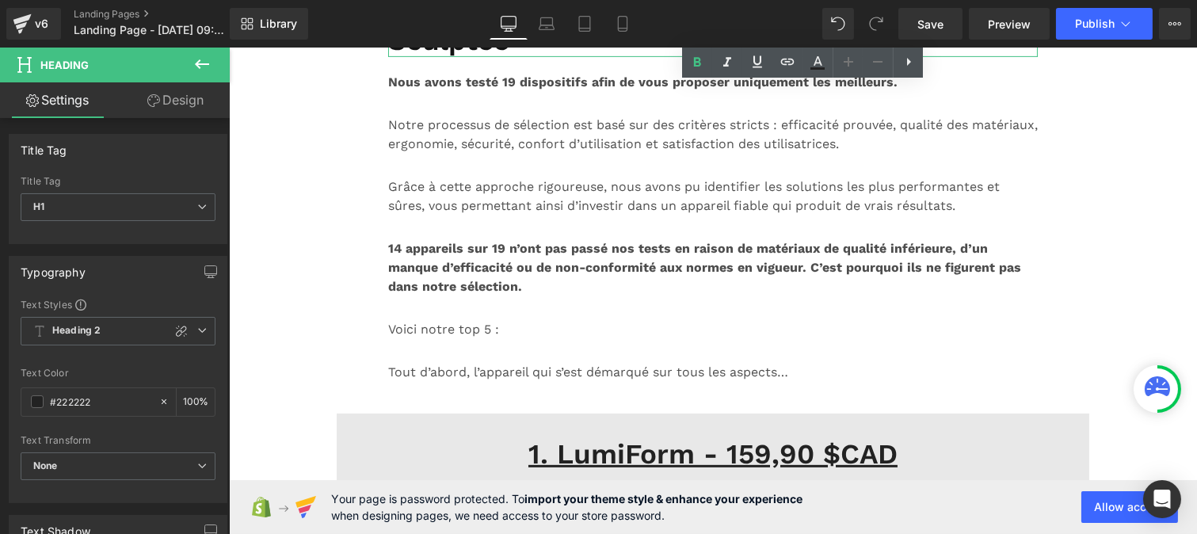
click at [431, 57] on h1 "Les 5 Meilleurs Dispositifs pour une Silhouette Sculptée" at bounding box center [712, 23] width 650 height 67
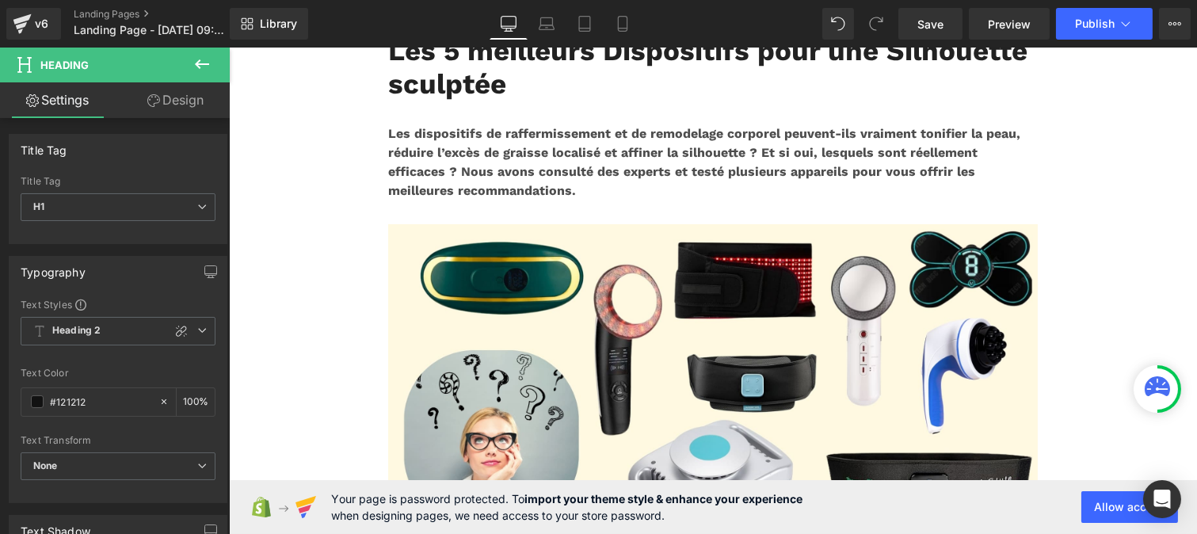
scroll to position [0, 0]
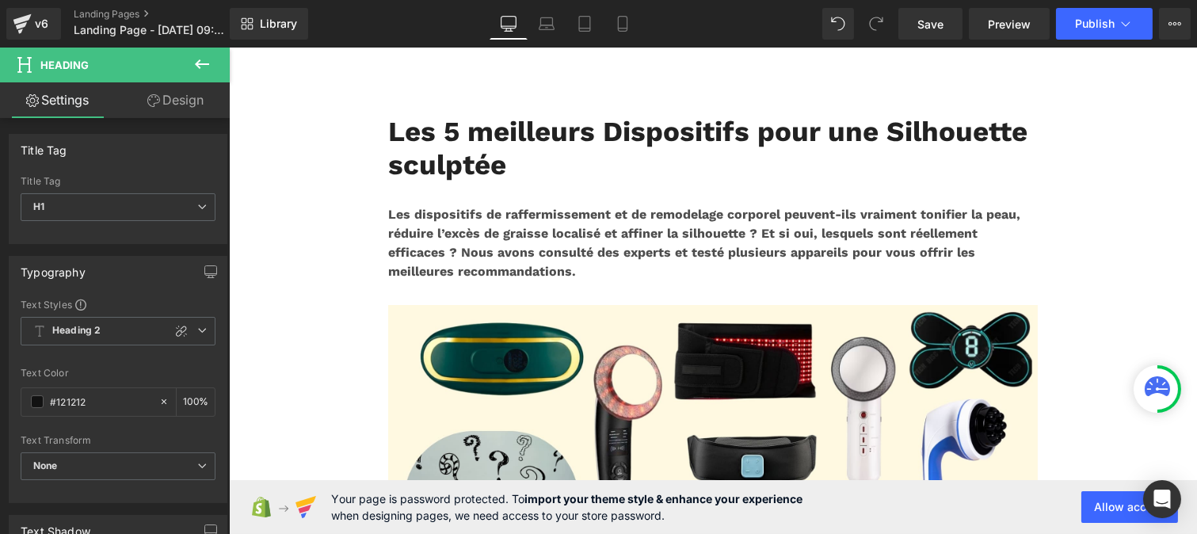
click at [431, 168] on strong "Les 5 meilleurs Dispositifs pour une Silhouette sculptée" at bounding box center [706, 148] width 639 height 67
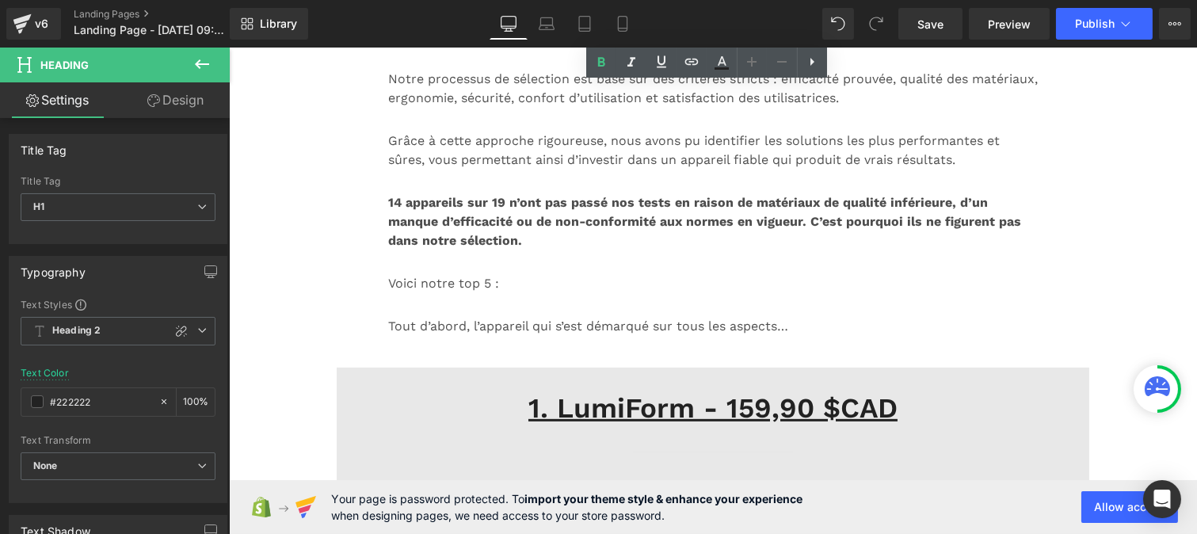
scroll to position [1396, 0]
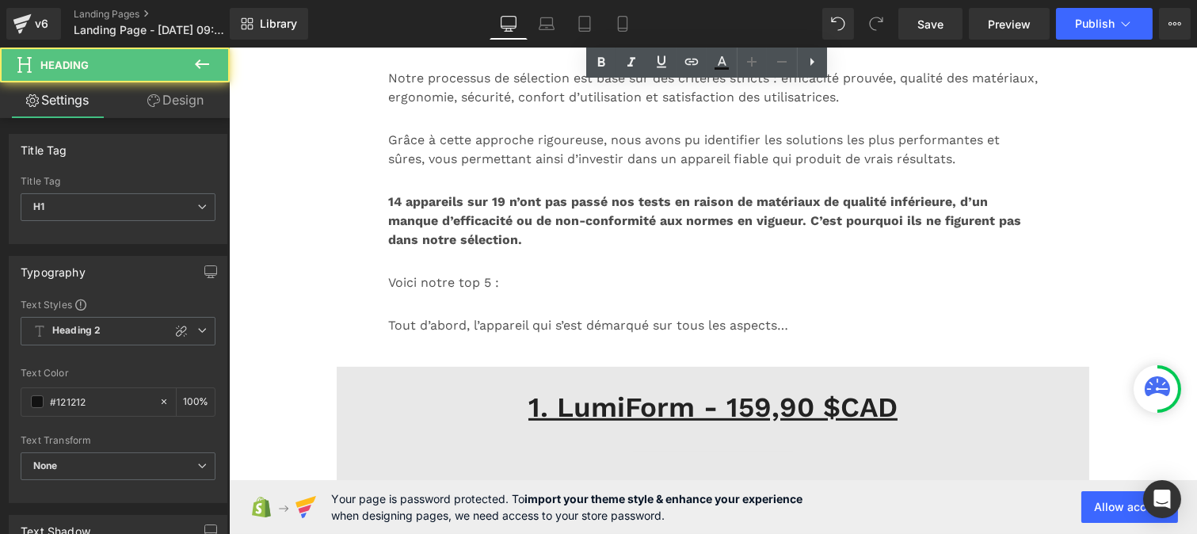
drag, startPoint x: 516, startPoint y: 141, endPoint x: 374, endPoint y: 89, distance: 151.2
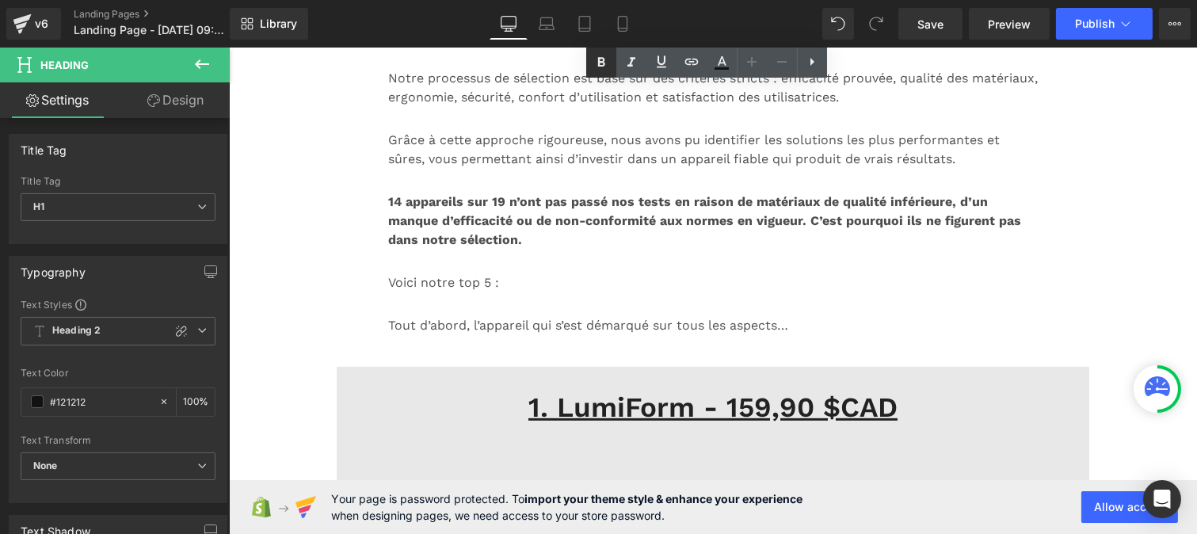
click at [598, 67] on icon at bounding box center [601, 62] width 19 height 19
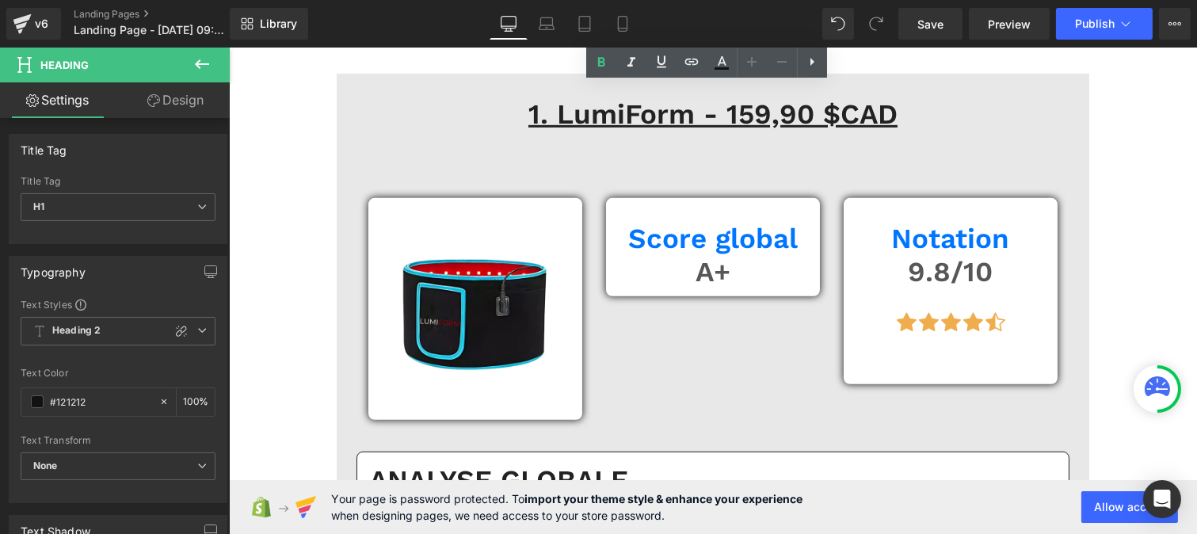
scroll to position [1690, 0]
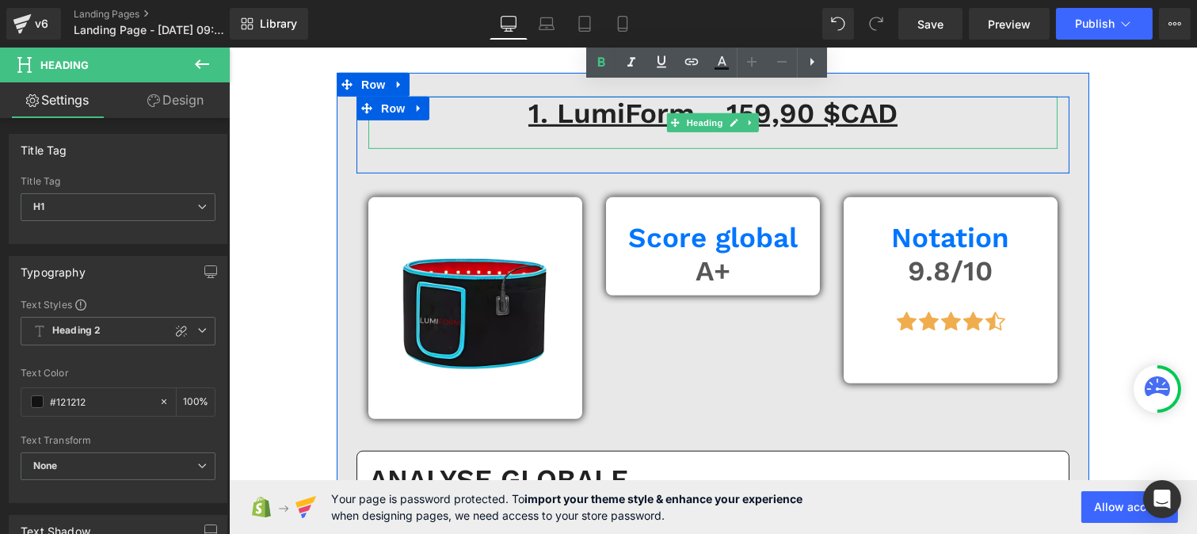
click at [572, 130] on u "1. LumiForm - 159,90 $CAD" at bounding box center [712, 113] width 369 height 33
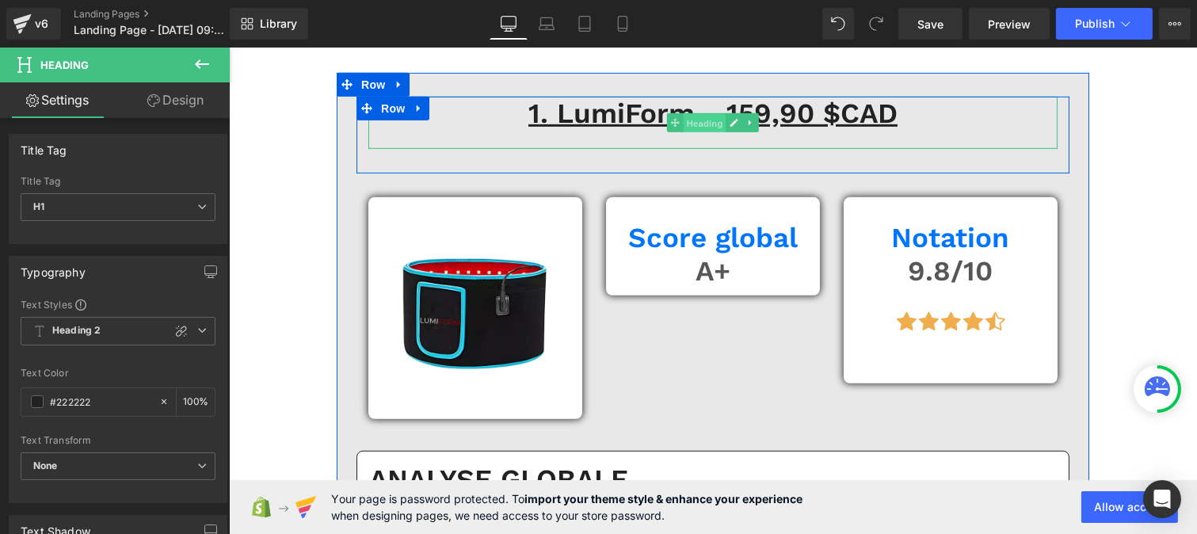
click at [686, 133] on span "Heading" at bounding box center [704, 123] width 43 height 19
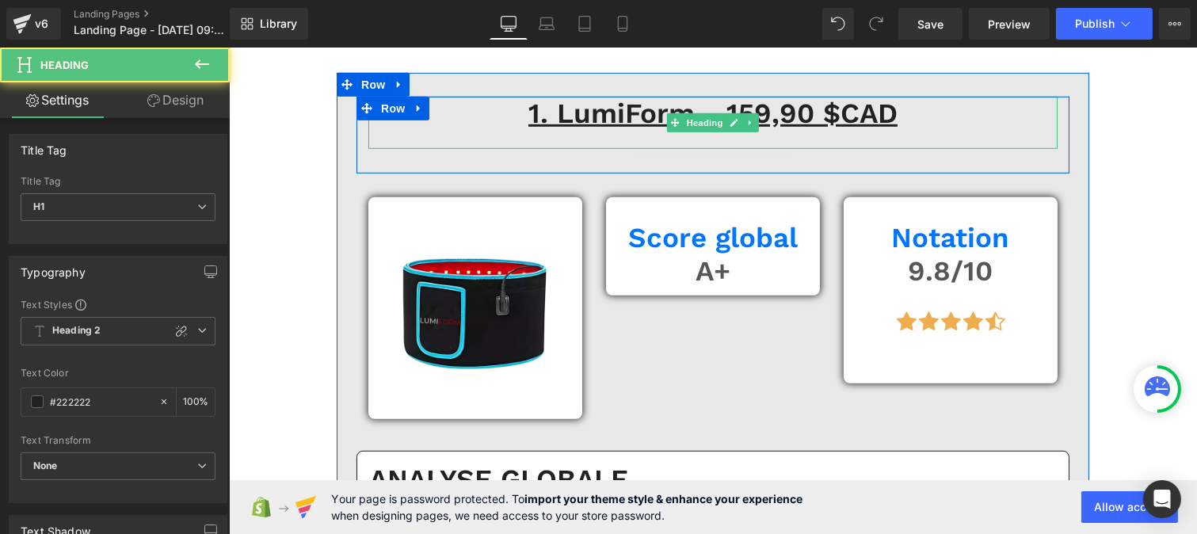
click at [569, 130] on u "1. LumiForm - 159,90 $CAD" at bounding box center [712, 113] width 369 height 33
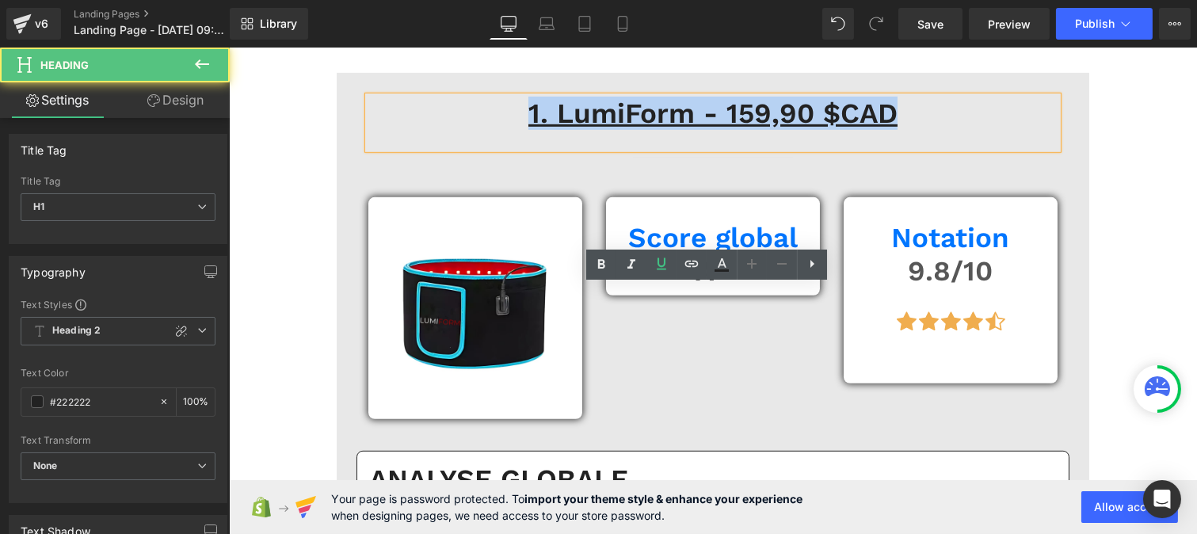
drag, startPoint x: 530, startPoint y: 307, endPoint x: 893, endPoint y: 311, distance: 362.9
click at [893, 130] on h1 "1. LumiForm - 159,90 $CAD" at bounding box center [712, 113] width 689 height 33
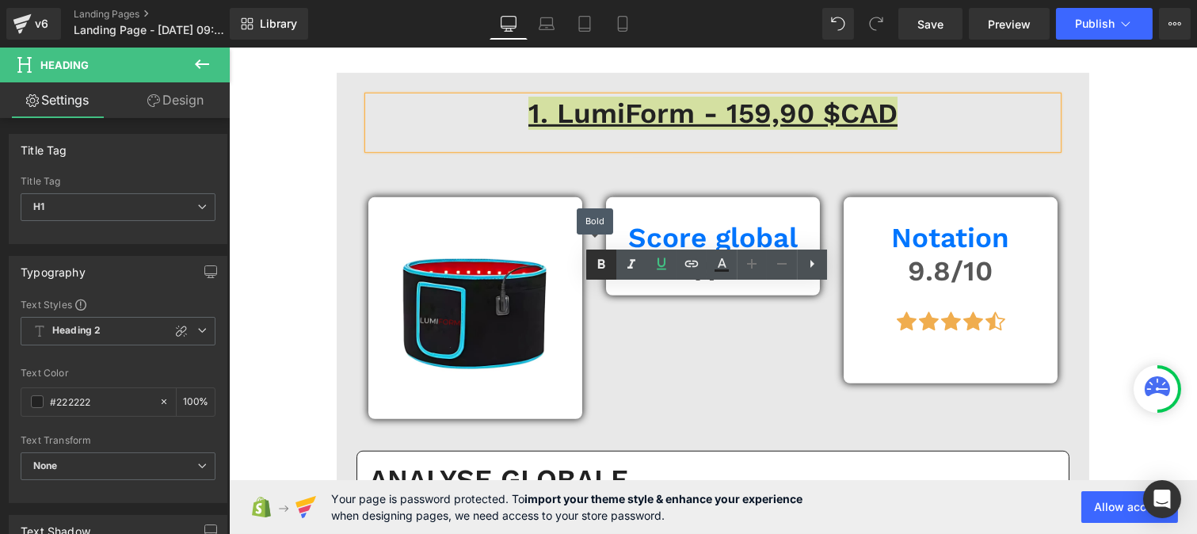
click at [593, 267] on icon at bounding box center [601, 264] width 19 height 19
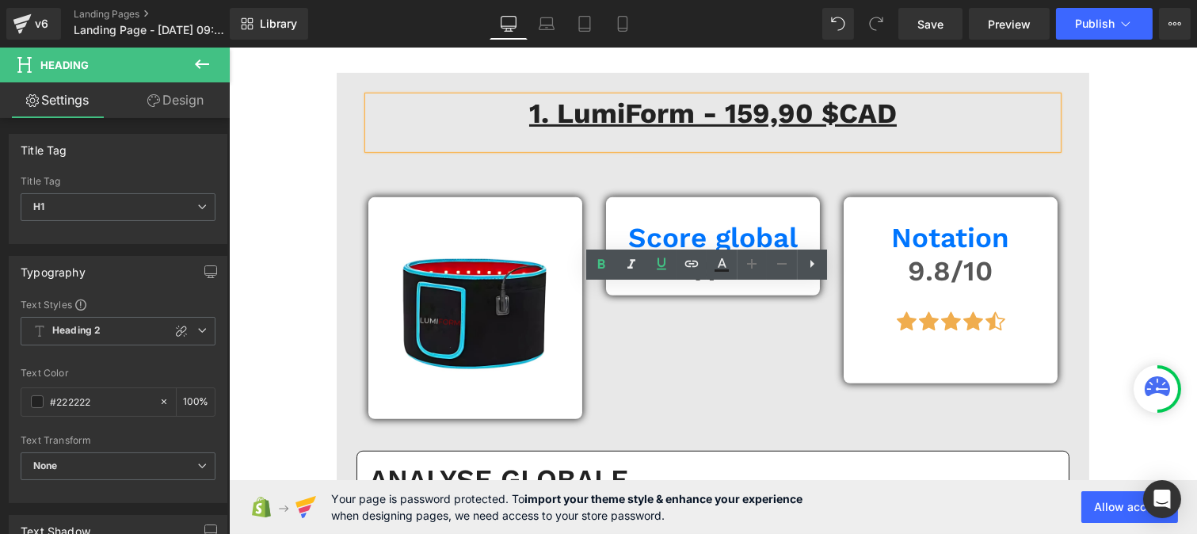
click at [822, 130] on strong "1. LumiForm - 159,90 $CAD" at bounding box center [712, 113] width 368 height 33
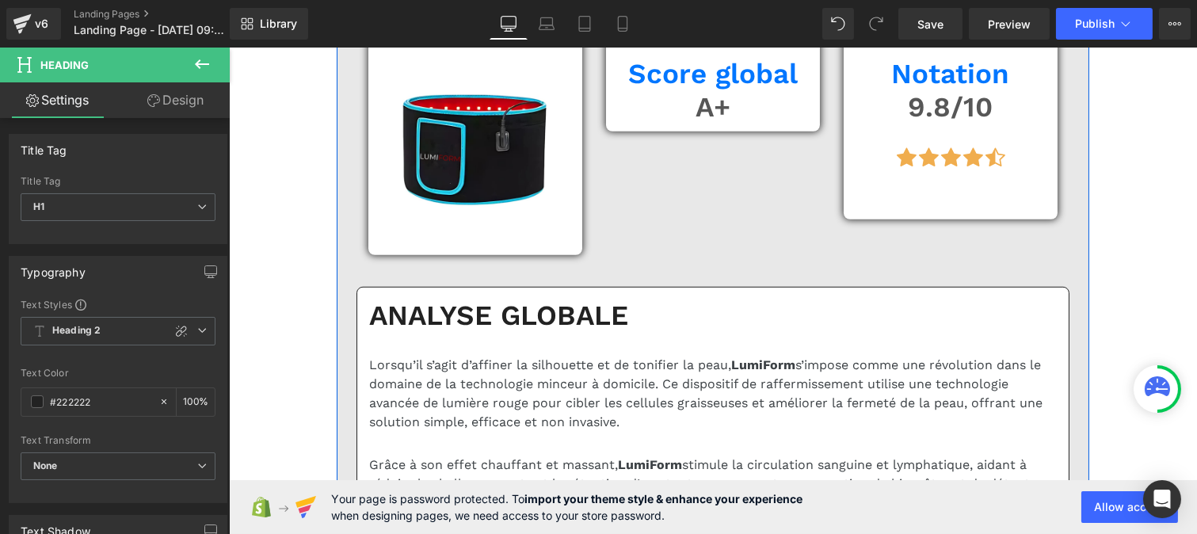
scroll to position [1850, 0]
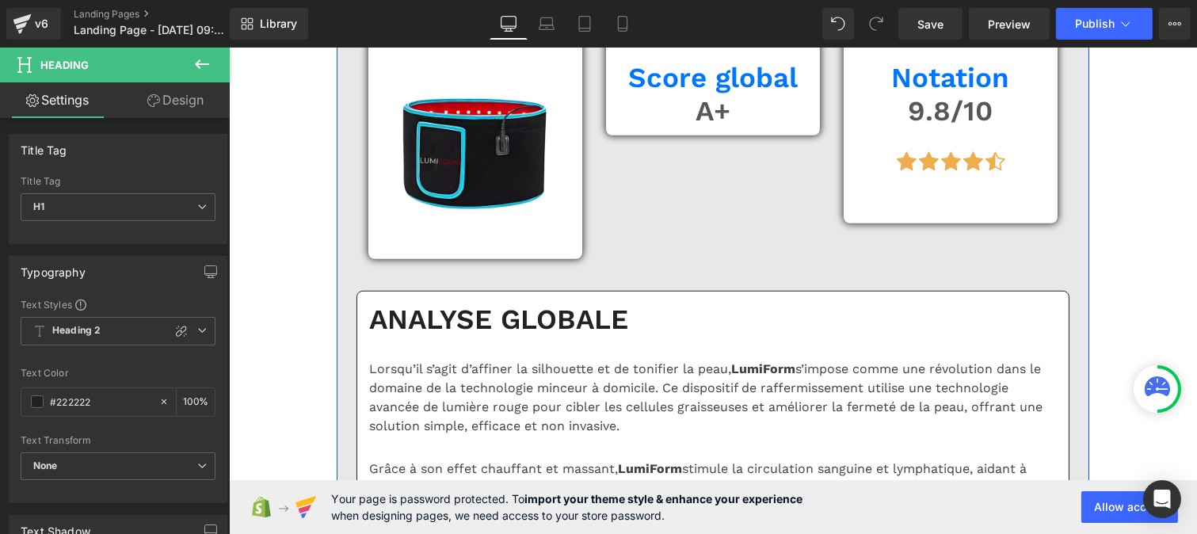
click at [652, 94] on h1 "Score global" at bounding box center [712, 77] width 190 height 33
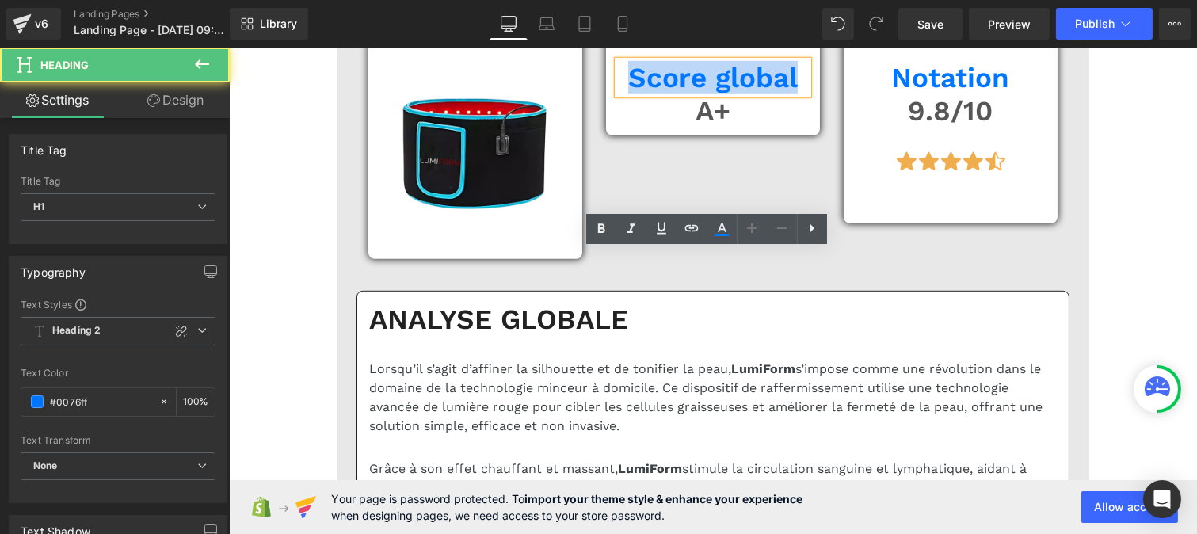
drag, startPoint x: 617, startPoint y: 267, endPoint x: 802, endPoint y: 263, distance: 184.7
click at [802, 94] on div "Score global" at bounding box center [712, 77] width 190 height 33
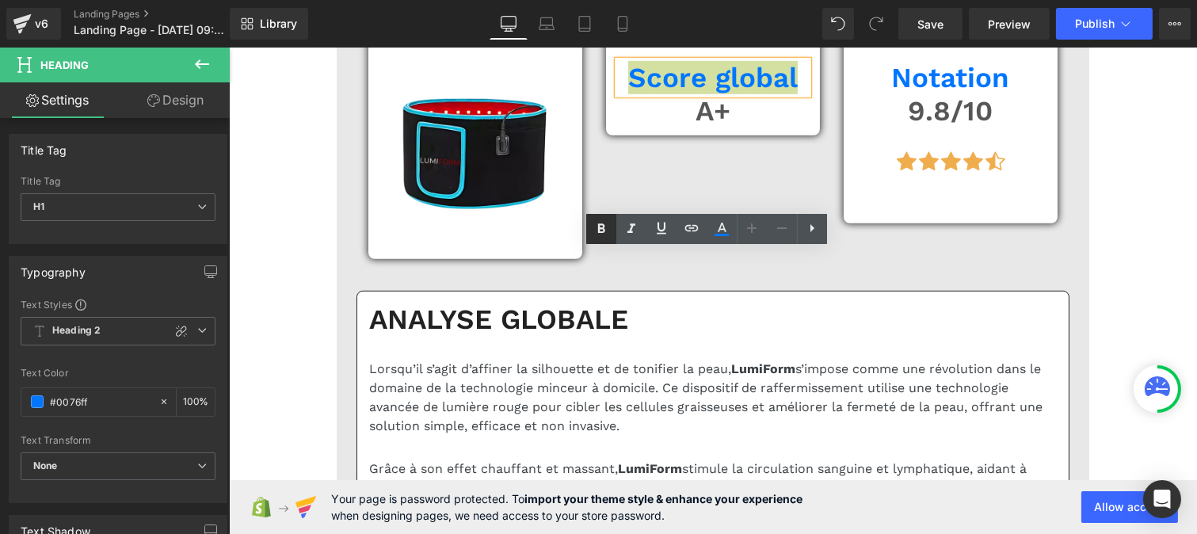
click at [597, 232] on icon at bounding box center [601, 228] width 19 height 19
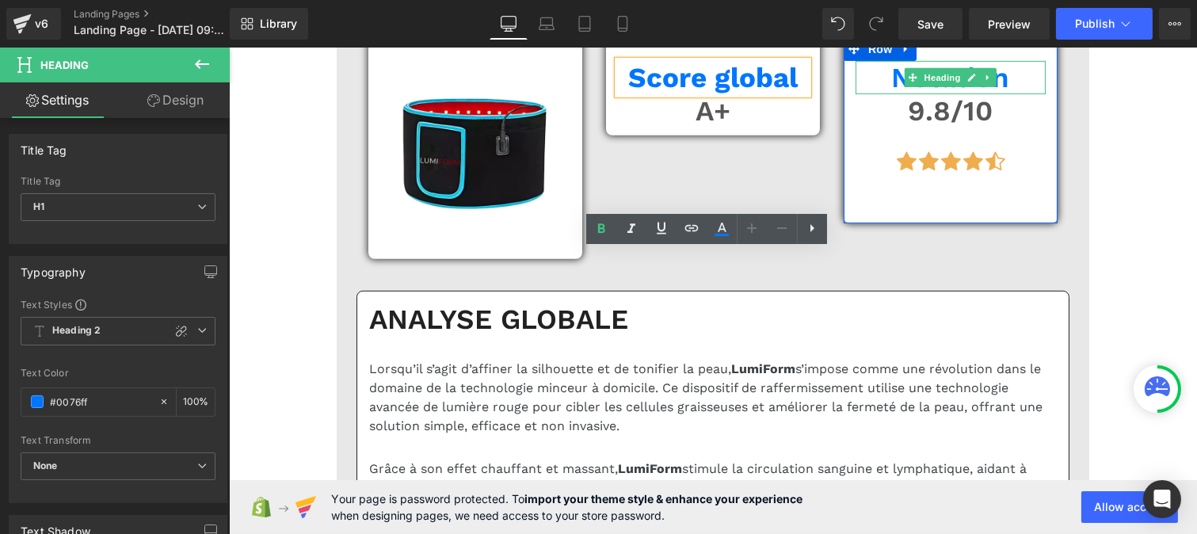
click at [891, 94] on h1 "Notation" at bounding box center [950, 77] width 190 height 33
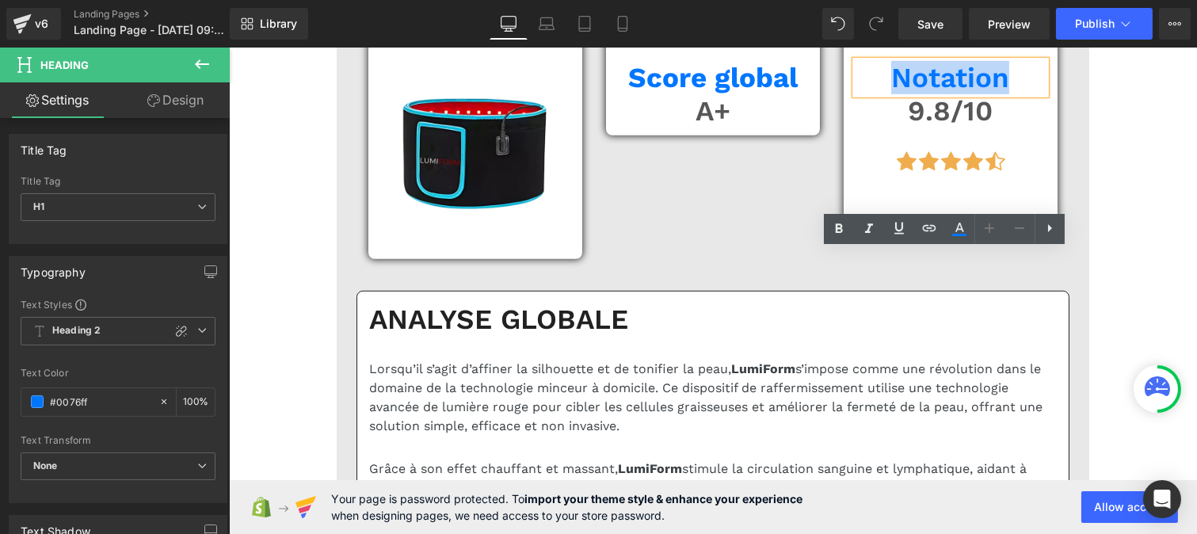
drag, startPoint x: 891, startPoint y: 276, endPoint x: 998, endPoint y: 274, distance: 107.0
click at [998, 94] on h1 "Notation" at bounding box center [950, 77] width 190 height 33
click at [834, 232] on icon at bounding box center [839, 228] width 19 height 19
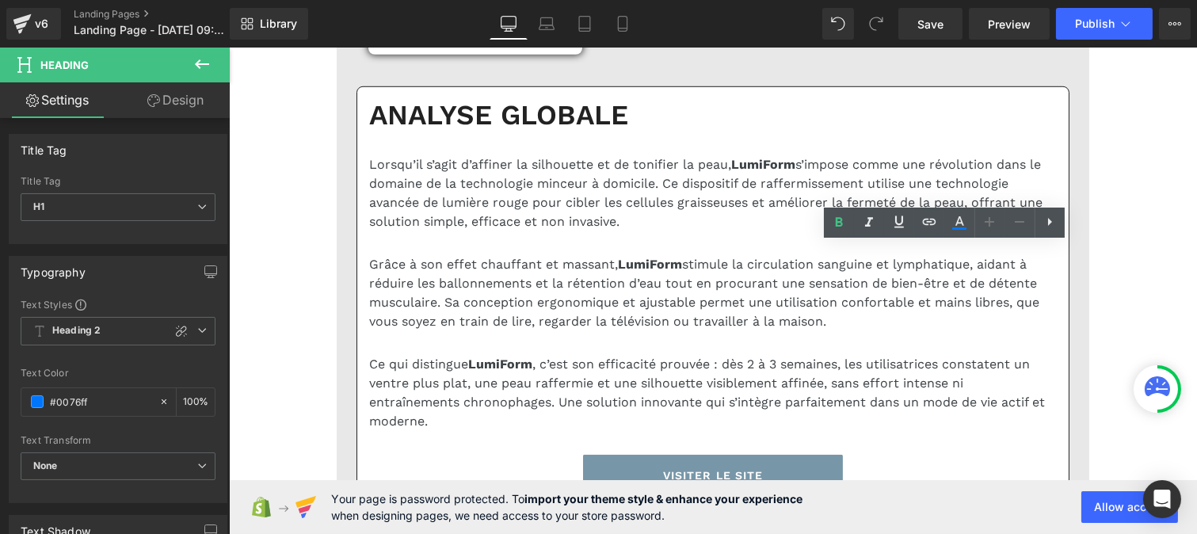
scroll to position [2173, 0]
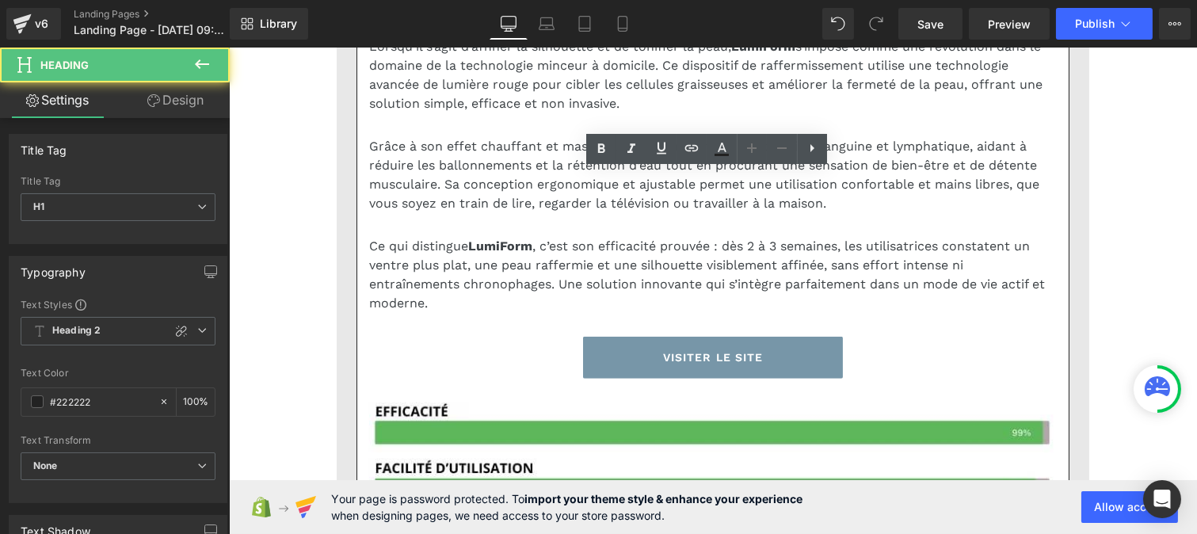
drag, startPoint x: 635, startPoint y: 185, endPoint x: 360, endPoint y: 193, distance: 275.8
drag, startPoint x: 419, startPoint y: 189, endPoint x: 365, endPoint y: 186, distance: 53.9
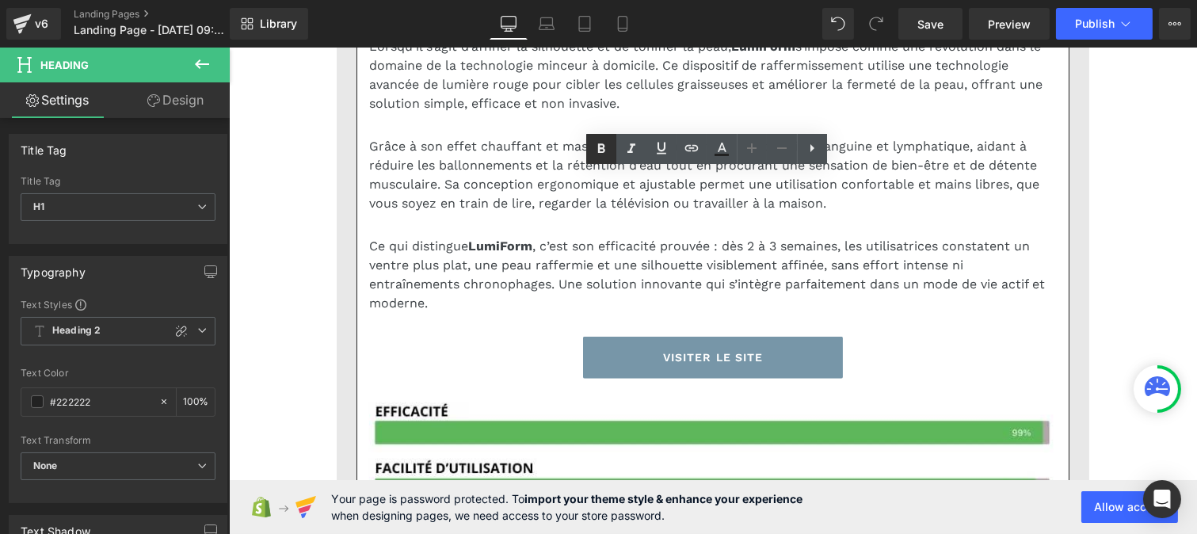
click at [599, 145] on icon at bounding box center [601, 148] width 7 height 10
click at [663, 113] on p "Lorsqu’il s’agit d’affiner la silhouette et de tonifier la peau, LumiForm s’imp…" at bounding box center [712, 75] width 688 height 76
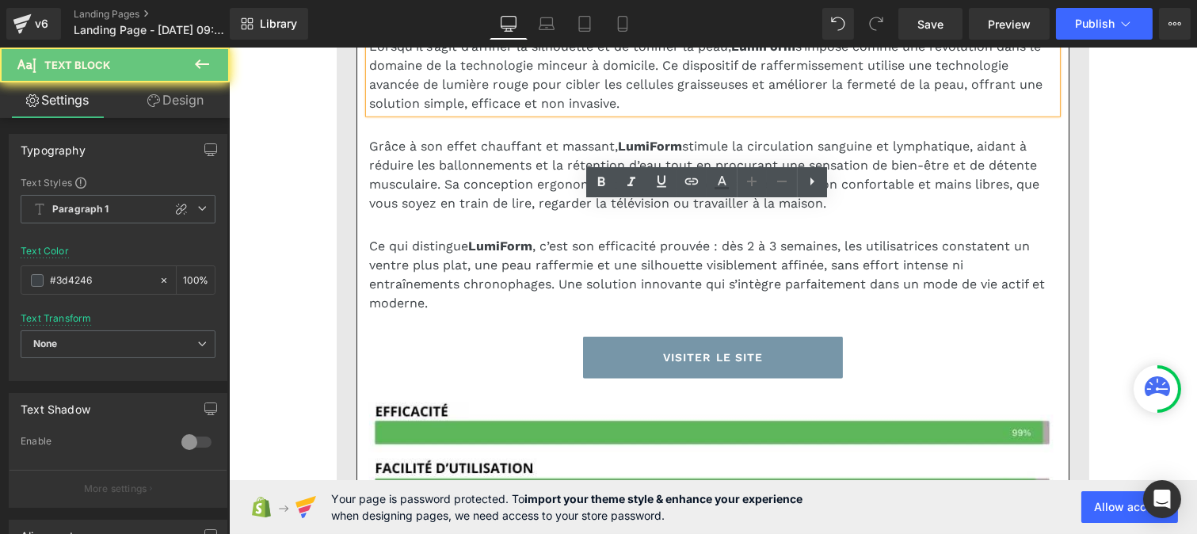
click at [446, 113] on p "Lorsqu’il s’agit d’affiner la silhouette et de tonifier la peau, LumiForm s’imp…" at bounding box center [712, 75] width 688 height 76
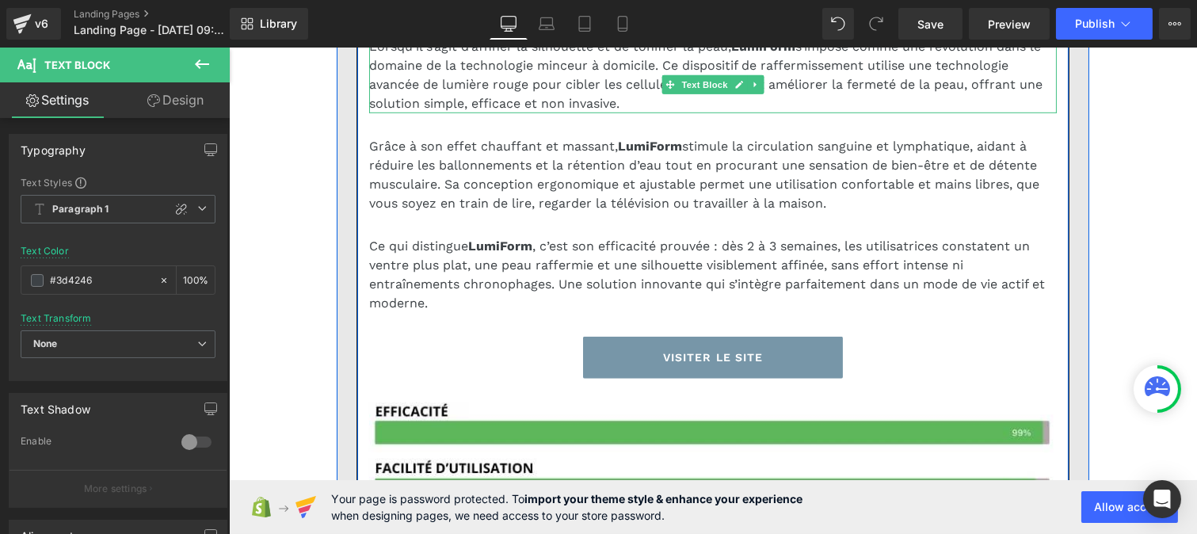
click at [441, 113] on p "Lorsqu’il s’agit d’affiner la silhouette et de tonifier la peau, LumiForm s’imp…" at bounding box center [712, 75] width 688 height 76
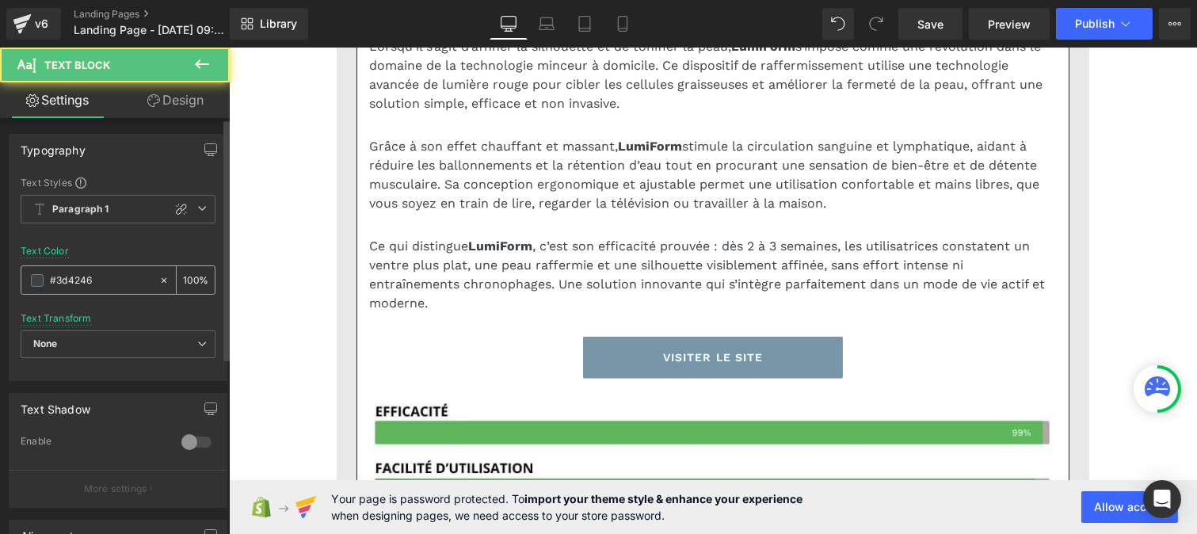
click at [92, 276] on input "#3d4246" at bounding box center [100, 280] width 101 height 17
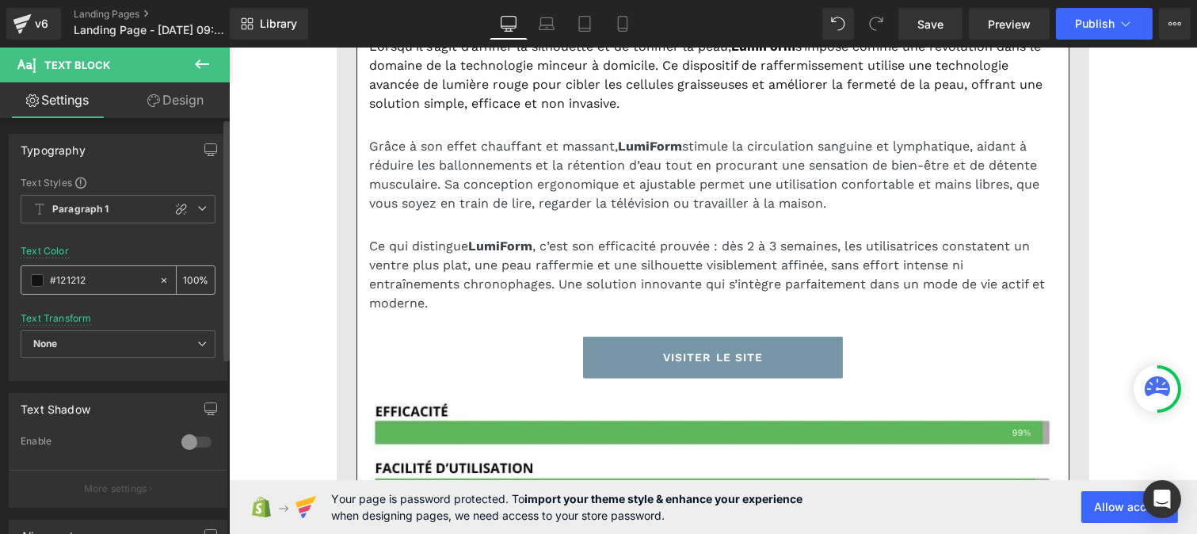
type input "#121212"
click at [189, 274] on input "100" at bounding box center [191, 279] width 16 height 17
type input "75"
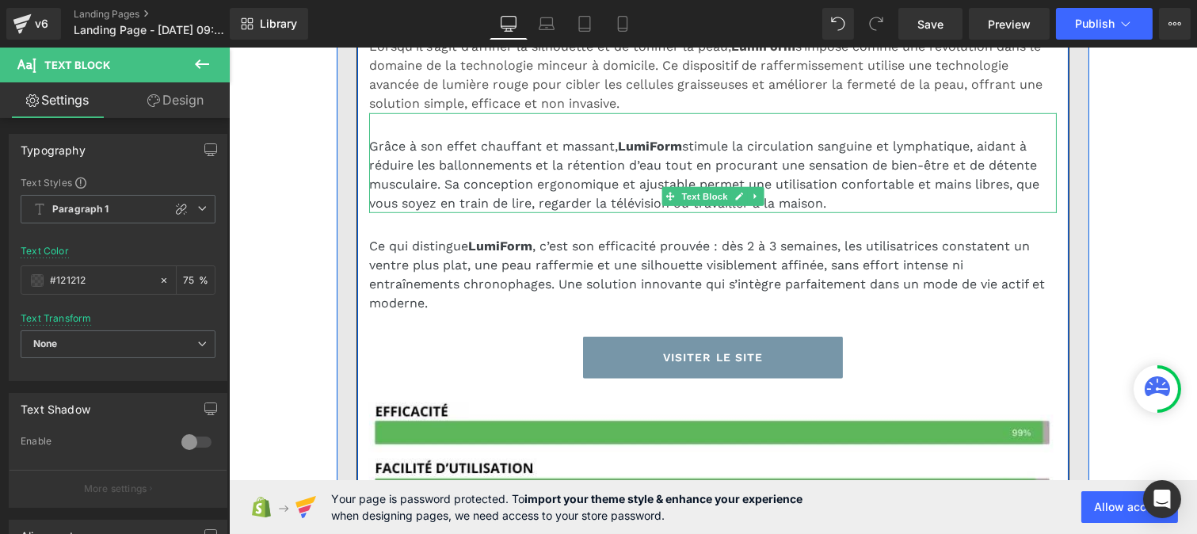
click at [425, 213] on p "Grâce à son effet chauffant et massant, LumiForm stimule la circulation sanguin…" at bounding box center [712, 175] width 688 height 76
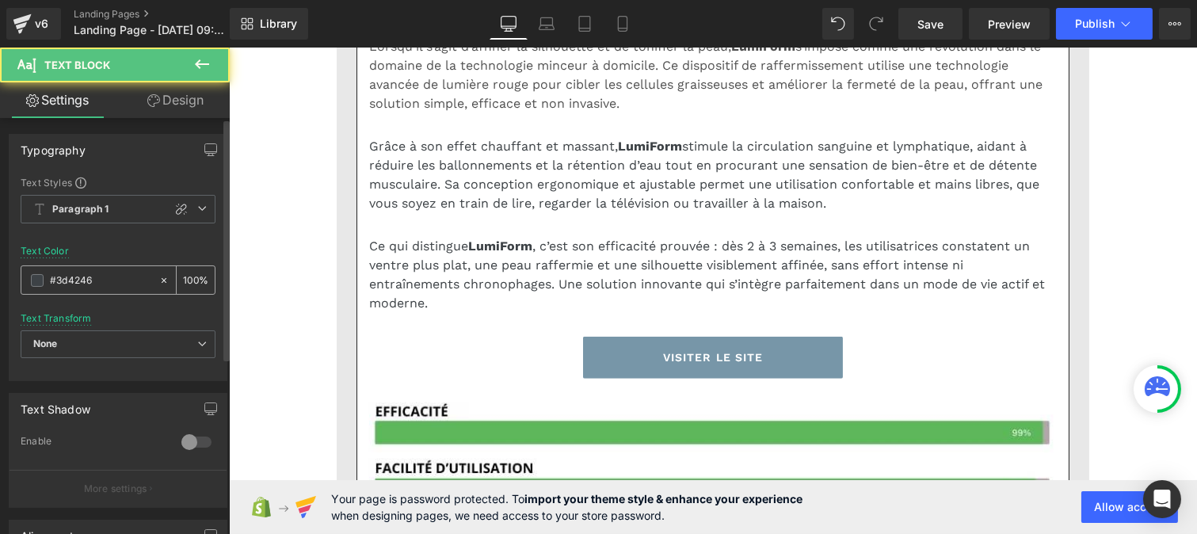
click at [98, 273] on input "#3d4246" at bounding box center [100, 280] width 101 height 17
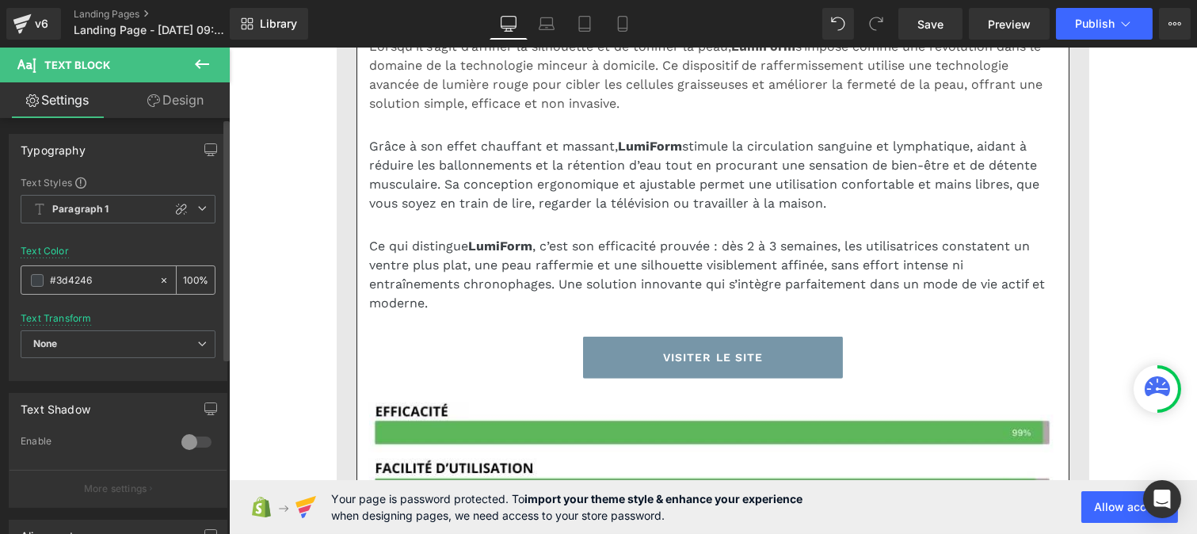
paste input "121212"
type input "#121212"
click at [189, 277] on input "100" at bounding box center [191, 279] width 16 height 17
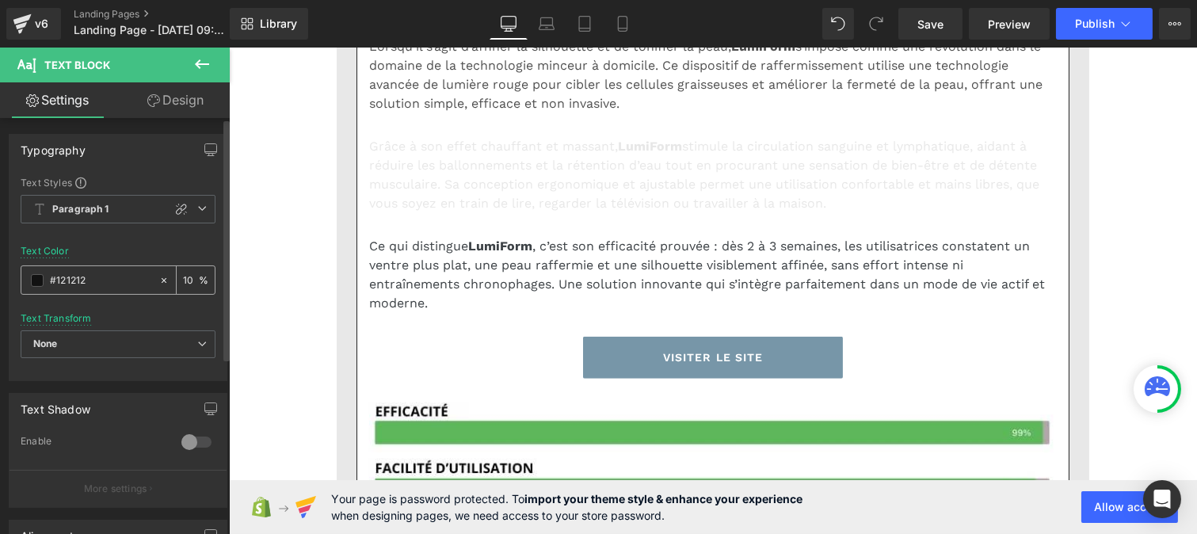
type input "0"
type input "75"
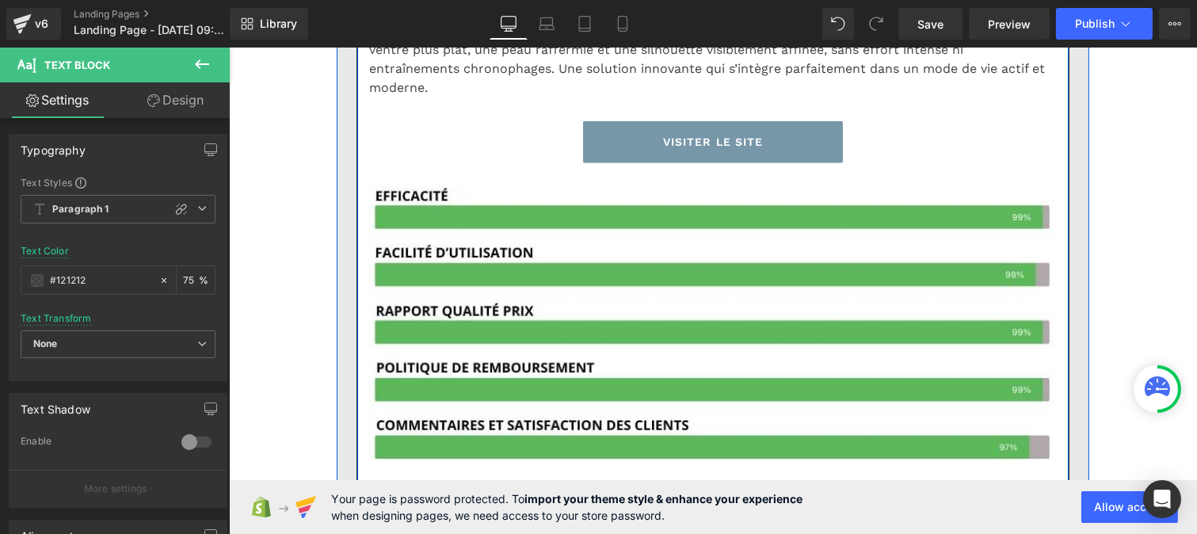
scroll to position [2389, 0]
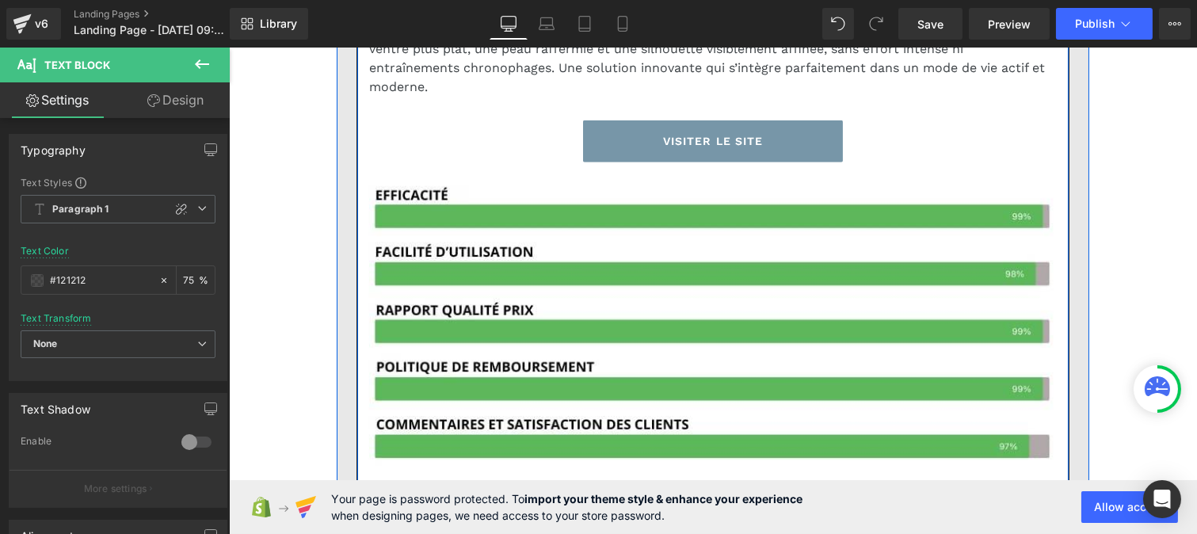
click at [453, 97] on p "Ce qui distingue LumiForm , c’est son efficacité prouvée : dès 2 à 3 semaines, …" at bounding box center [712, 59] width 688 height 76
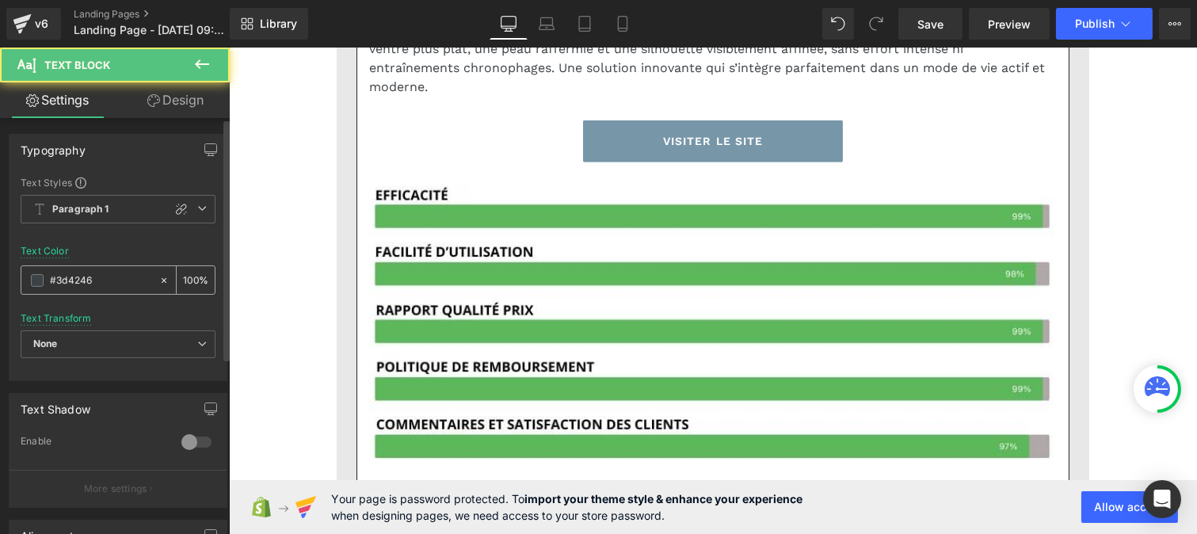
click at [113, 280] on input "#3d4246" at bounding box center [100, 280] width 101 height 17
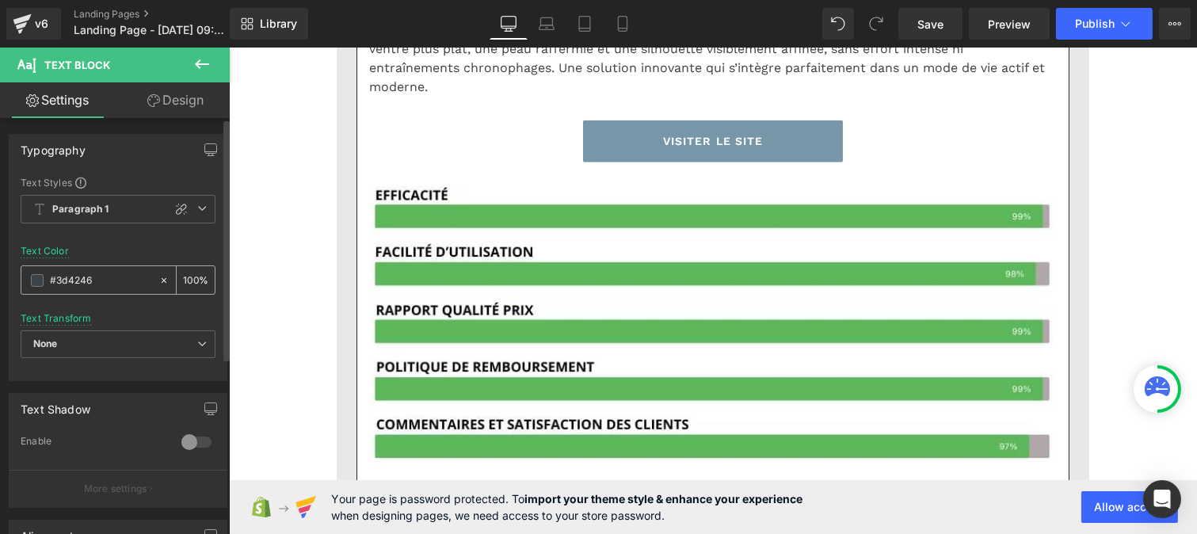
paste input "121212"
type input "#121212"
click at [191, 278] on input "100" at bounding box center [191, 279] width 16 height 17
type input "1"
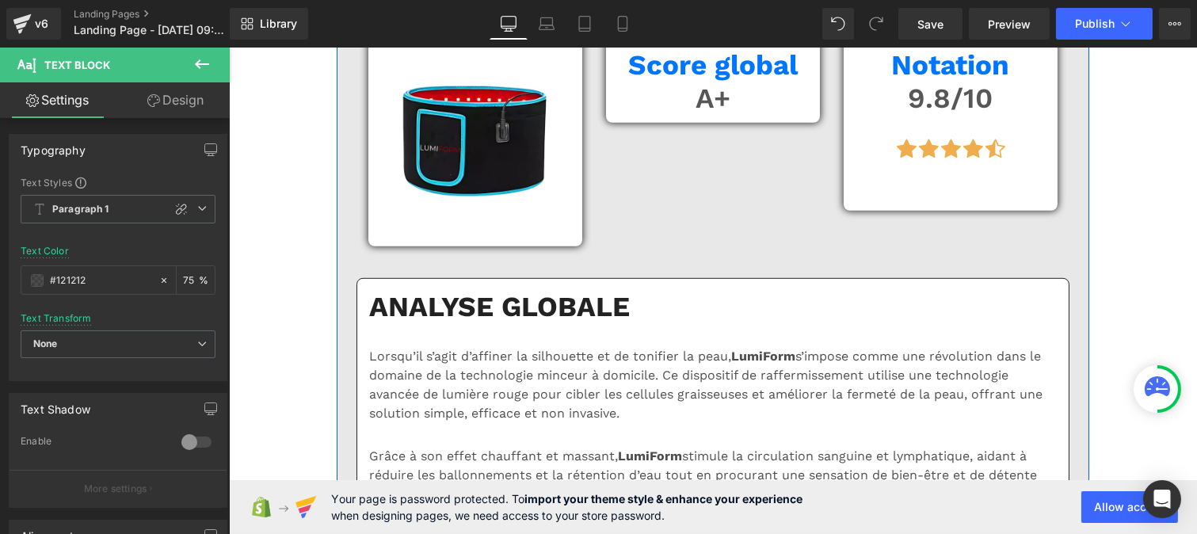
scroll to position [1862, 0]
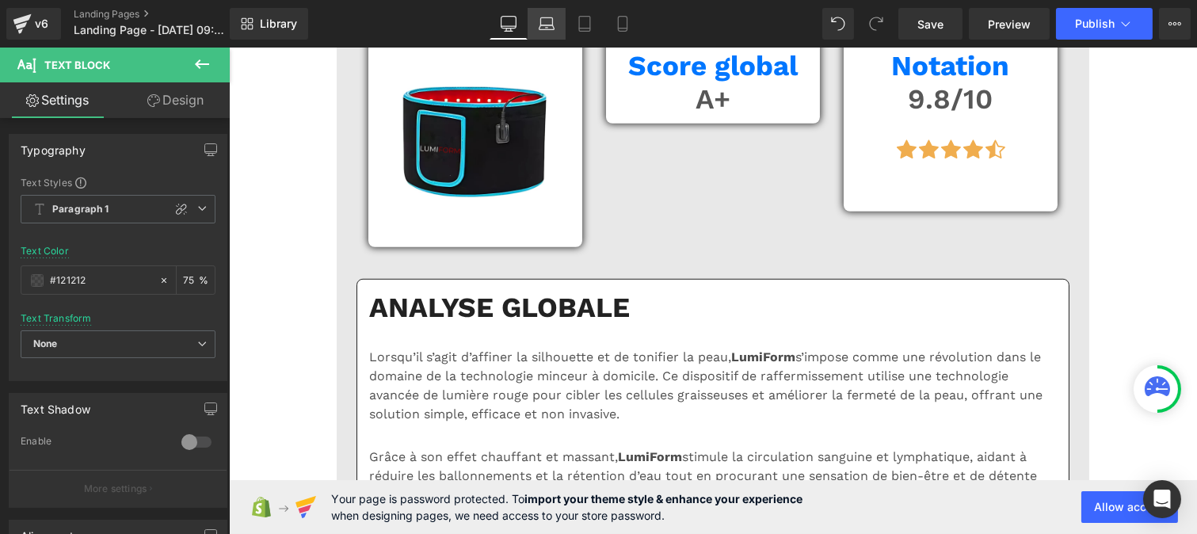
type input "75"
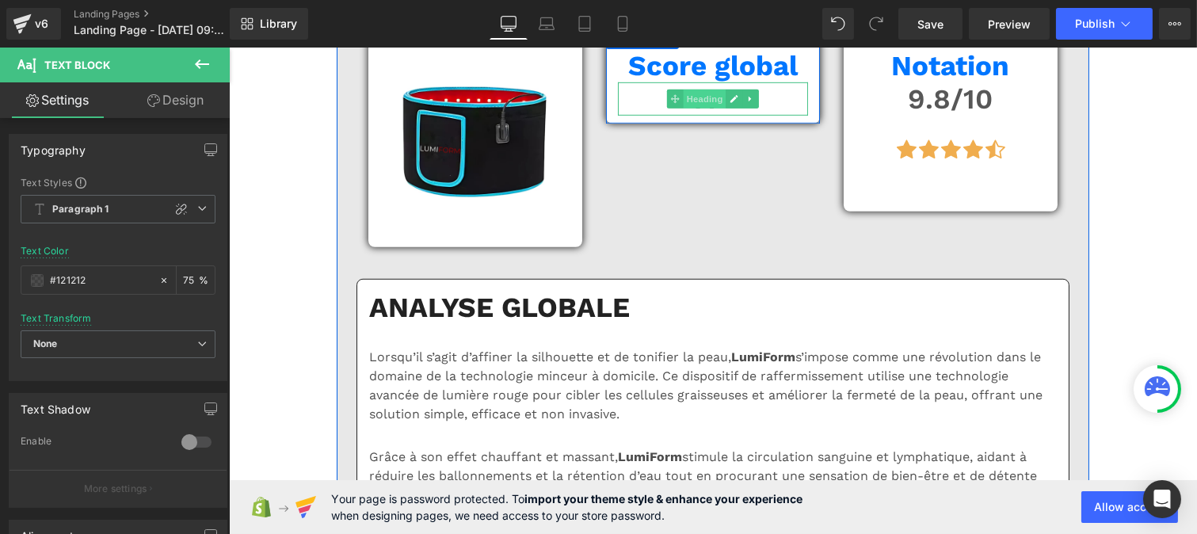
click at [694, 109] on span "Heading" at bounding box center [704, 99] width 43 height 19
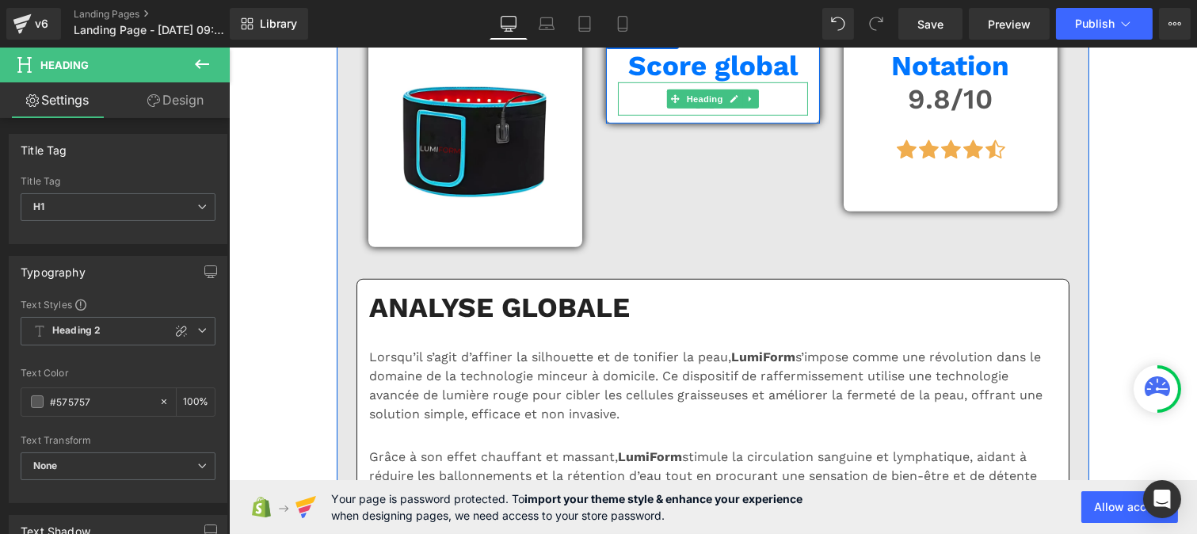
click at [643, 116] on h1 "A+" at bounding box center [712, 98] width 190 height 33
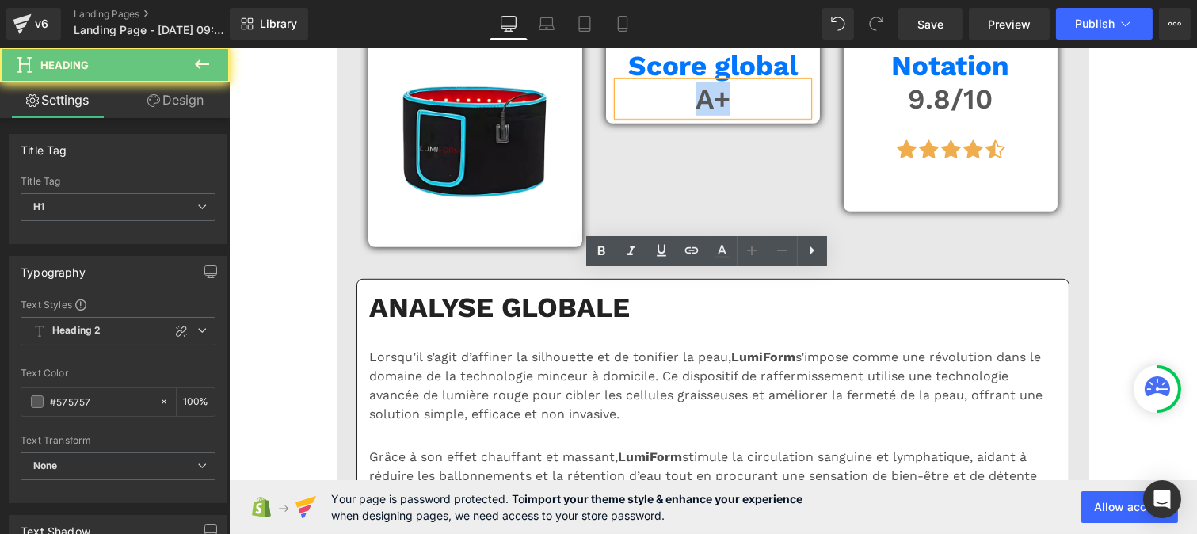
drag, startPoint x: 670, startPoint y: 289, endPoint x: 727, endPoint y: 280, distance: 57.8
click at [747, 116] on h1 "A+" at bounding box center [712, 98] width 190 height 33
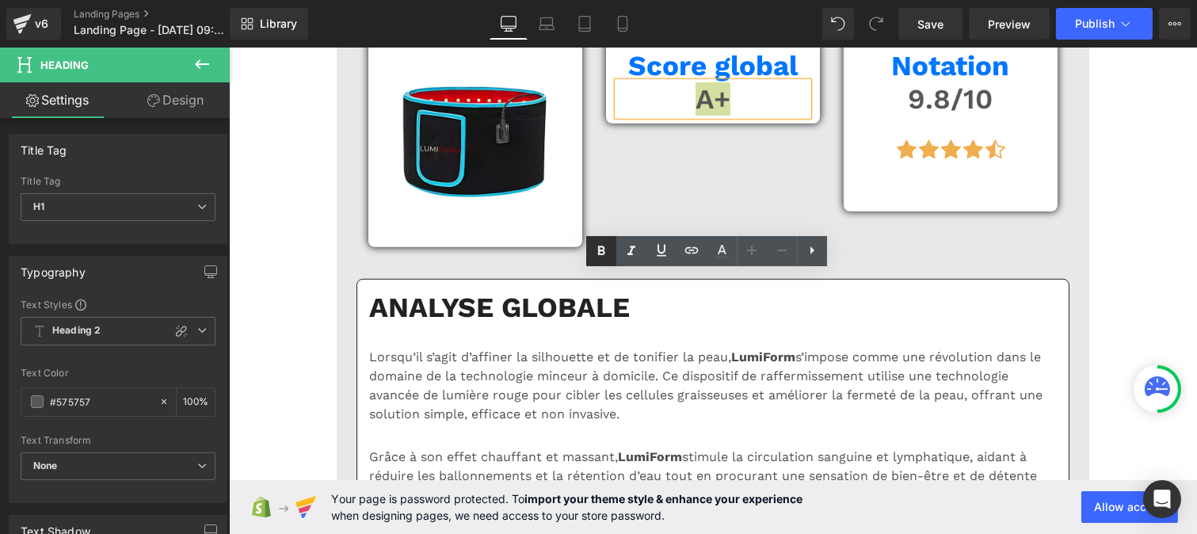
click at [603, 250] on icon at bounding box center [601, 251] width 7 height 10
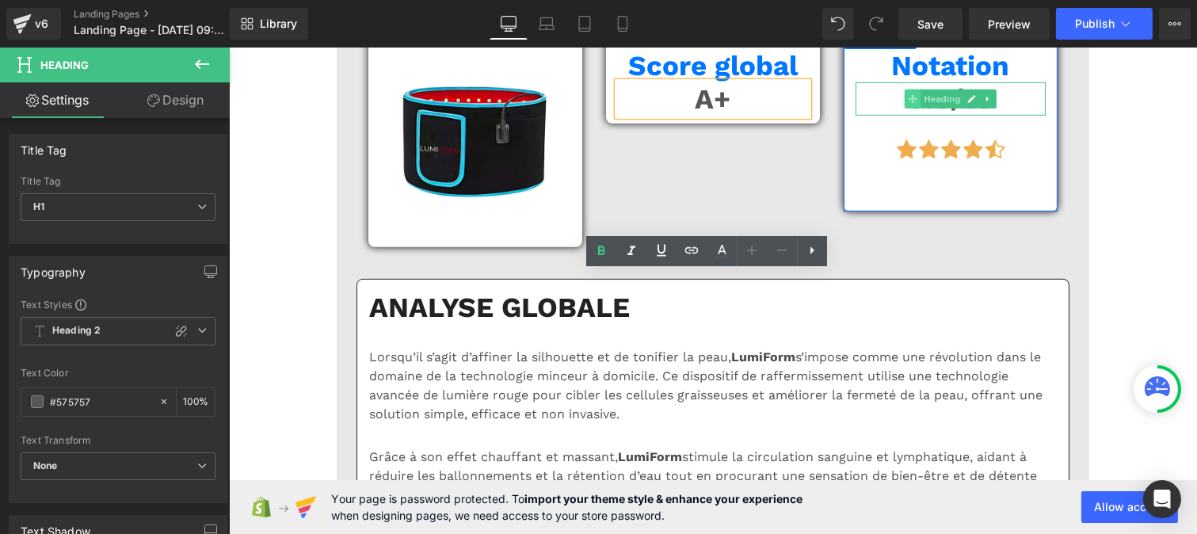
click at [930, 109] on span "Heading" at bounding box center [942, 99] width 43 height 19
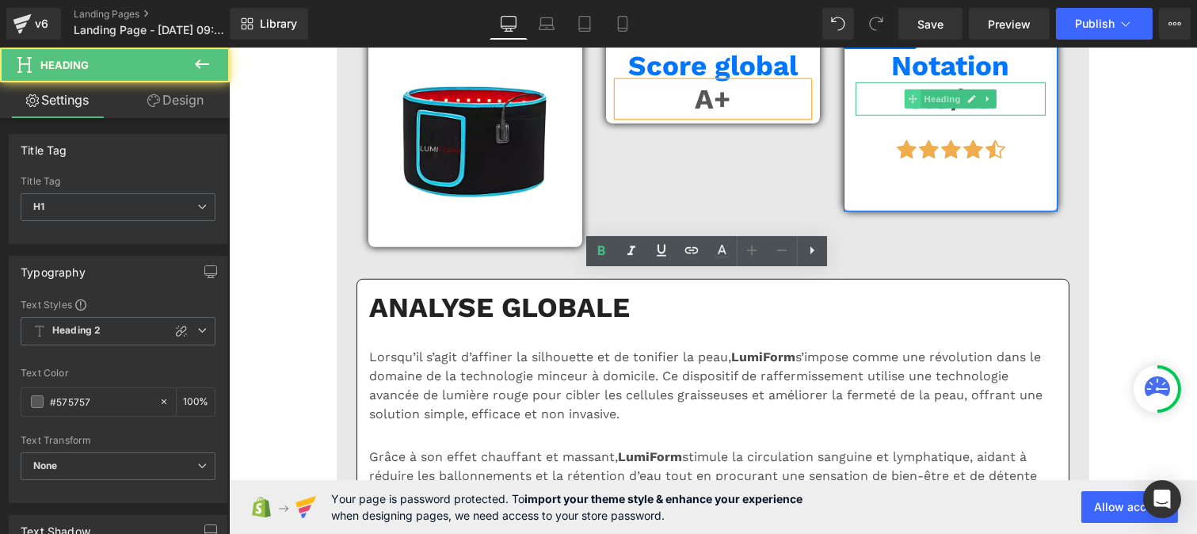
click at [908, 104] on icon at bounding box center [912, 99] width 9 height 10
drag, startPoint x: 881, startPoint y: 284, endPoint x: 902, endPoint y: 293, distance: 23.4
click at [908, 104] on icon at bounding box center [912, 99] width 9 height 10
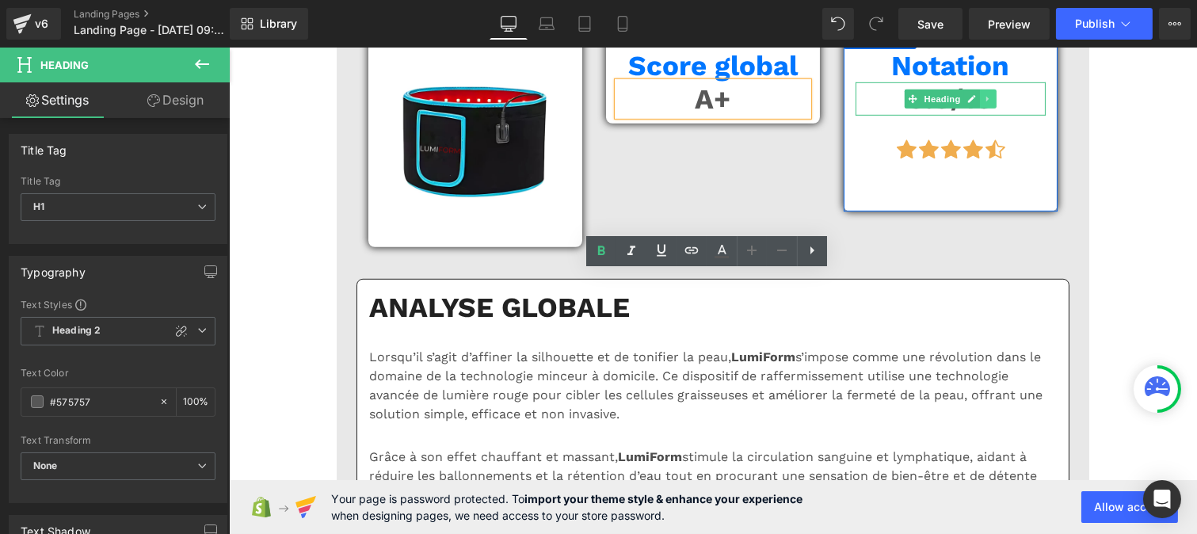
click at [984, 104] on icon at bounding box center [987, 99] width 9 height 10
click at [1023, 116] on h1 "9.8/10" at bounding box center [950, 98] width 190 height 33
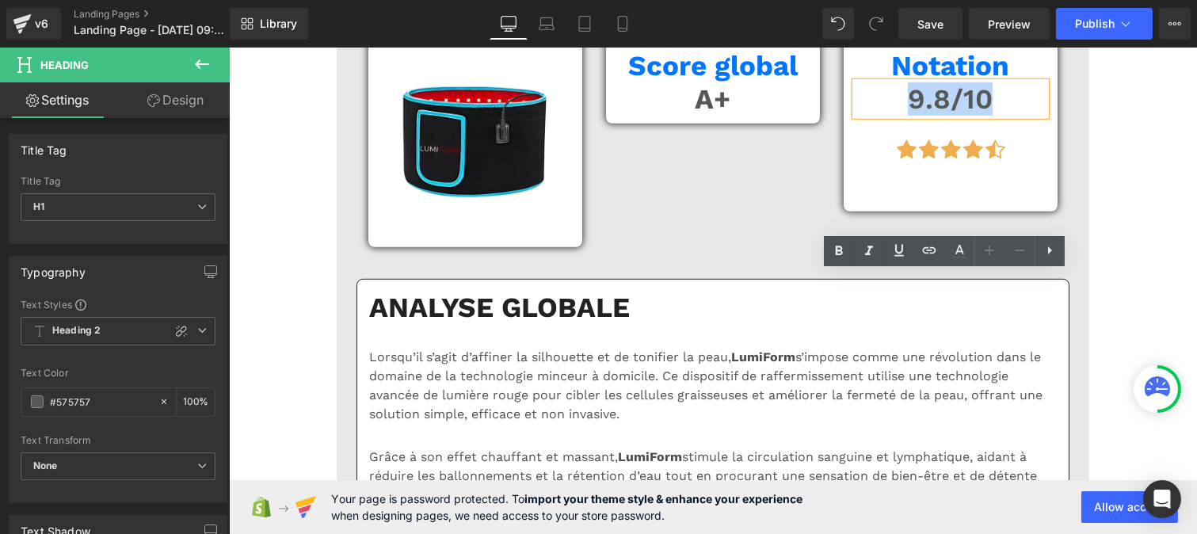
drag, startPoint x: 988, startPoint y: 293, endPoint x: 1063, endPoint y: 310, distance: 76.3
click at [893, 116] on h1 "9.8/10" at bounding box center [950, 98] width 190 height 33
click at [826, 256] on link at bounding box center [839, 251] width 30 height 30
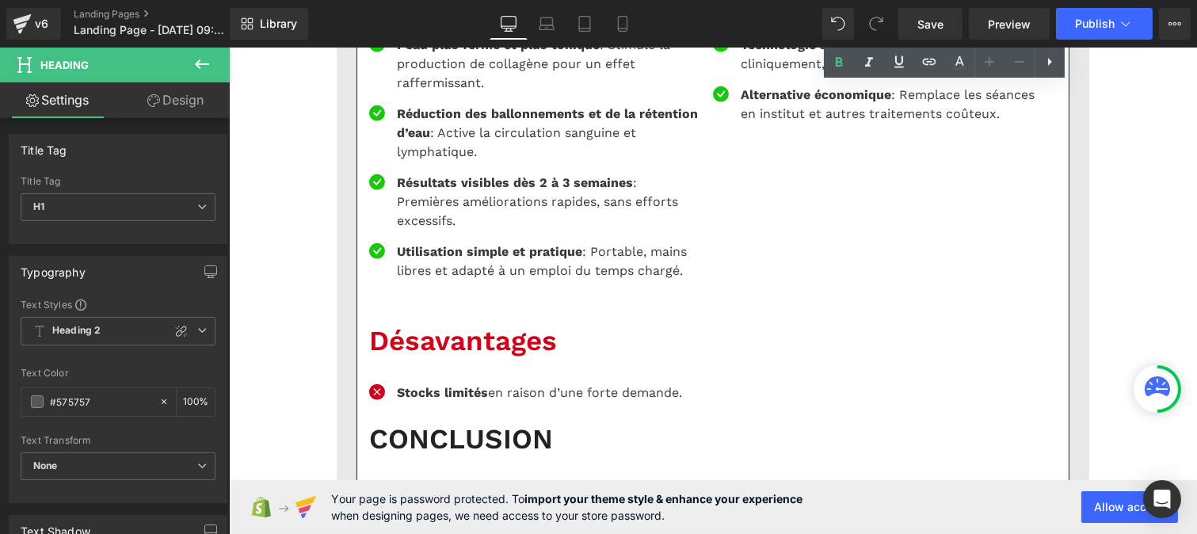
scroll to position [3001, 0]
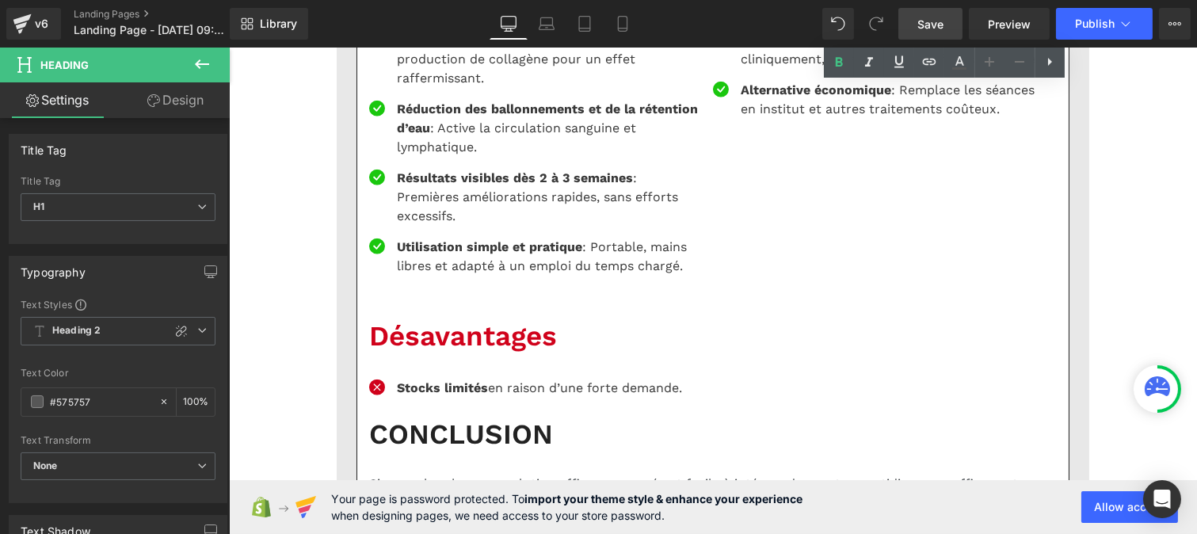
click at [933, 26] on span "Save" at bounding box center [931, 24] width 26 height 17
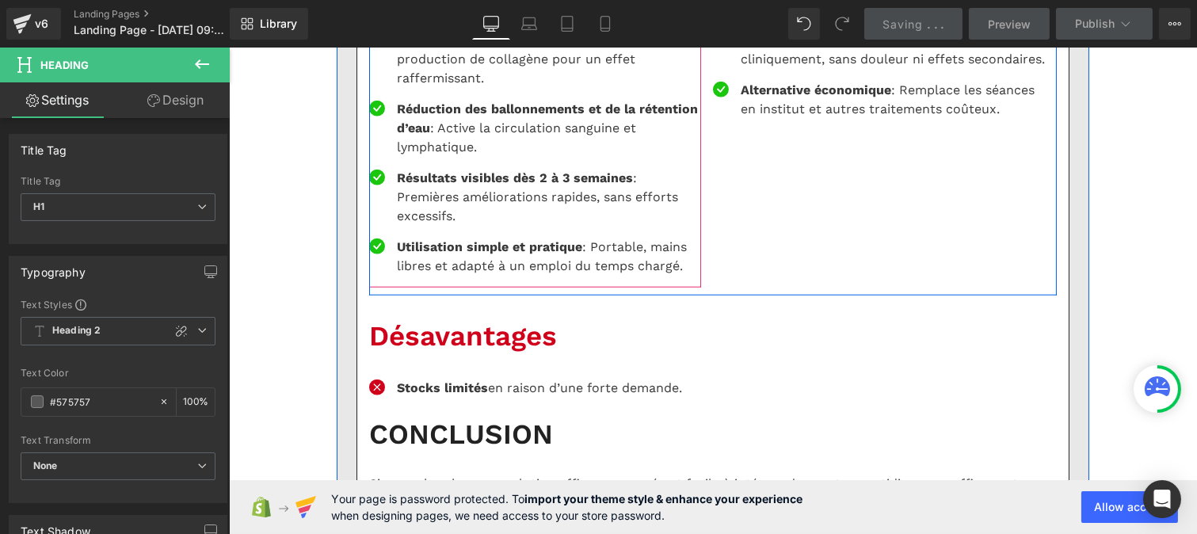
click at [425, 19] on p "Affinement visible de la taille : Réduit les centimètres superflus sur le ventr…" at bounding box center [548, 0] width 304 height 38
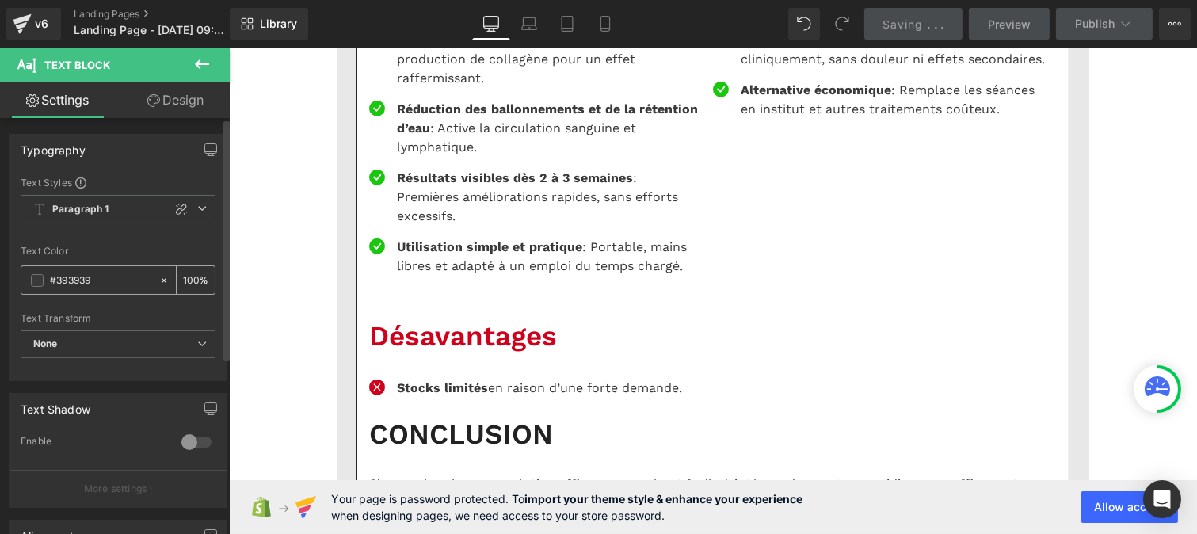
click at [96, 279] on input "#393939" at bounding box center [100, 280] width 101 height 17
paste input "121212"
type input "#121212"
click at [185, 277] on input "100" at bounding box center [191, 279] width 16 height 17
type input "750"
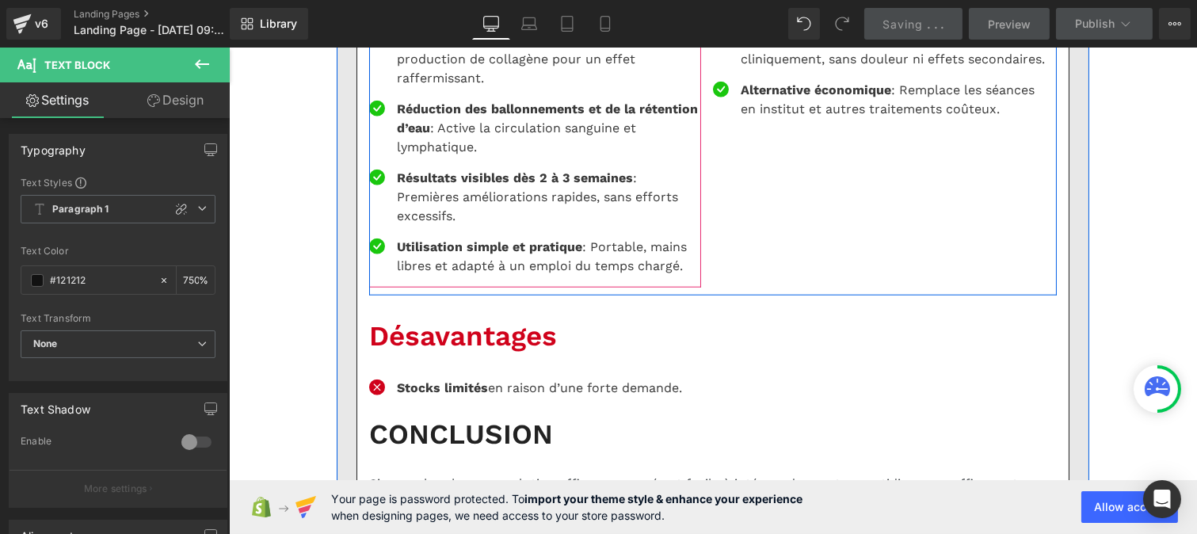
click at [424, 88] on p "Peau plus ferme et plus tonique : Stimule la production de collagène pour un ef…" at bounding box center [548, 59] width 304 height 57
click at [410, 19] on p "Affinement visible de la taille : Réduit les centimètres superflus sur le ventr…" at bounding box center [548, 0] width 304 height 38
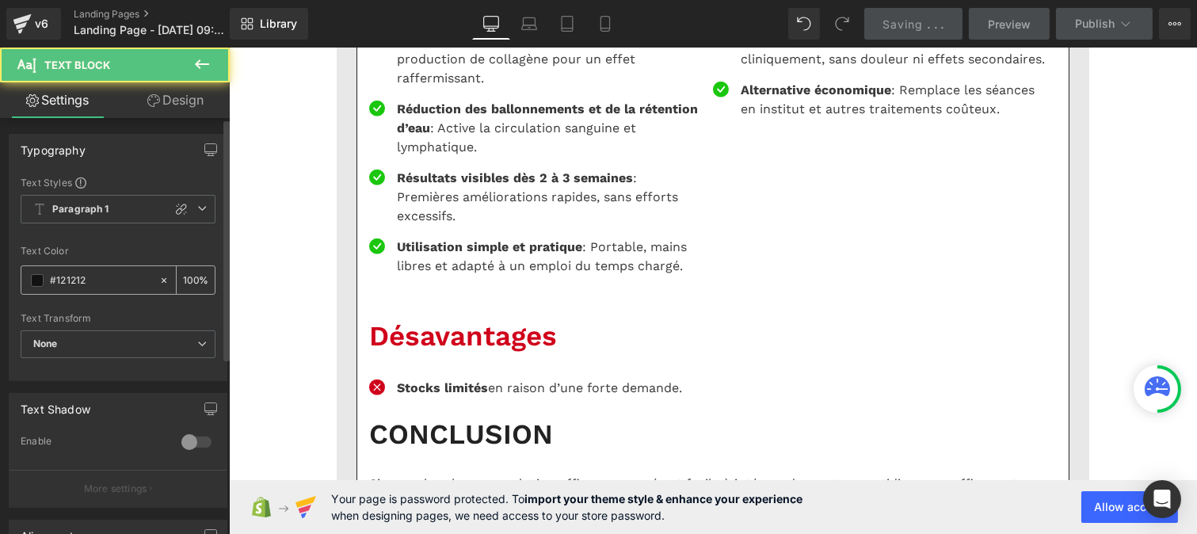
click at [189, 280] on input "100" at bounding box center [191, 279] width 16 height 17
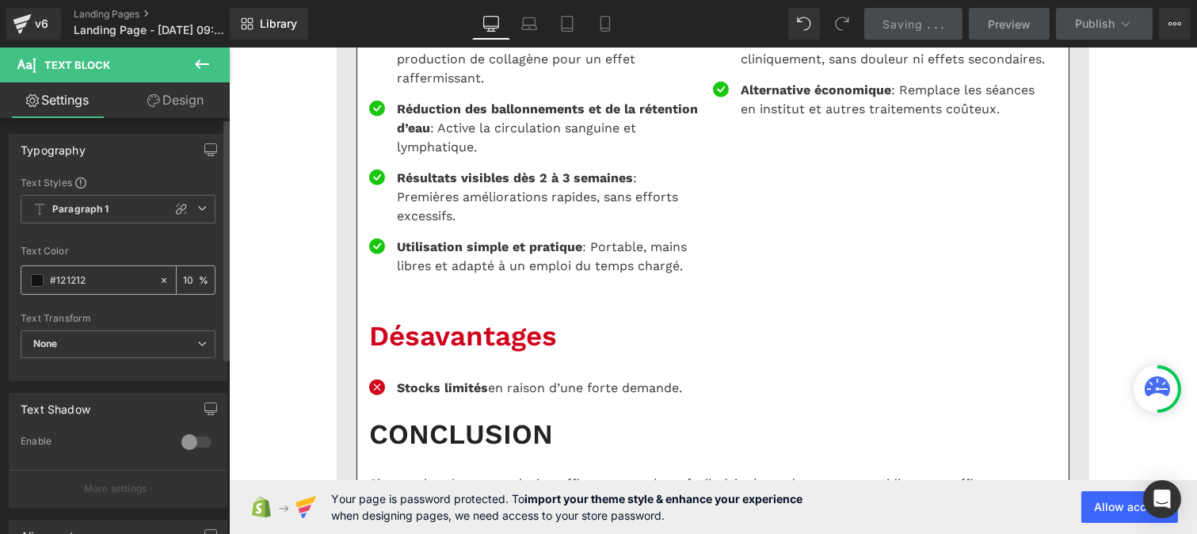
type input "0"
type input "75"
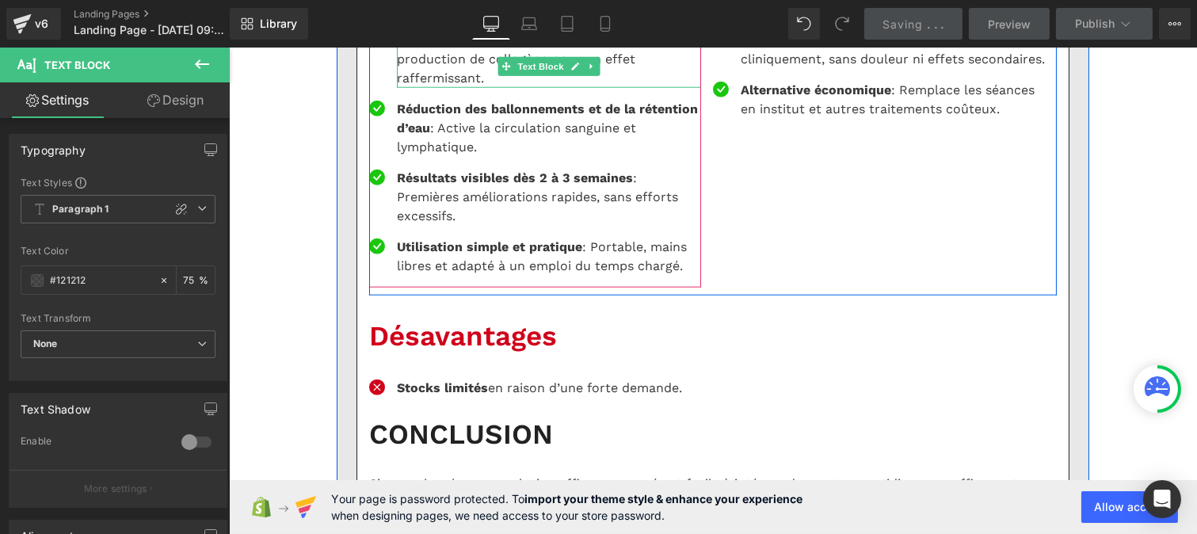
click at [421, 88] on p "Peau plus ferme et plus tonique : Stimule la production de collagène pour un ef…" at bounding box center [548, 59] width 304 height 57
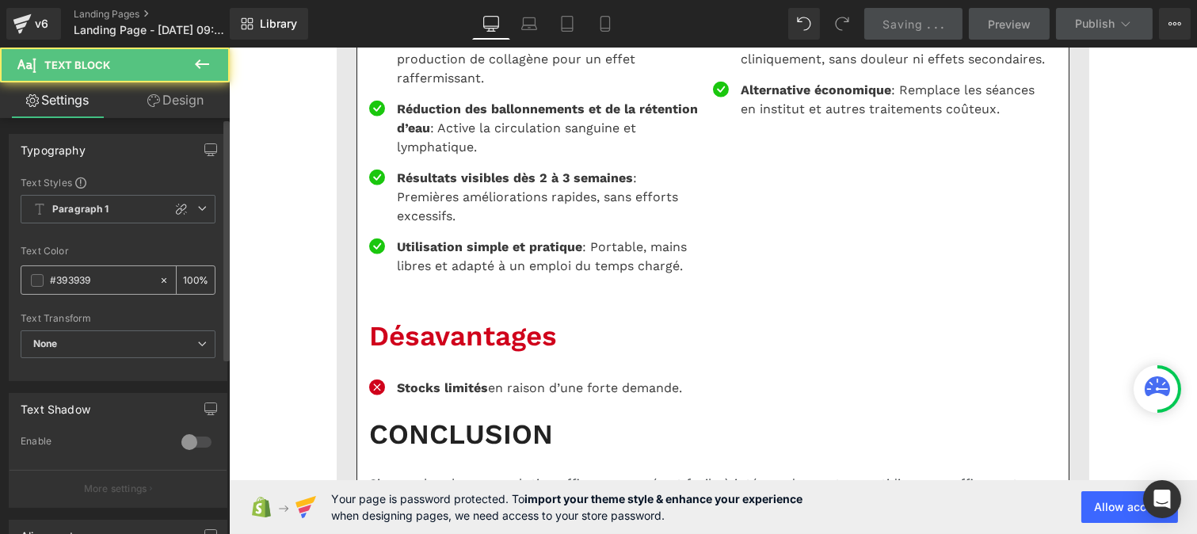
click at [119, 274] on input "#393939" at bounding box center [100, 280] width 101 height 17
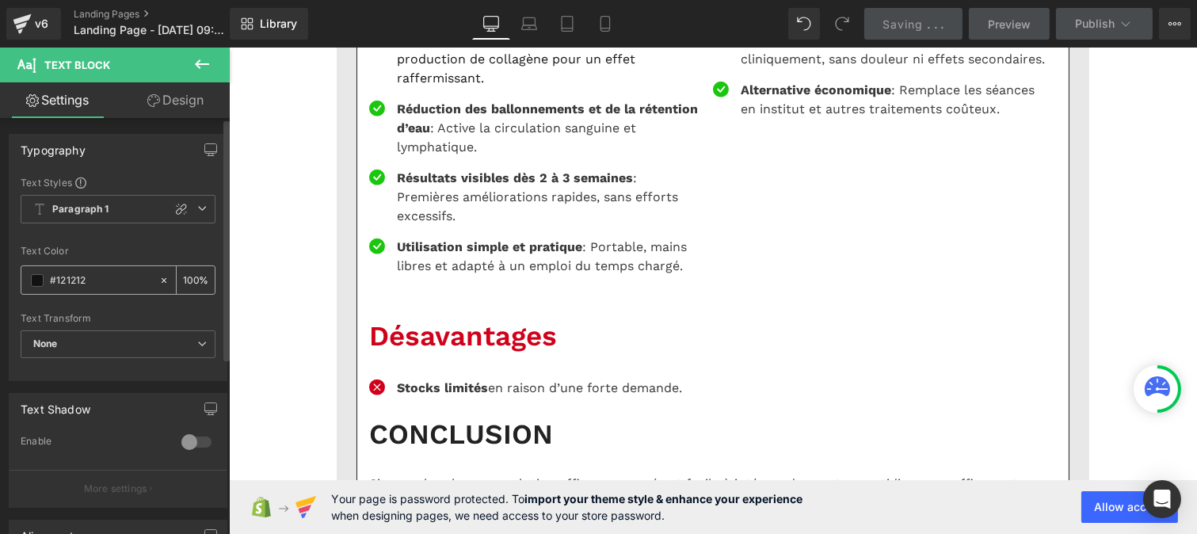
type input "#121212"
click at [190, 273] on input "100" at bounding box center [191, 279] width 16 height 17
type input "1"
type input "75"
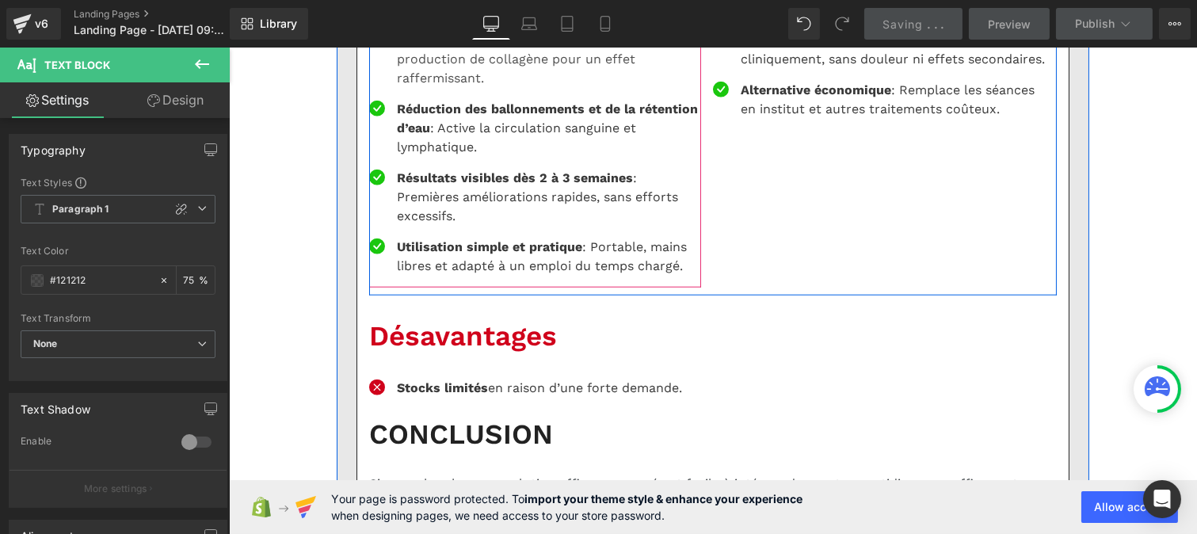
click at [424, 157] on p "Réduction des ballonnements et de la rétention d’eau : Active la circulation sa…" at bounding box center [548, 128] width 304 height 57
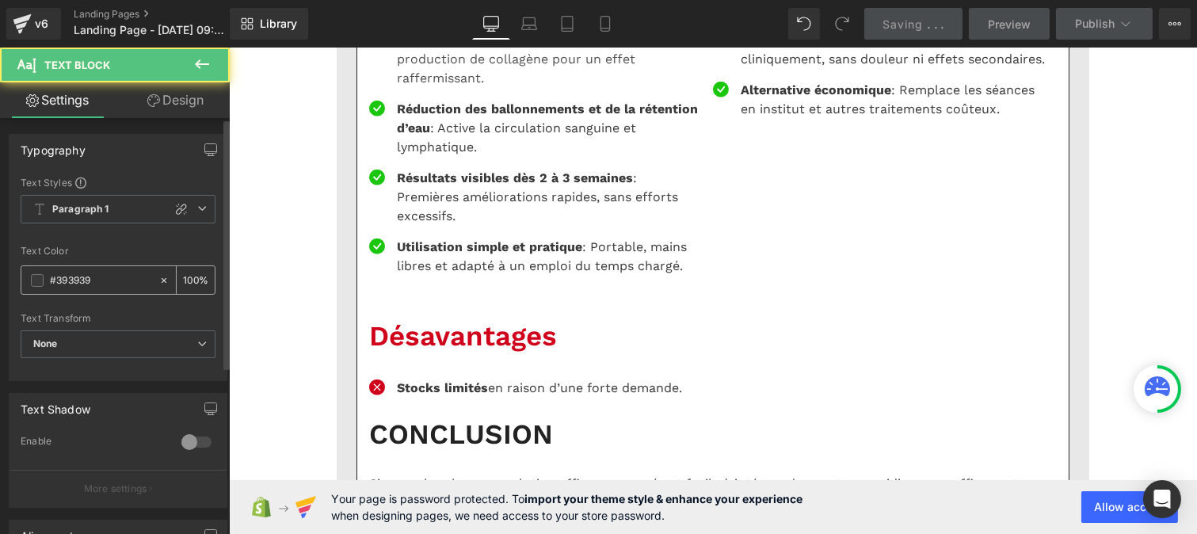
click at [93, 276] on input "#393939" at bounding box center [100, 280] width 101 height 17
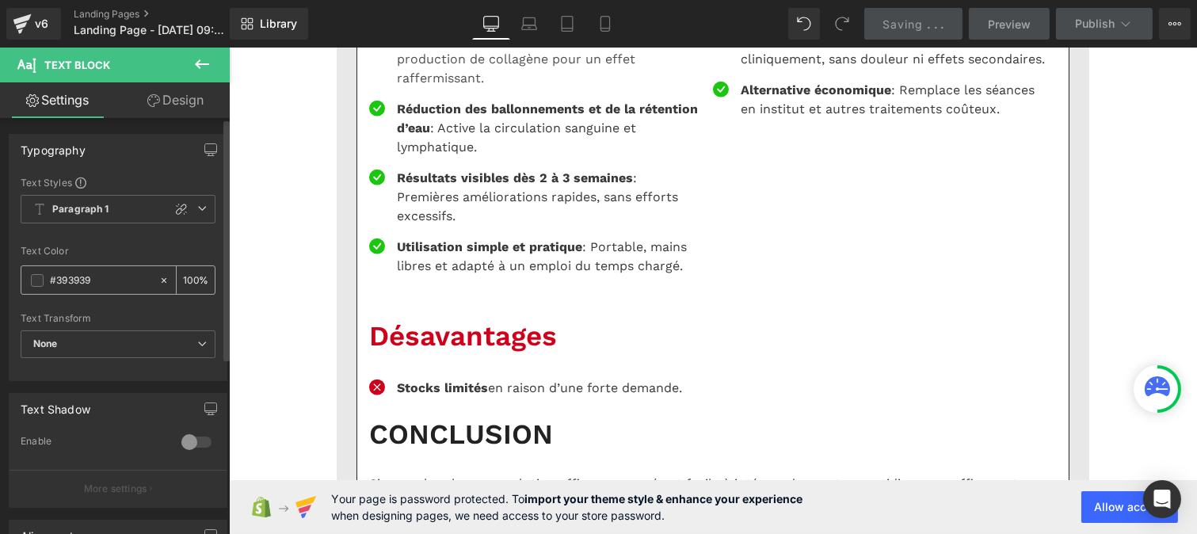
paste input "121212"
type input "#121212"
click at [189, 278] on input "100" at bounding box center [191, 279] width 16 height 17
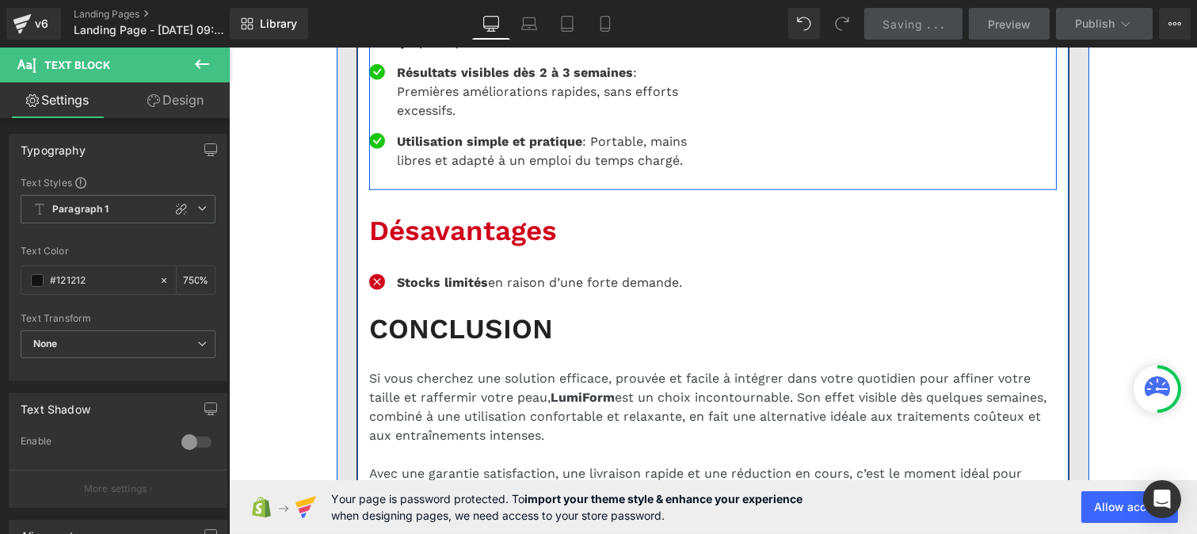
scroll to position [0, 0]
type input "75"
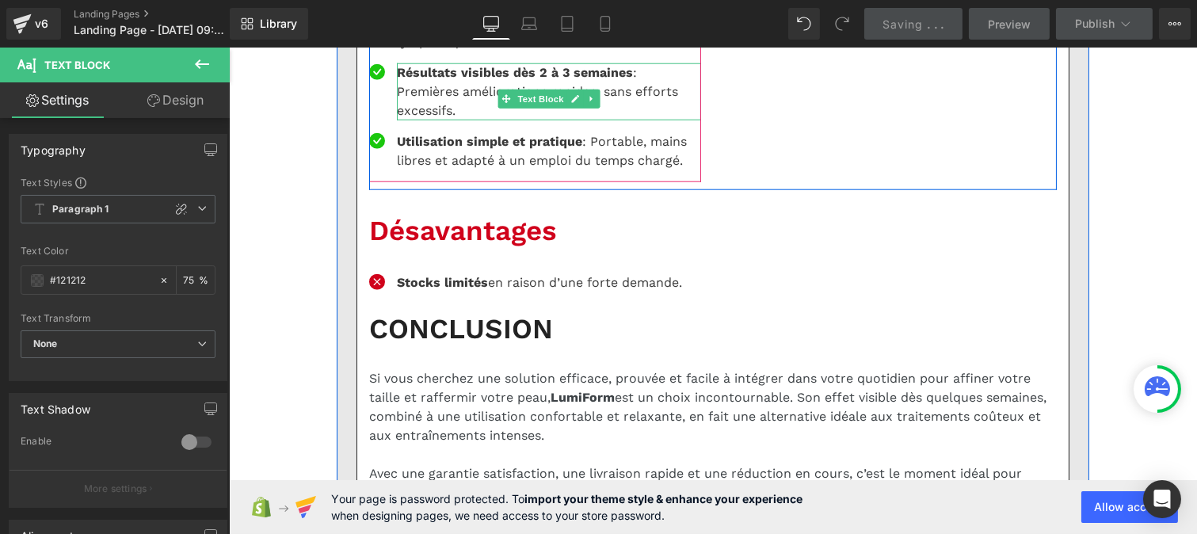
click at [463, 80] on strong "Résultats visibles dès 2 à 3 semaines" at bounding box center [514, 72] width 236 height 15
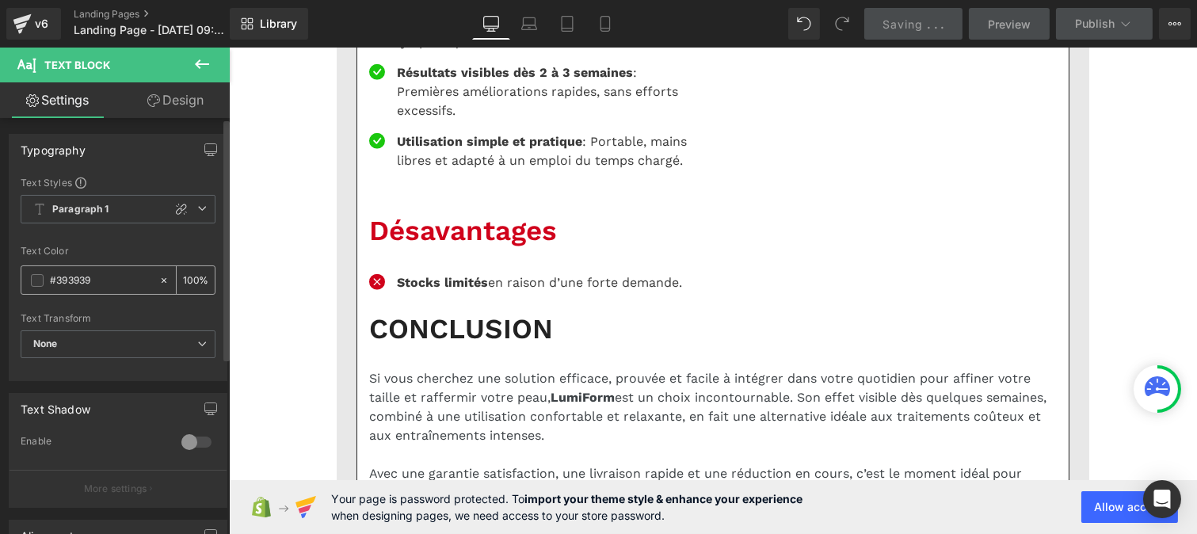
click at [100, 274] on input "#393939" at bounding box center [100, 280] width 101 height 17
paste input "121212"
type input "#121212"
click at [190, 272] on input "100" at bounding box center [191, 279] width 16 height 17
type input "1"
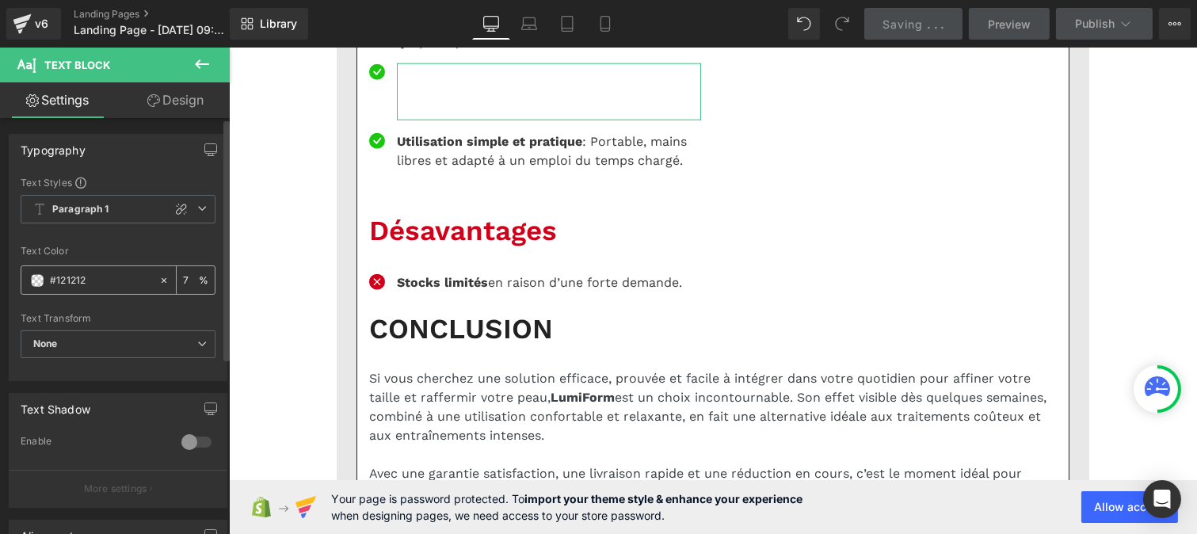
type input "75"
